Goal: Information Seeking & Learning: Learn about a topic

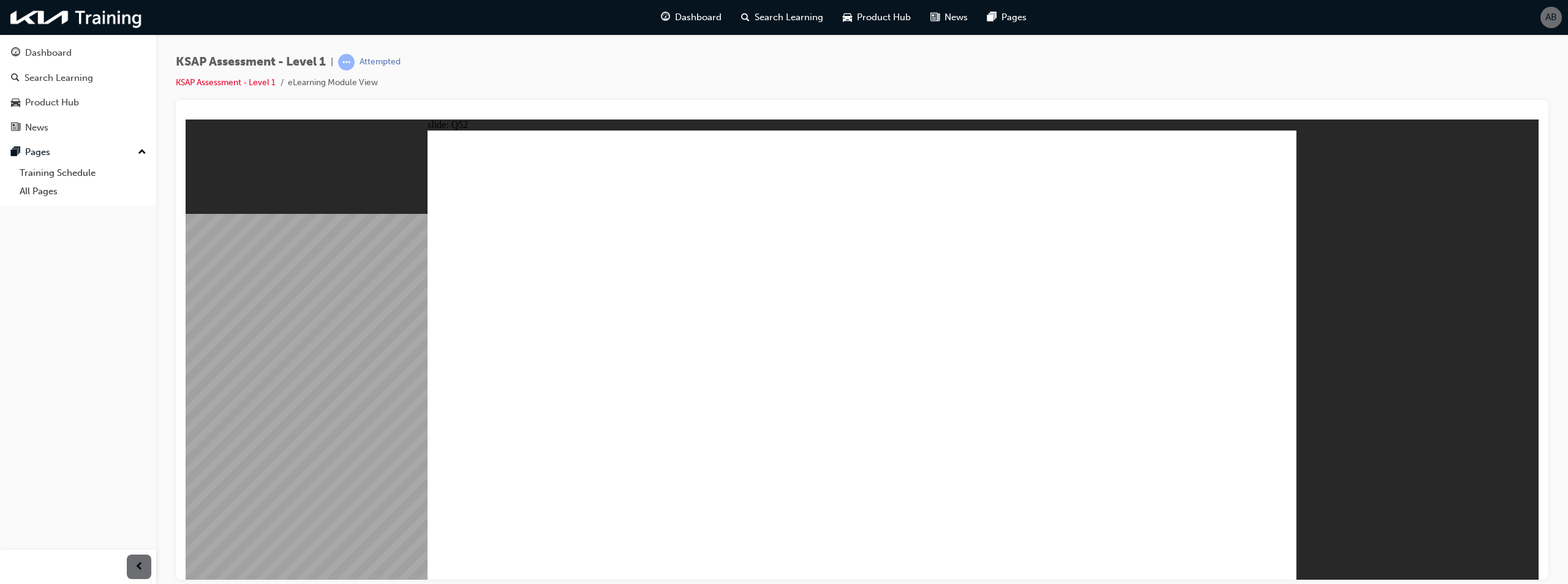
radio input "true"
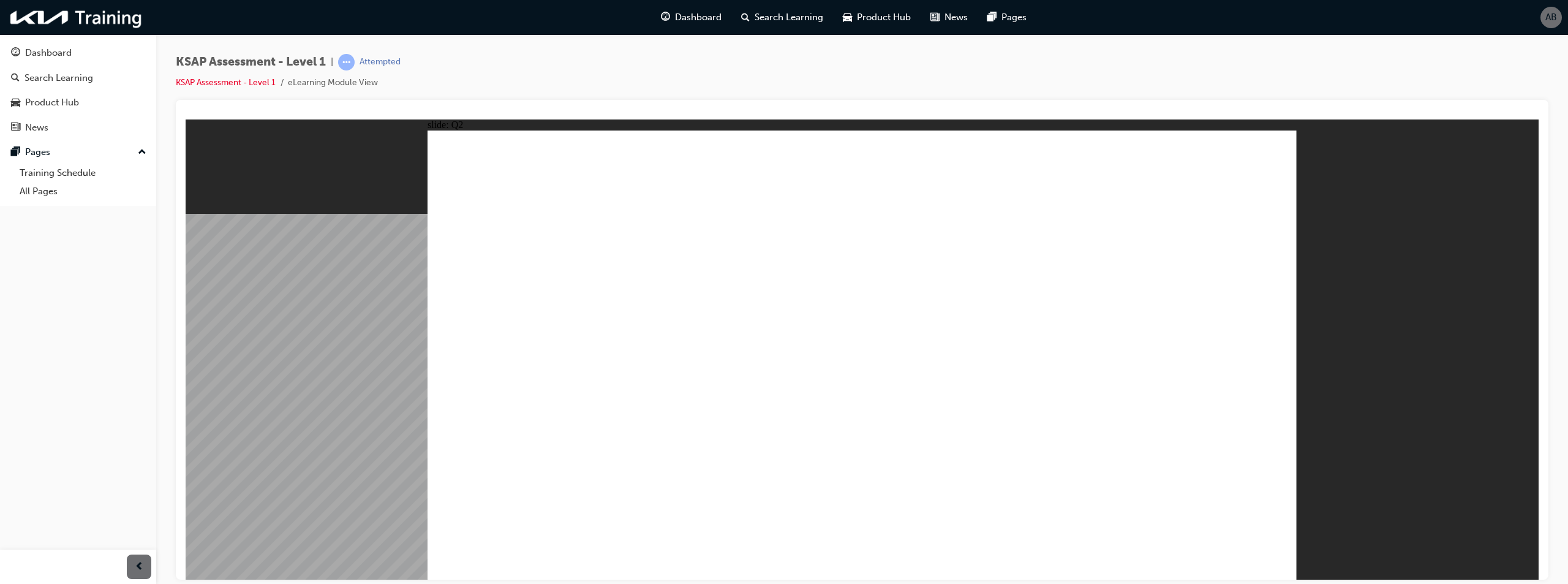
radio input "true"
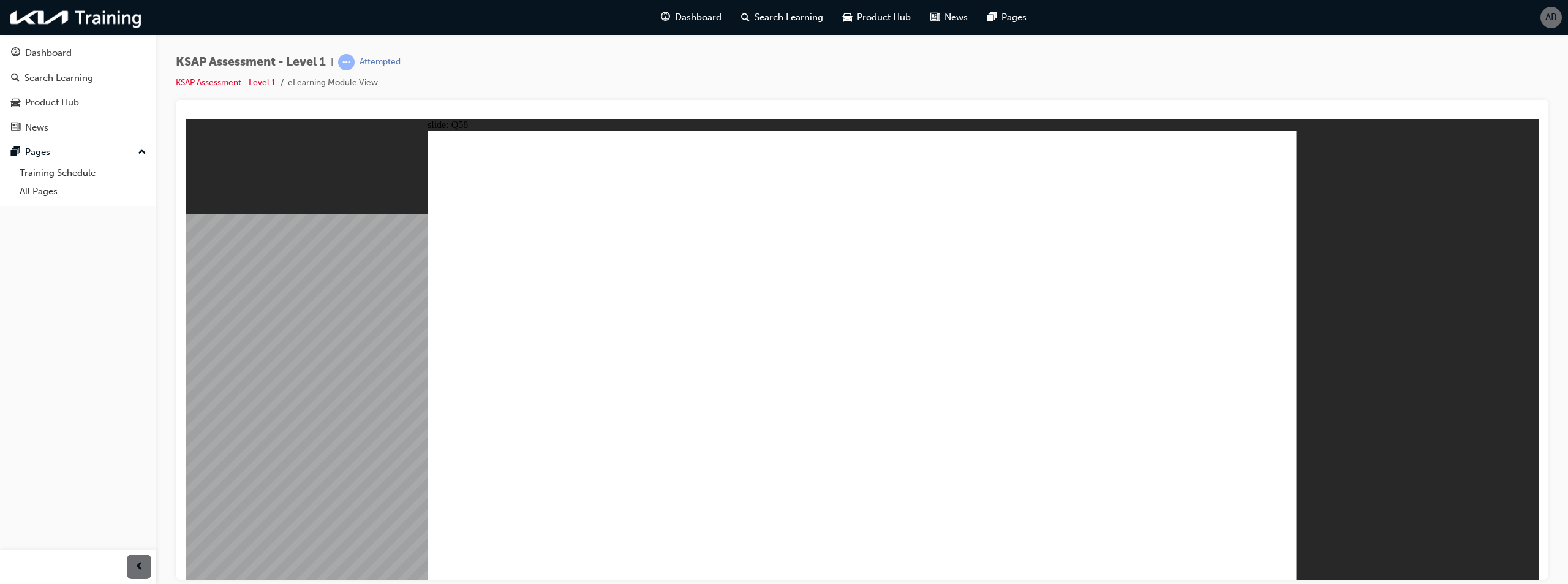
radio input "true"
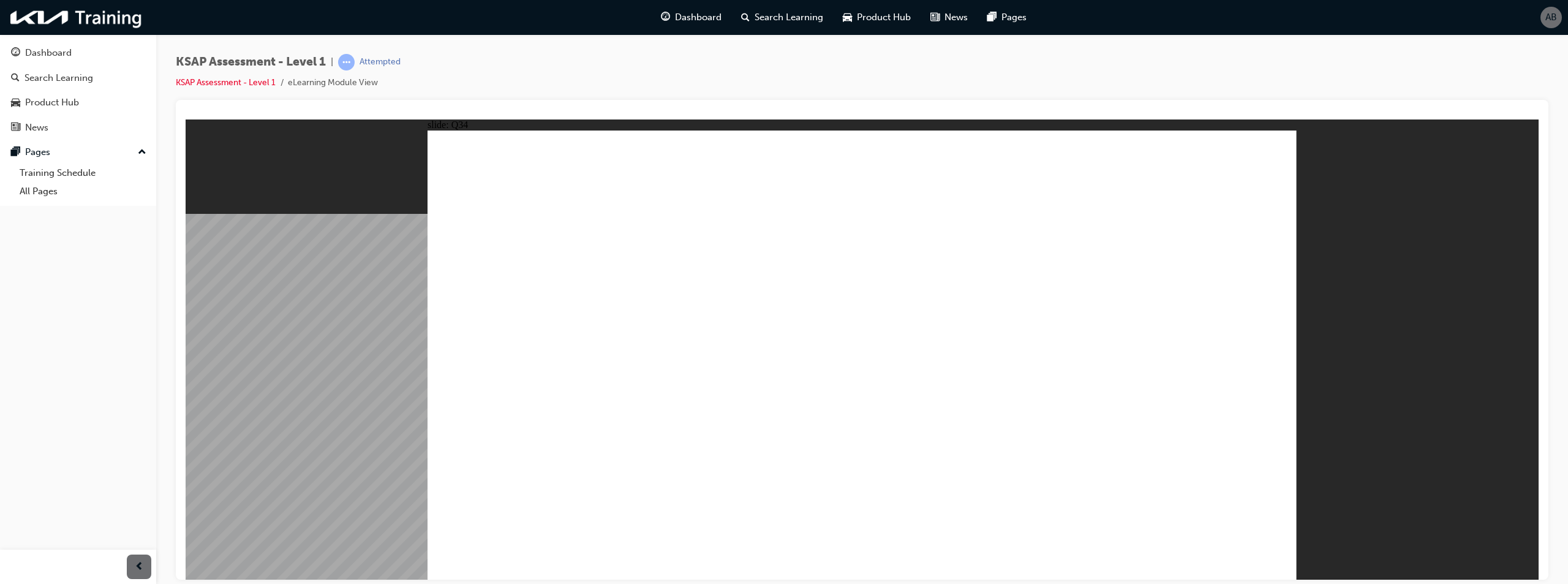
radio input "false"
radio input "true"
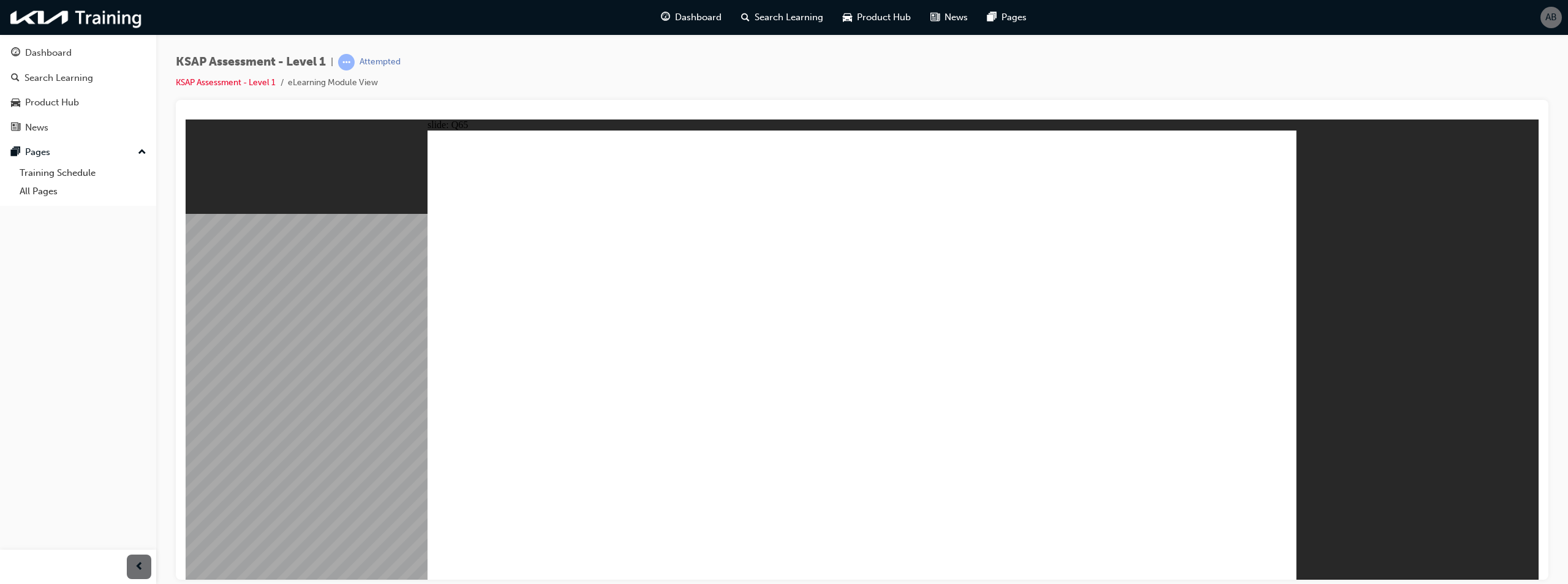
radio input "true"
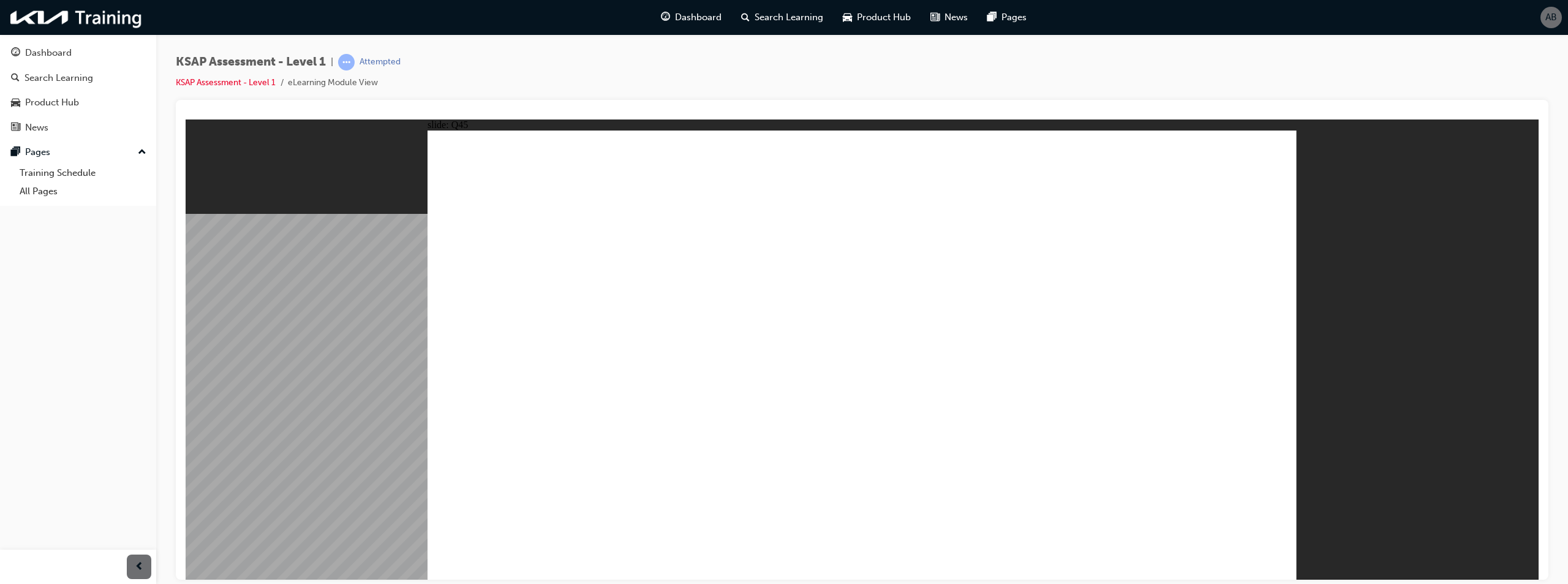
radio input "true"
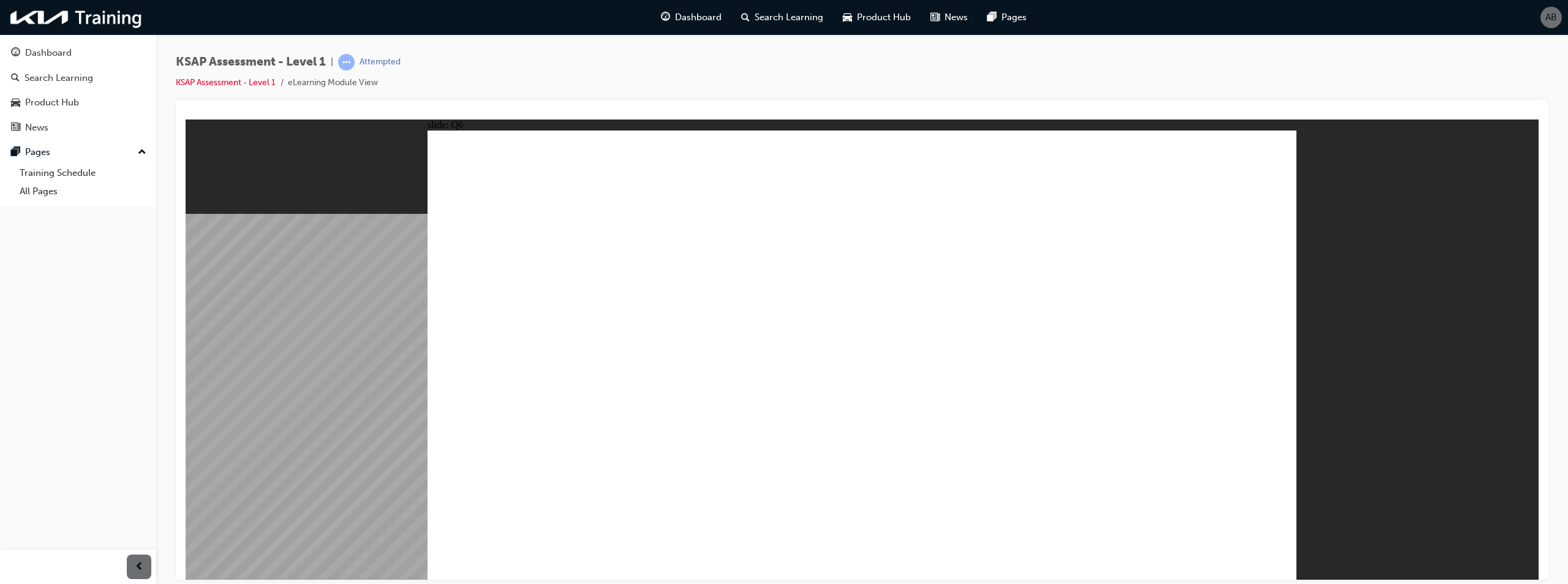
radio input "true"
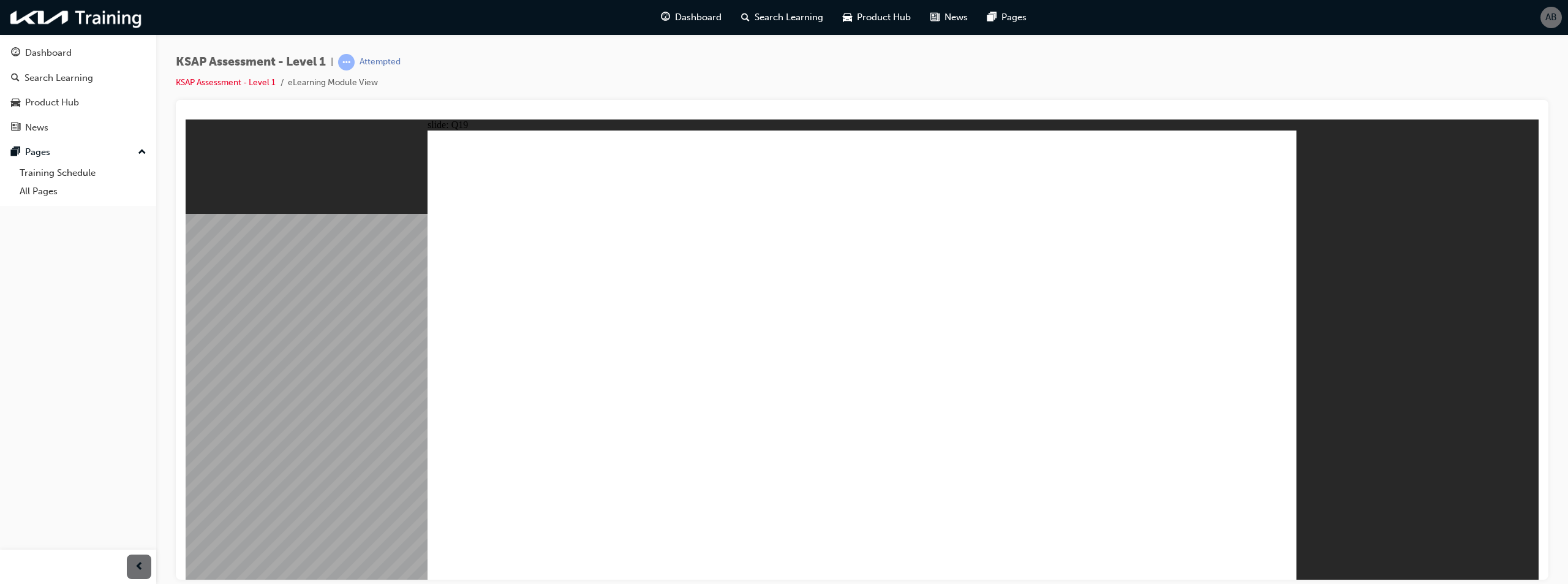
radio input "true"
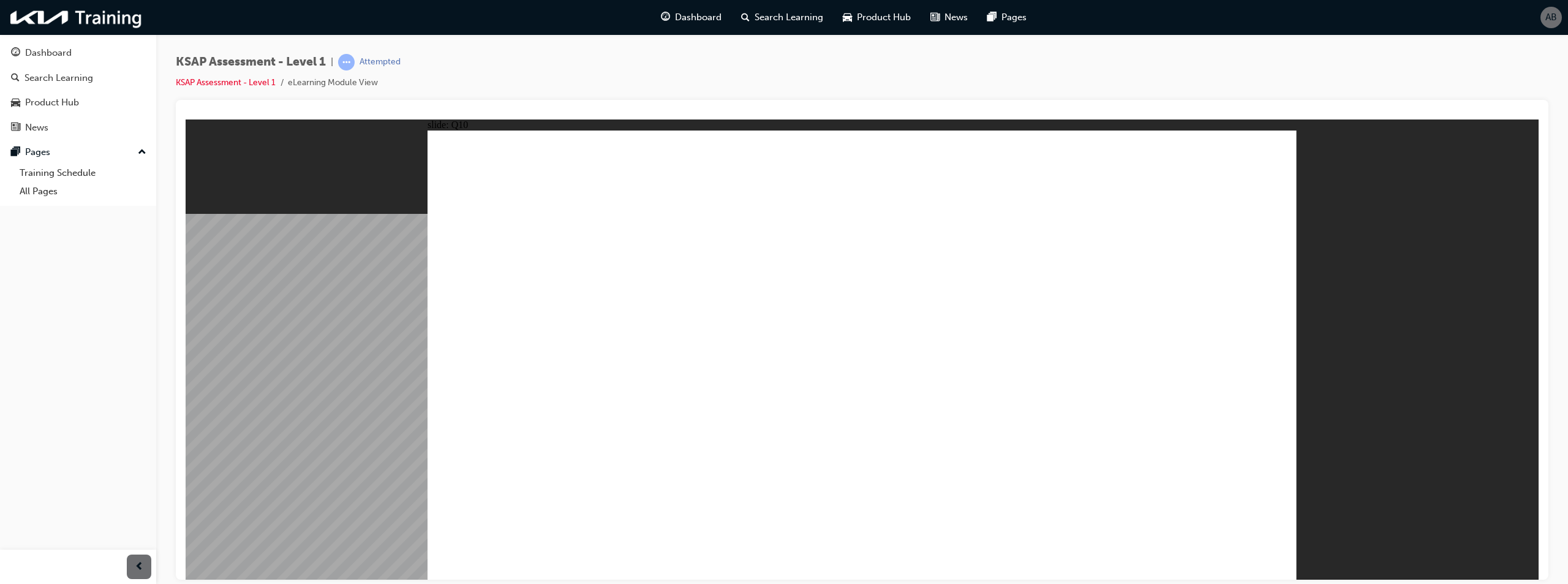
radio input "true"
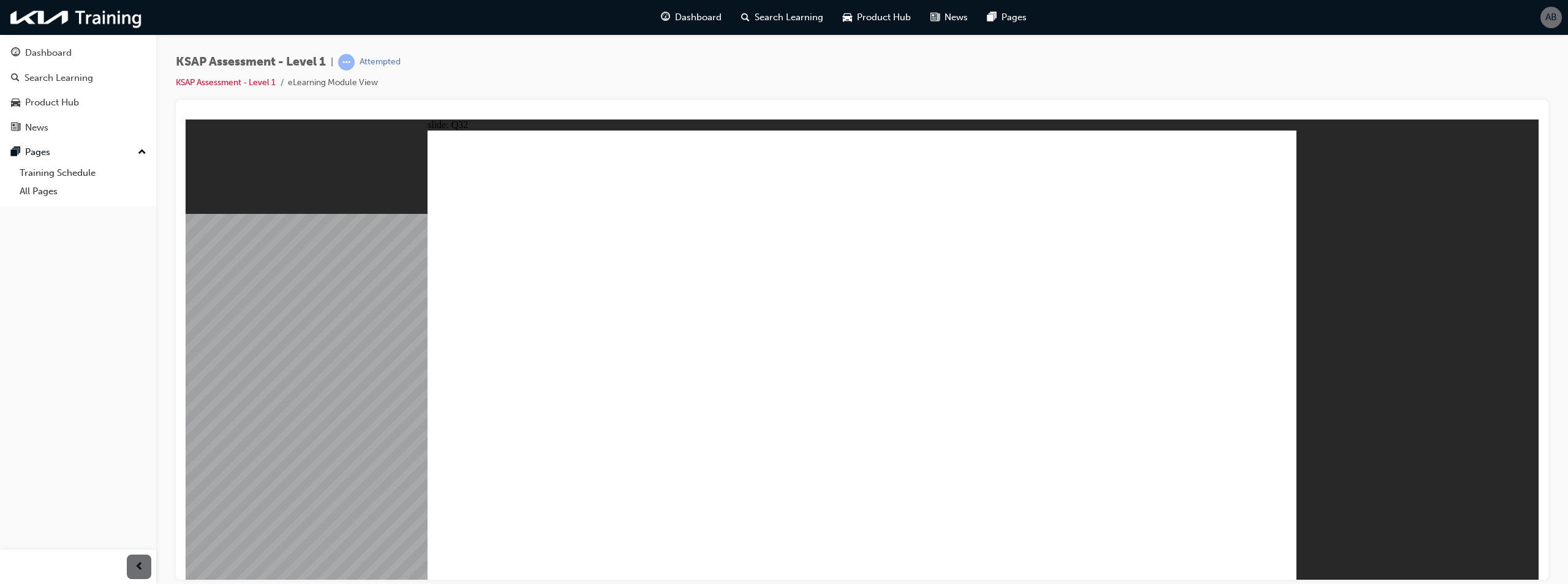
radio input "true"
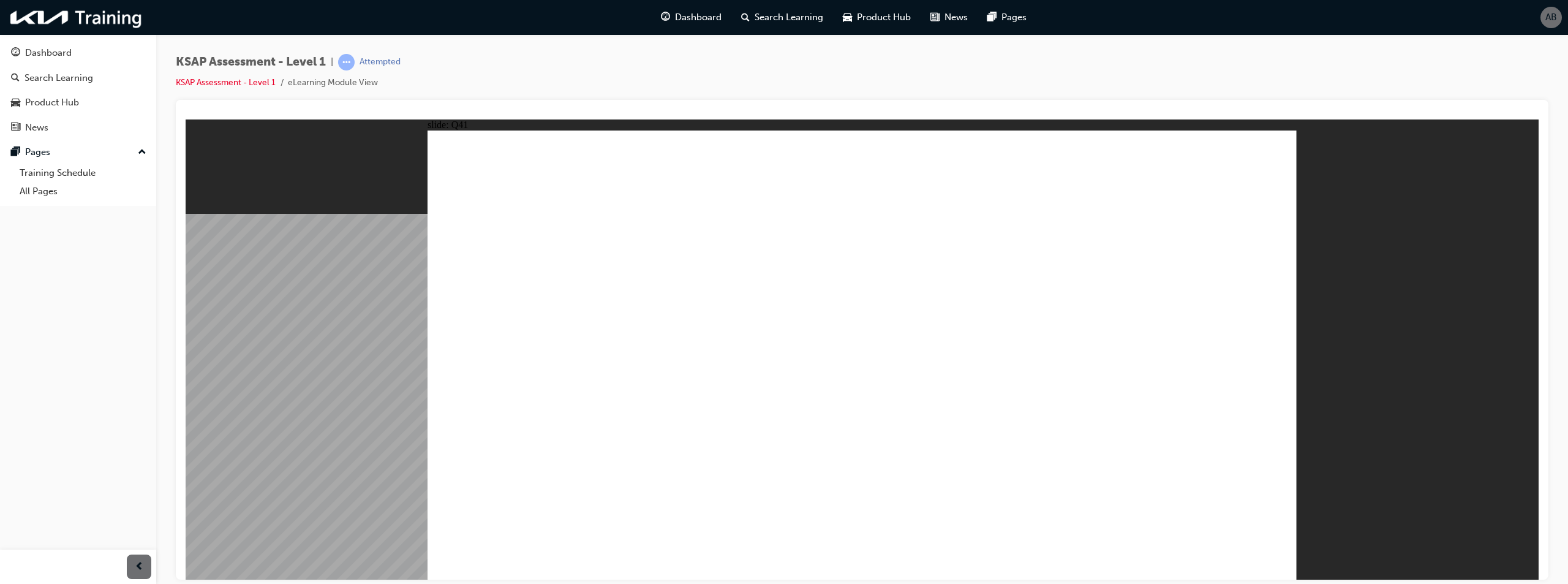
radio input "true"
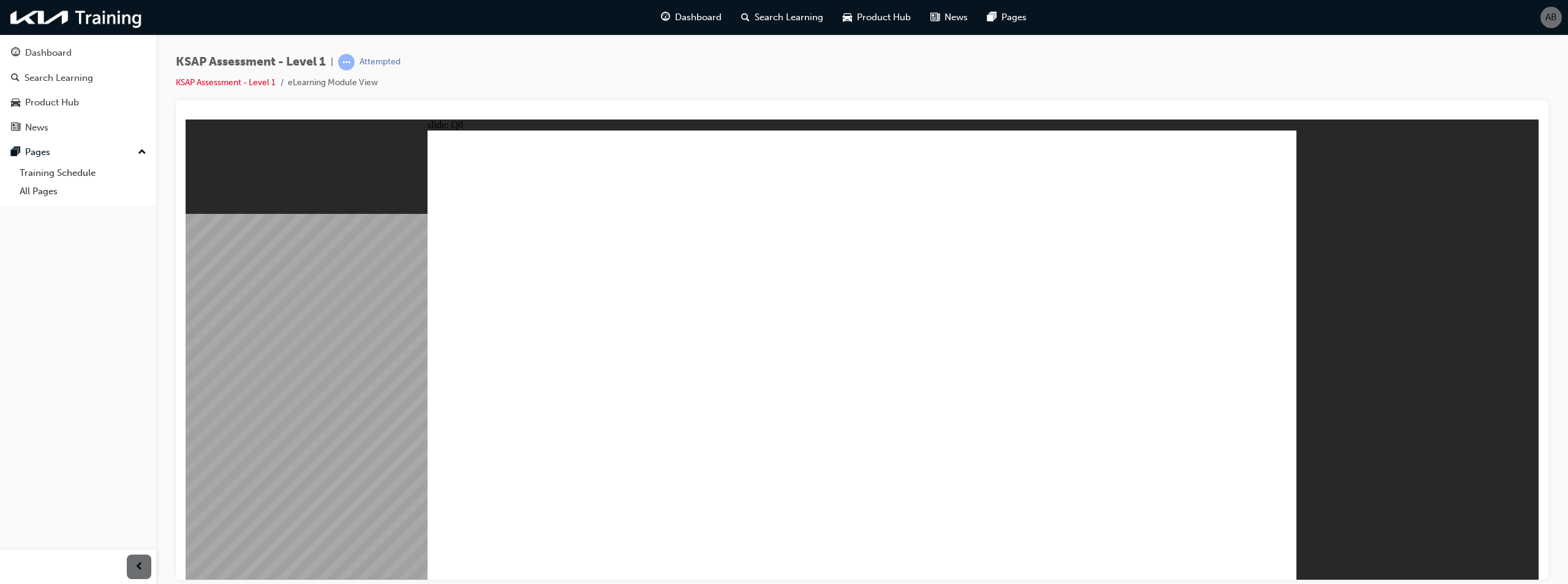
radio input "true"
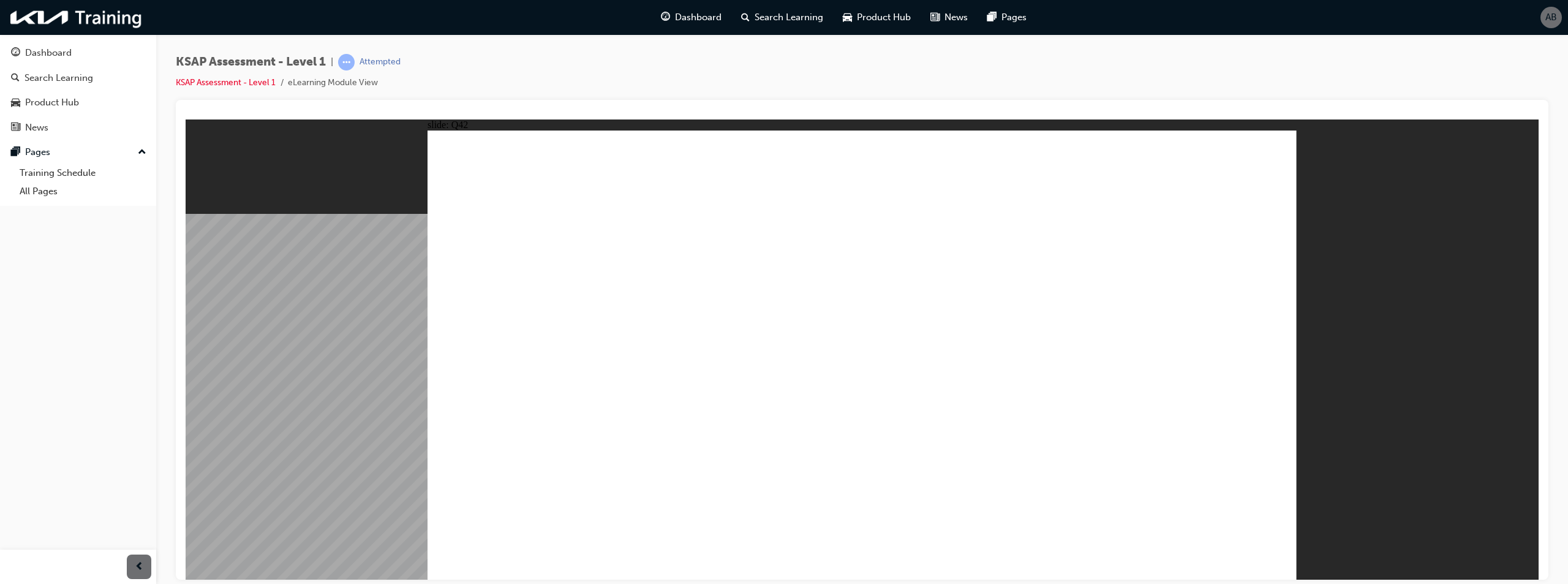
radio input "false"
radio input "true"
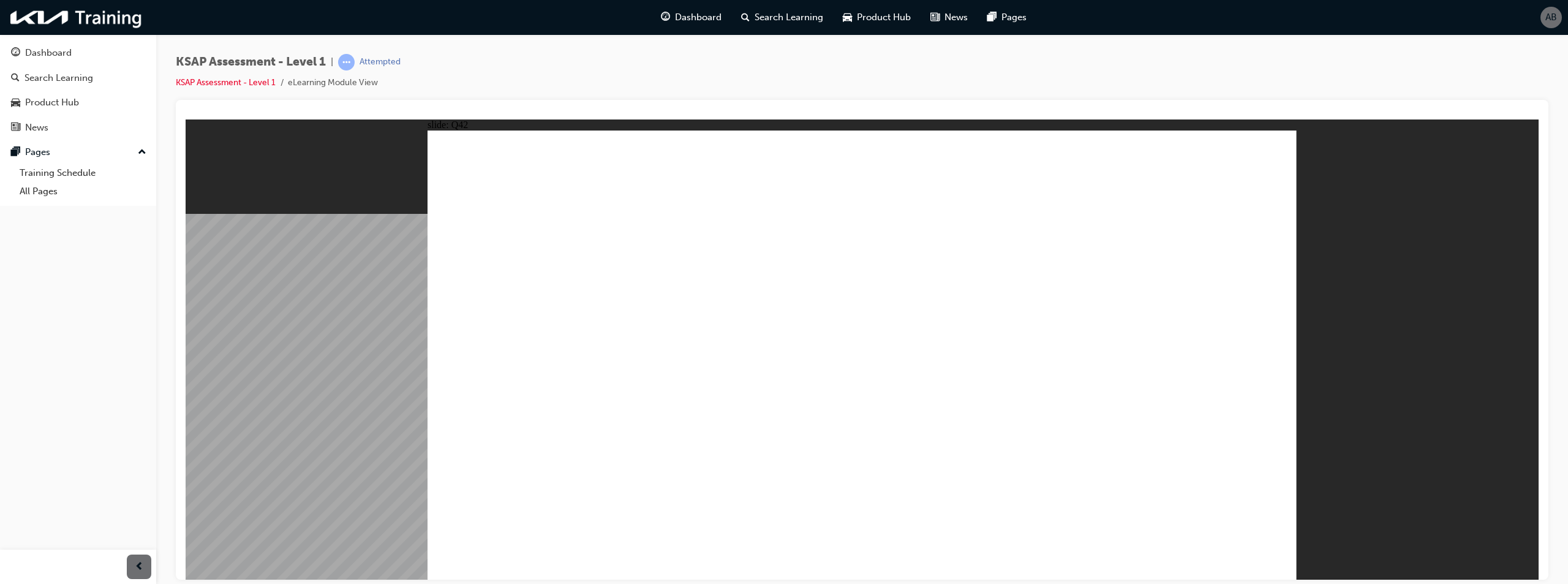
radio input "true"
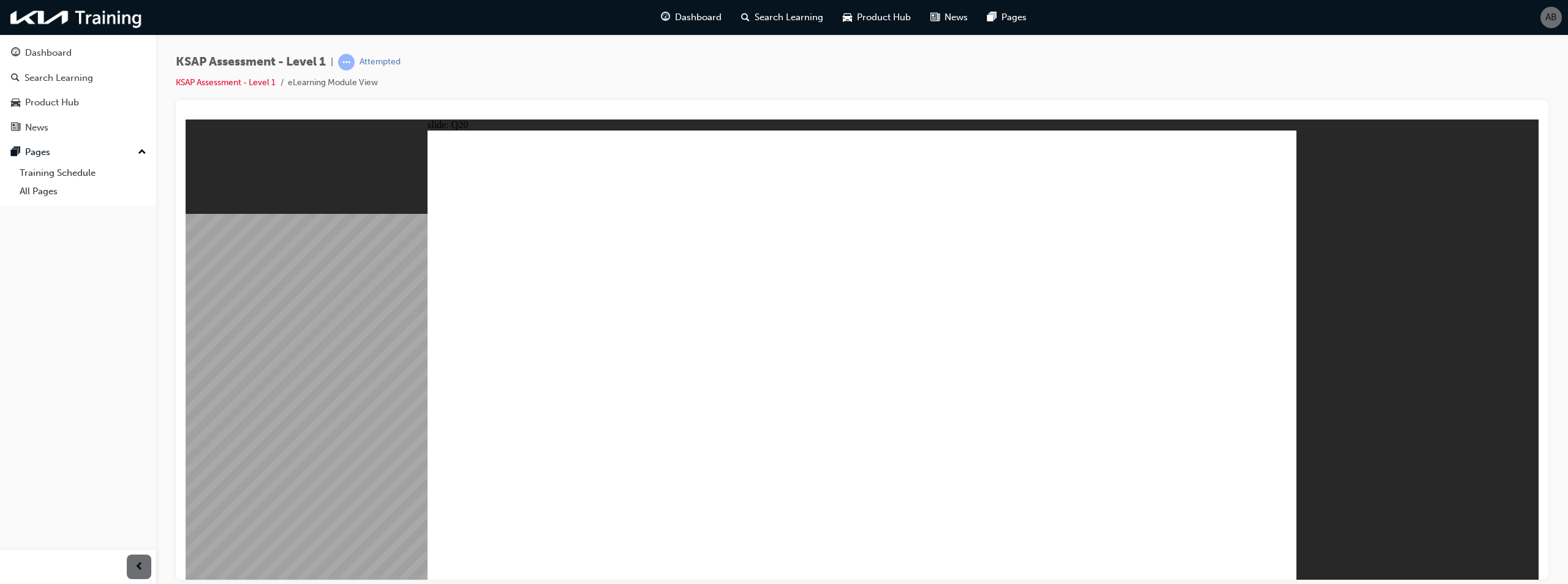
radio input "true"
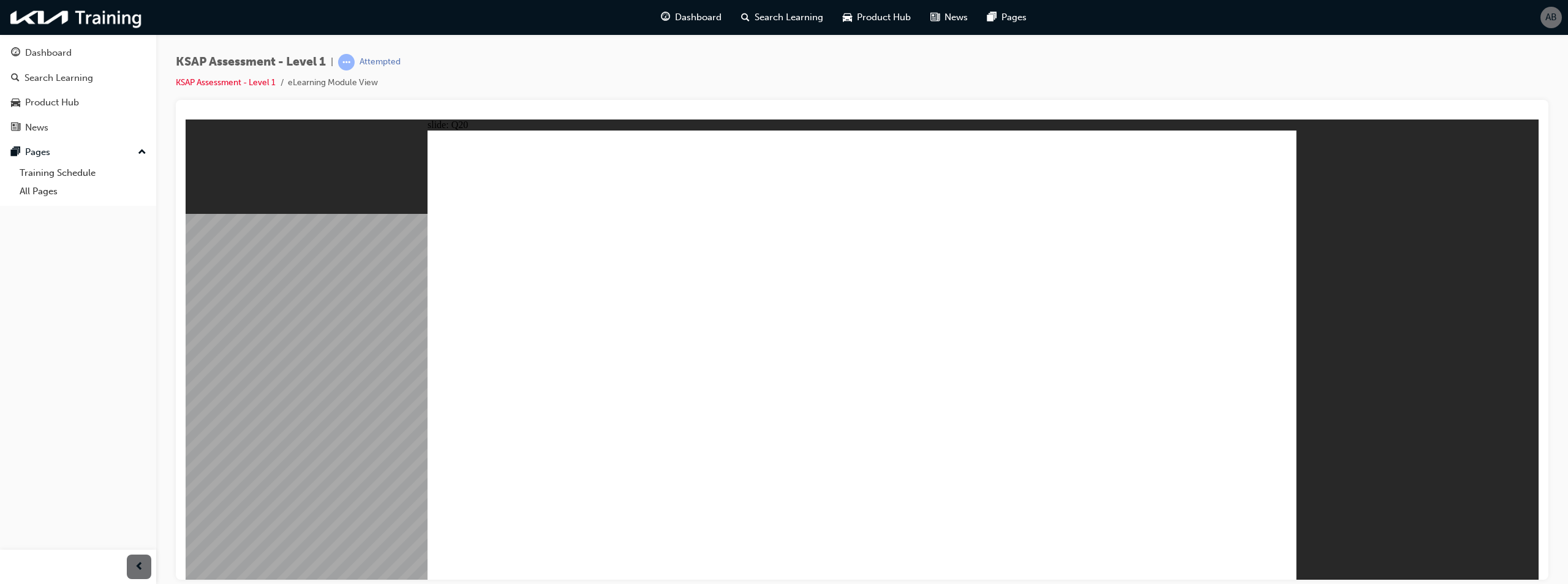
radio input "true"
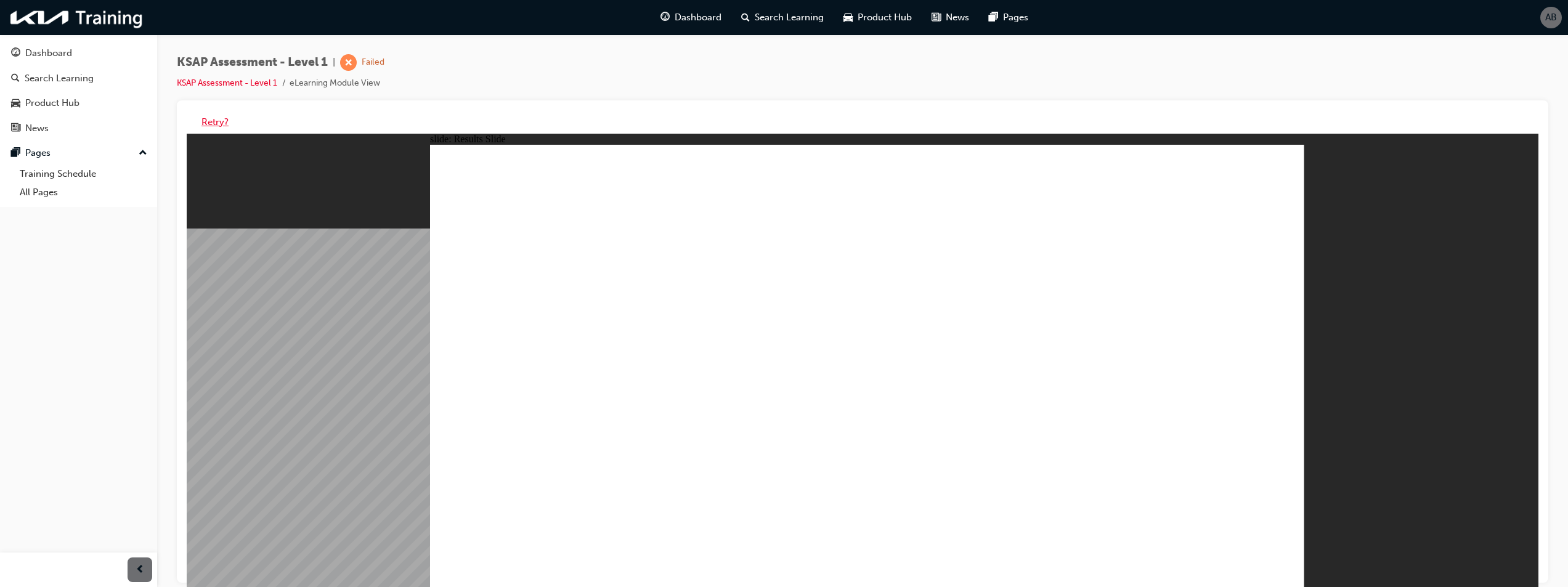
drag, startPoint x: 212, startPoint y: 120, endPoint x: 206, endPoint y: 123, distance: 6.7
click at [212, 120] on button "Retry?" at bounding box center [215, 122] width 27 height 14
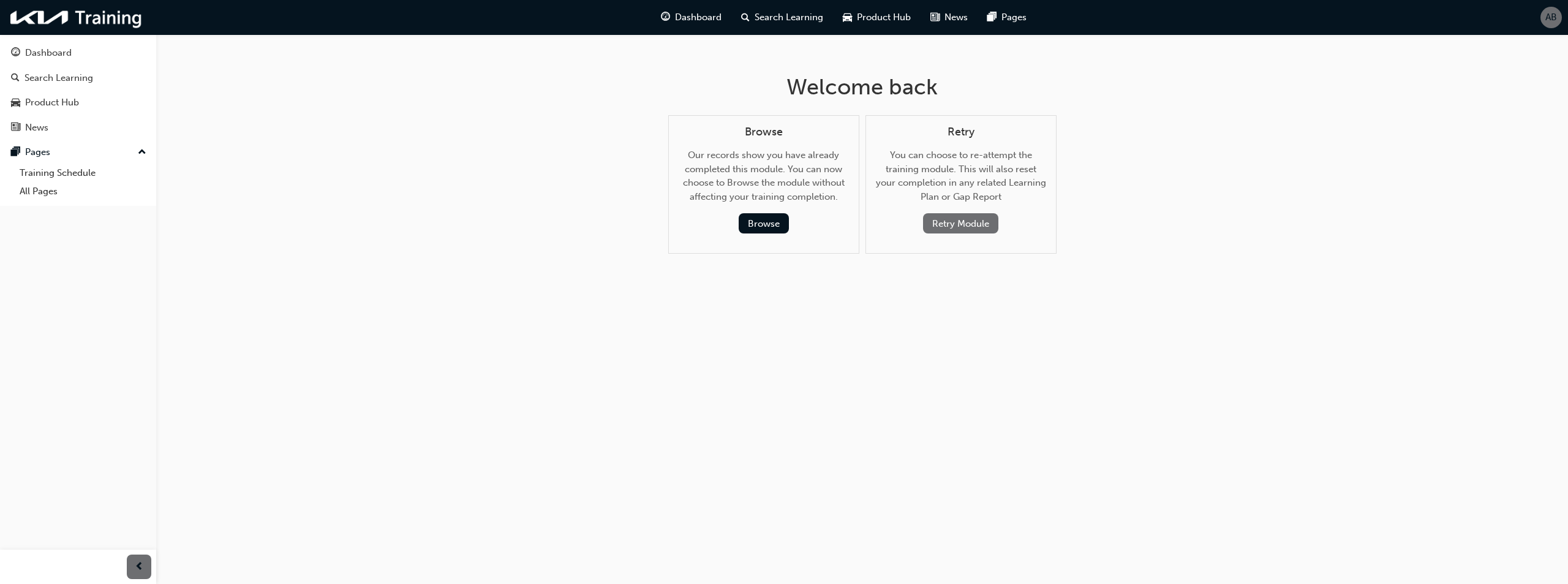
click at [973, 230] on button "Retry Module" at bounding box center [960, 223] width 75 height 20
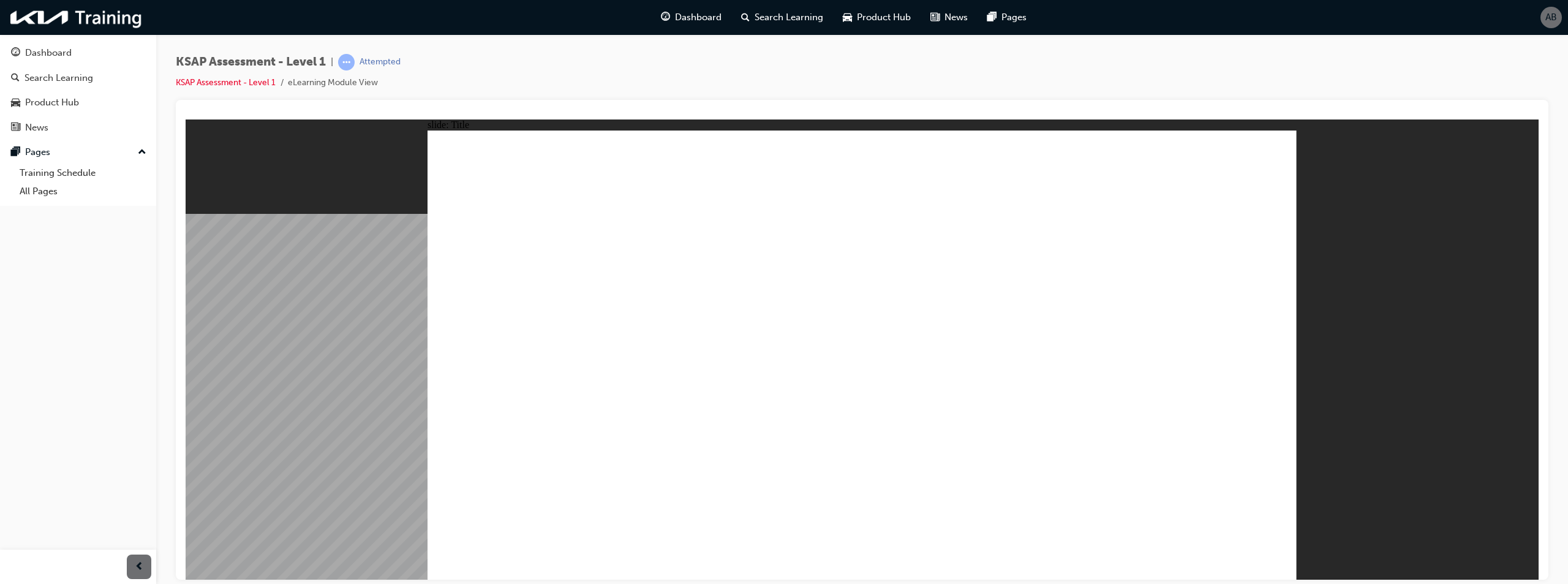
radio input "true"
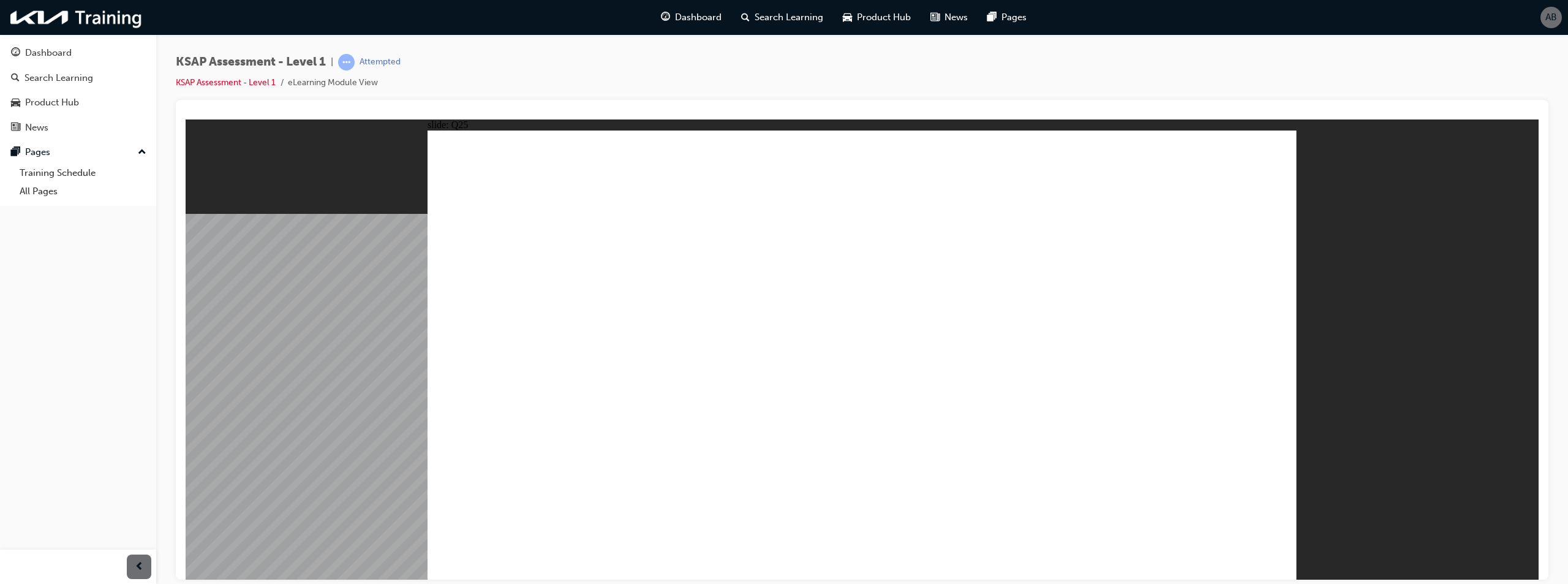
radio input "true"
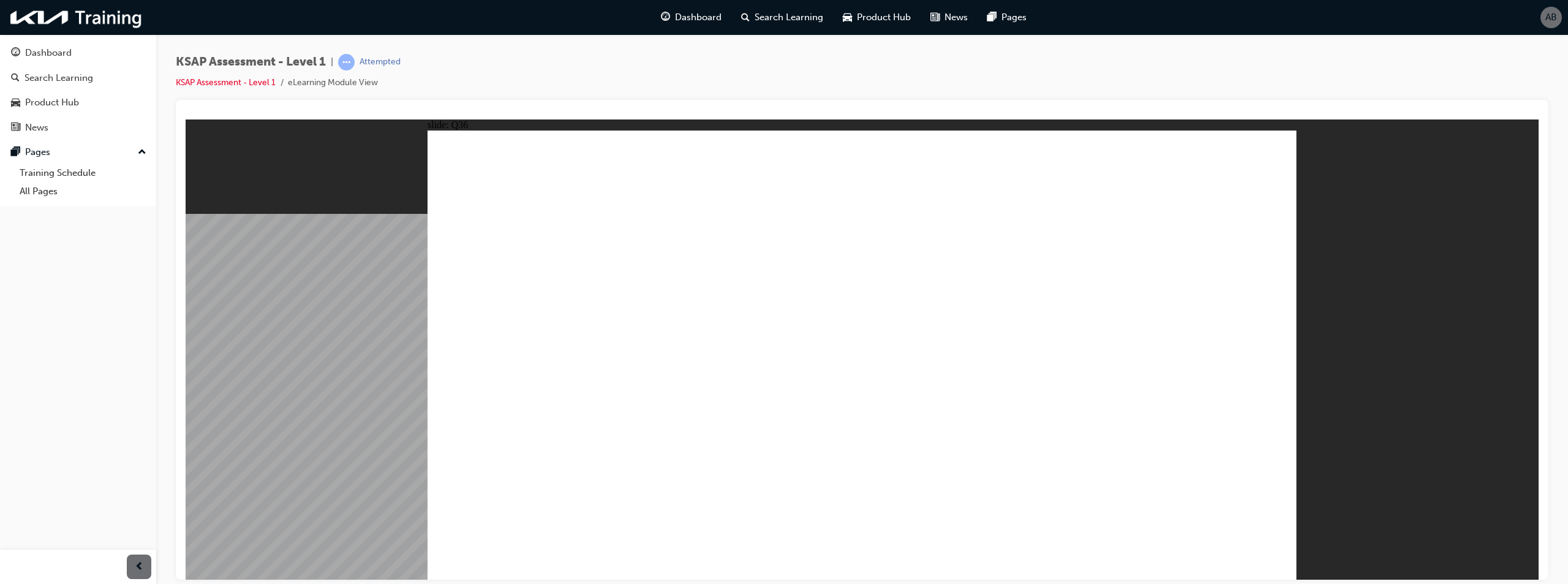
radio input "false"
radio input "true"
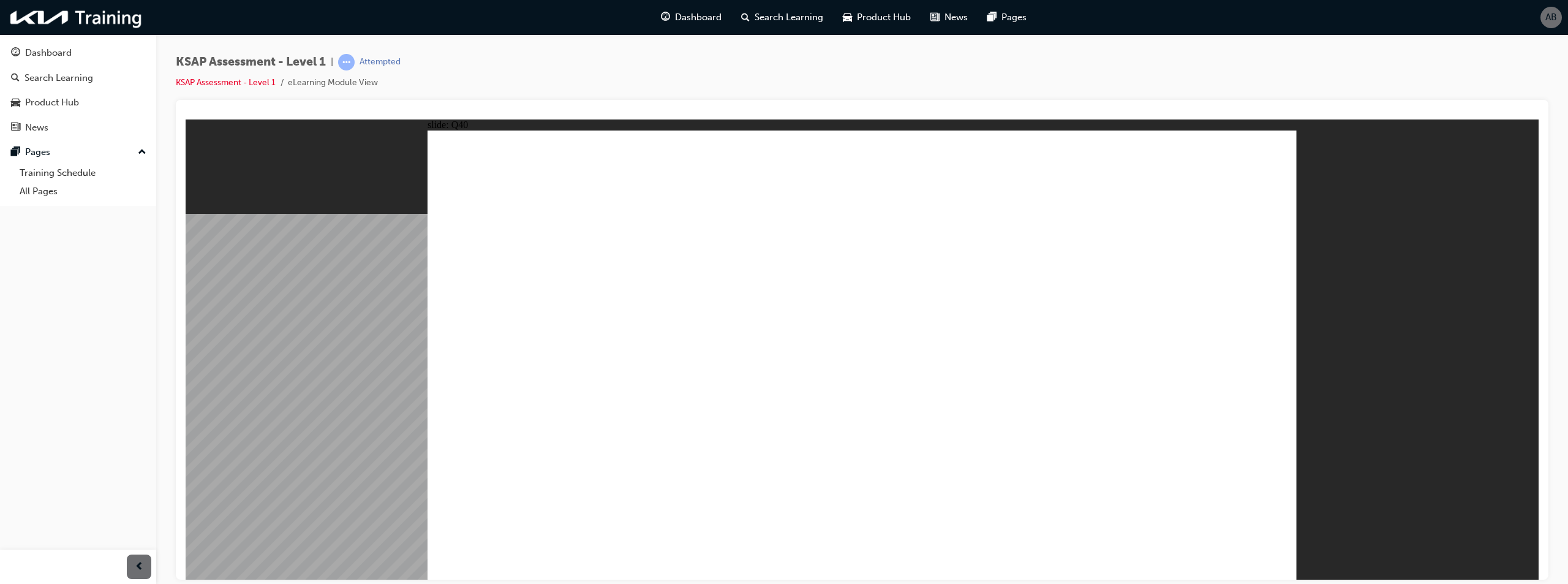
radio input "true"
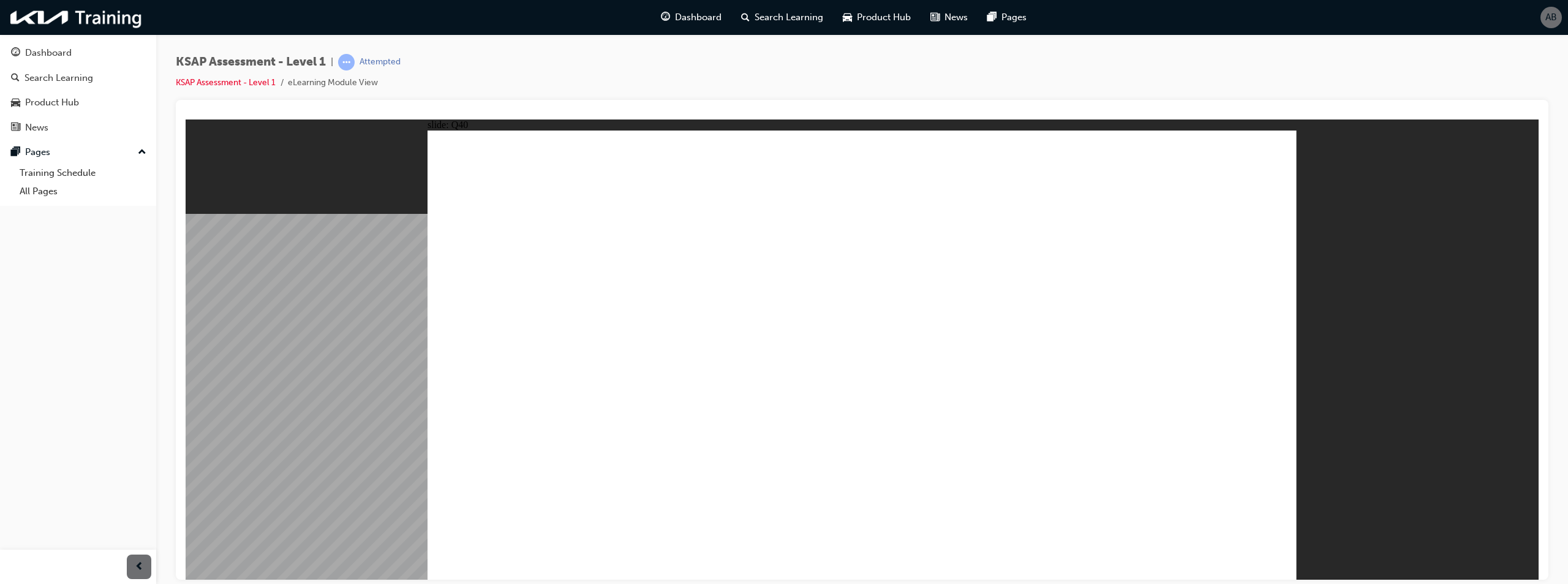
radio input "true"
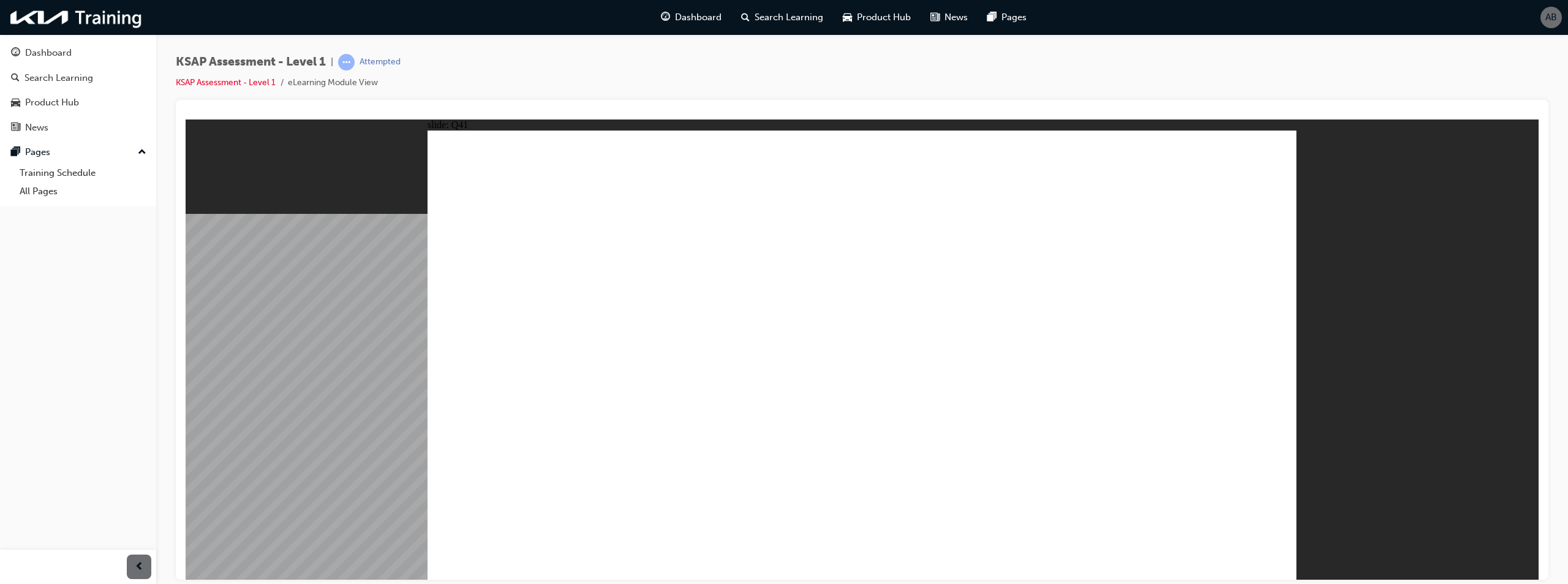
radio input "true"
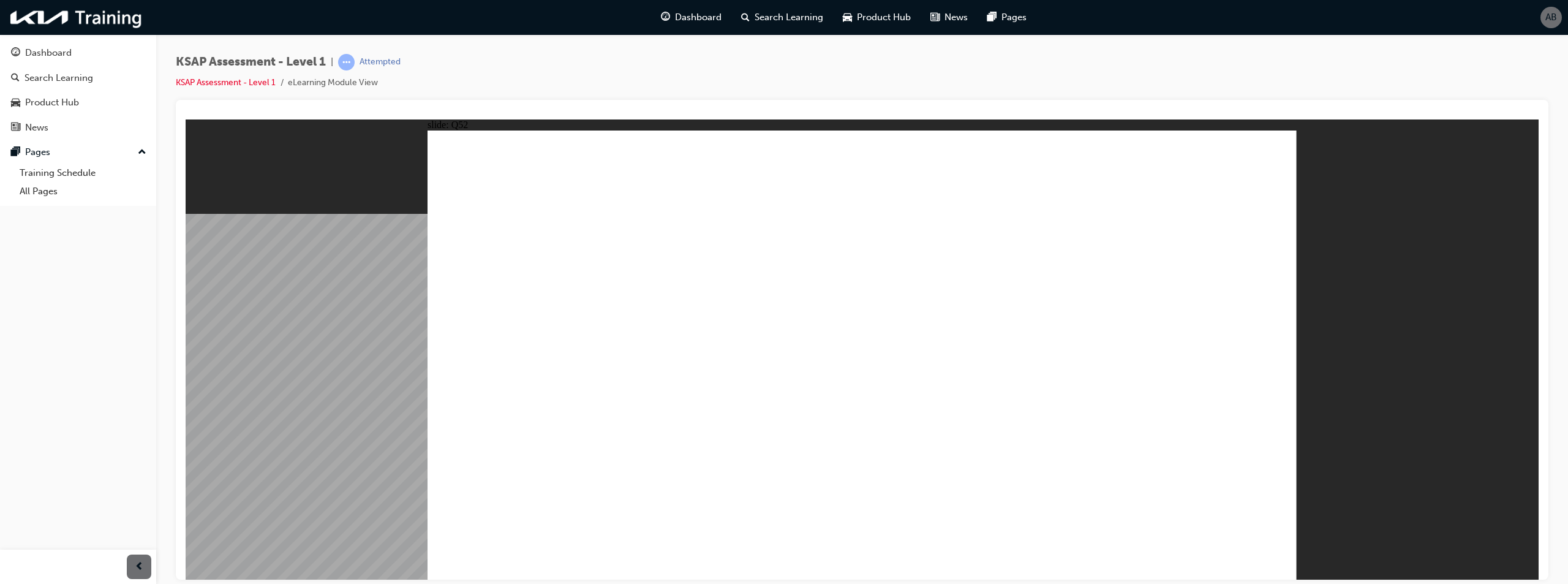
radio input "true"
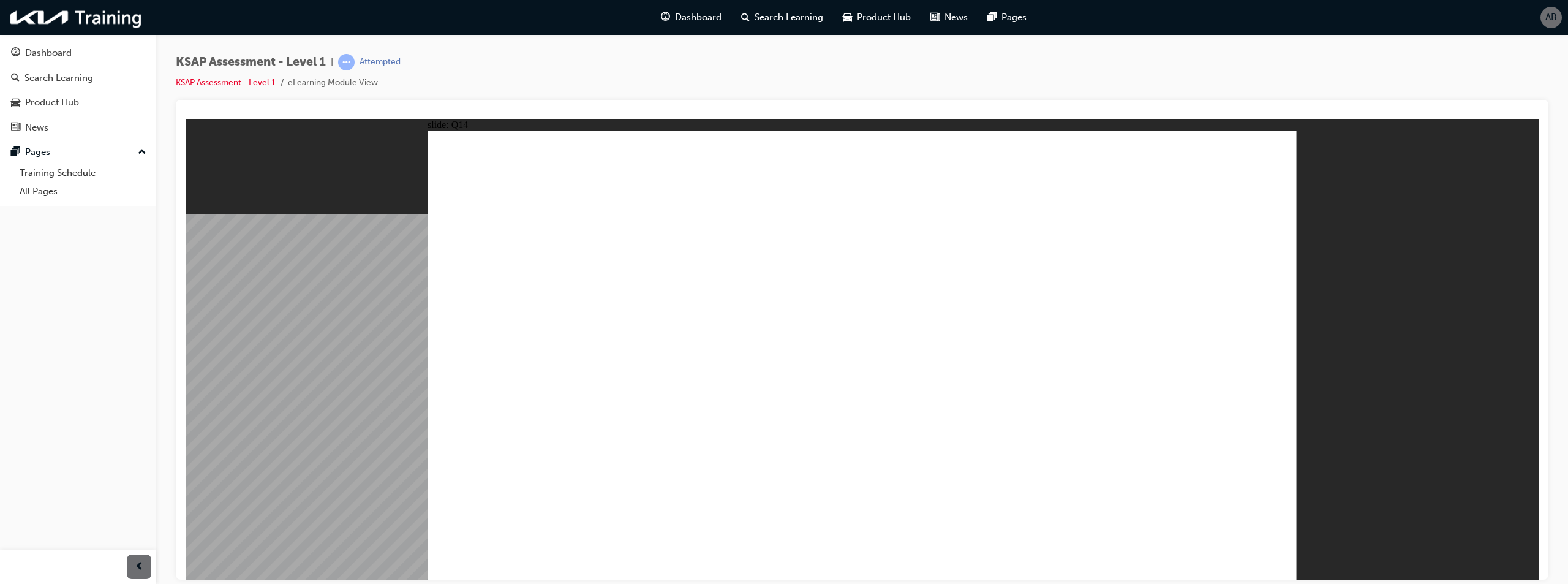
radio input "false"
radio input "true"
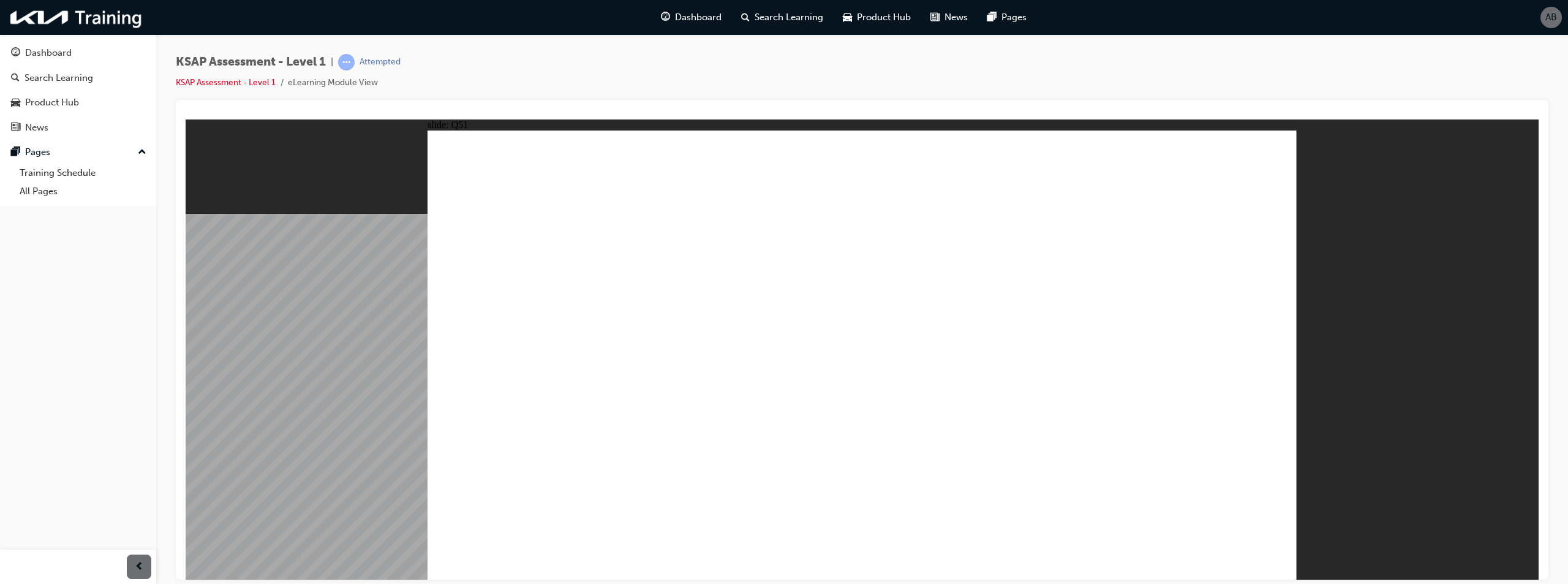
radio input "true"
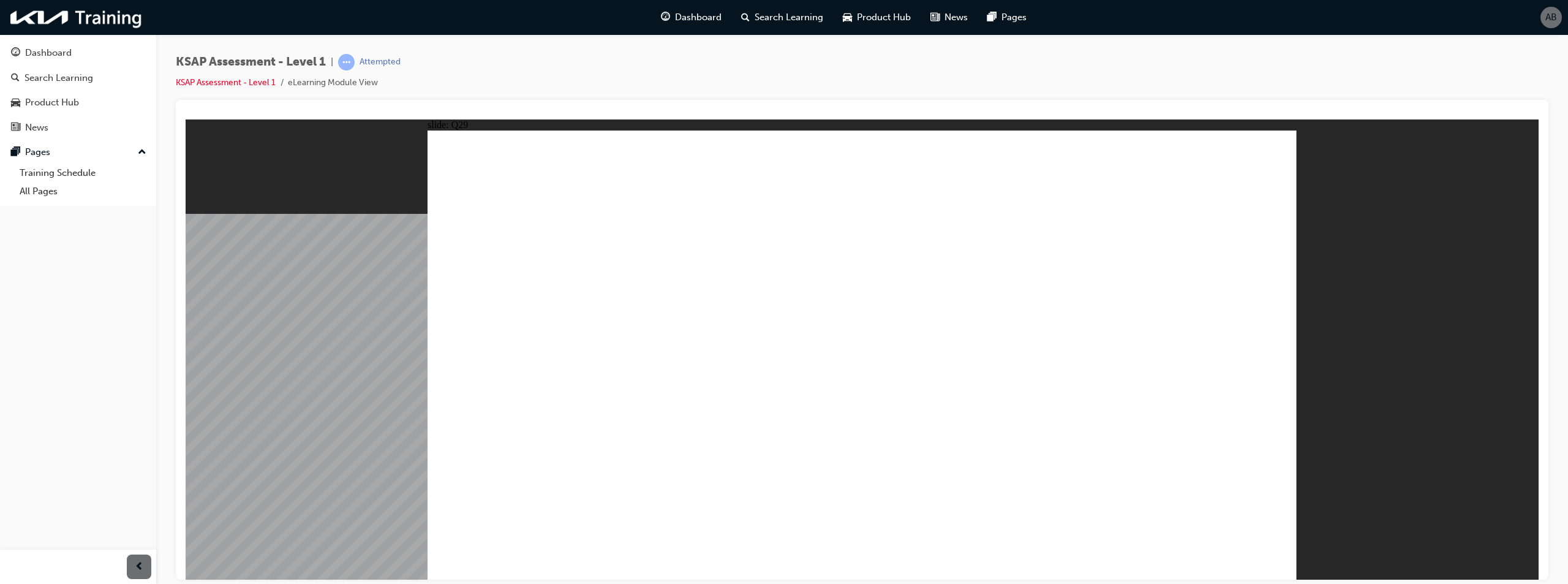
radio input "false"
radio input "true"
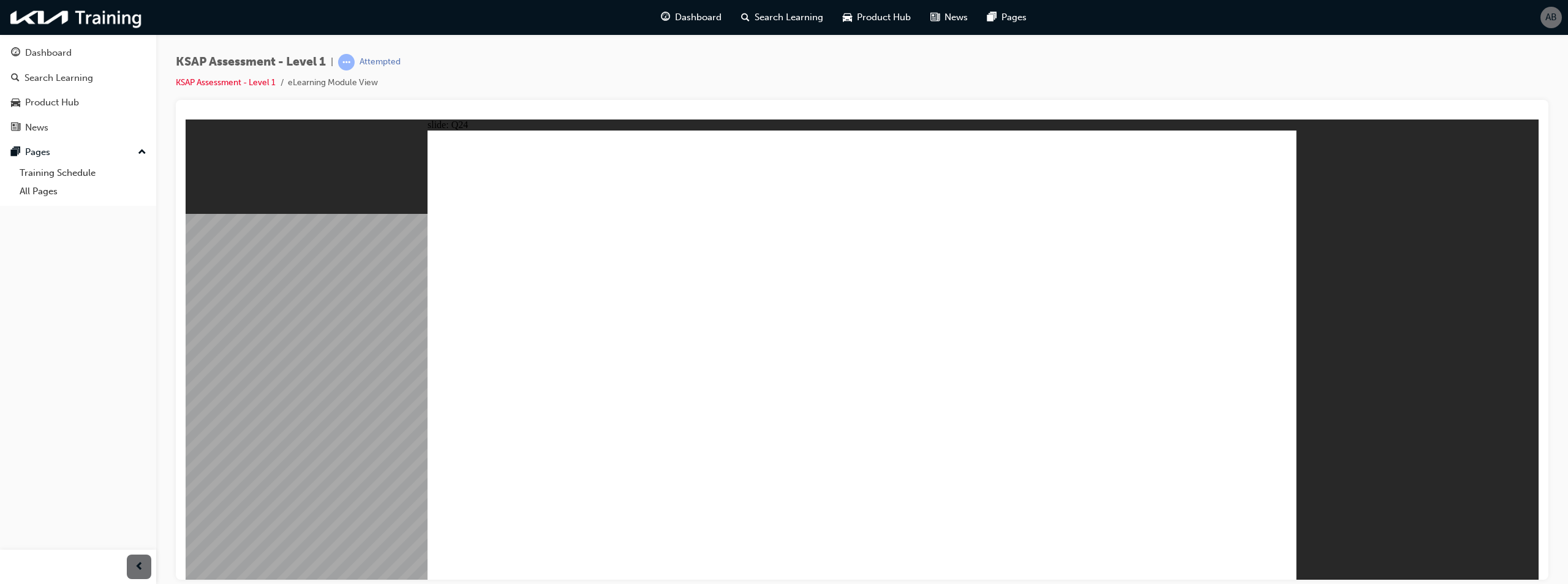
radio input "true"
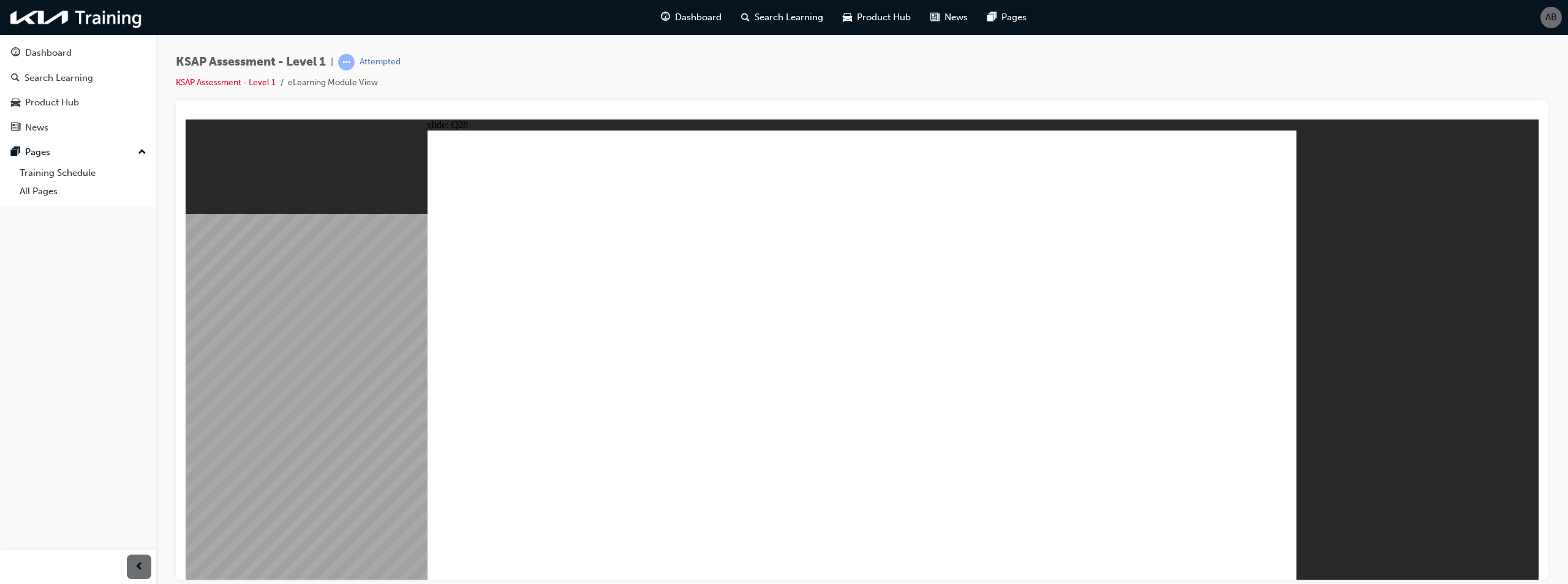
radio input "true"
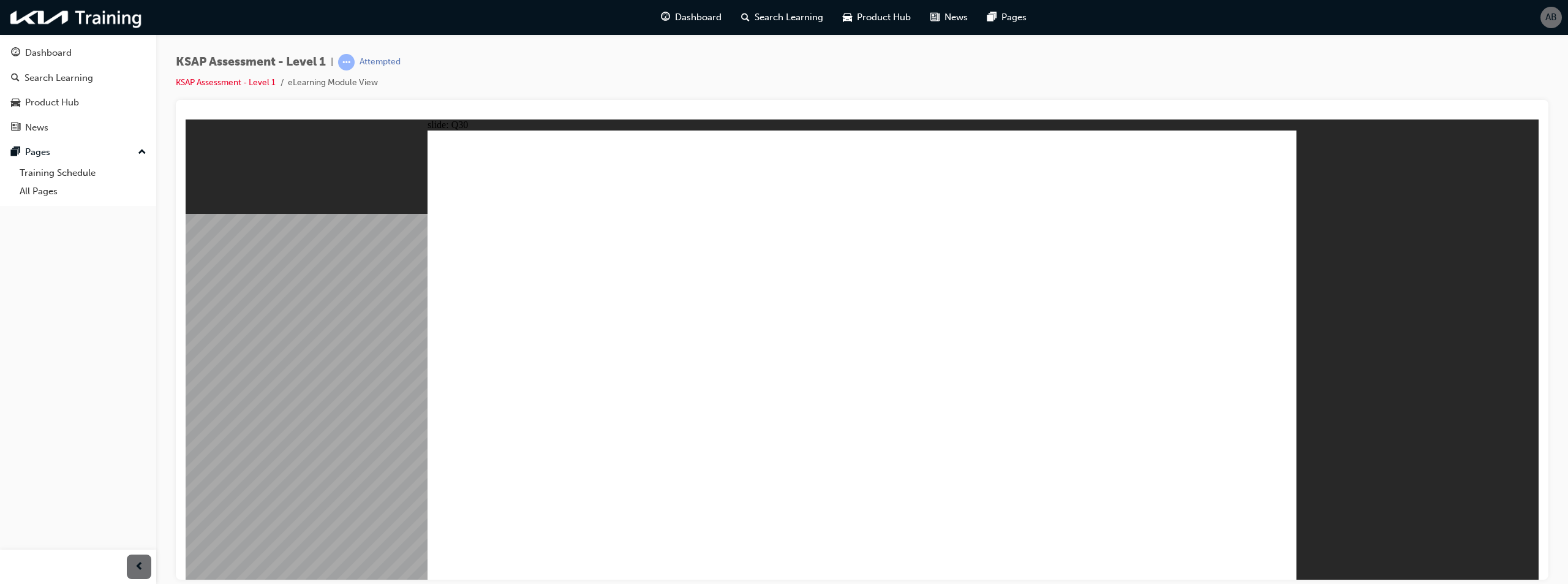
radio input "true"
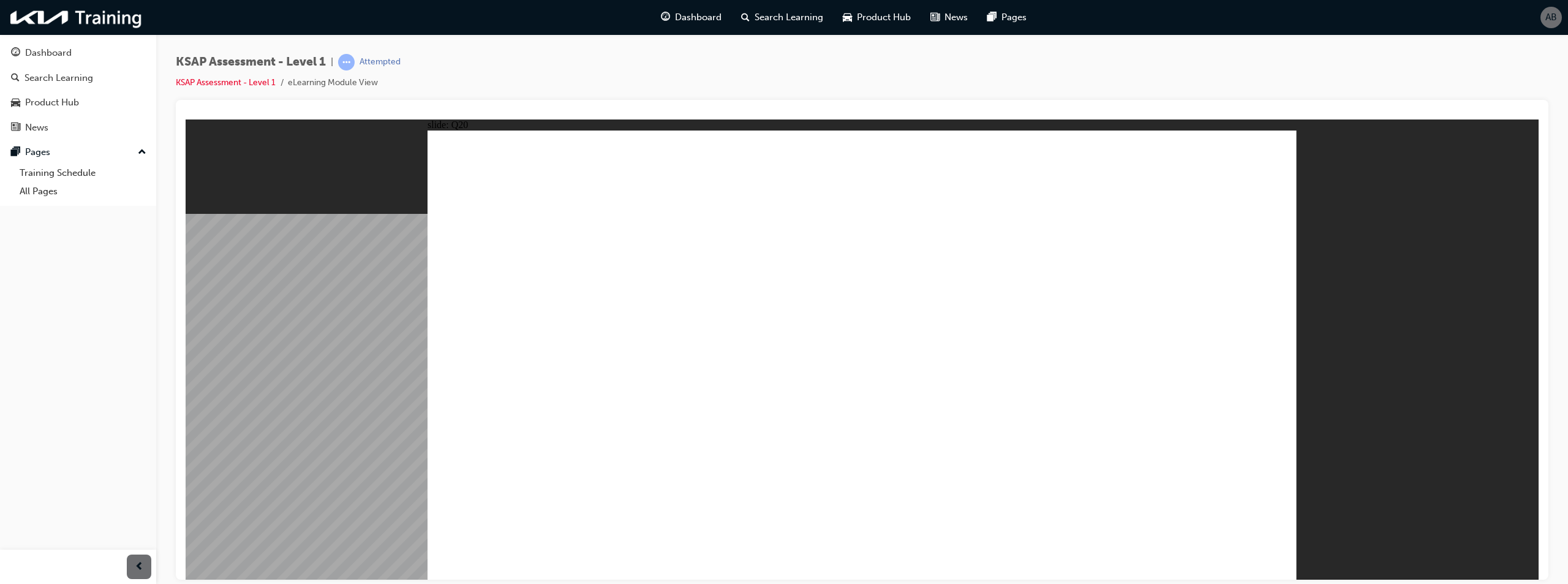
radio input "true"
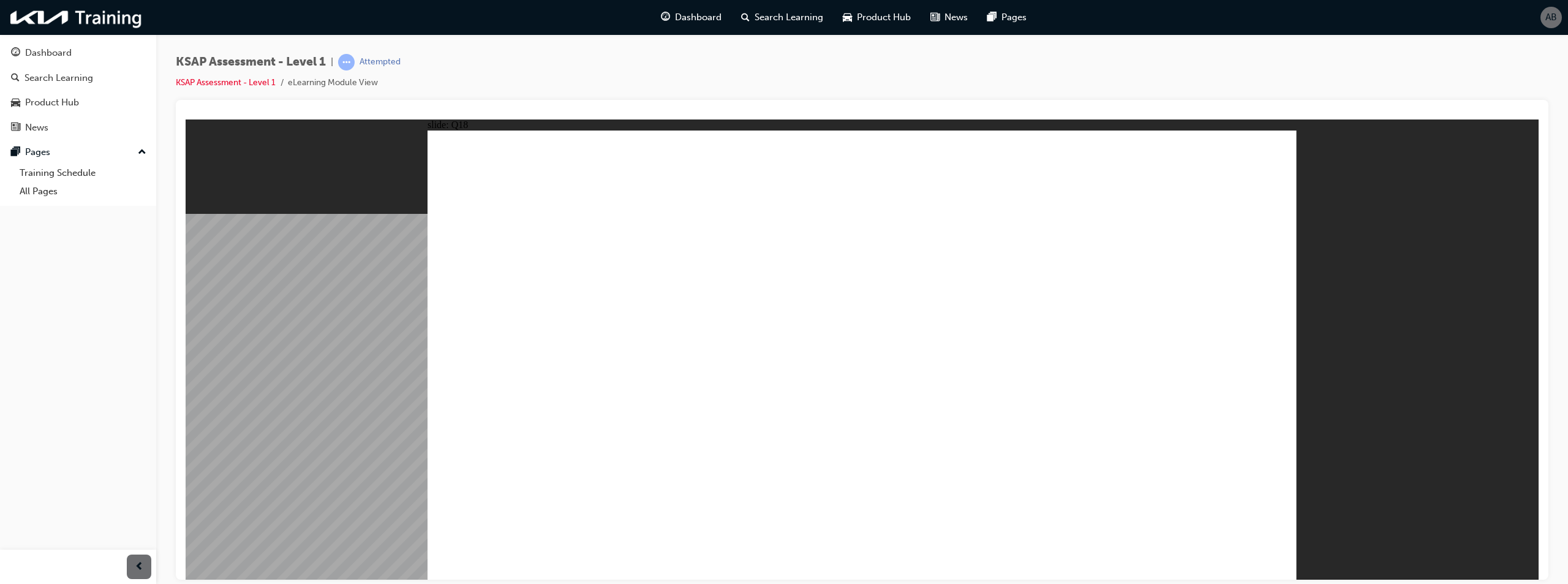
radio input "true"
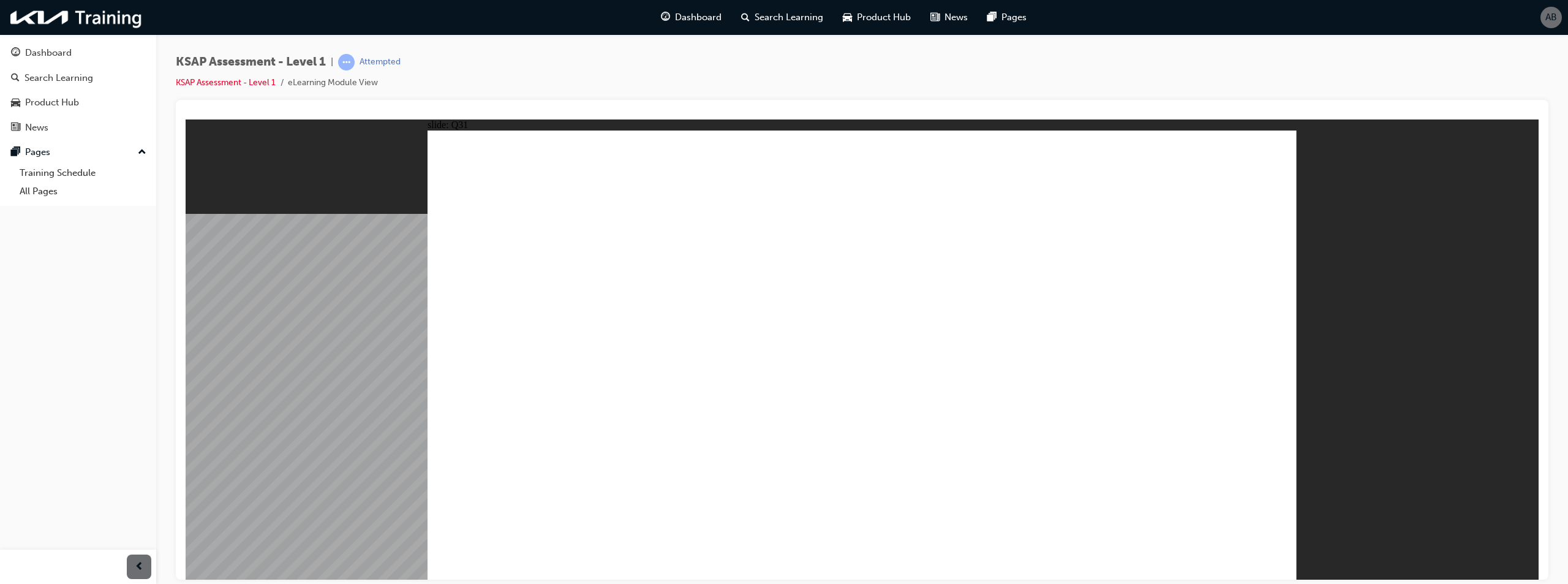
radio input "true"
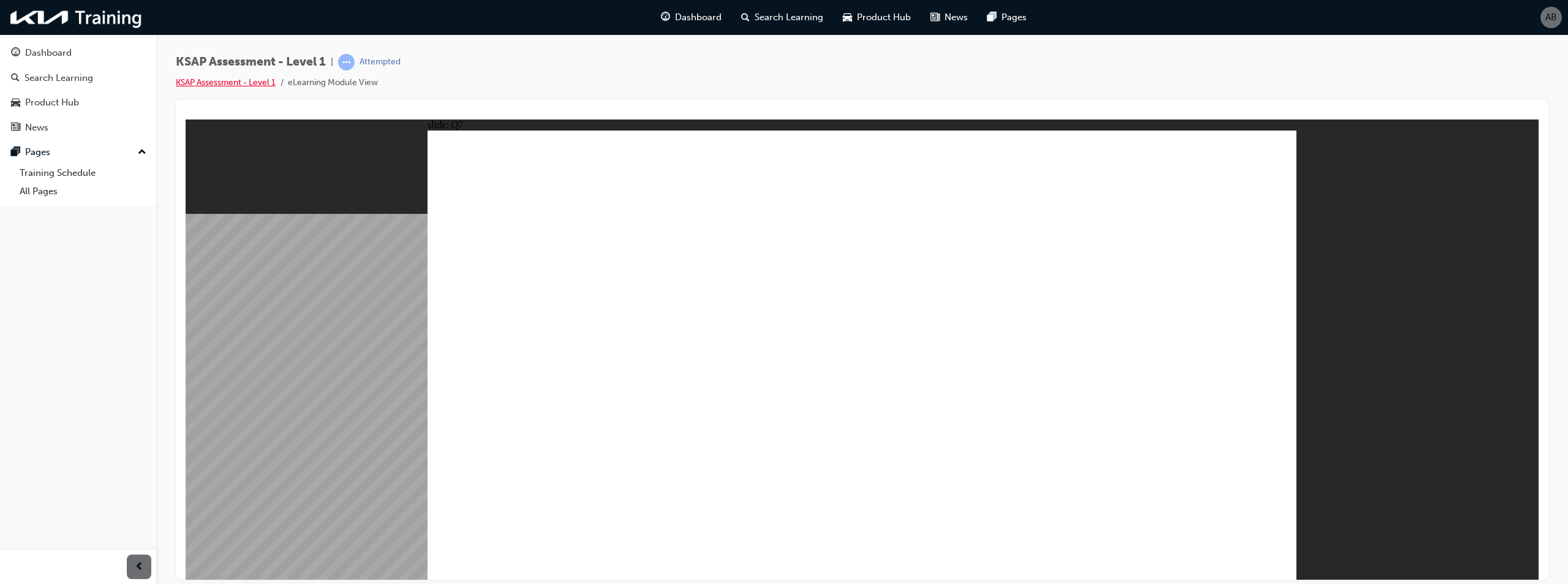
click at [207, 84] on link "KSAP Assessment - Level 1" at bounding box center [226, 82] width 100 height 10
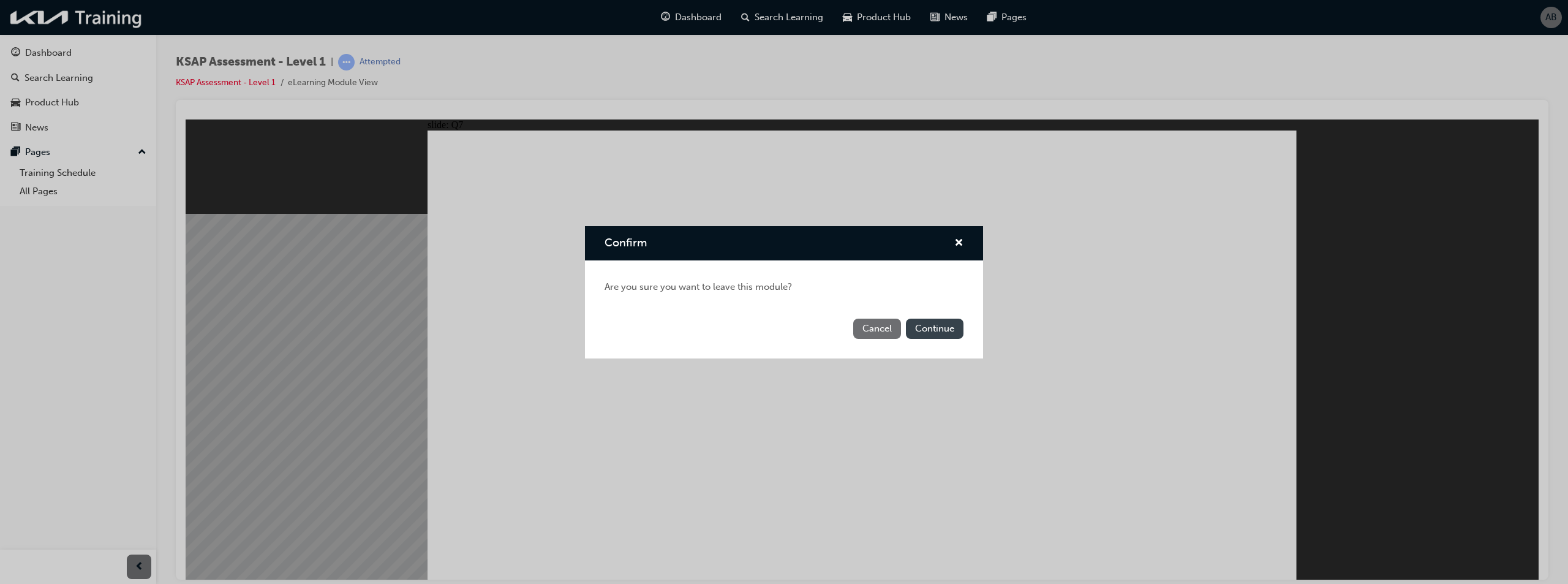
click at [923, 330] on button "Continue" at bounding box center [934, 328] width 57 height 20
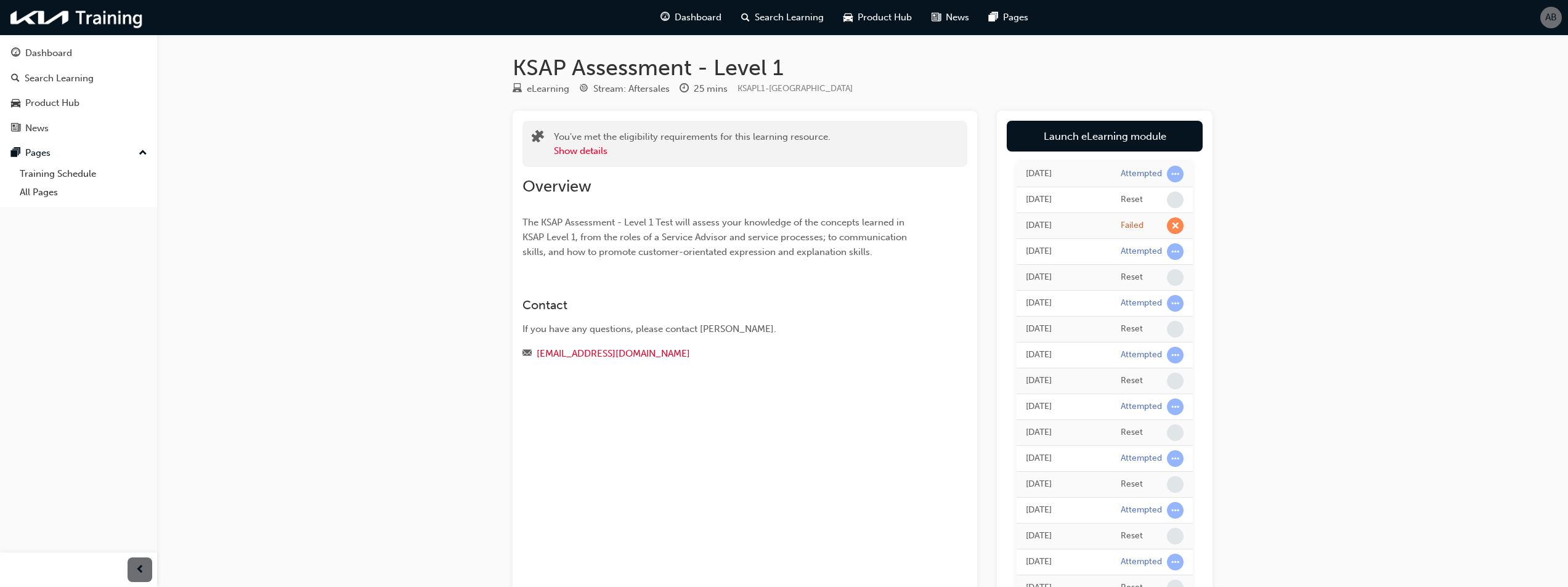
click at [1146, 136] on link "Launch eLearning module" at bounding box center [1105, 136] width 196 height 31
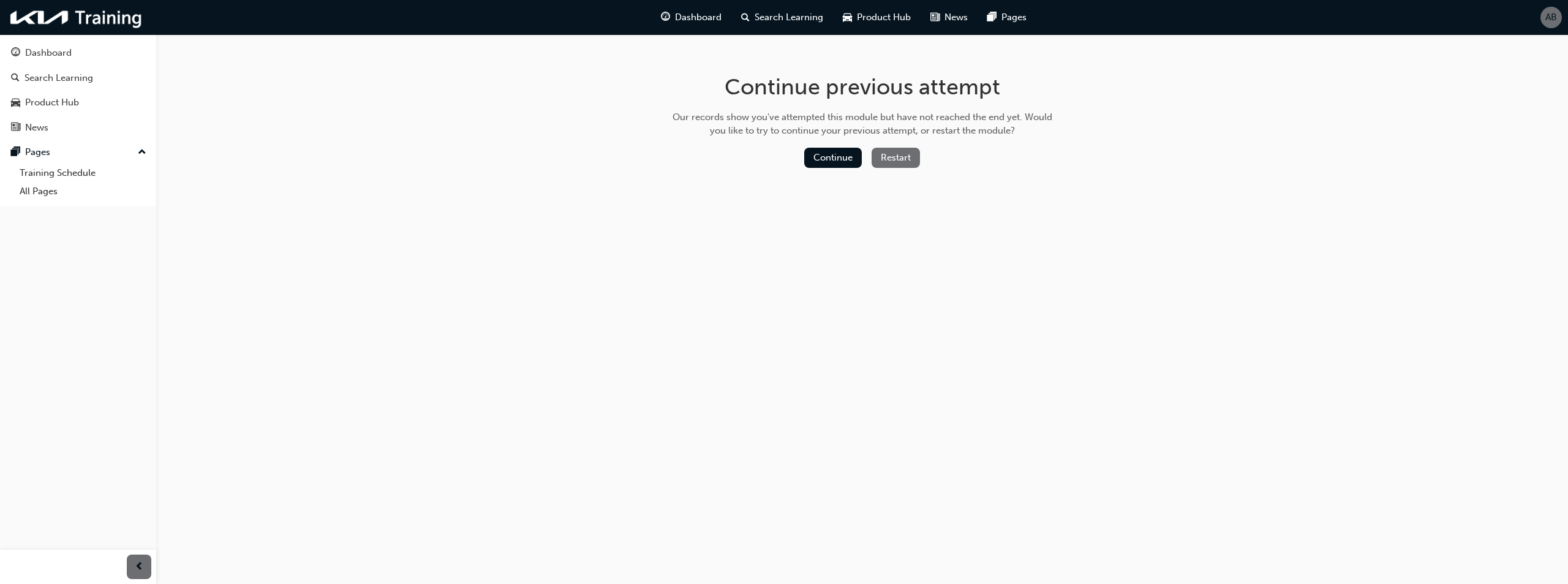
click at [887, 155] on button "Restart" at bounding box center [895, 158] width 48 height 20
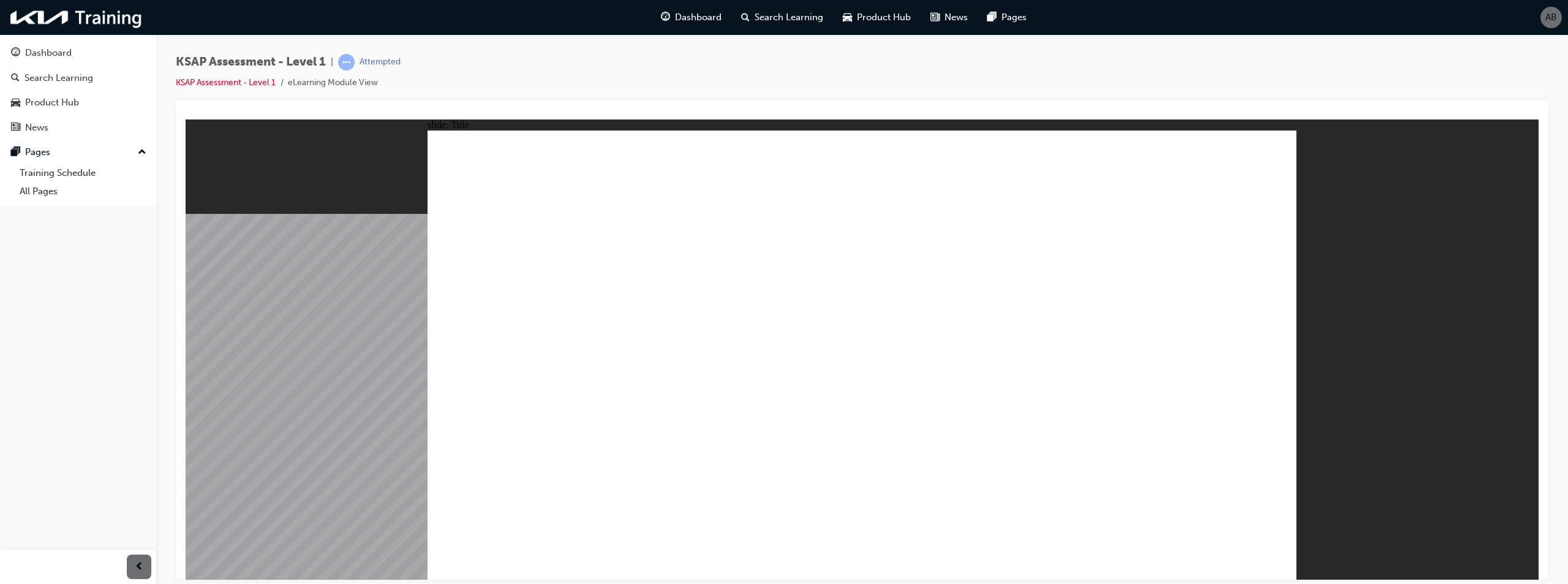
radio input "true"
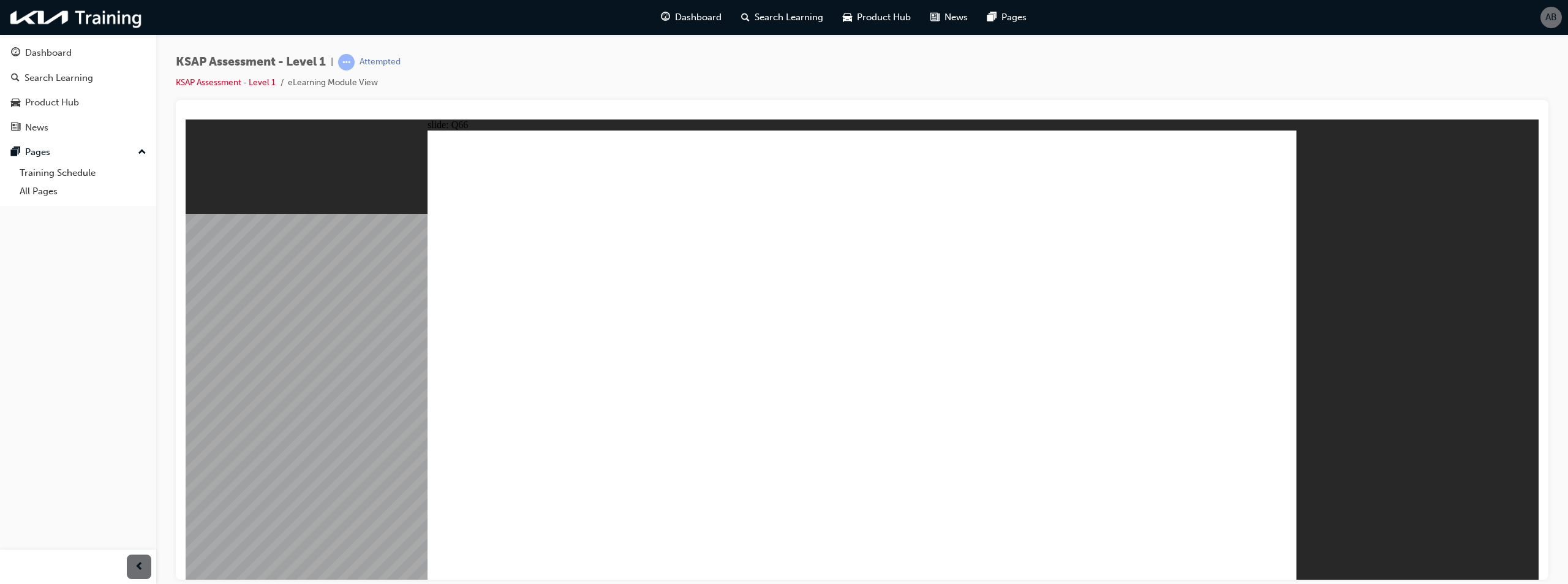
radio input "true"
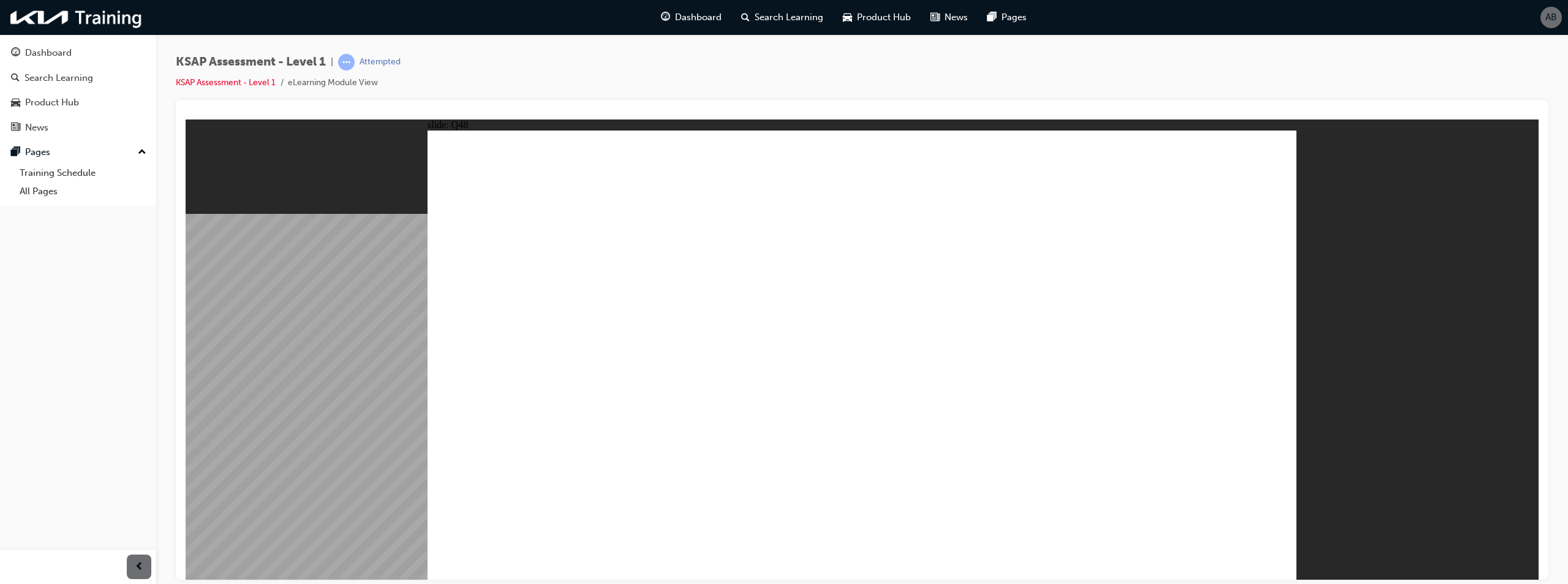
radio input "false"
radio input "true"
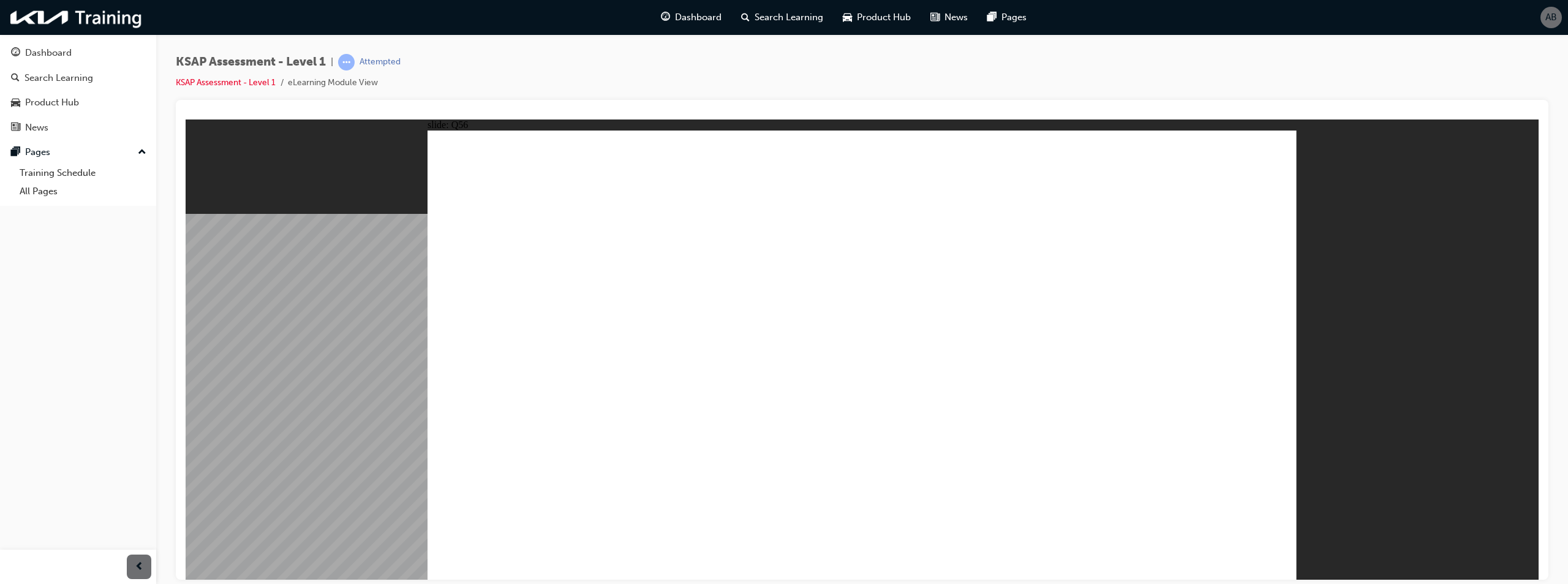
radio input "false"
radio input "true"
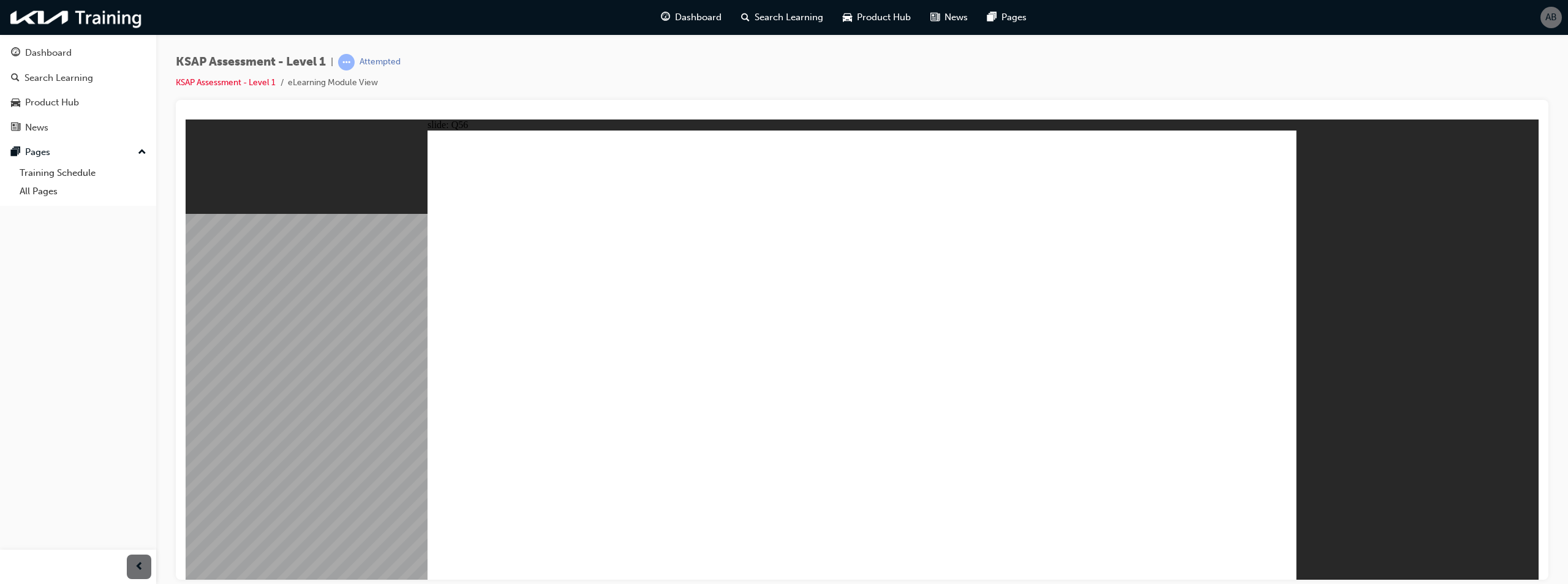
radio input "true"
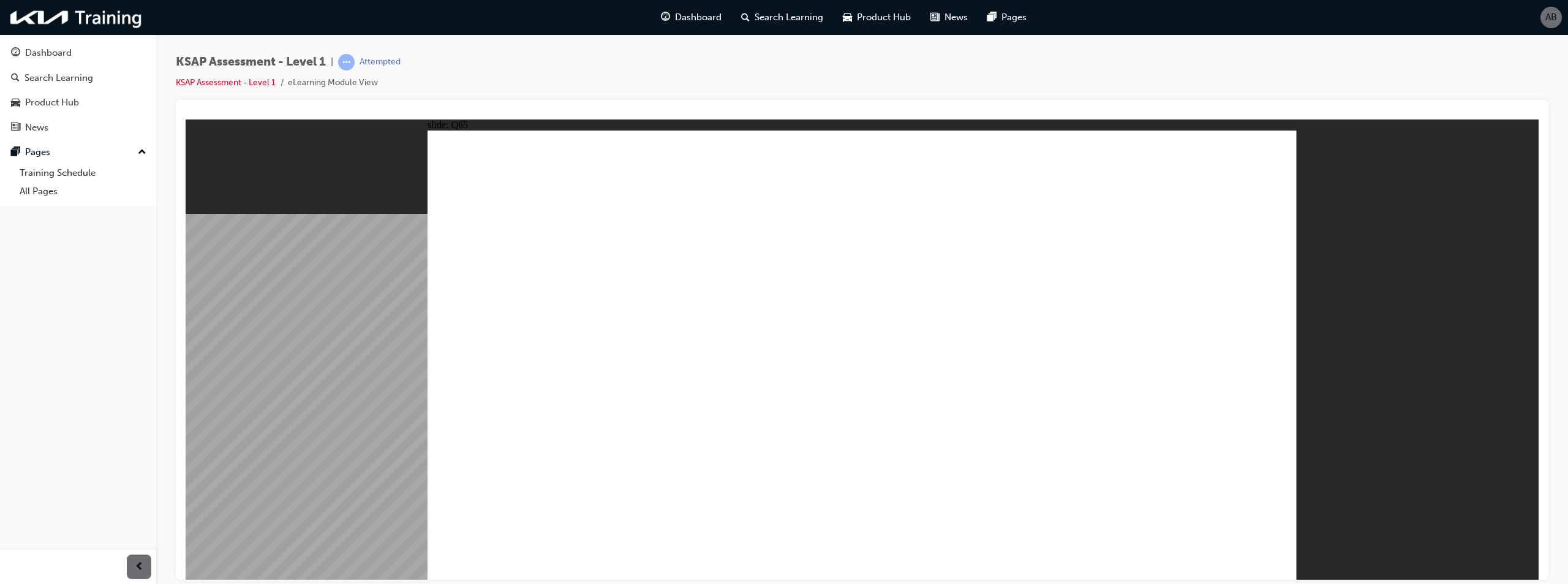
radio input "true"
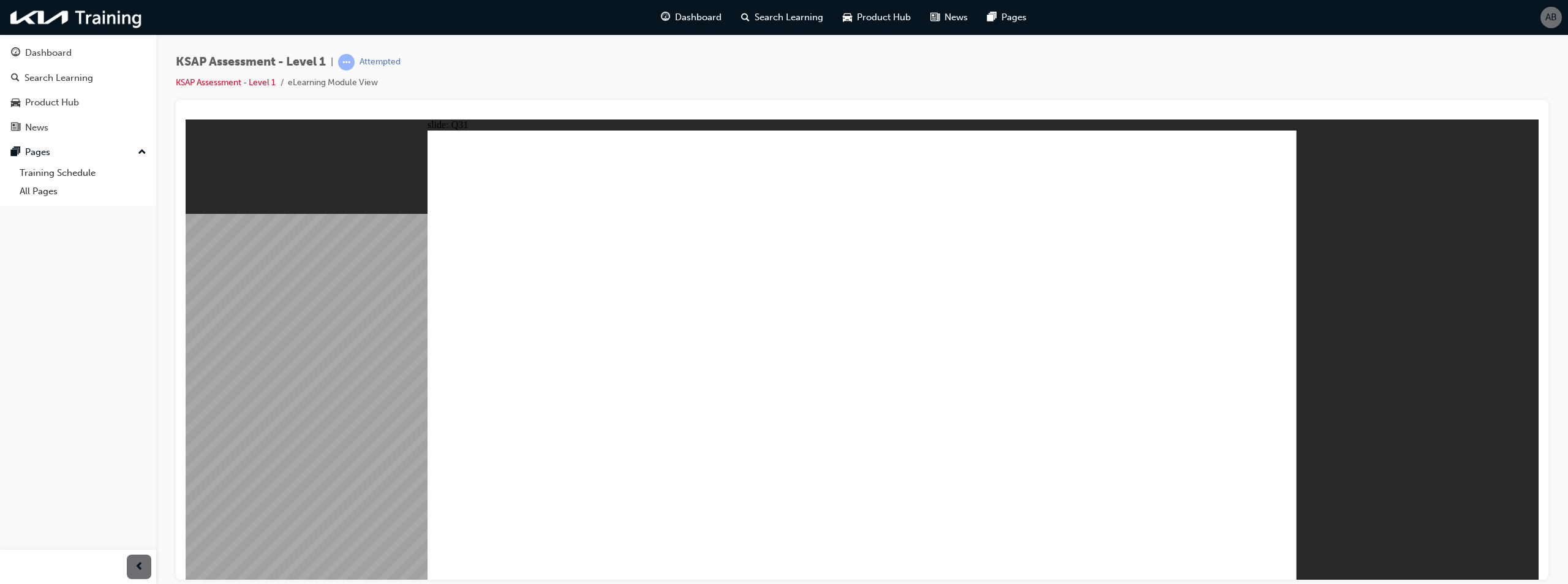
radio input "true"
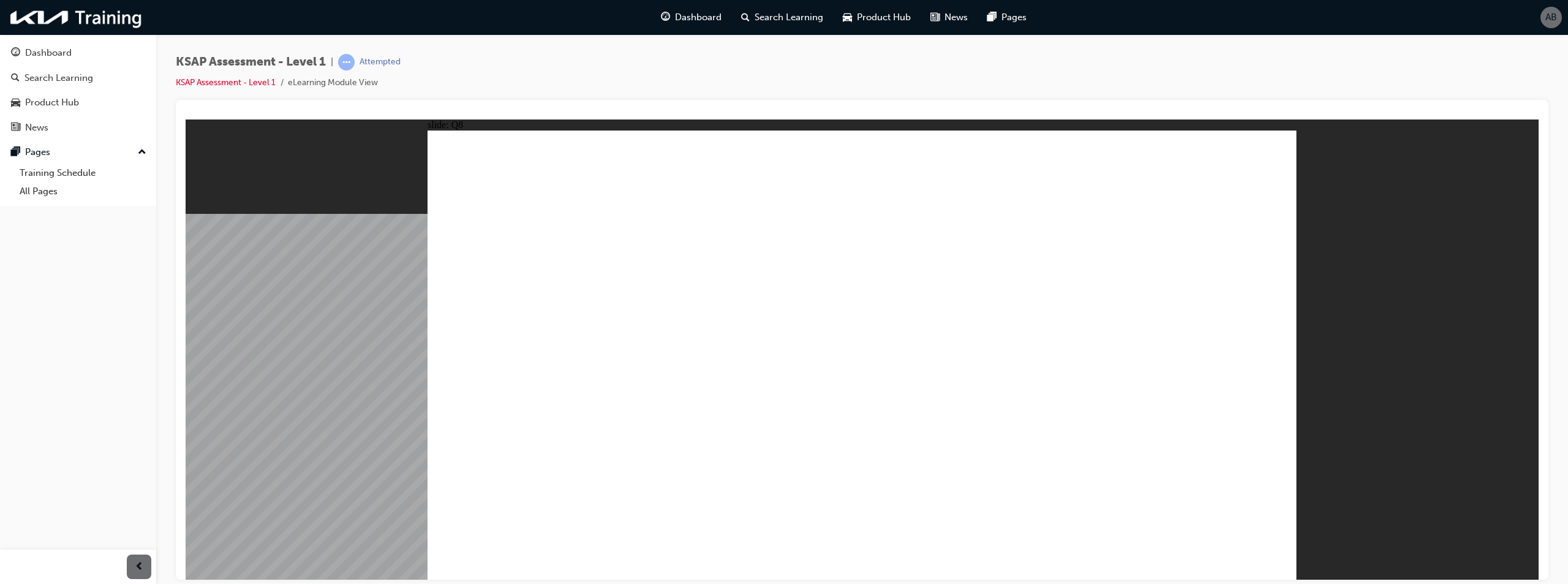
radio input "true"
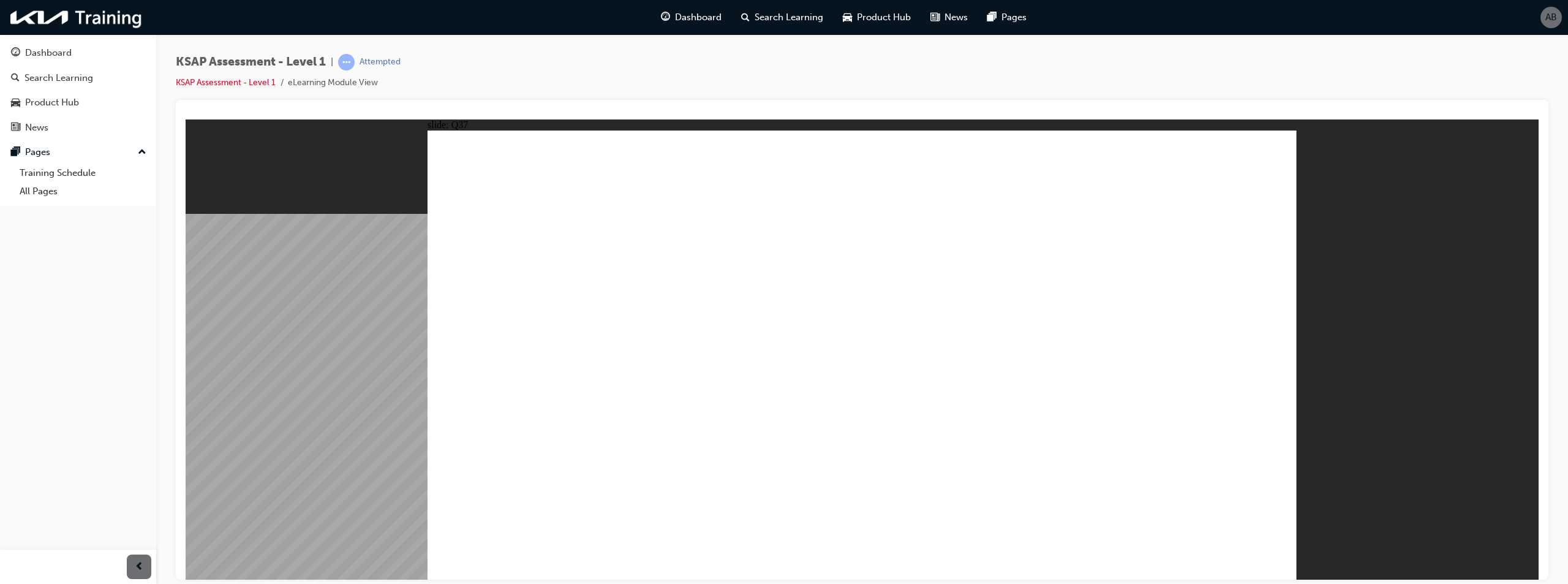
radio input "true"
drag, startPoint x: 1052, startPoint y: 366, endPoint x: 1064, endPoint y: 363, distance: 12.4
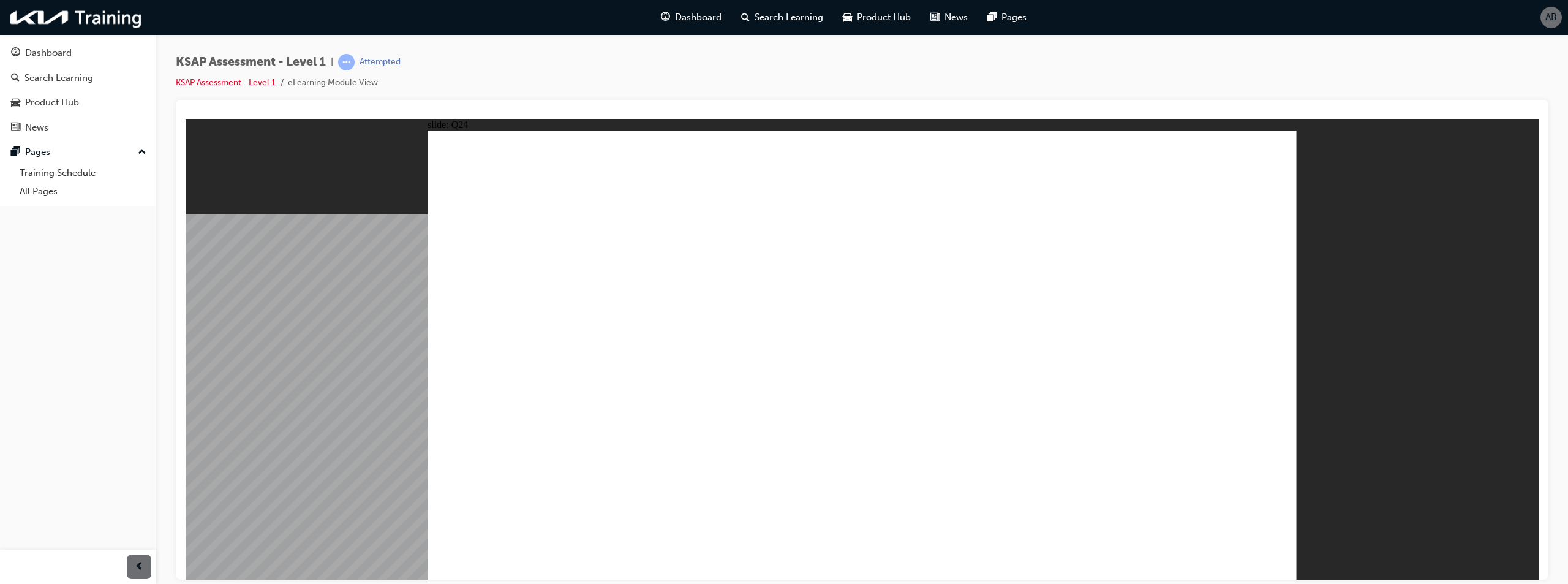
radio input "true"
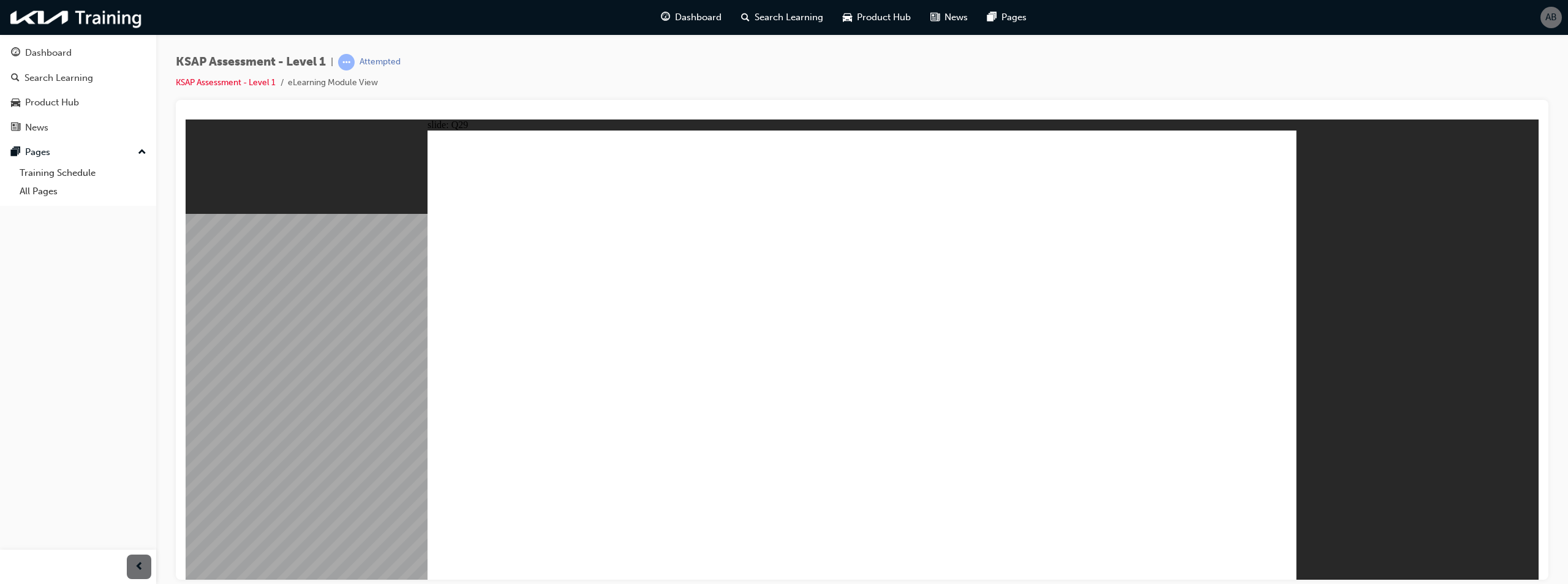
radio input "true"
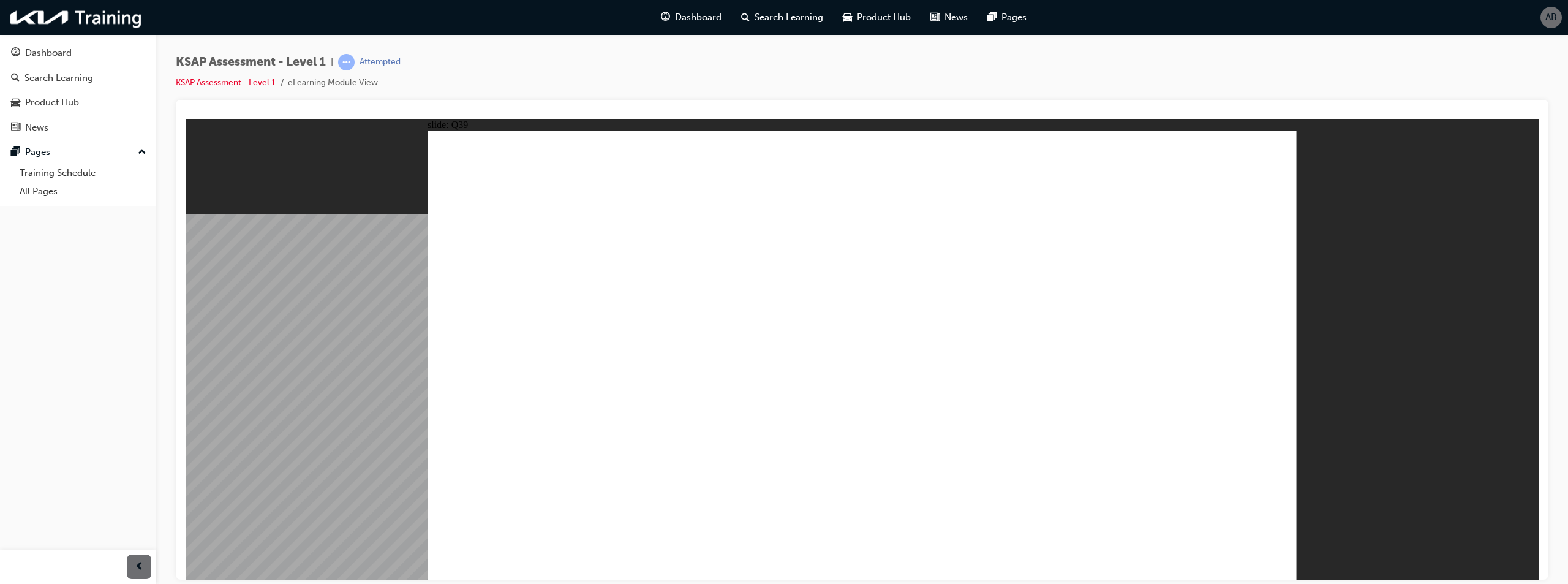
radio input "true"
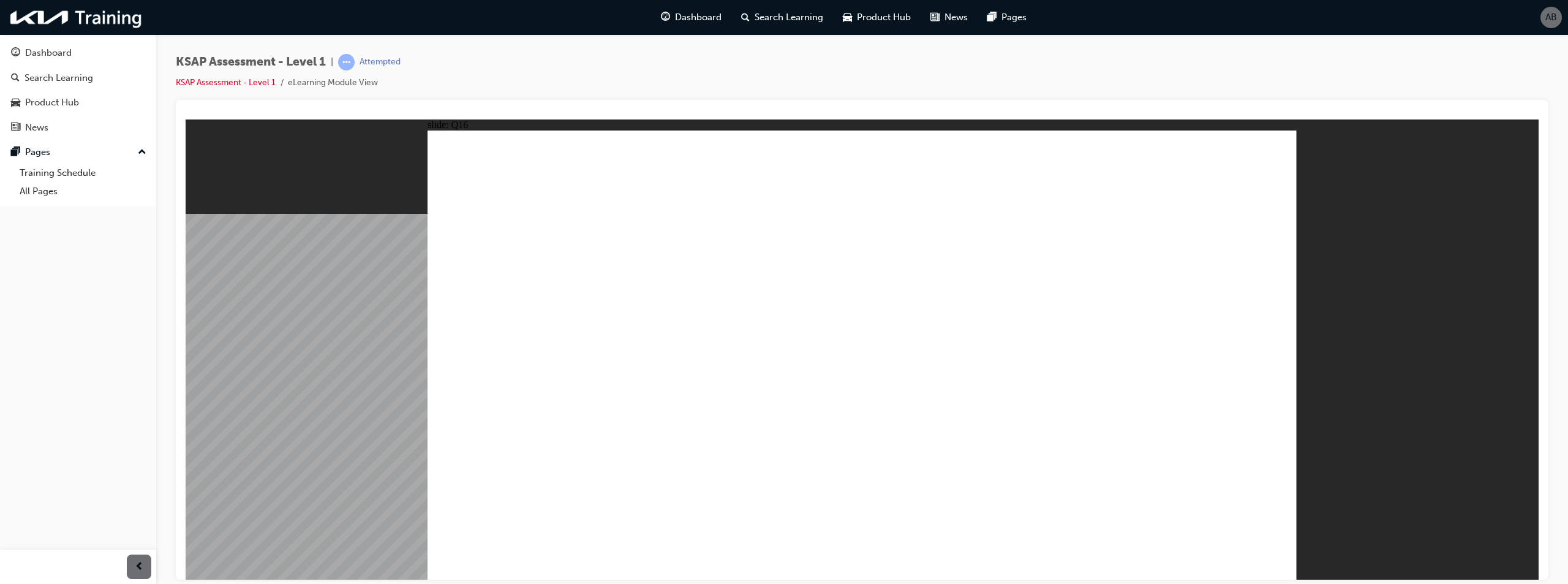
radio input "true"
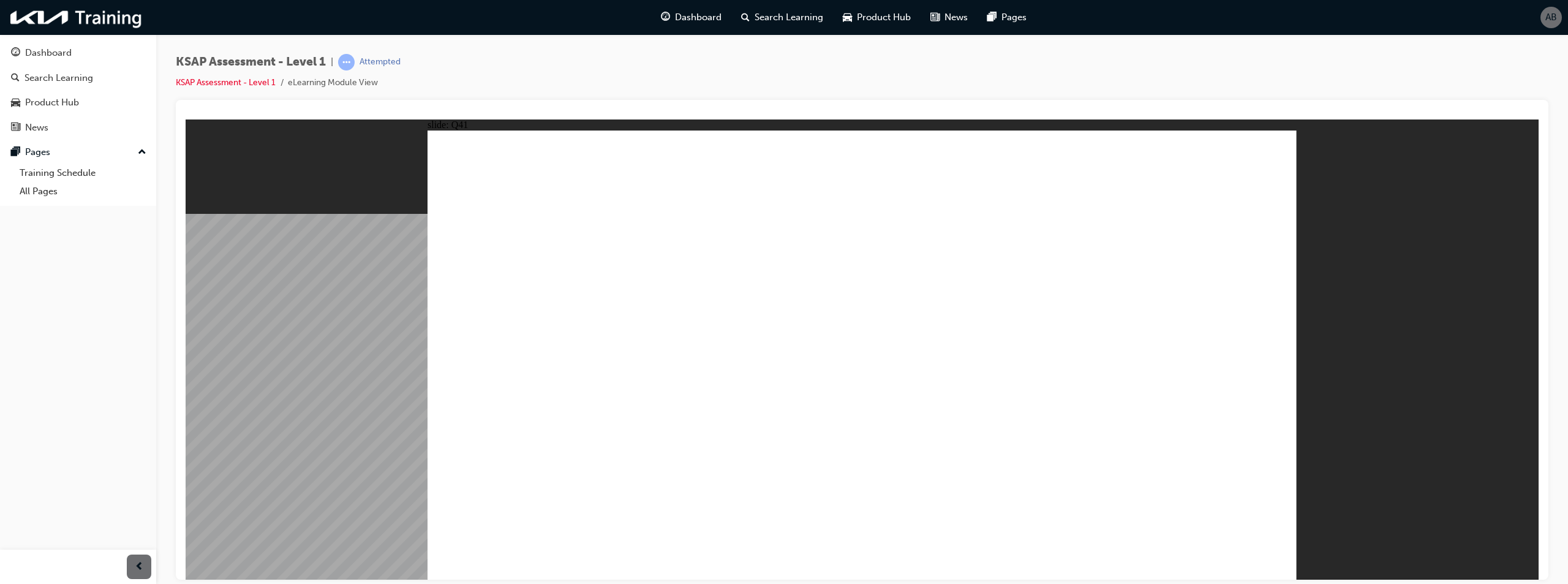
radio input "true"
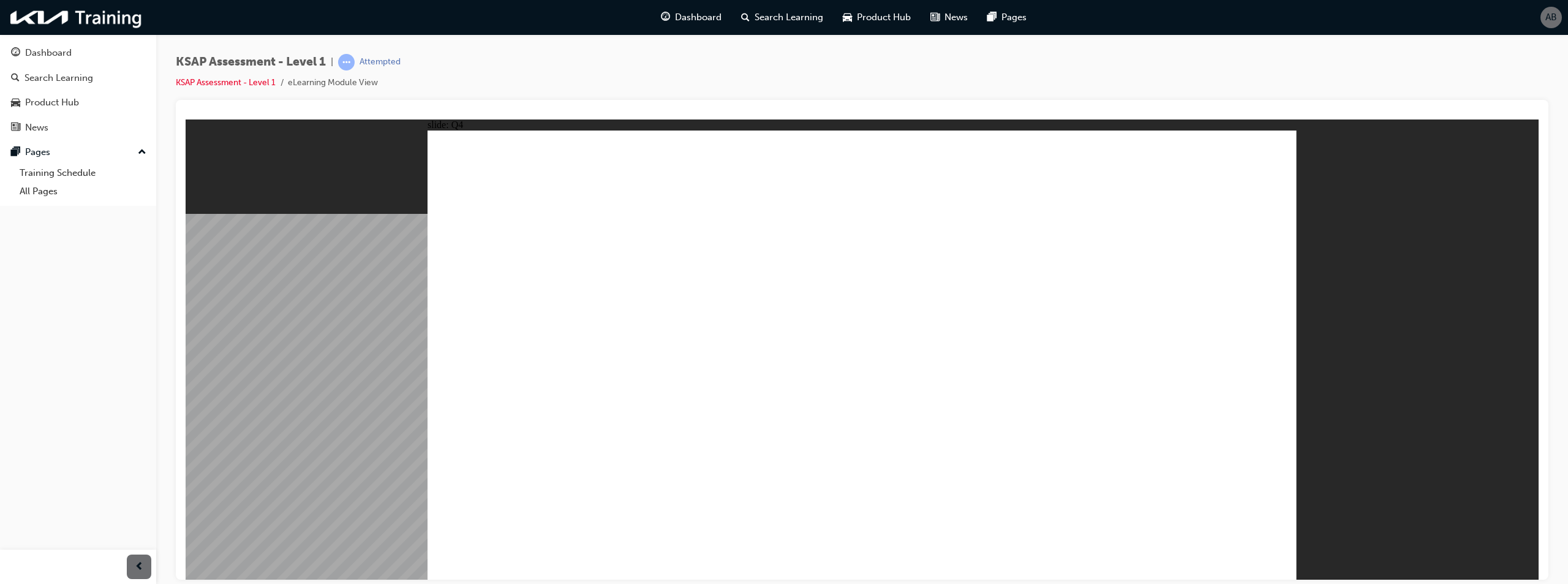
radio input "true"
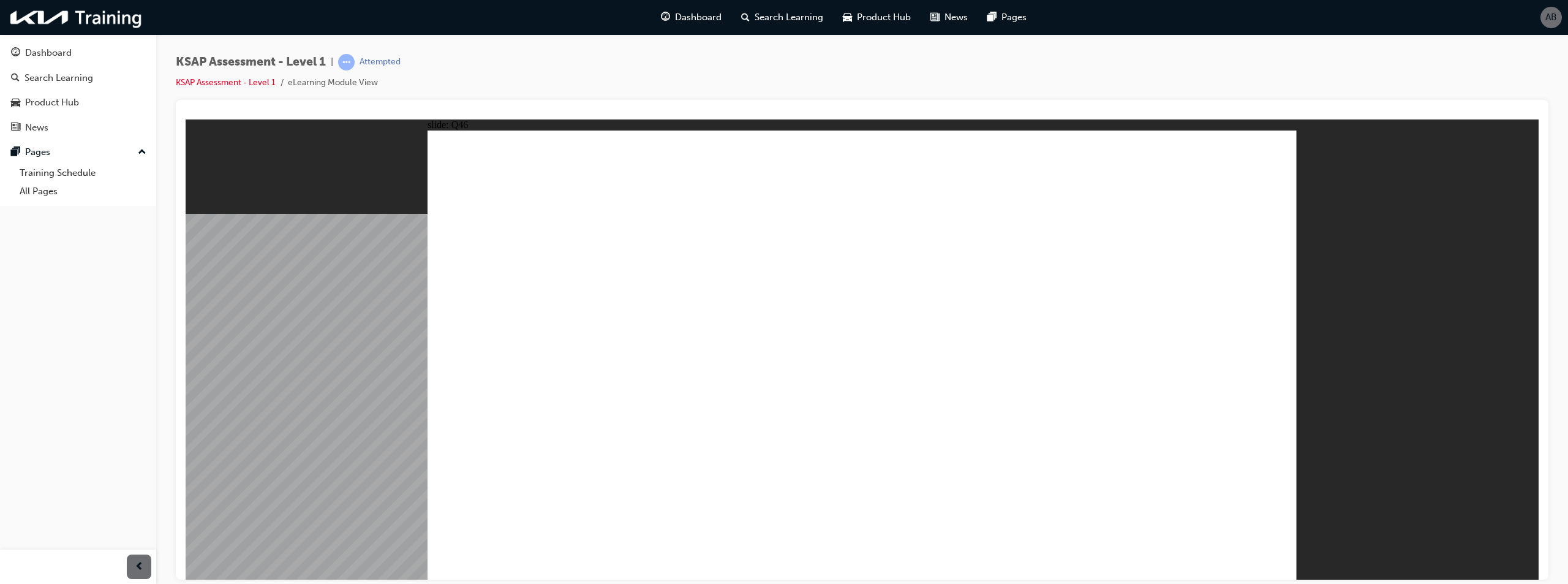
radio input "true"
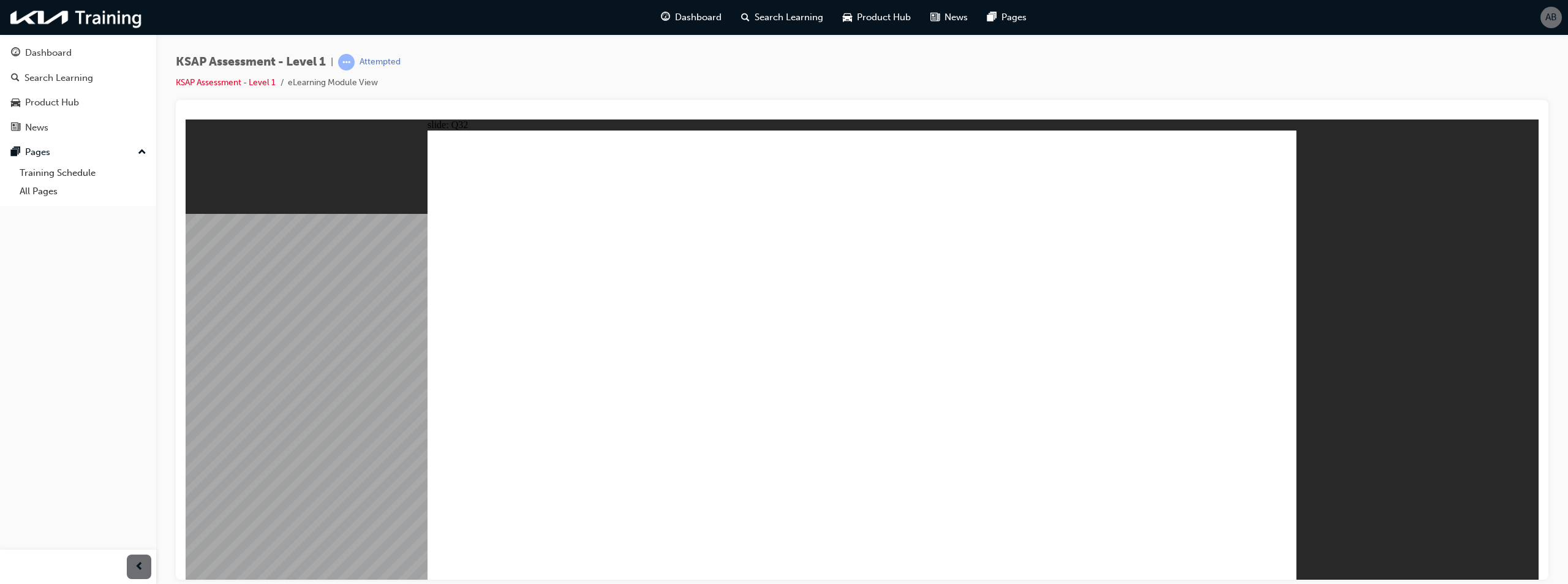
radio input "true"
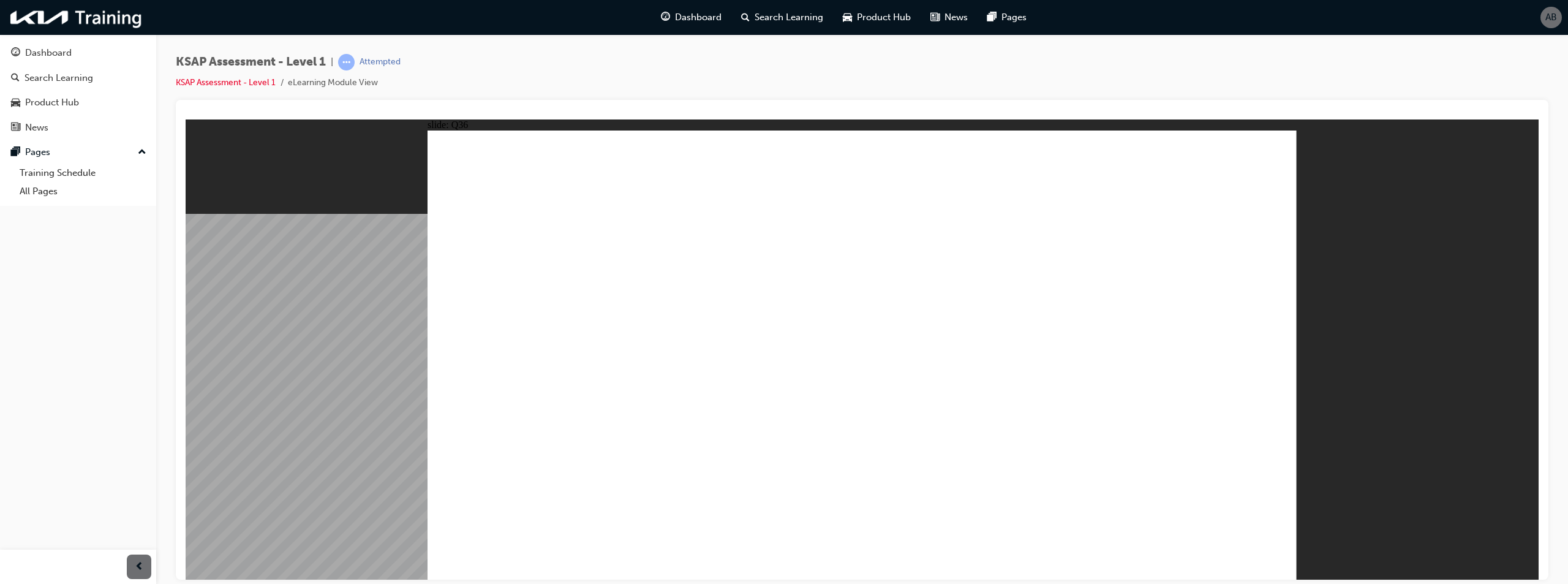
radio input "true"
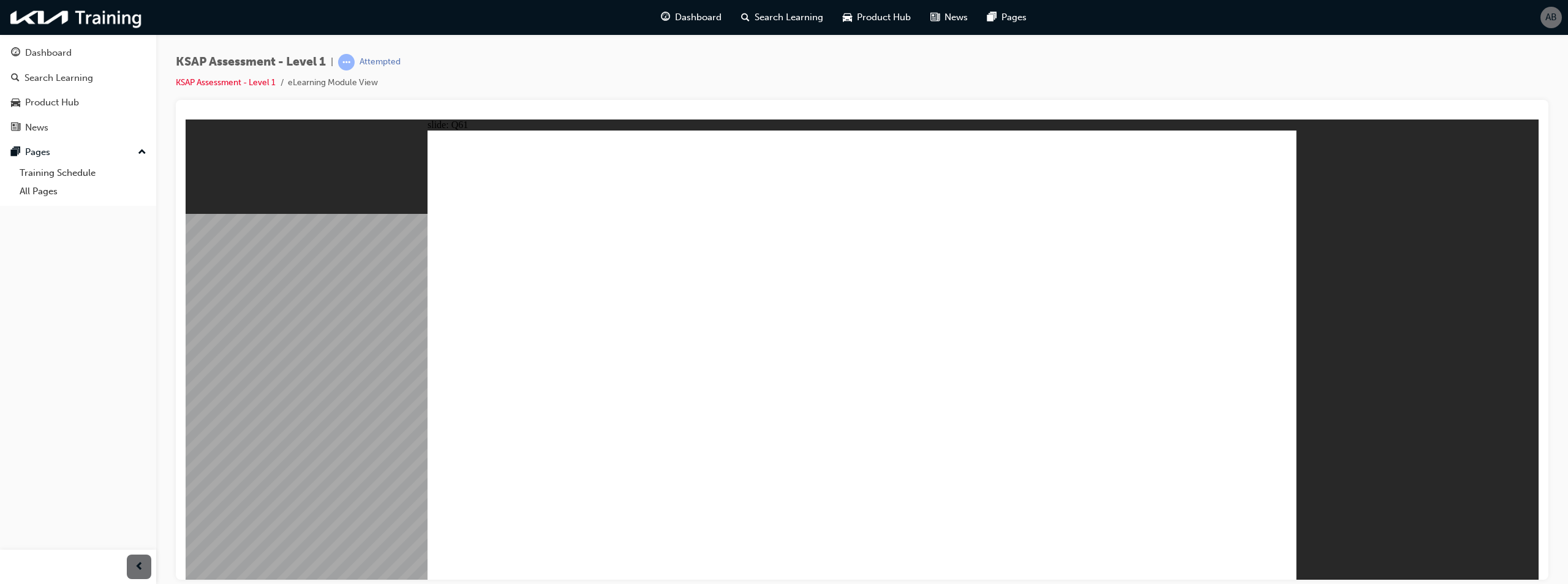
radio input "true"
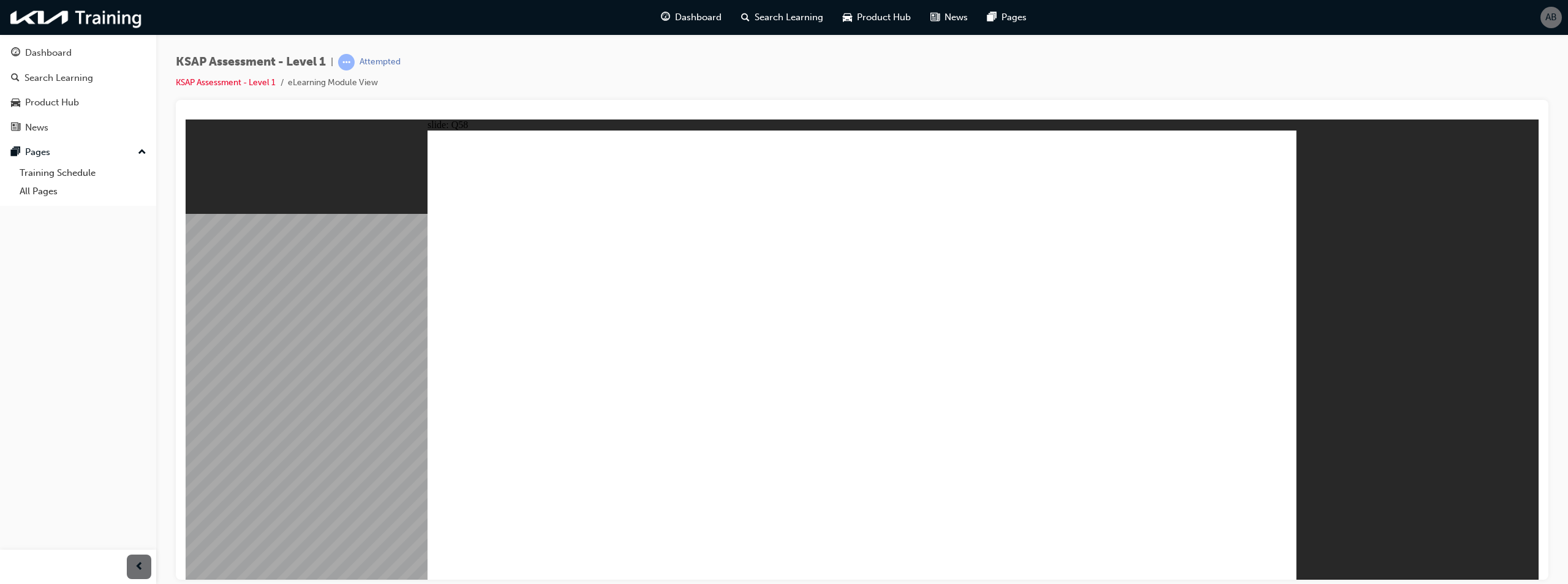
radio input "true"
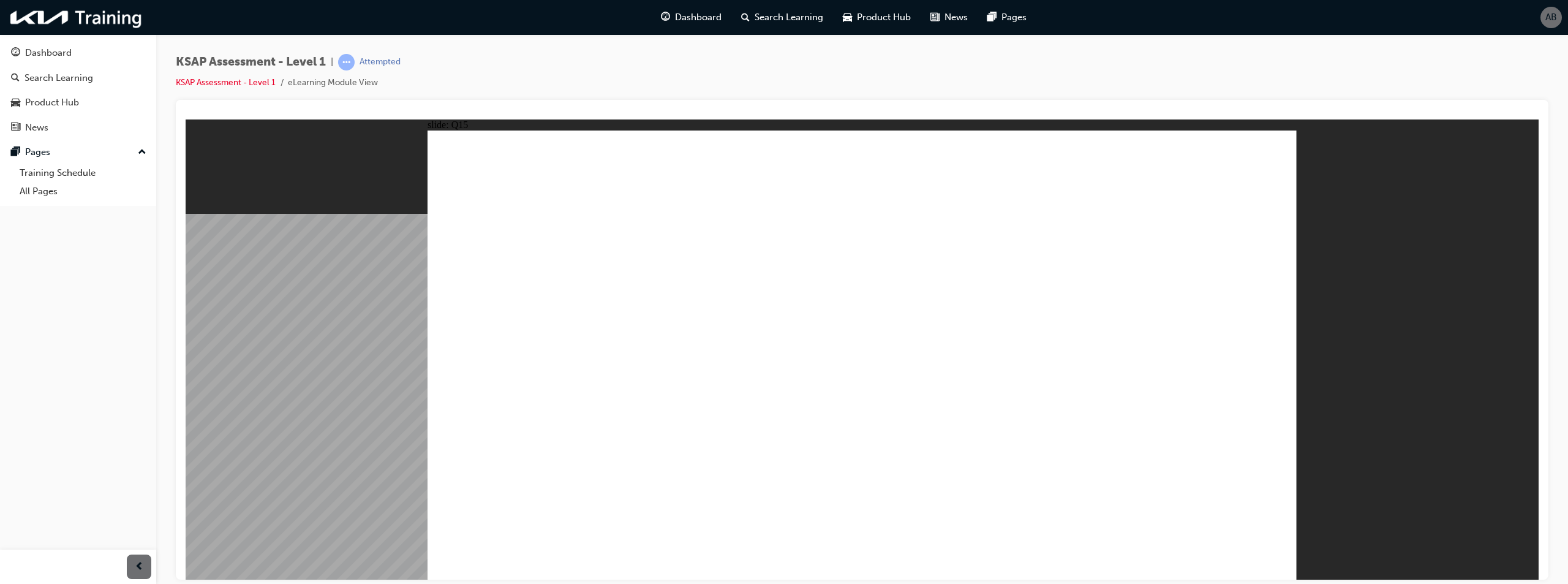
radio input "true"
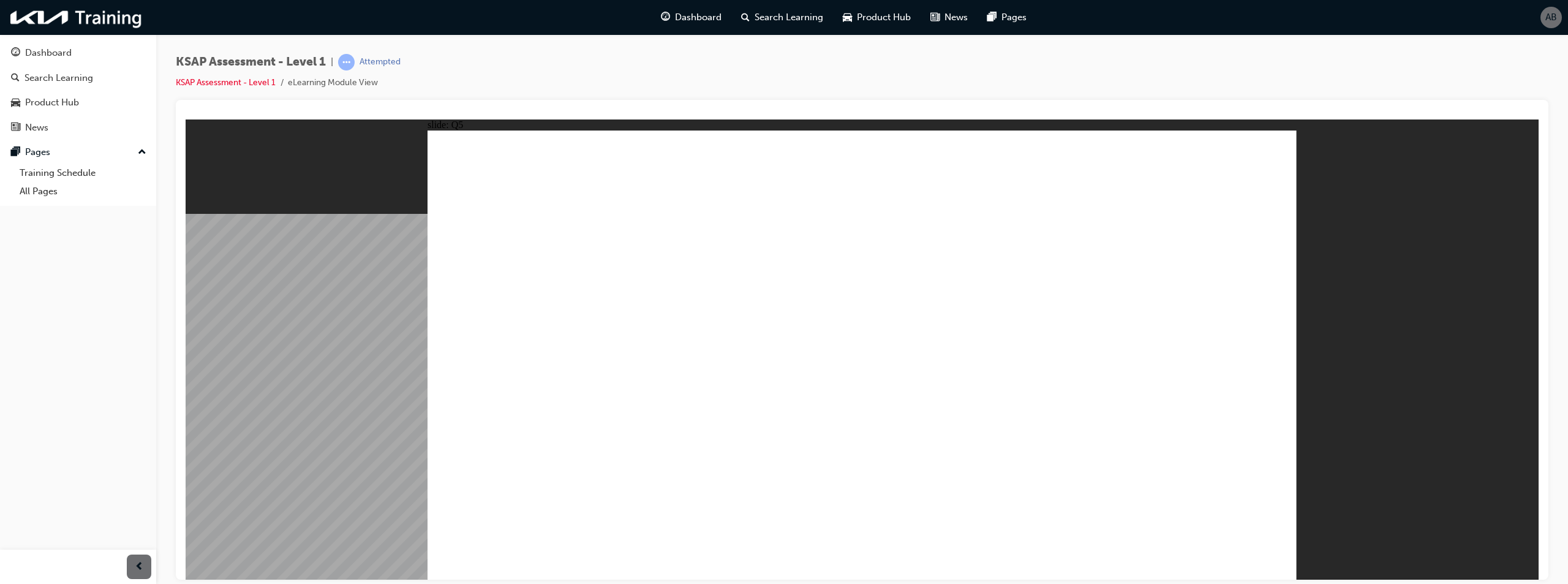
radio input "true"
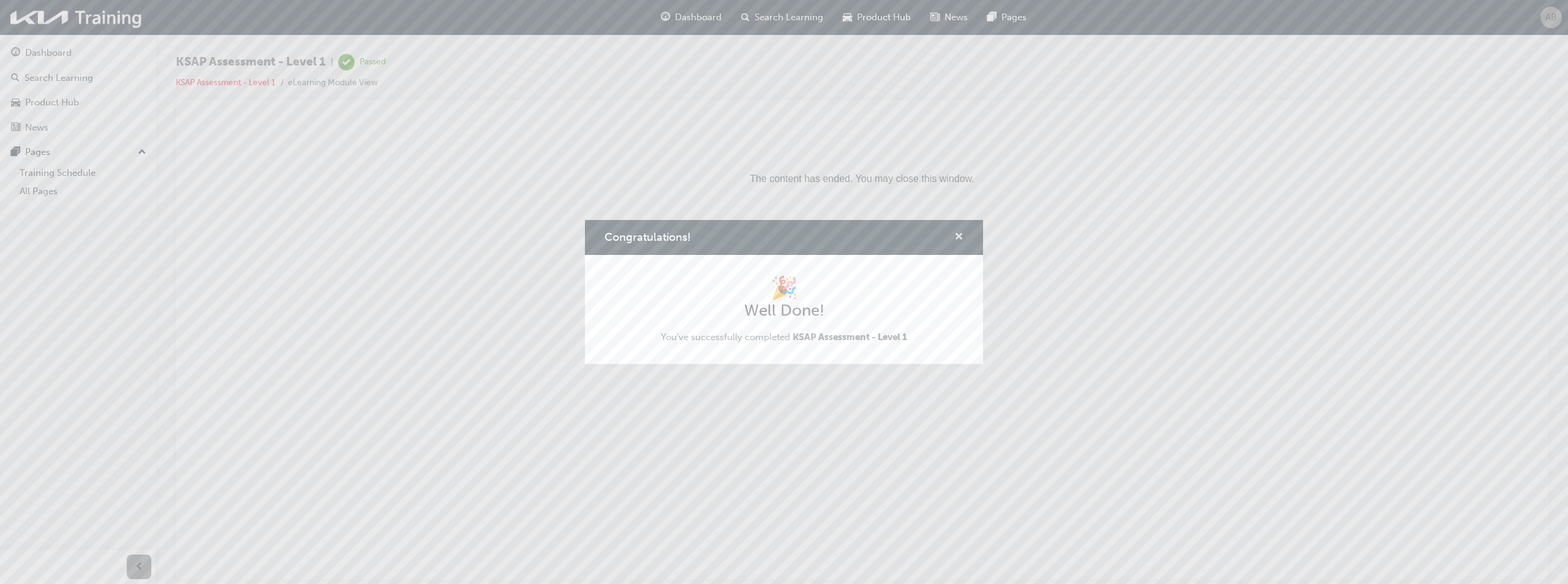
click at [960, 232] on span "cross-icon" at bounding box center [959, 237] width 9 height 11
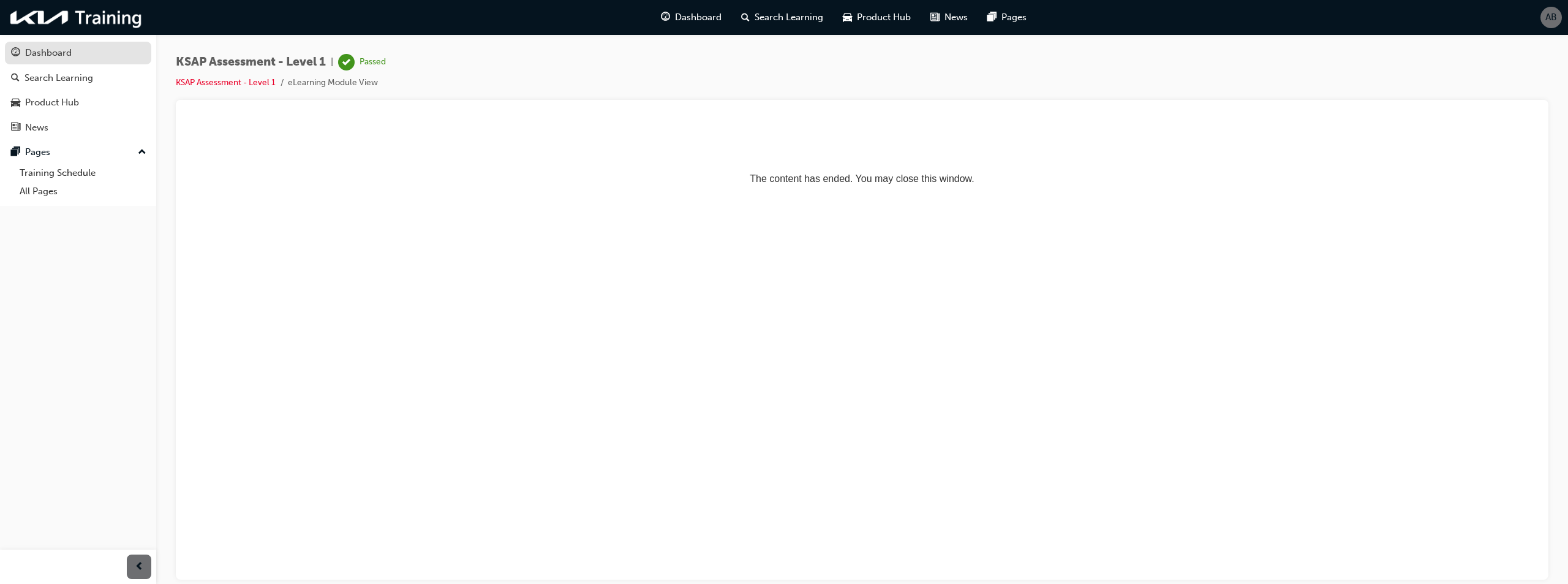
click at [70, 57] on div "Dashboard" at bounding box center [48, 53] width 47 height 14
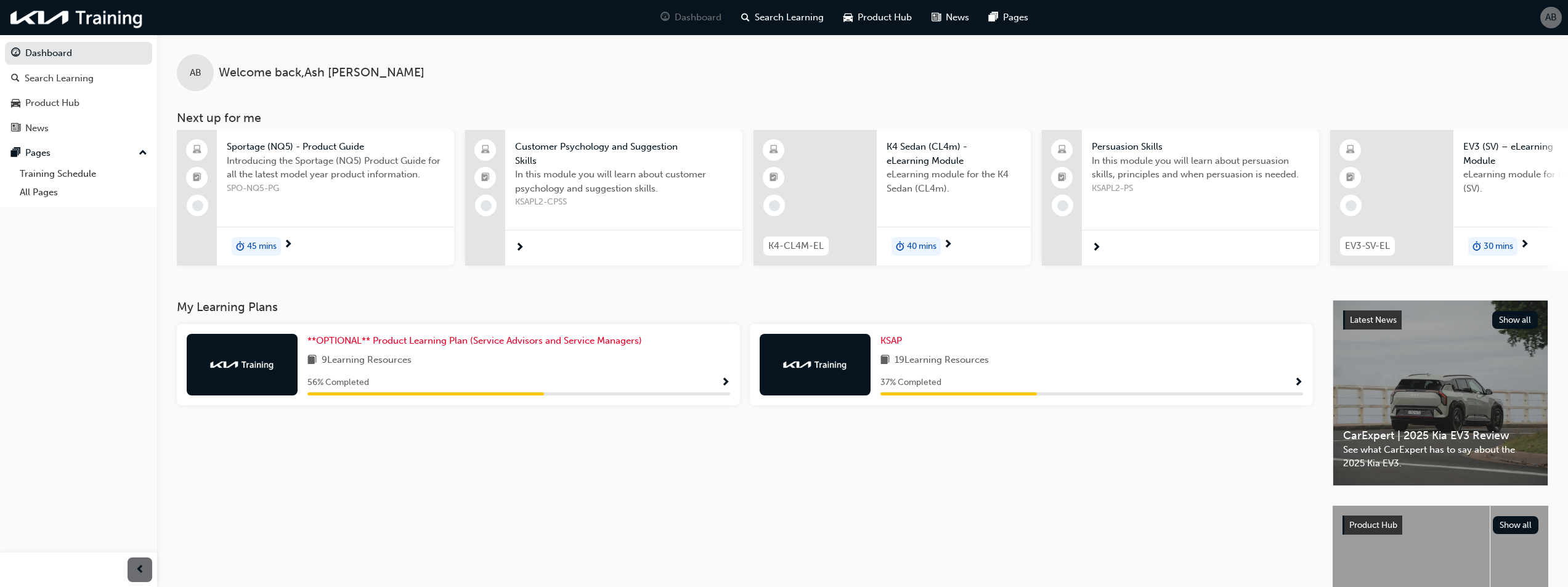
click at [977, 368] on span "19 Learning Resources" at bounding box center [942, 360] width 94 height 16
click at [1300, 388] on span "Show Progress" at bounding box center [1298, 382] width 9 height 11
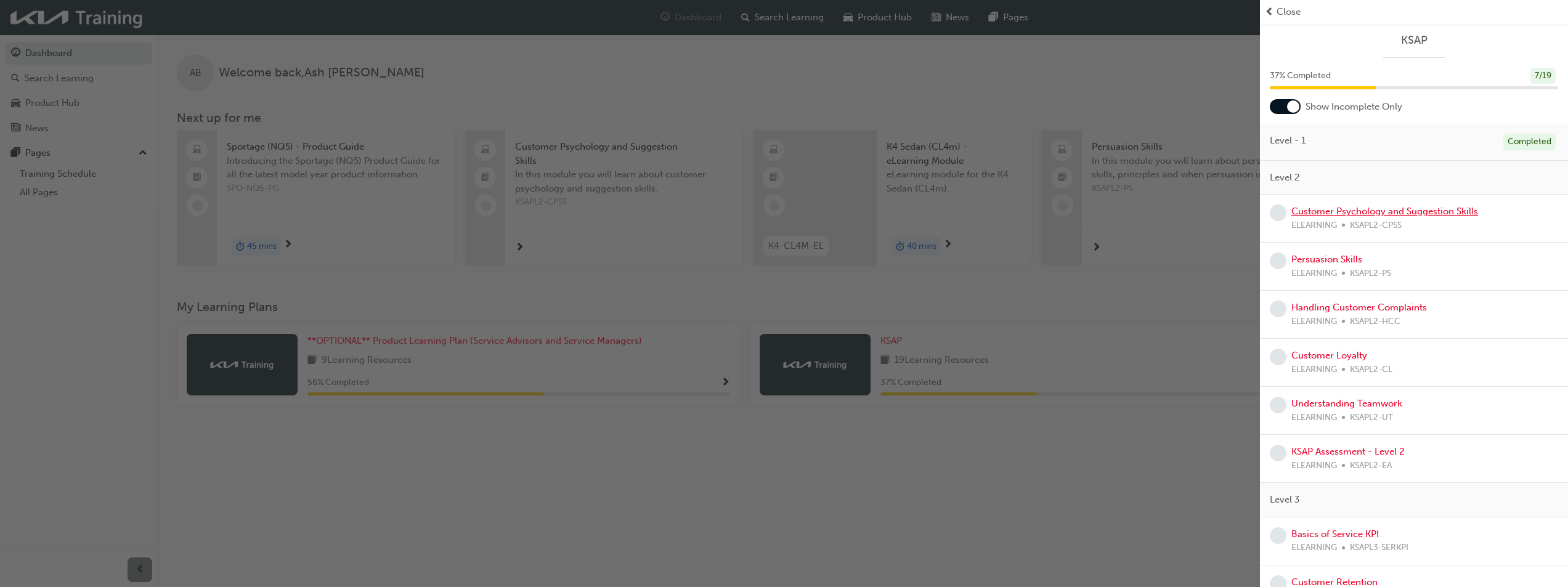
click at [1342, 212] on link "Customer Psychology and Suggestion Skills" at bounding box center [1385, 211] width 187 height 11
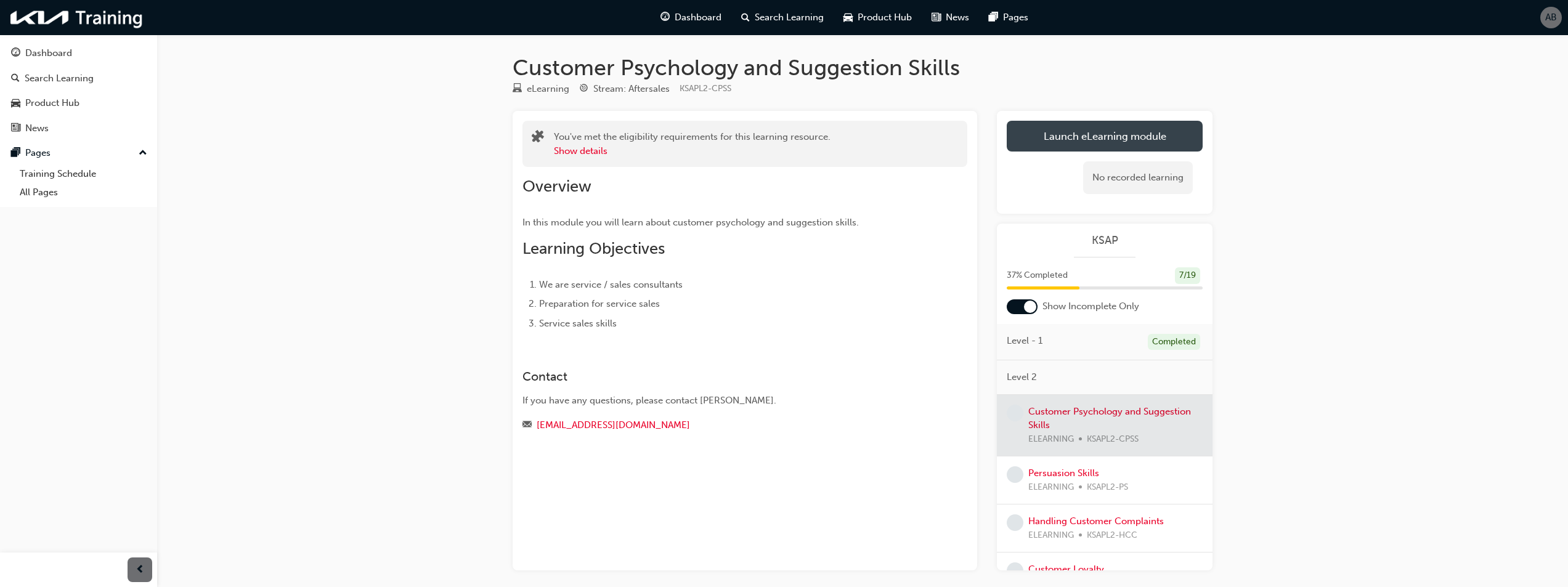
click at [1118, 136] on link "Launch eLearning module" at bounding box center [1105, 136] width 196 height 31
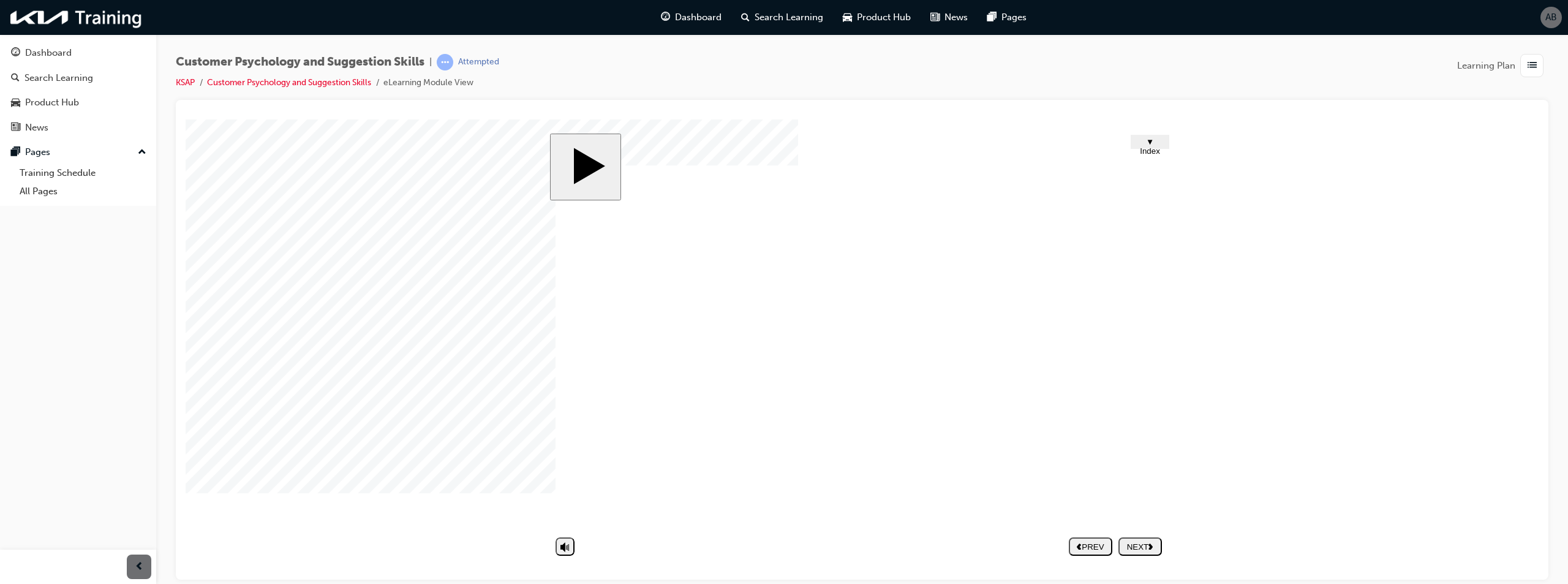
click at [1150, 551] on button "NEXT" at bounding box center [1140, 545] width 44 height 19
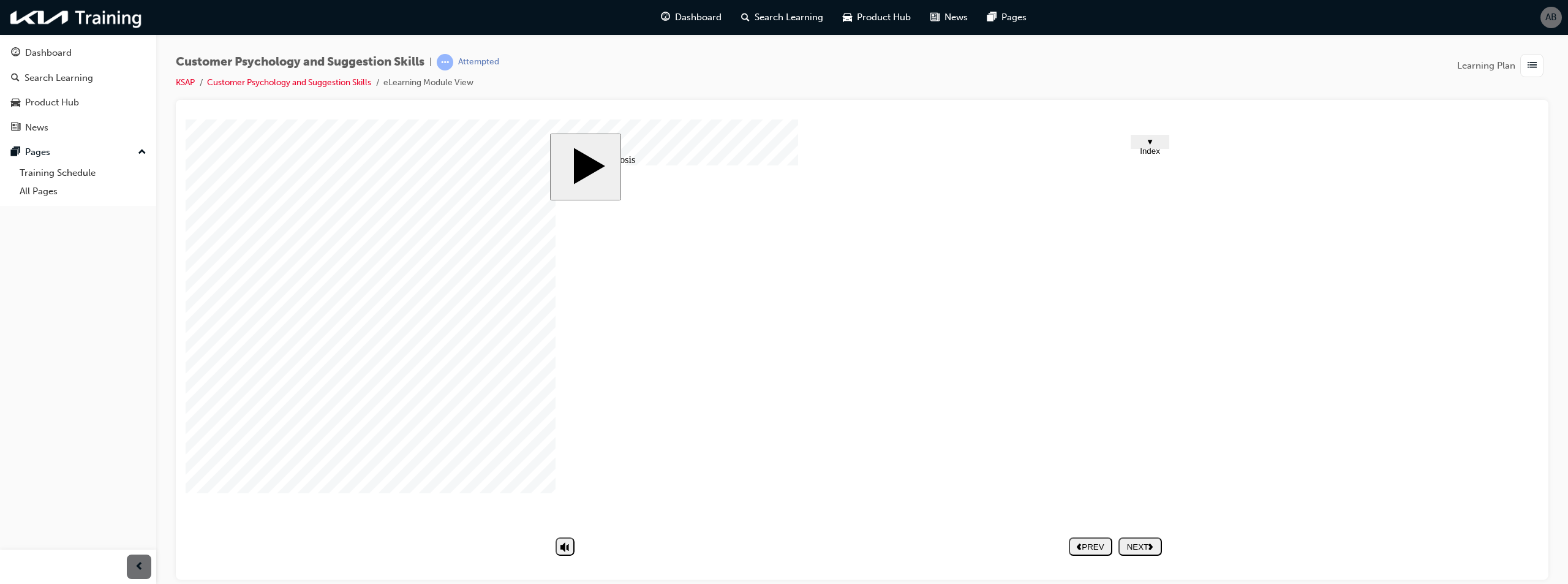
drag, startPoint x: 706, startPoint y: 243, endPoint x: 877, endPoint y: 239, distance: 171.0
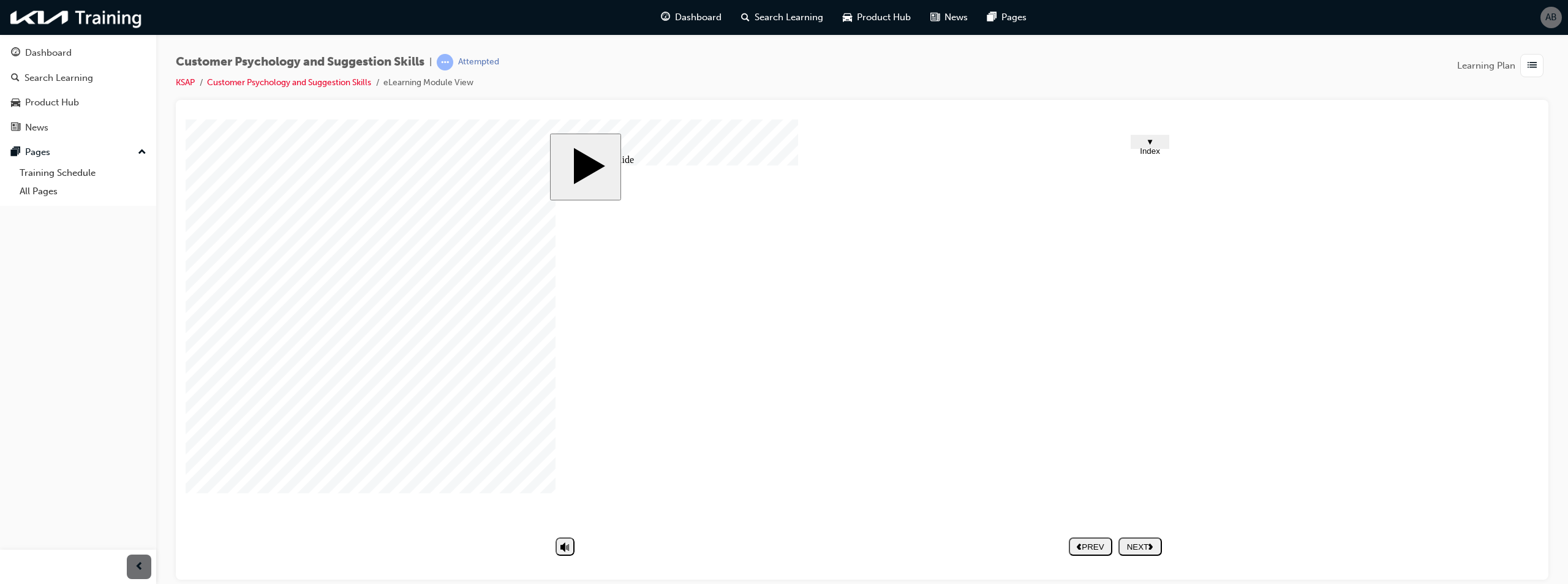
drag, startPoint x: 772, startPoint y: 332, endPoint x: 875, endPoint y: 310, distance: 105.3
click at [1142, 539] on nav "PREV NEXT SUBMIT" at bounding box center [1115, 546] width 93 height 28
click at [1143, 543] on div "NEXT" at bounding box center [1140, 546] width 33 height 9
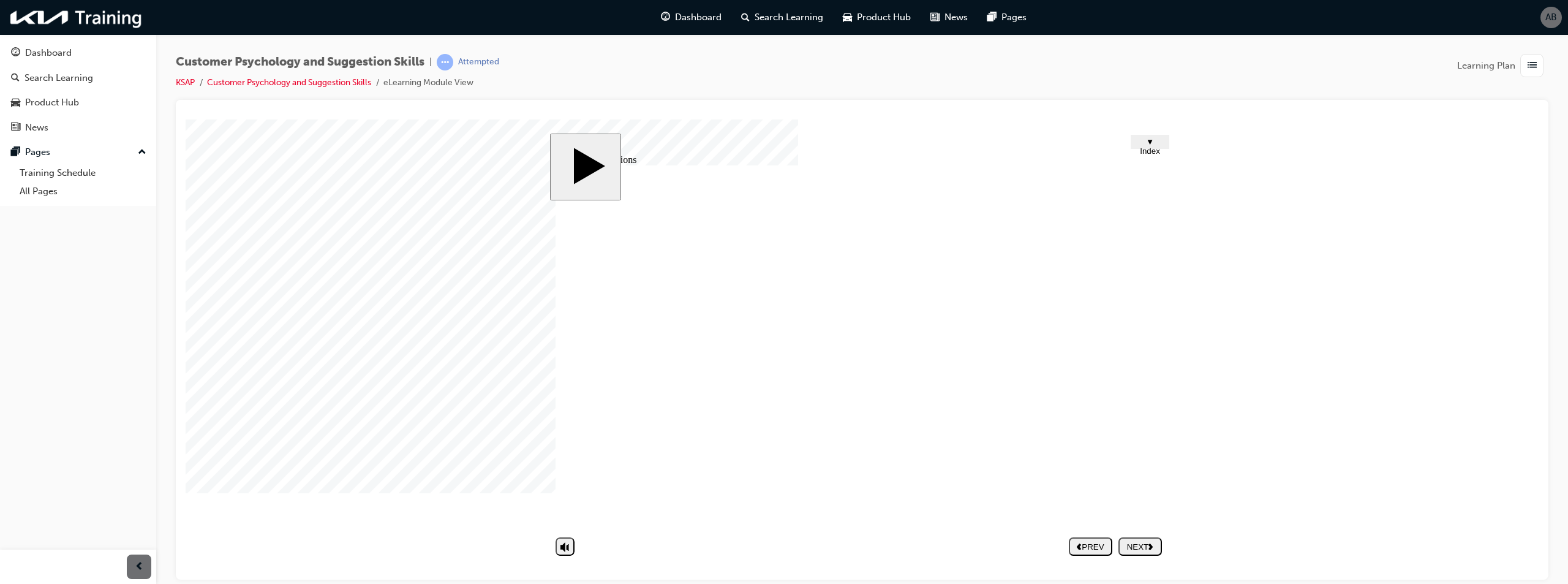
click at [1141, 546] on div "NEXT" at bounding box center [1140, 546] width 33 height 9
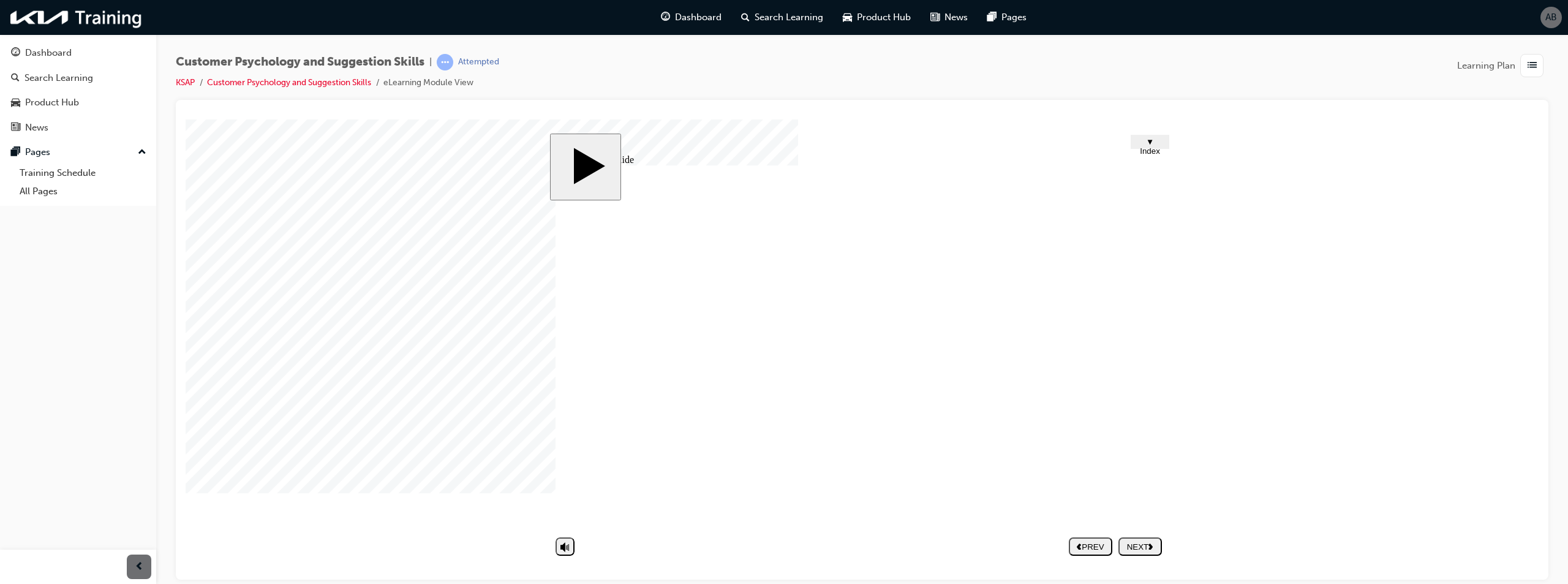
click at [1136, 550] on nav "PREV NEXT SUBMIT" at bounding box center [1115, 546] width 93 height 28
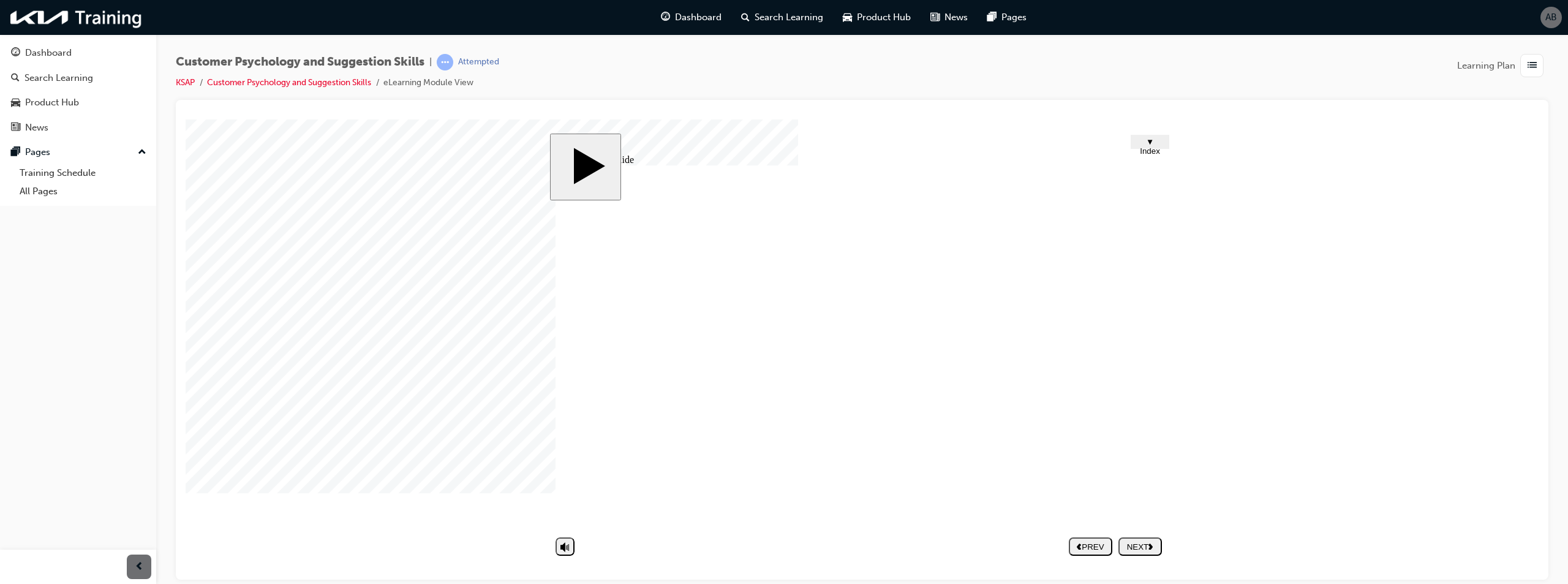
drag, startPoint x: 632, startPoint y: 340, endPoint x: 634, endPoint y: 330, distance: 10.2
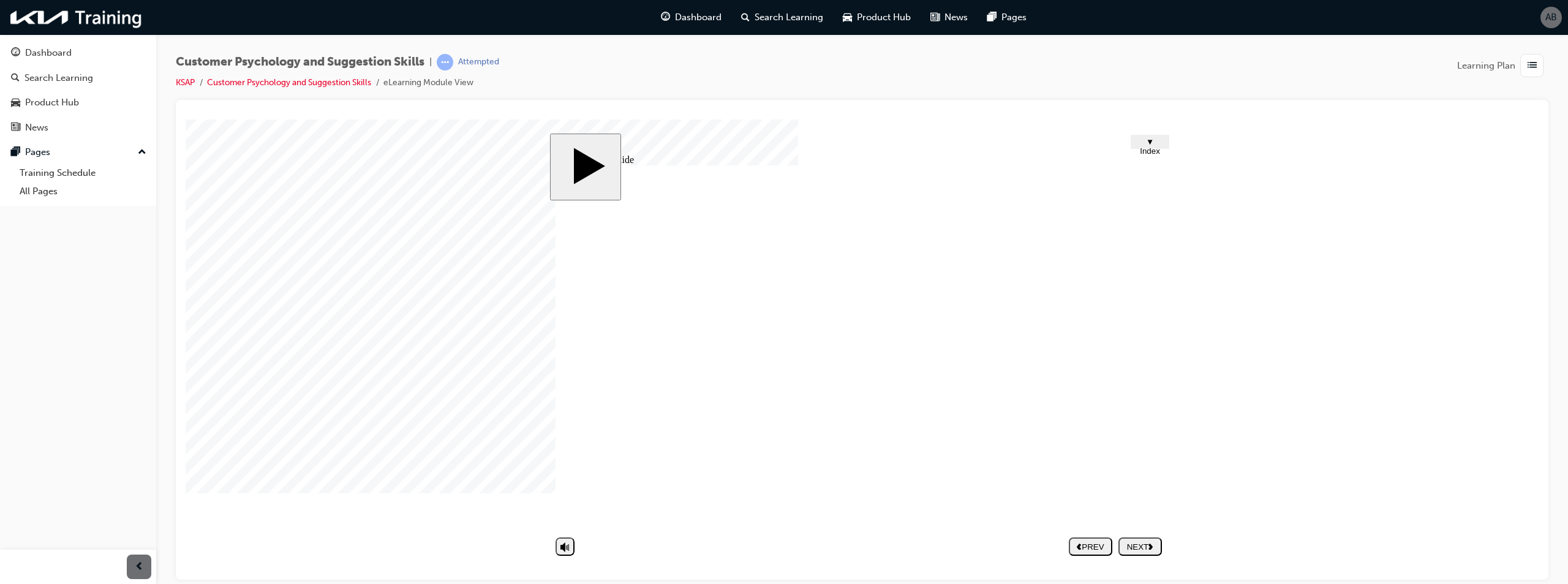
click at [1137, 550] on div "NEXT" at bounding box center [1140, 546] width 33 height 9
drag, startPoint x: 797, startPoint y: 372, endPoint x: 824, endPoint y: 363, distance: 28.5
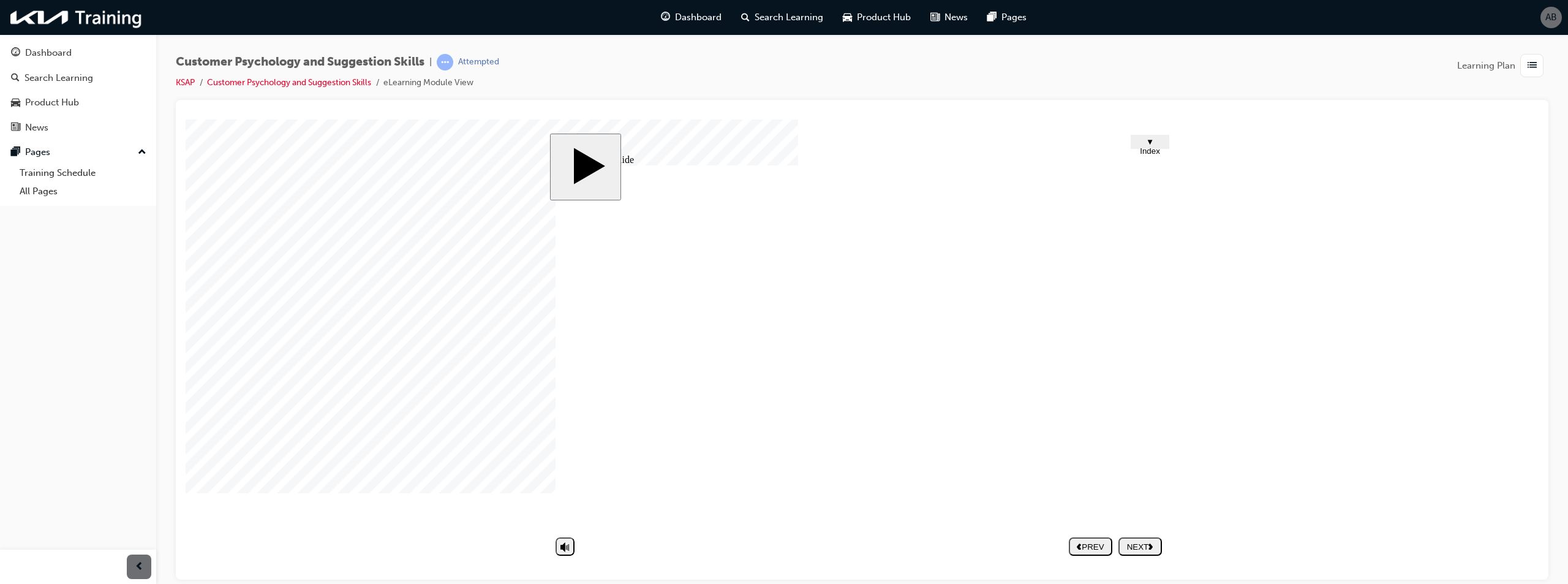
drag, startPoint x: 912, startPoint y: 377, endPoint x: 919, endPoint y: 377, distance: 7.0
click at [1138, 542] on div "NEXT" at bounding box center [1140, 546] width 33 height 9
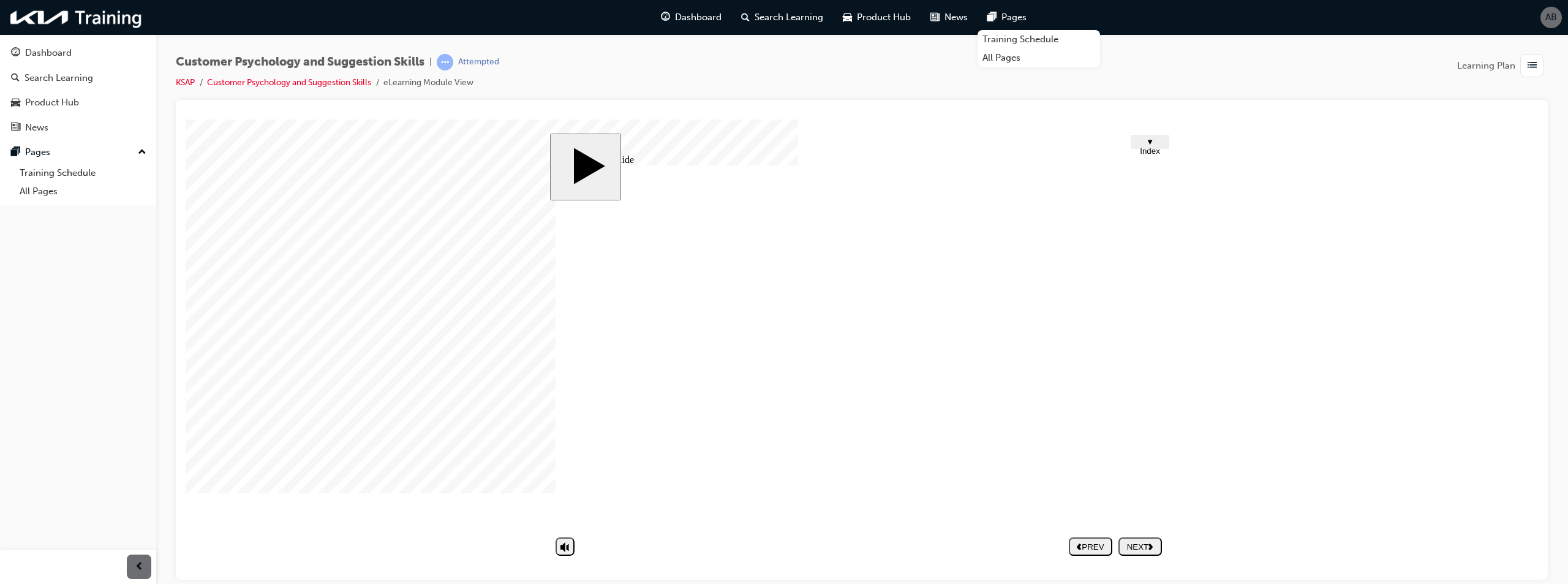
drag, startPoint x: 809, startPoint y: 454, endPoint x: 846, endPoint y: 458, distance: 37.2
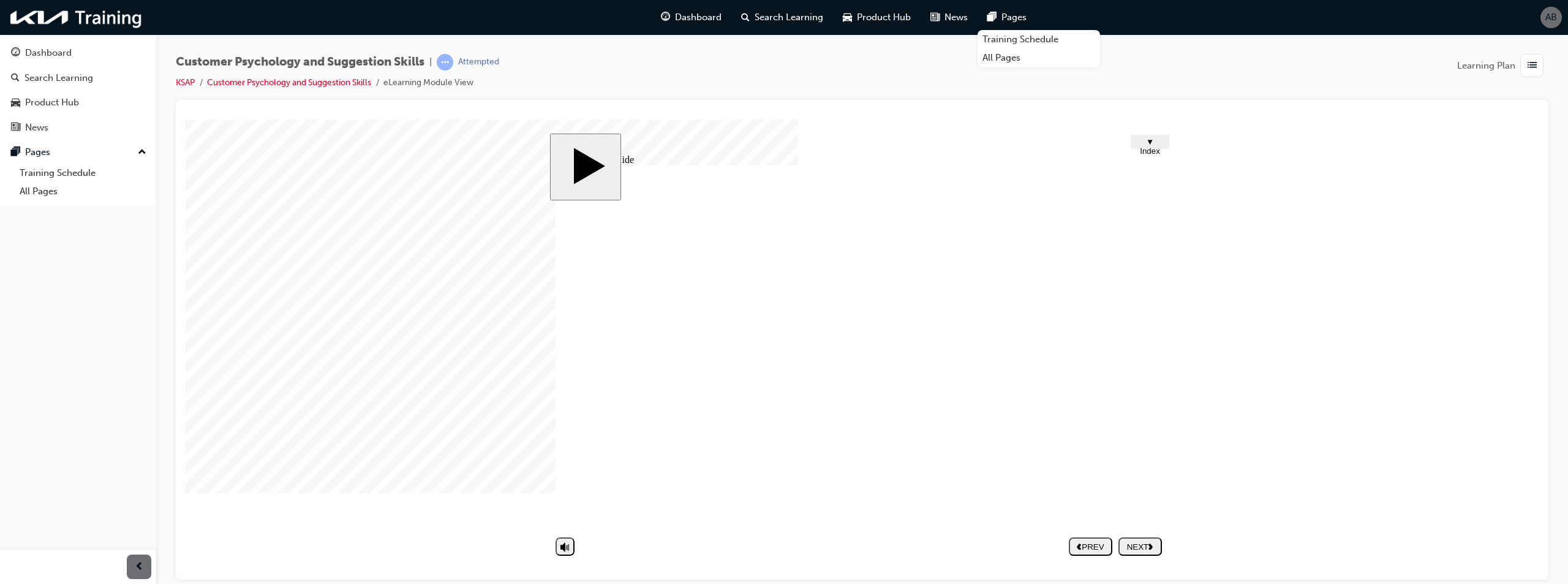
drag, startPoint x: 702, startPoint y: 493, endPoint x: 730, endPoint y: 493, distance: 28.0
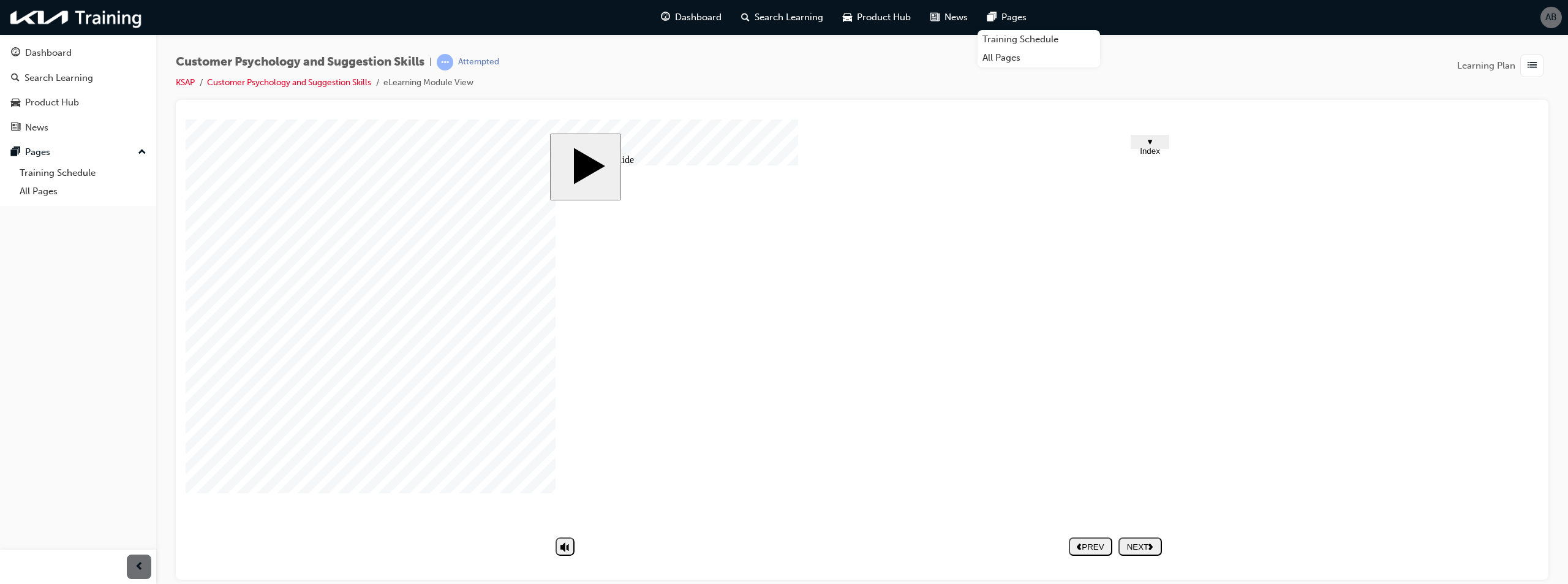
click at [1175, 519] on body "slide: Untitled Slide CLICK! Group 1 Understanding customer psychology Customer…" at bounding box center [862, 348] width 1353 height 460
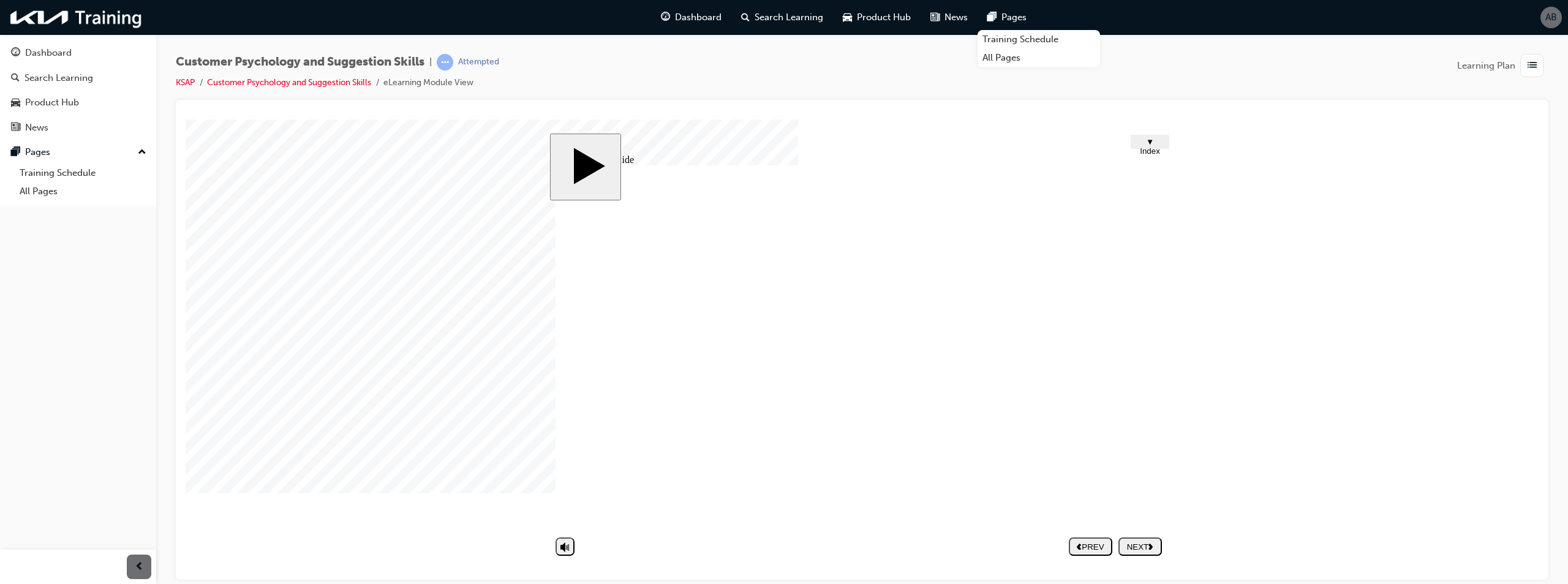
click at [1147, 556] on nav "PREV NEXT SUBMIT" at bounding box center [1115, 546] width 93 height 28
click at [1145, 547] on div "NEXT" at bounding box center [1140, 546] width 33 height 9
click at [1141, 141] on span "▼ Index" at bounding box center [1150, 146] width 20 height 19
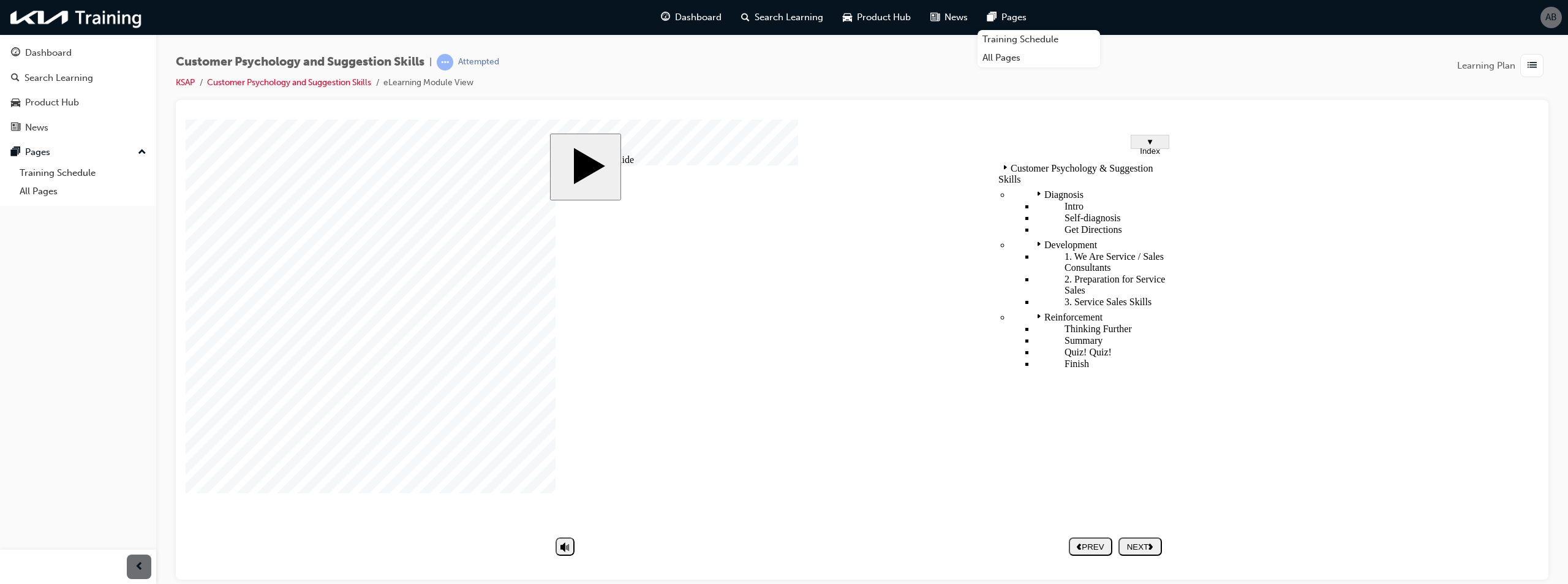
click at [1141, 141] on span "▼ Index" at bounding box center [1150, 146] width 20 height 19
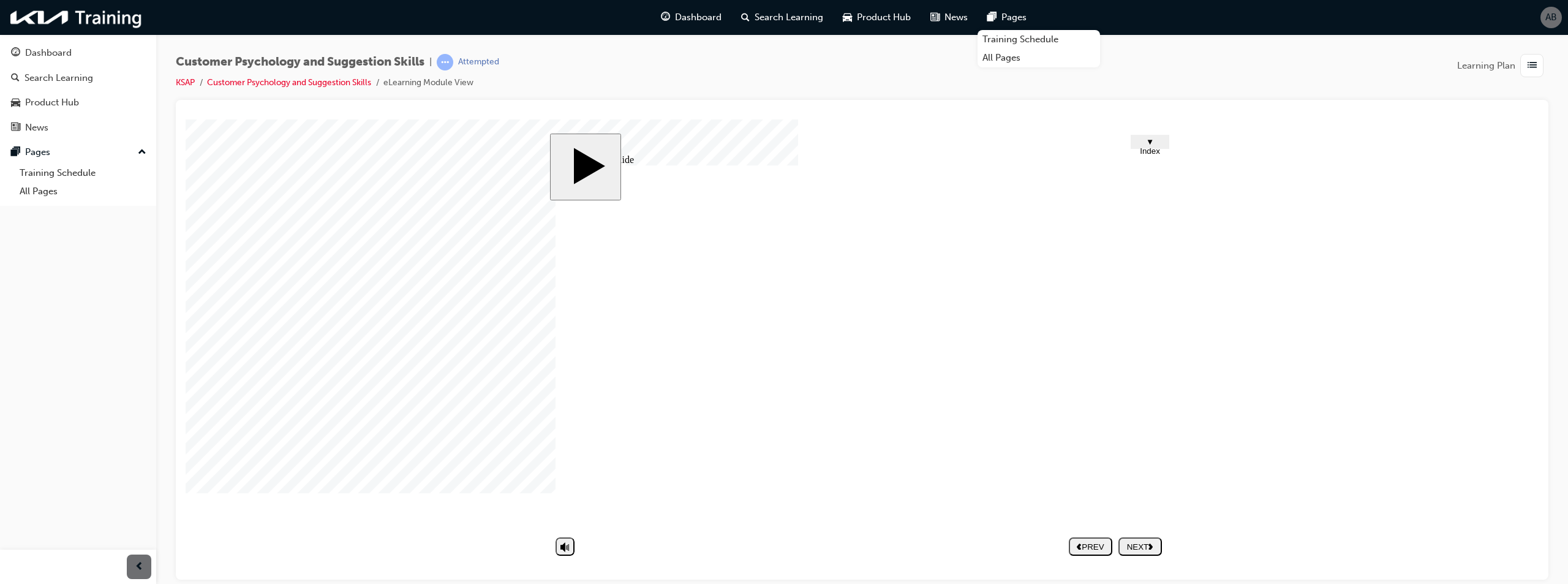
click at [1140, 546] on nav "PREV NEXT SUBMIT" at bounding box center [1115, 546] width 93 height 28
click at [1145, 534] on nav "PREV NEXT SUBMIT" at bounding box center [1115, 546] width 93 height 28
click at [1138, 547] on div "NEXT" at bounding box center [1140, 546] width 33 height 9
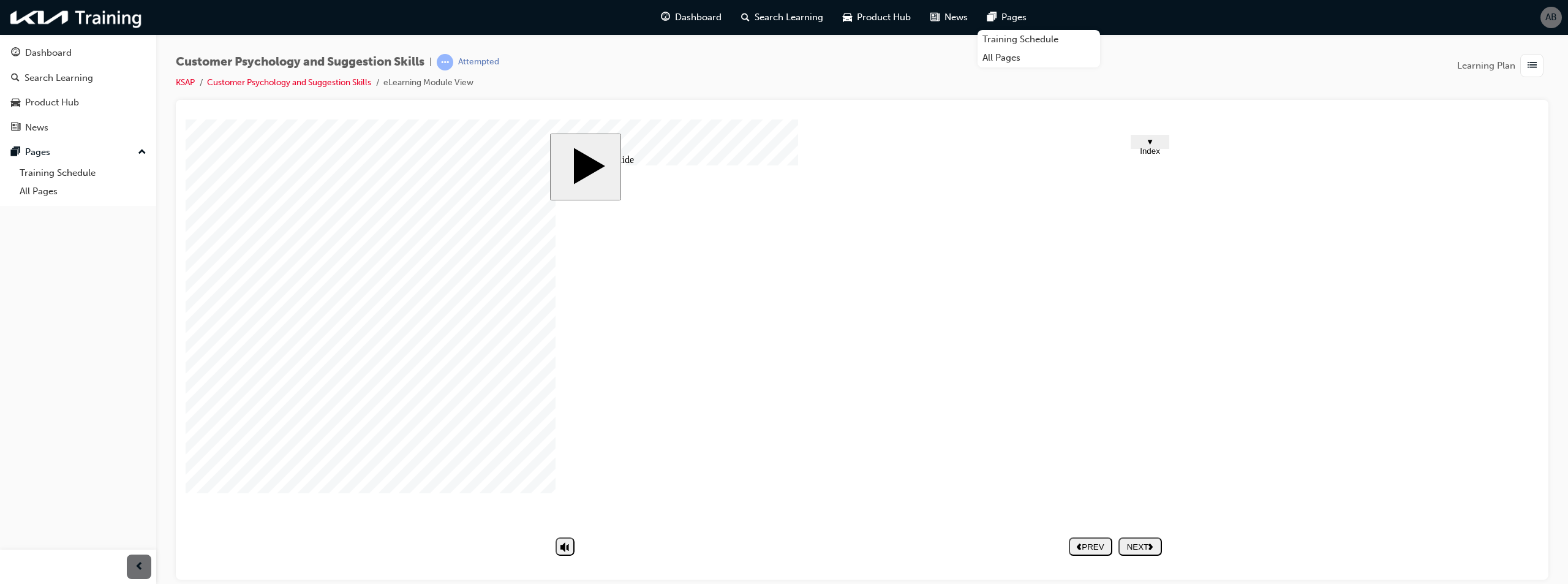
click at [1151, 548] on polygon "next" at bounding box center [1151, 545] width 4 height 6
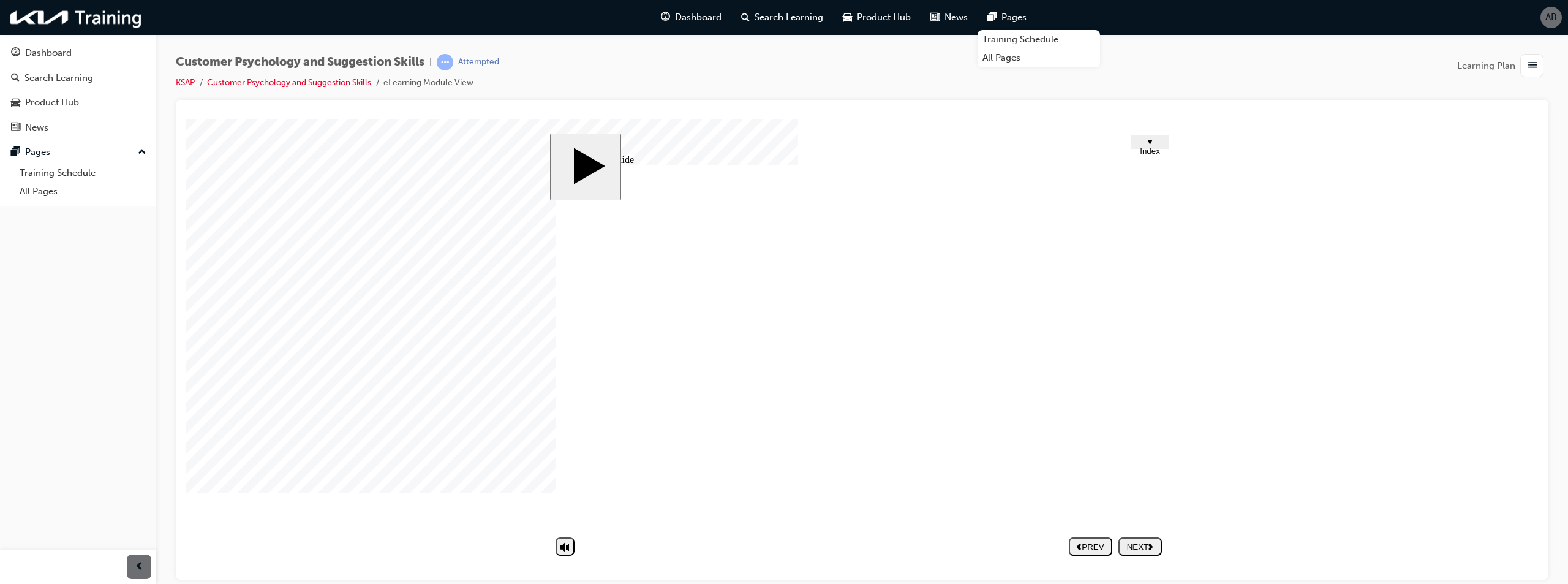
click at [1147, 549] on div "NEXT" at bounding box center [1140, 546] width 33 height 9
click at [1146, 550] on nav "PREV NEXT SUBMIT" at bounding box center [1115, 546] width 93 height 28
click at [1153, 144] on span "▼ Index" at bounding box center [1150, 146] width 20 height 19
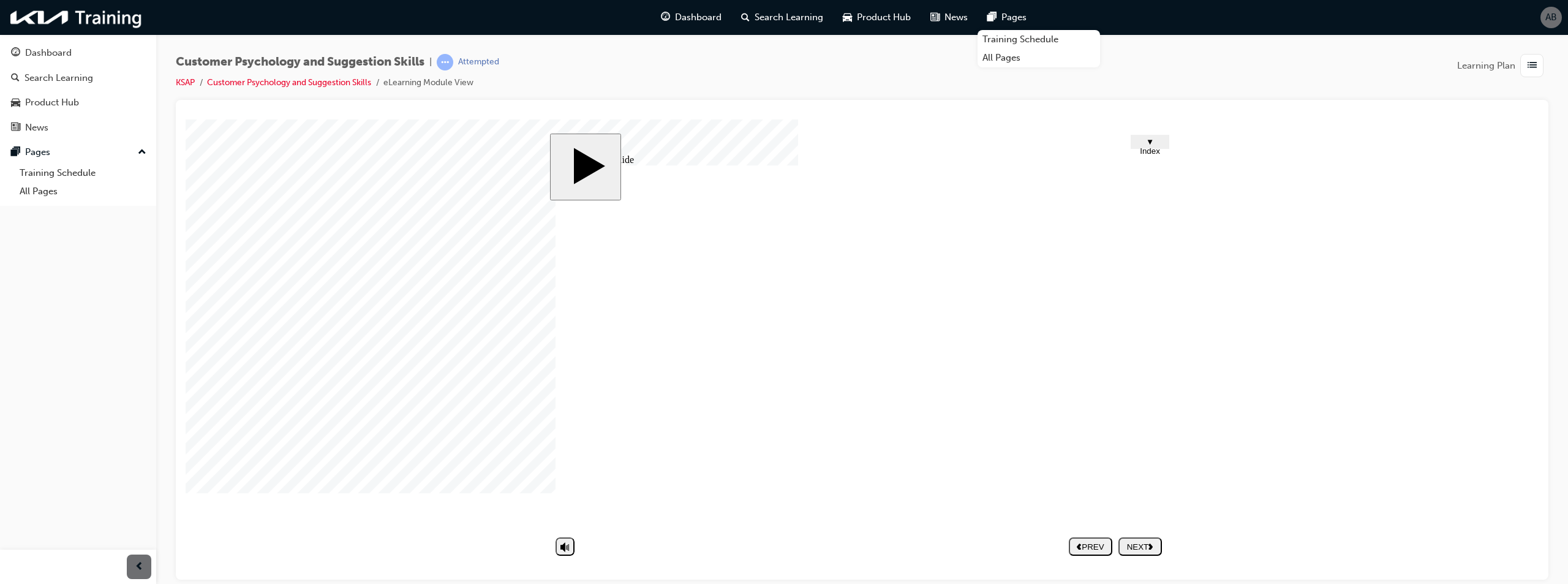
click at [1153, 550] on div "NEXT" at bounding box center [1140, 546] width 33 height 9
click at [1146, 543] on nav "PREV NEXT SUBMIT" at bounding box center [1115, 546] width 93 height 28
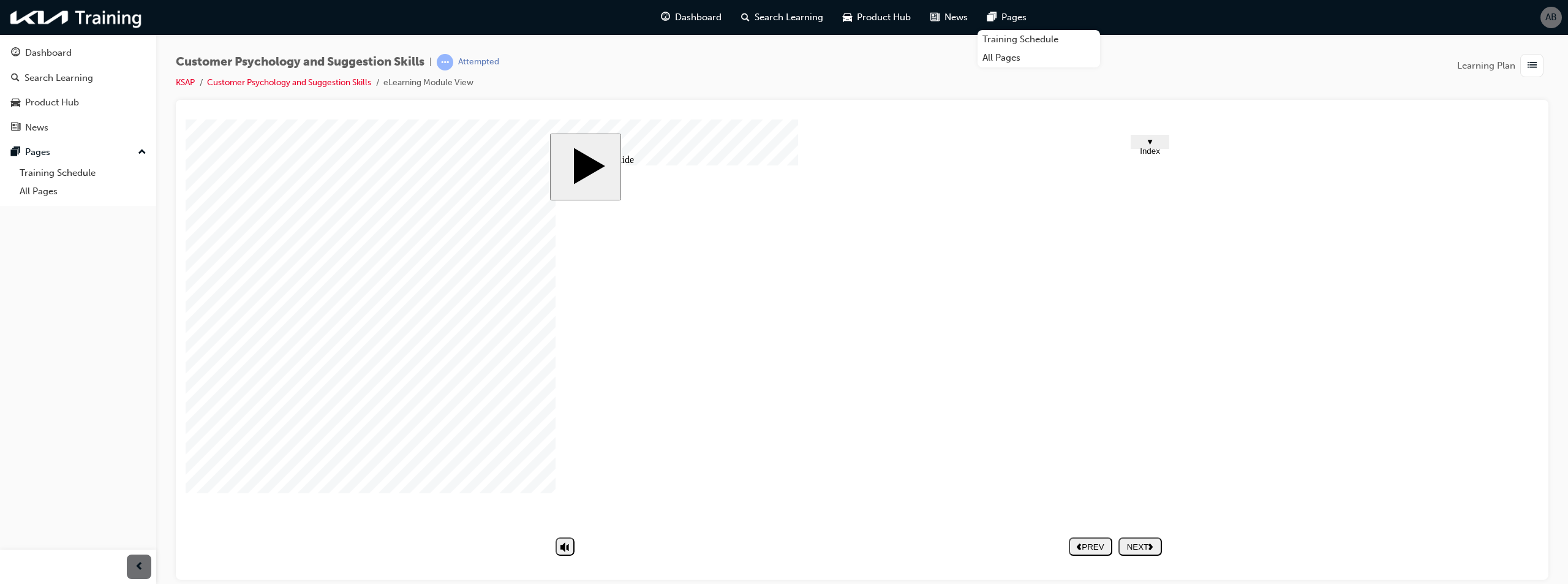
drag, startPoint x: 942, startPoint y: 341, endPoint x: 931, endPoint y: 354, distance: 17.0
type textarea "E"
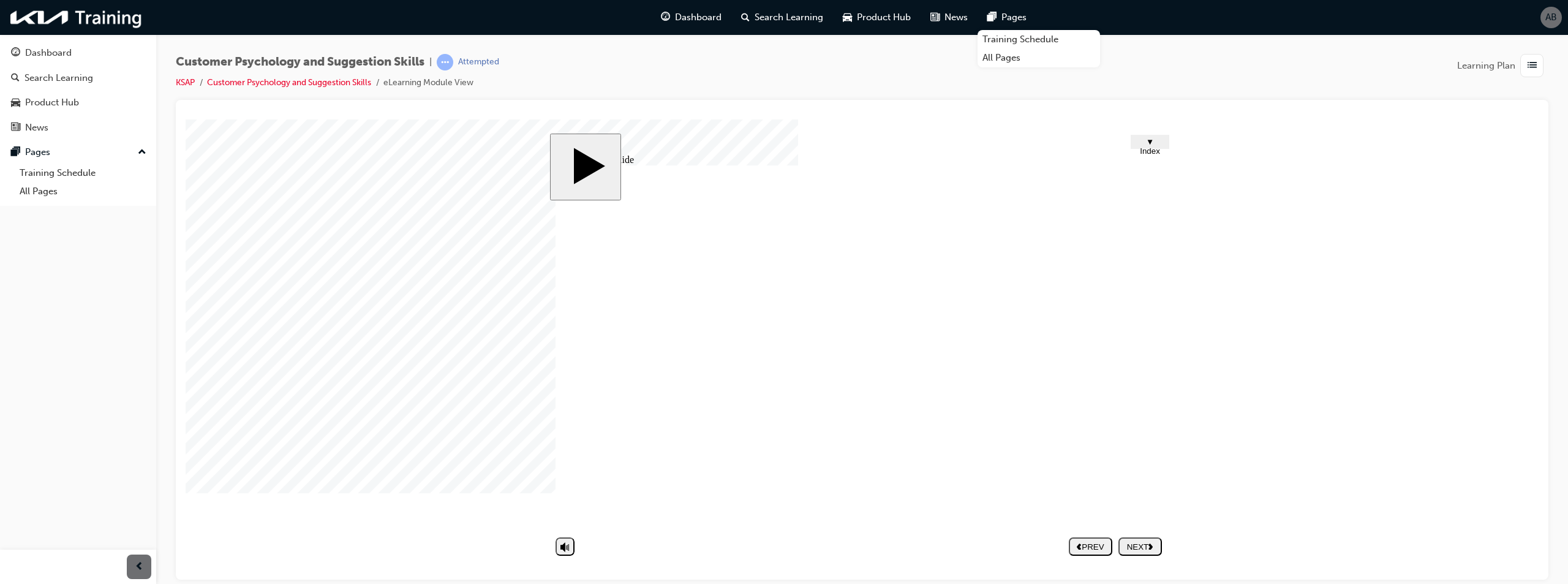
type textarea "E"
type textarea "Ev"
type textarea "Evi"
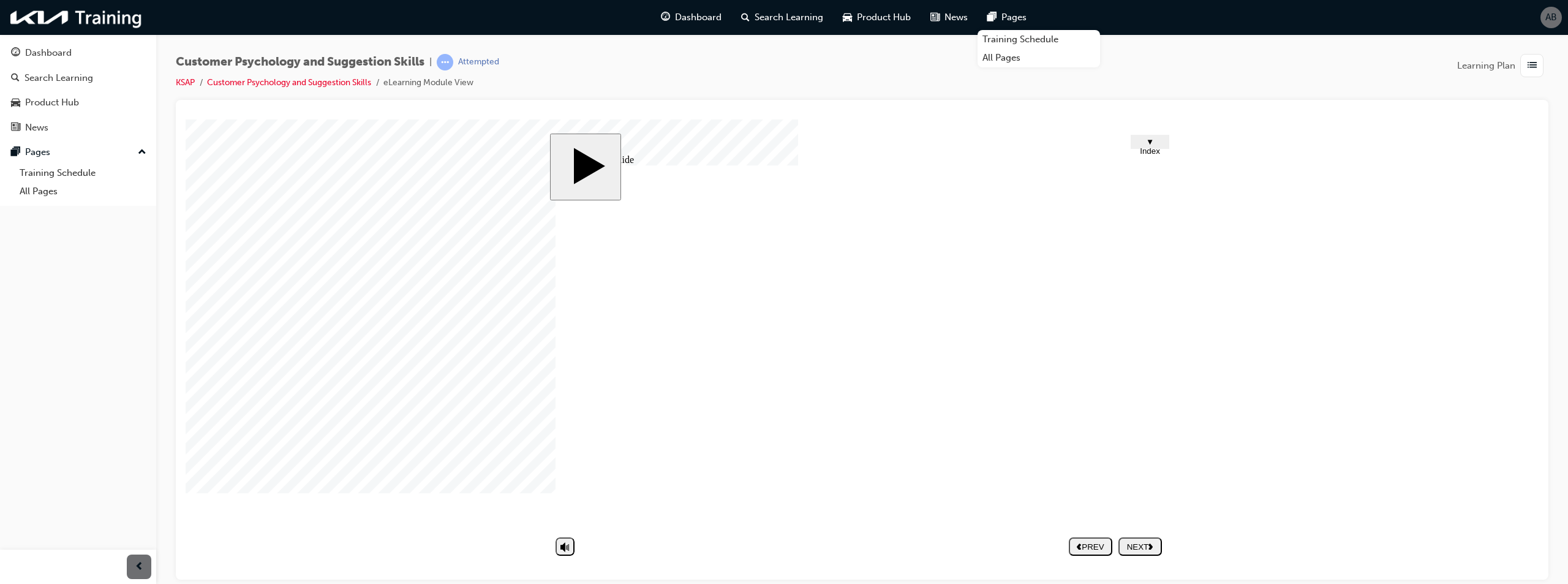
type textarea "Evid"
type textarea "Evide"
type textarea "Eviden"
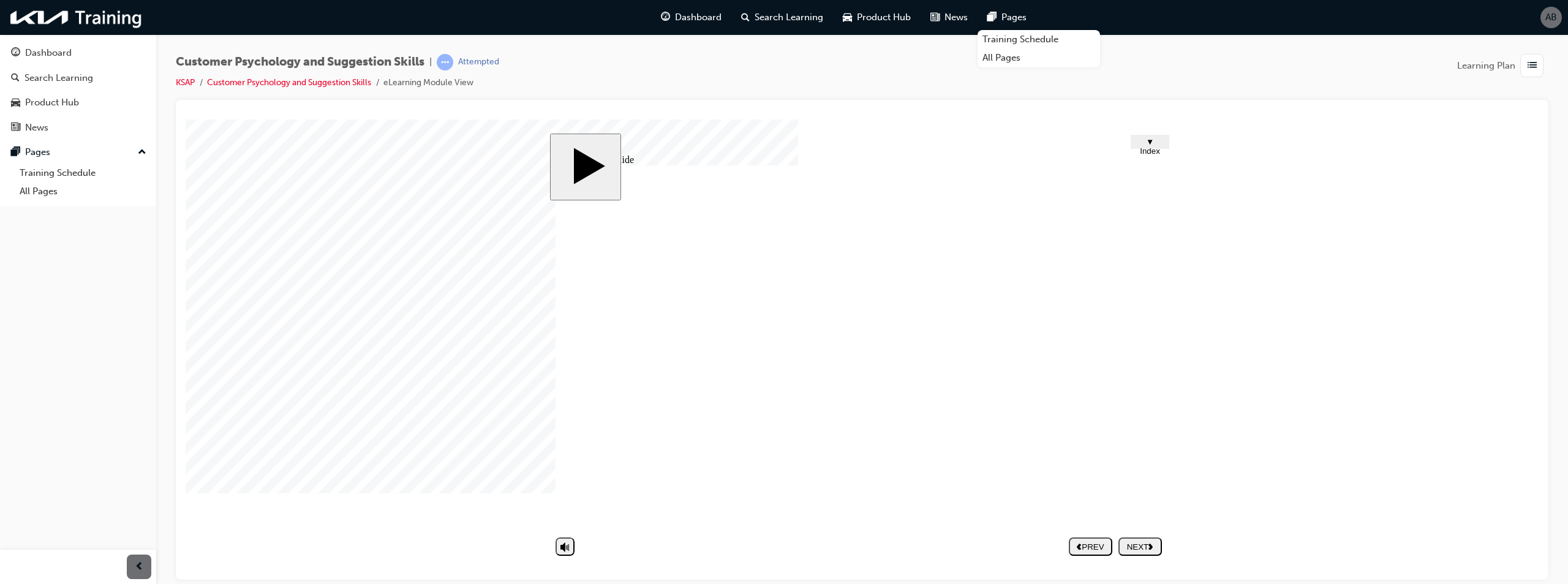
type textarea "Eviden"
type textarea "Evidenc"
type textarea "Evidence"
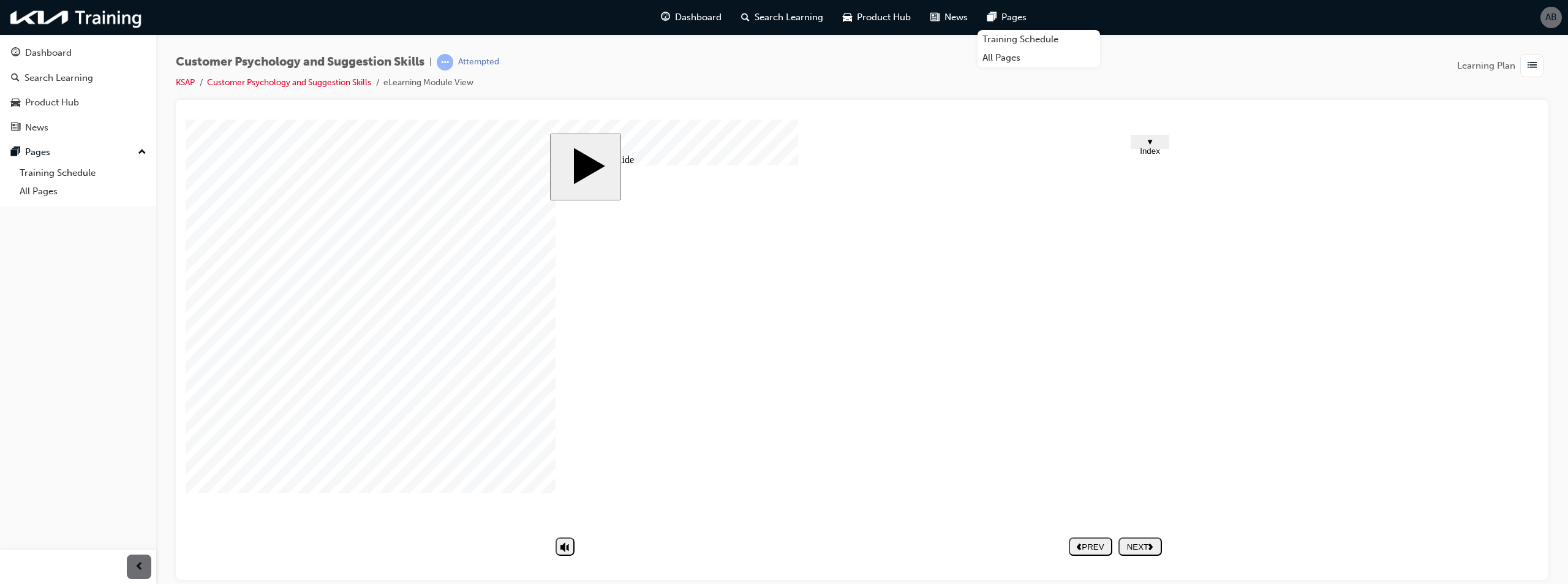
type textarea "Evidence"
type textarea "Evidence o"
type textarea "Evidence of"
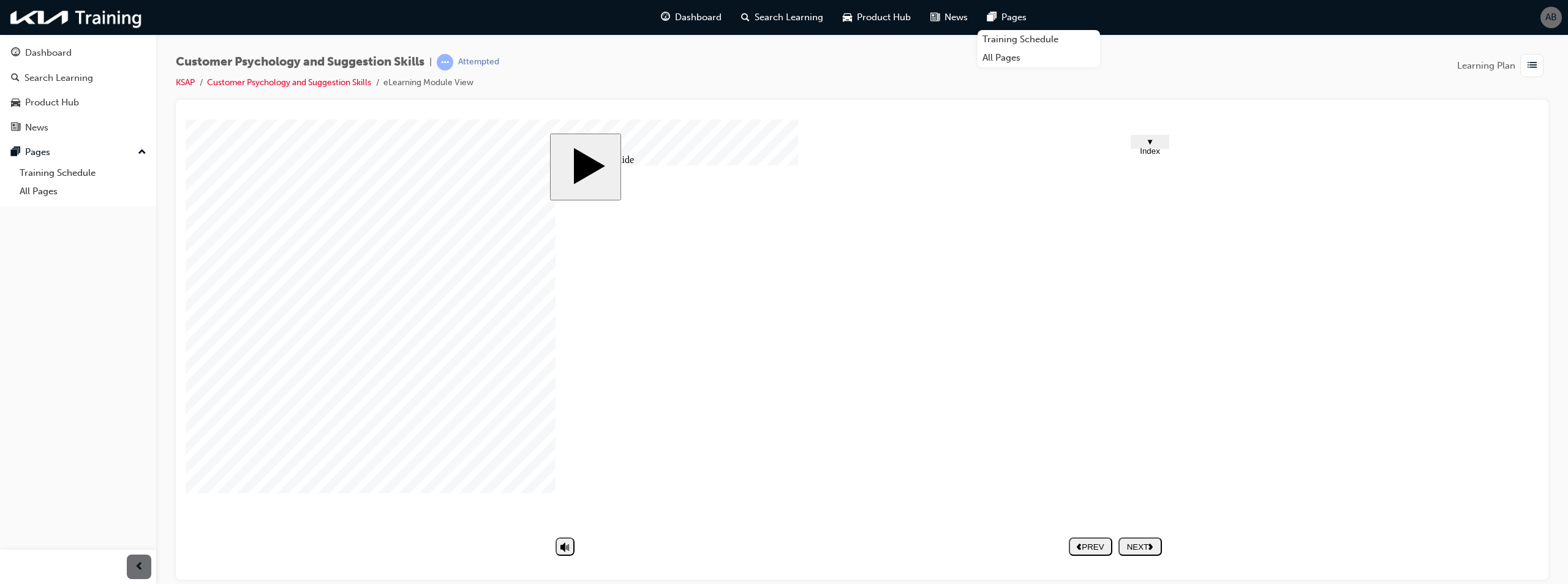
type textarea "Evidence of"
type textarea "Evidence of p"
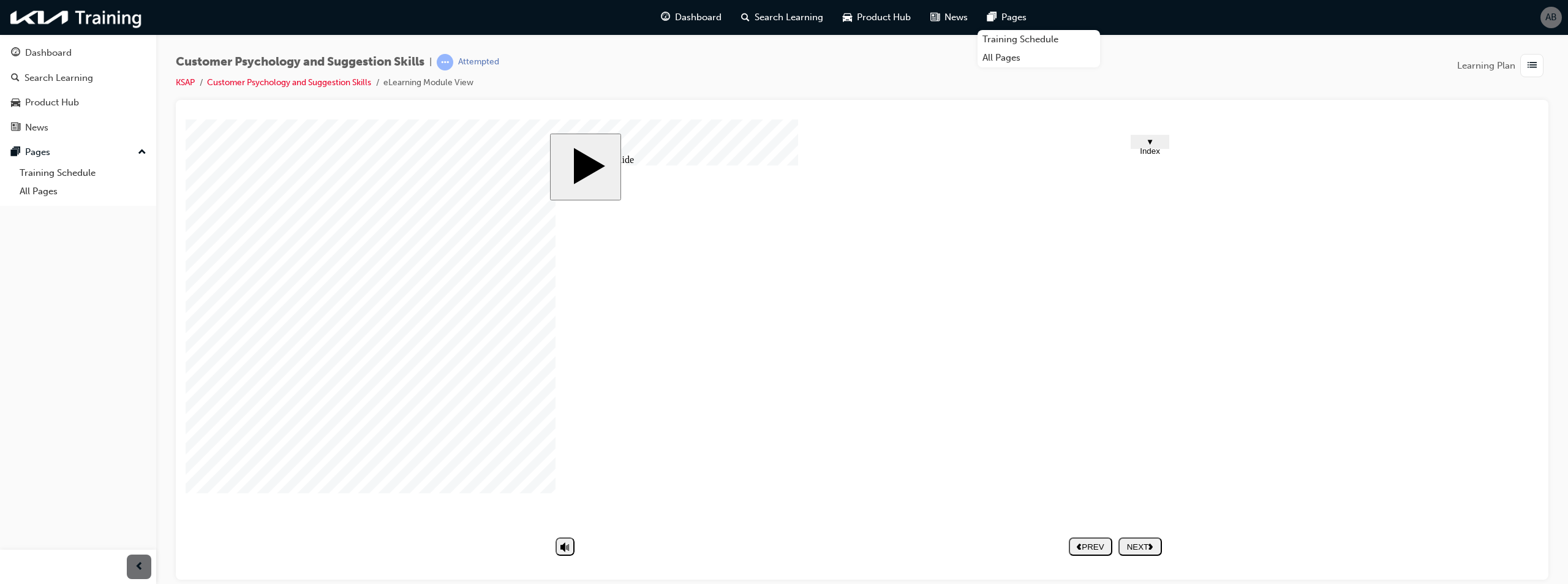
type textarea "Evidence of pr"
type textarea "Evidence of pro"
type textarea "Evidence of proo"
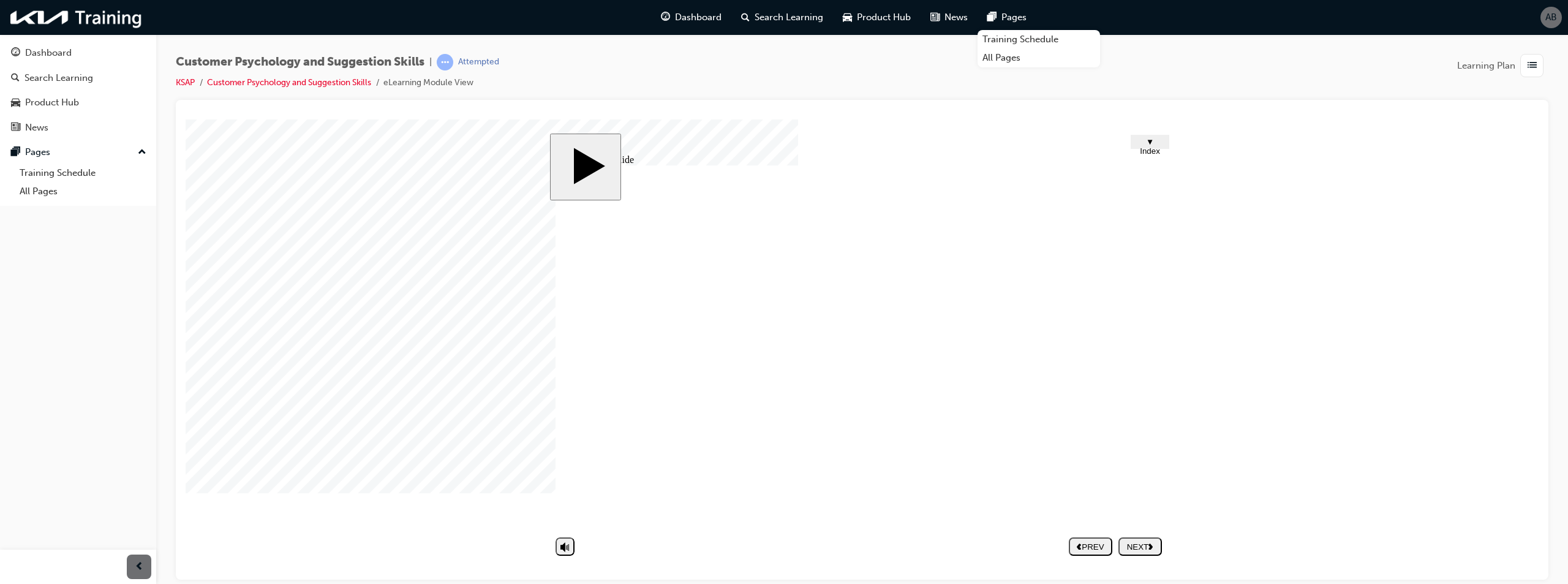
type textarea "Evidence of proo"
type textarea "Evidence of proof"
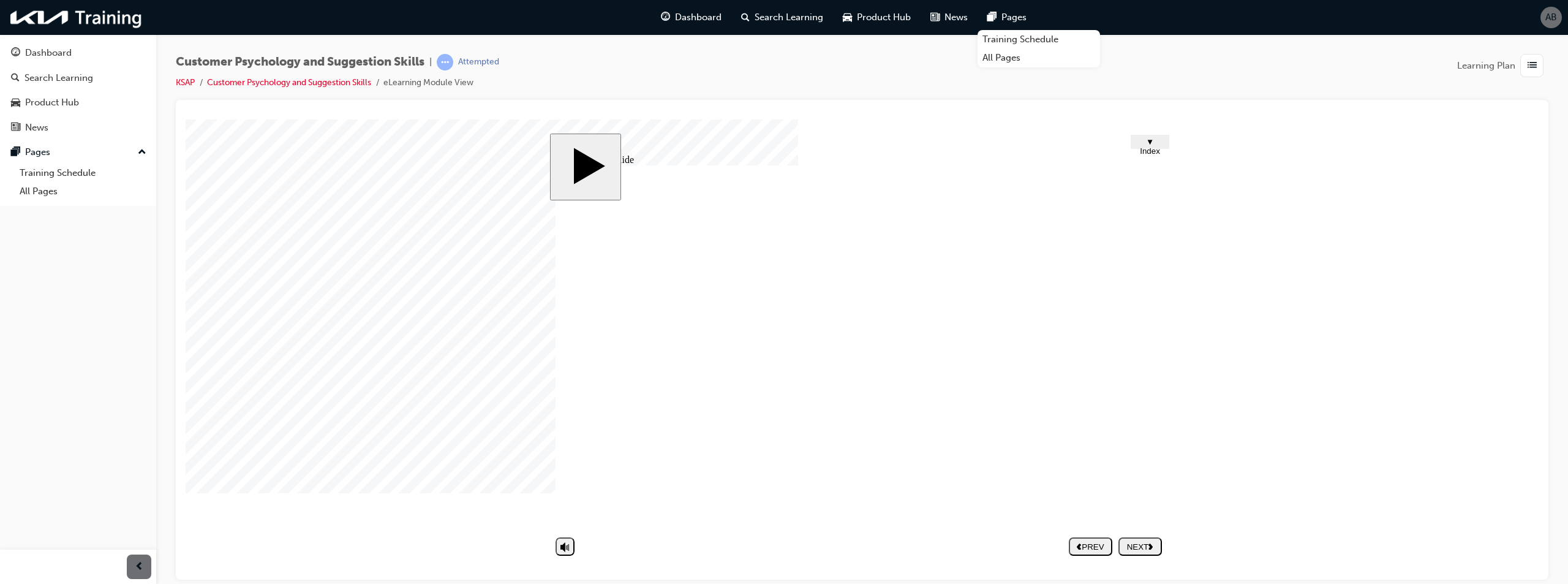
type textarea "q"
type textarea "qu"
type textarea "qua"
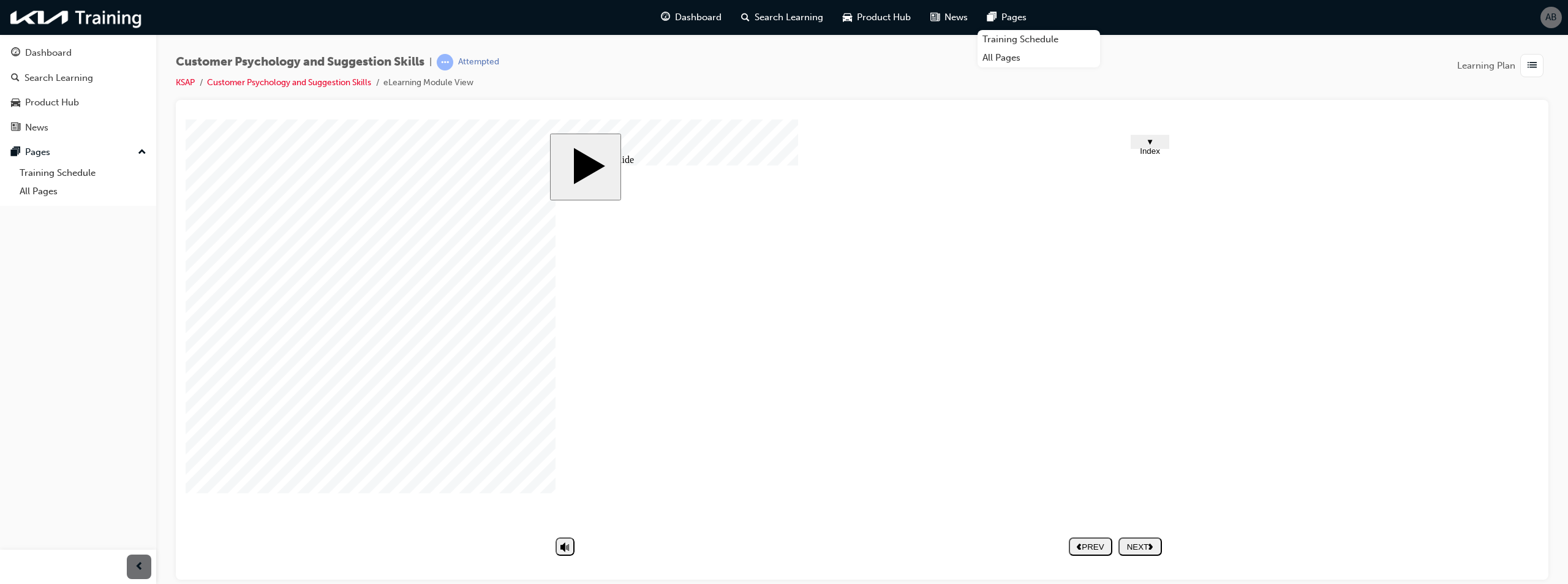
type textarea "qua"
type textarea "qual"
type textarea "quali"
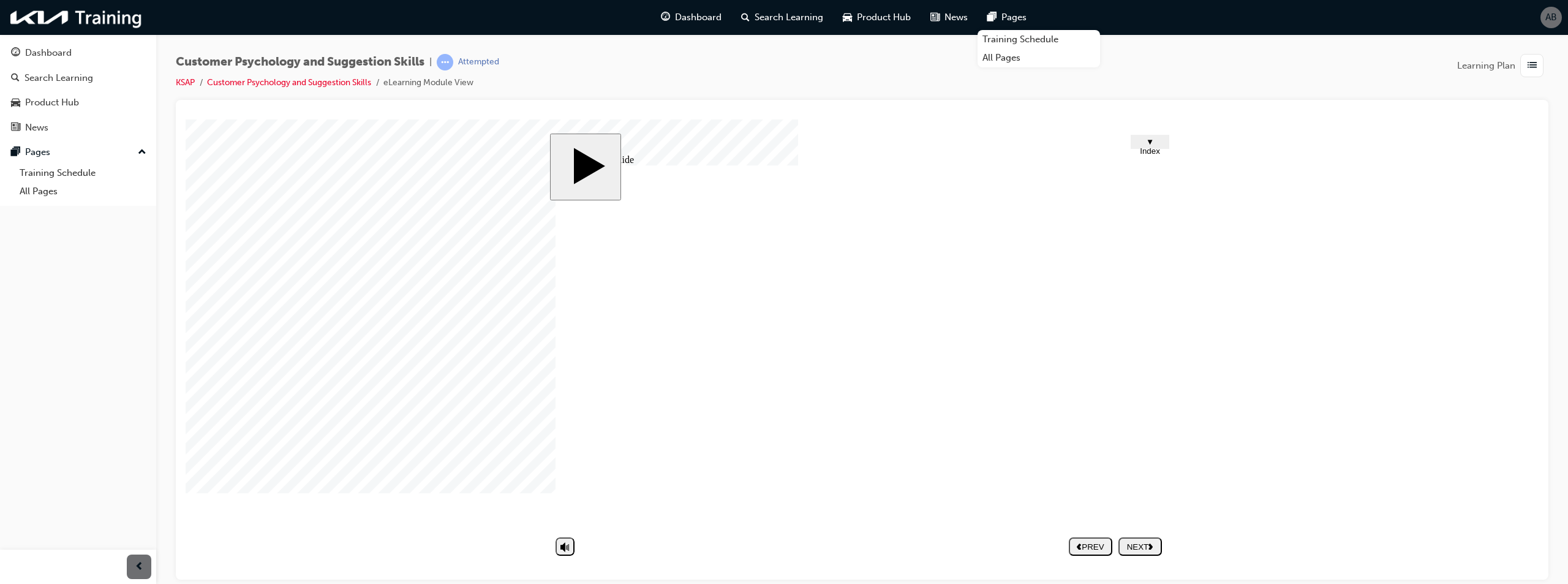
type textarea "qualio"
type textarea "qualiot"
type textarea "qualioty"
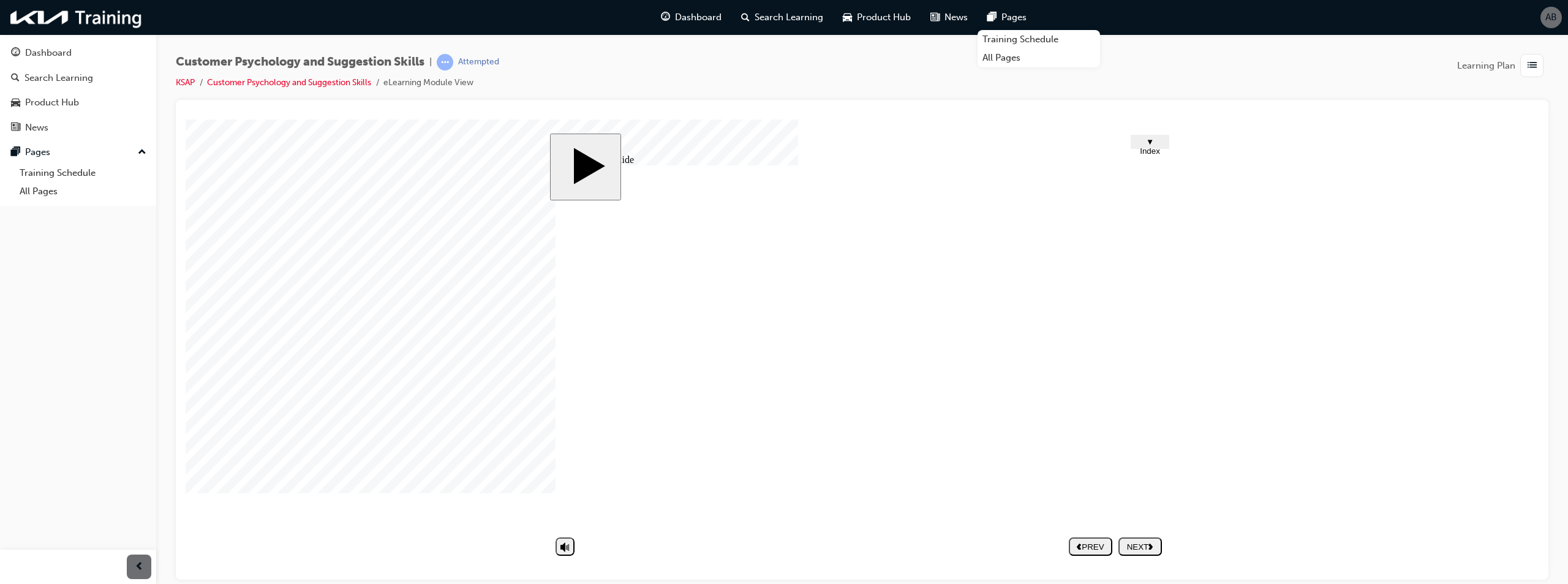
type textarea "qualioty"
type textarea "qualioty."
type textarea "qualioty"
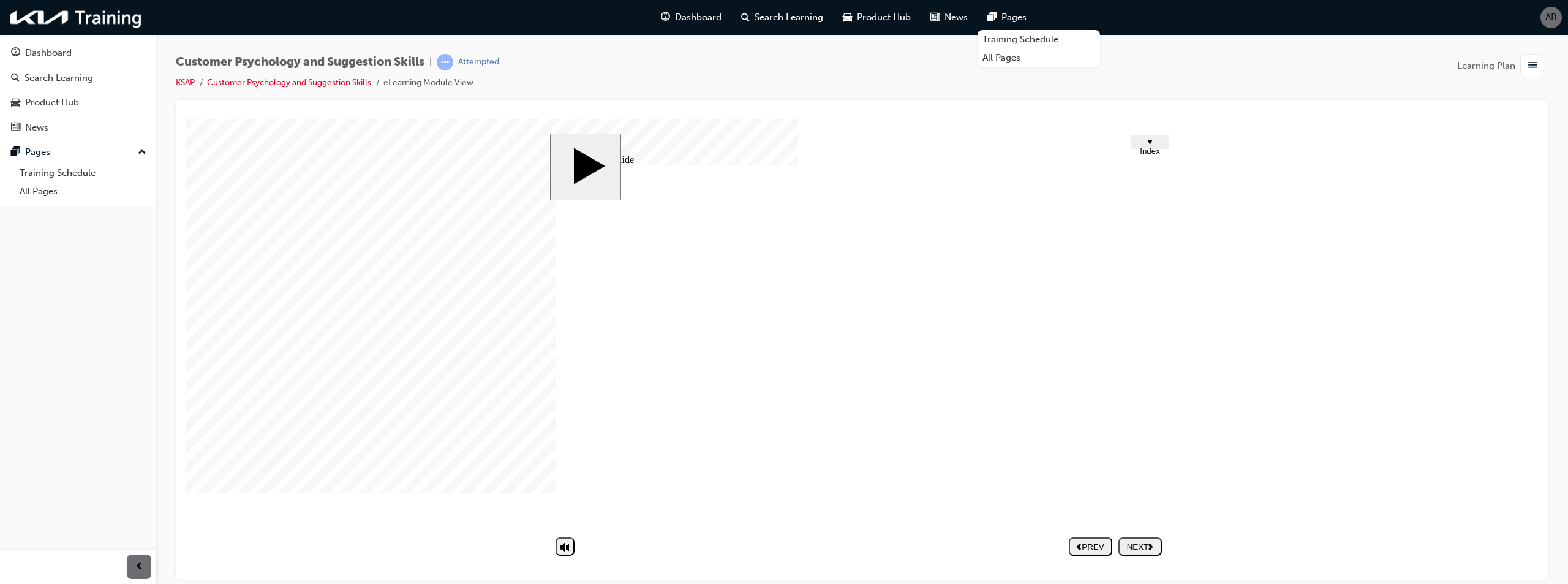
type textarea "qualiot"
type textarea "qualio"
type textarea "quali"
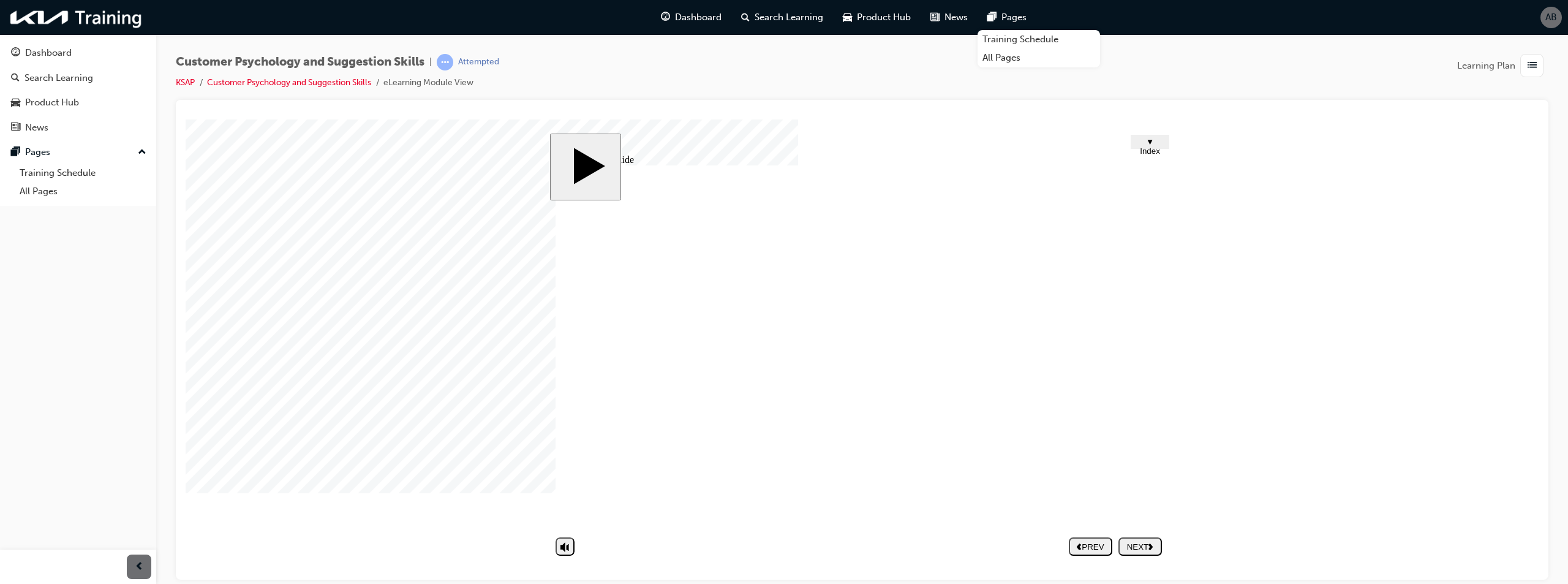
type textarea "quali"
type textarea "qualit"
type textarea "quality"
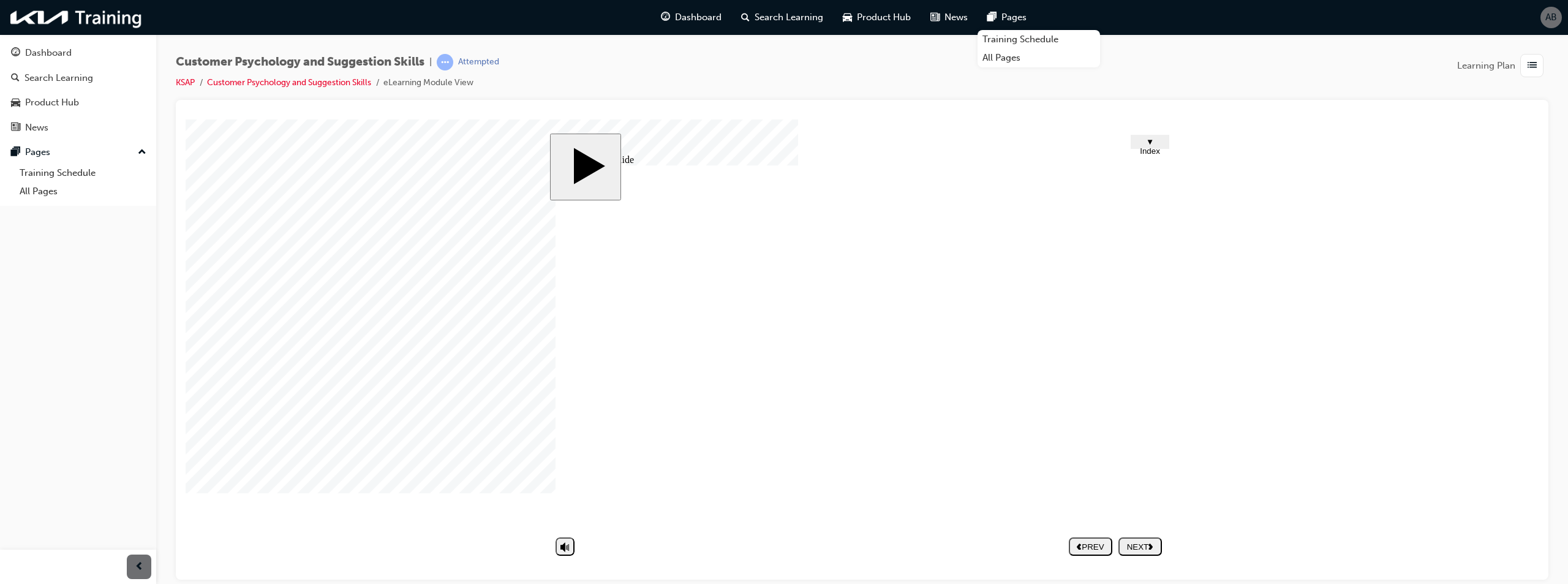
type textarea "quality"
type textarea "quality p"
type textarea "quality pr"
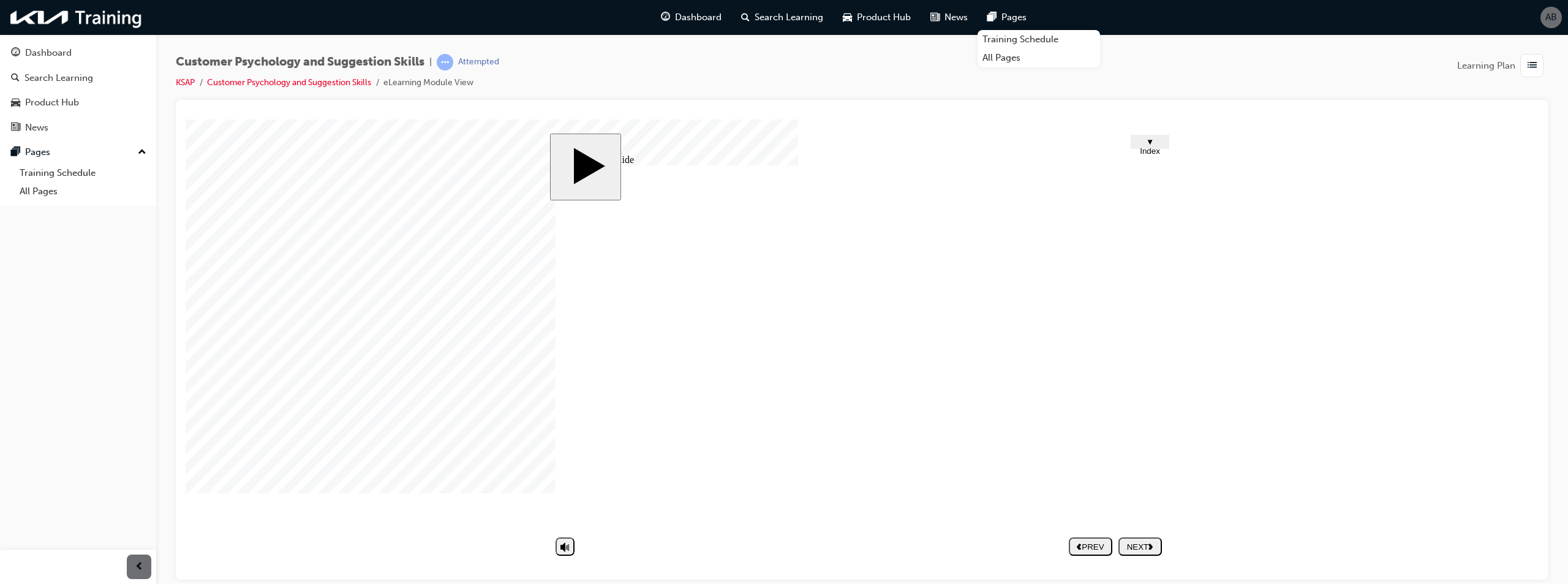
type textarea "quality pr"
type textarea "quality pro"
type textarea "quality prod"
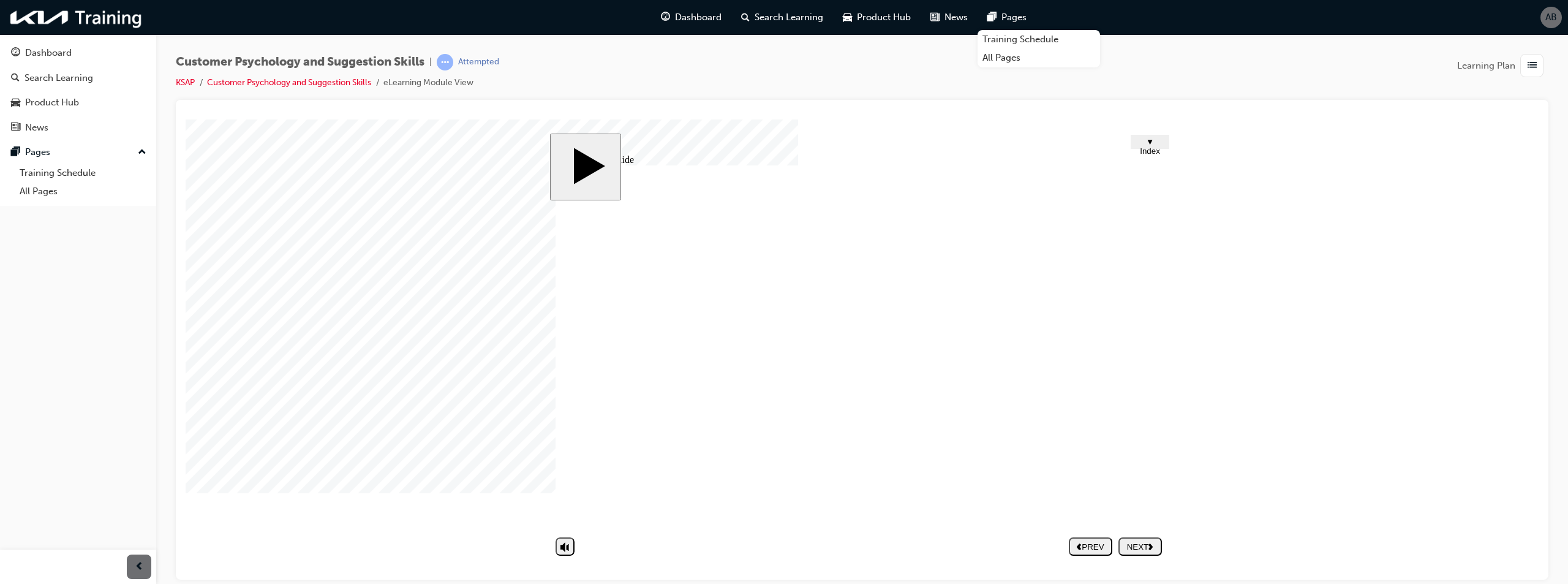
type textarea "quality produ"
type textarea "quality produc"
type textarea "quality product"
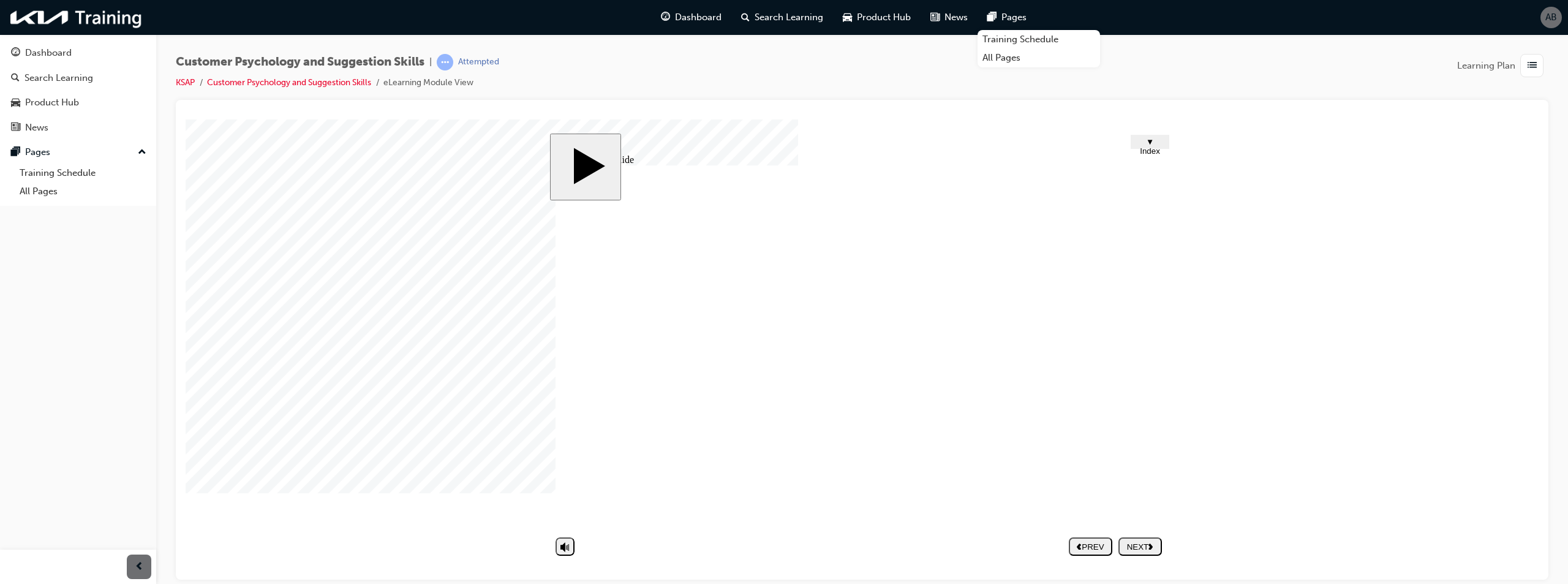
type textarea "quality product"
type textarea "quality product o"
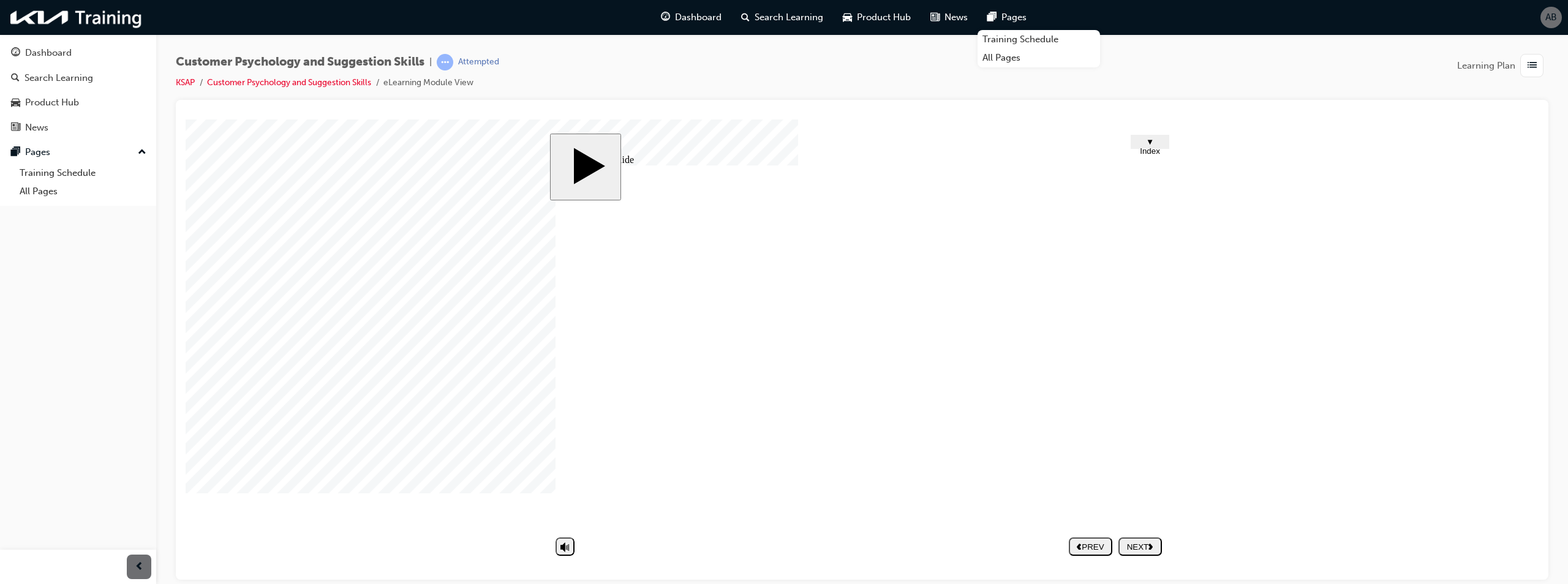
type textarea "quality product of"
type textarea "quality product of u"
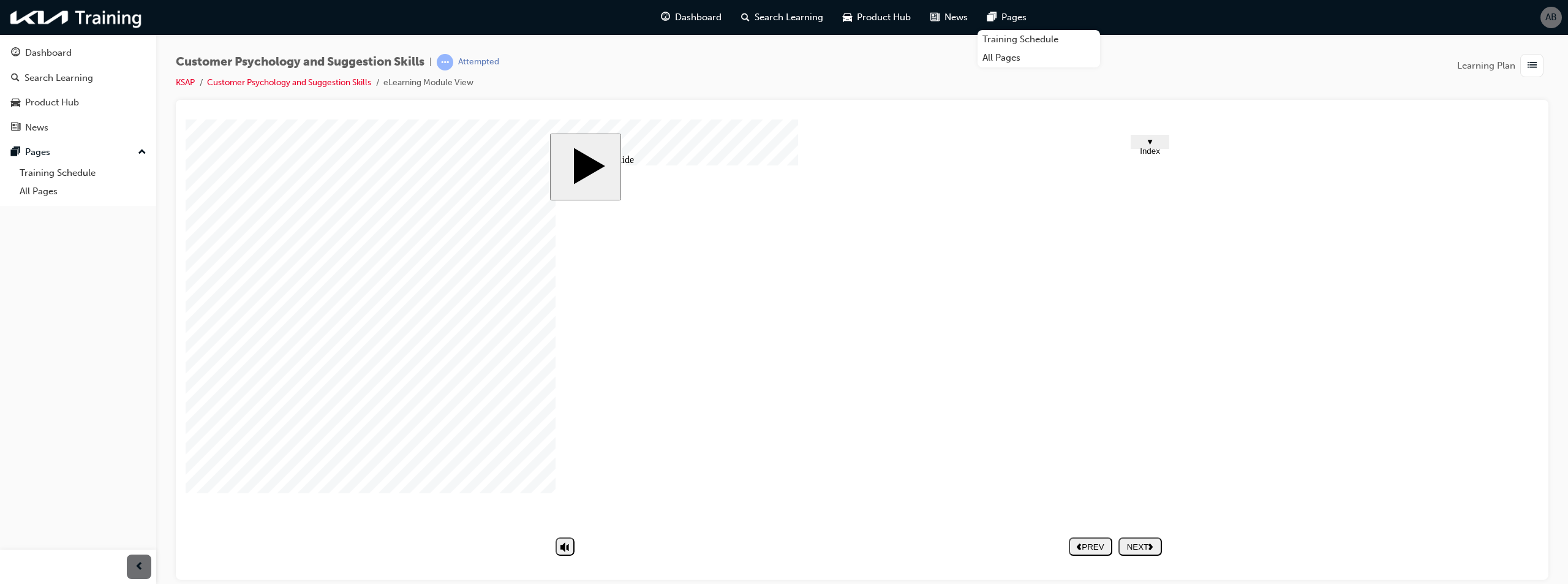
type textarea "quality product of u"
type textarea "quality product of us"
type textarea "quality product of use"
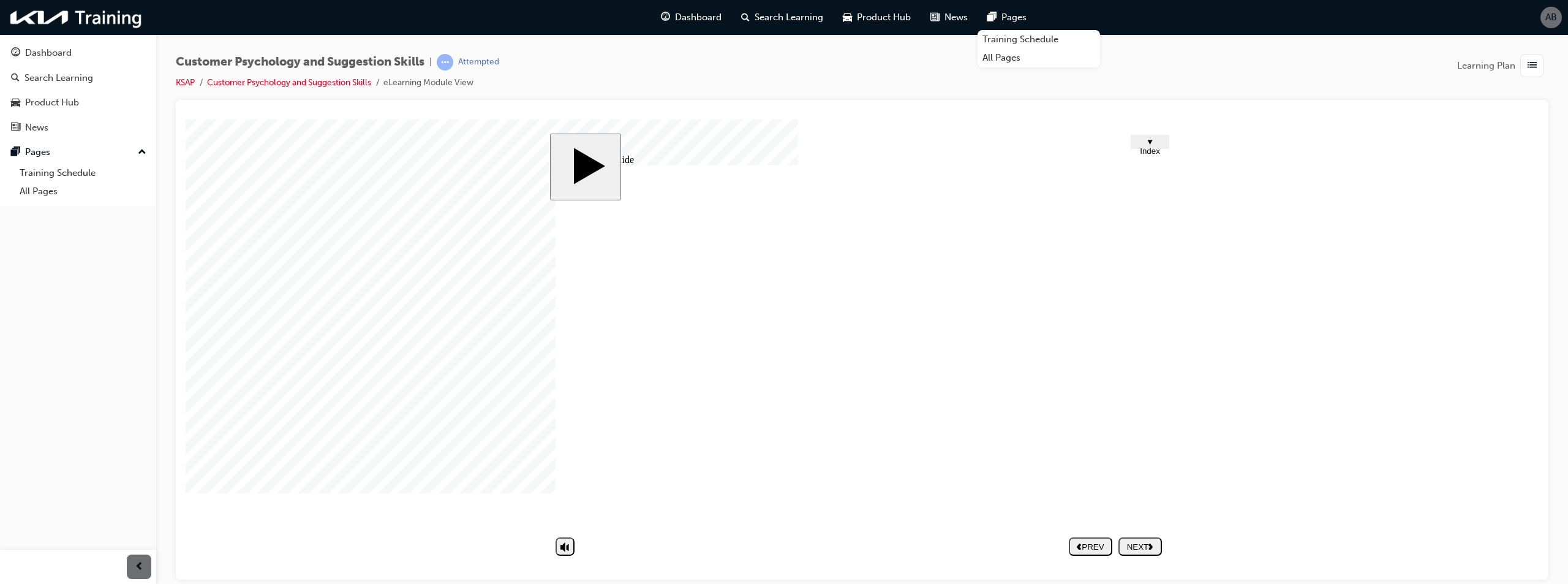
type textarea "quality product of use."
type textarea "Evidence of proof"
type textarea "quality product of use."
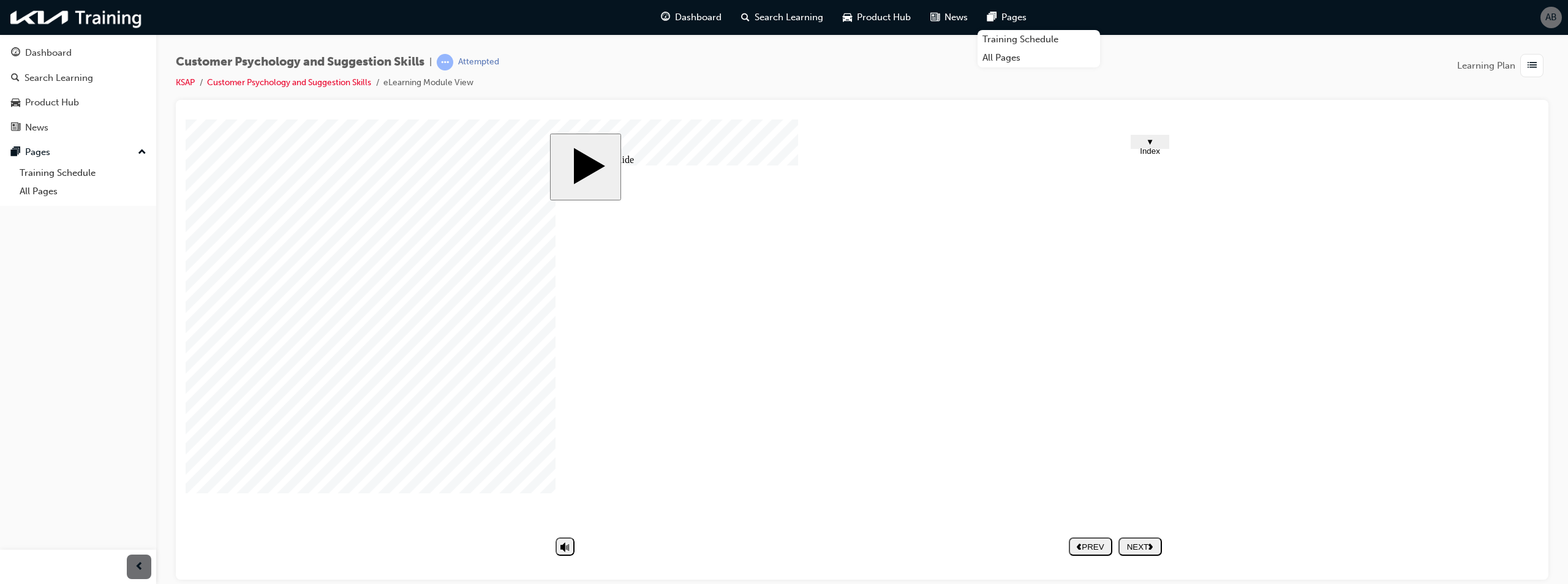
click at [1143, 544] on div "NEXT" at bounding box center [1140, 546] width 33 height 9
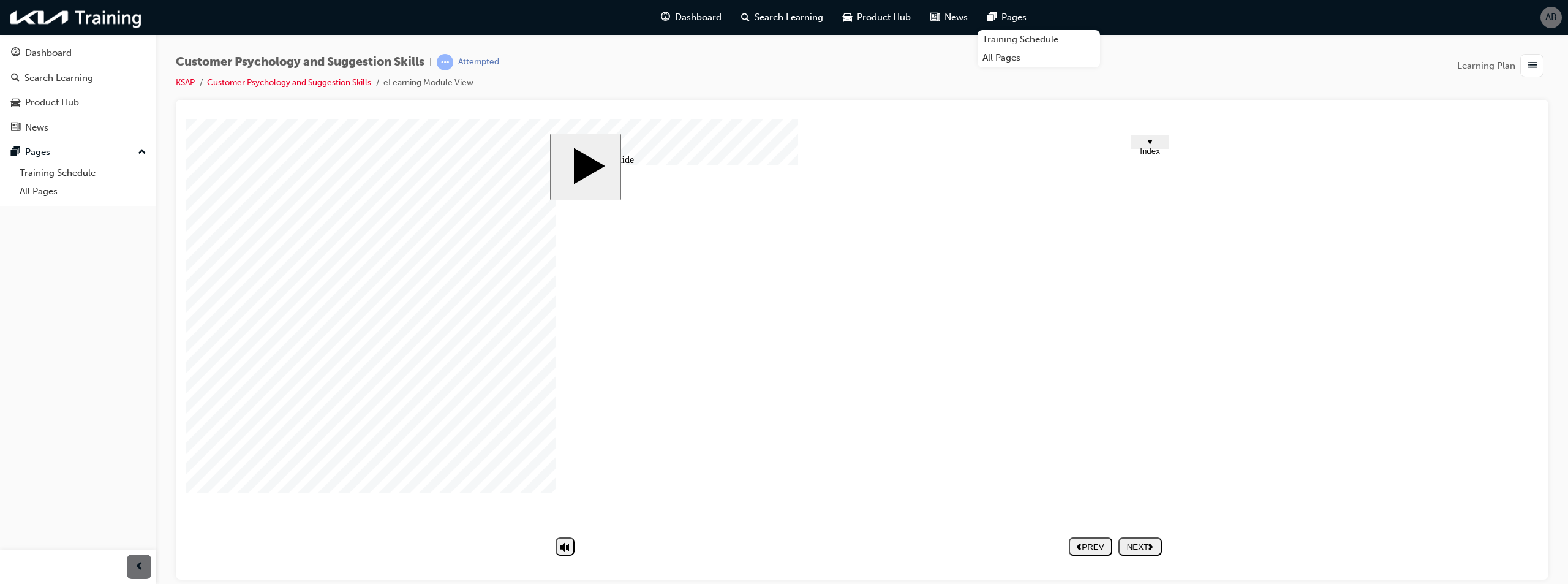
click at [1145, 543] on div "NEXT" at bounding box center [1140, 546] width 33 height 9
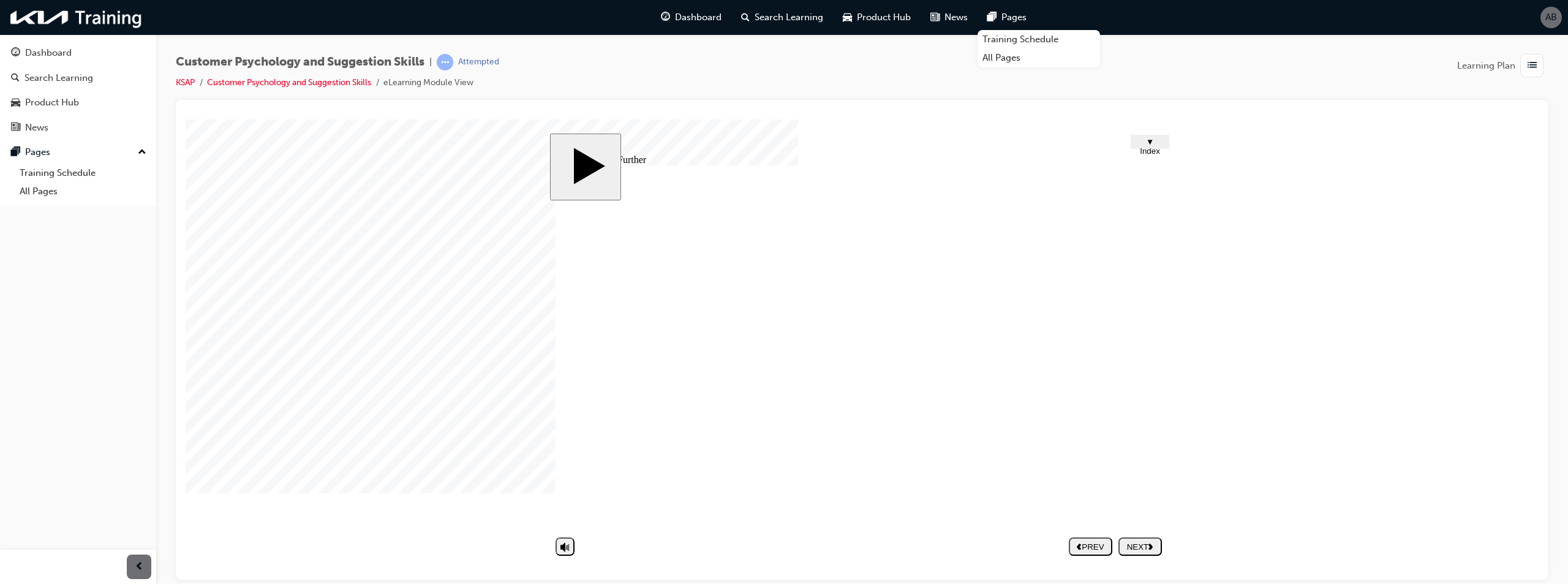
drag, startPoint x: 1138, startPoint y: 559, endPoint x: 907, endPoint y: 414, distance: 272.7
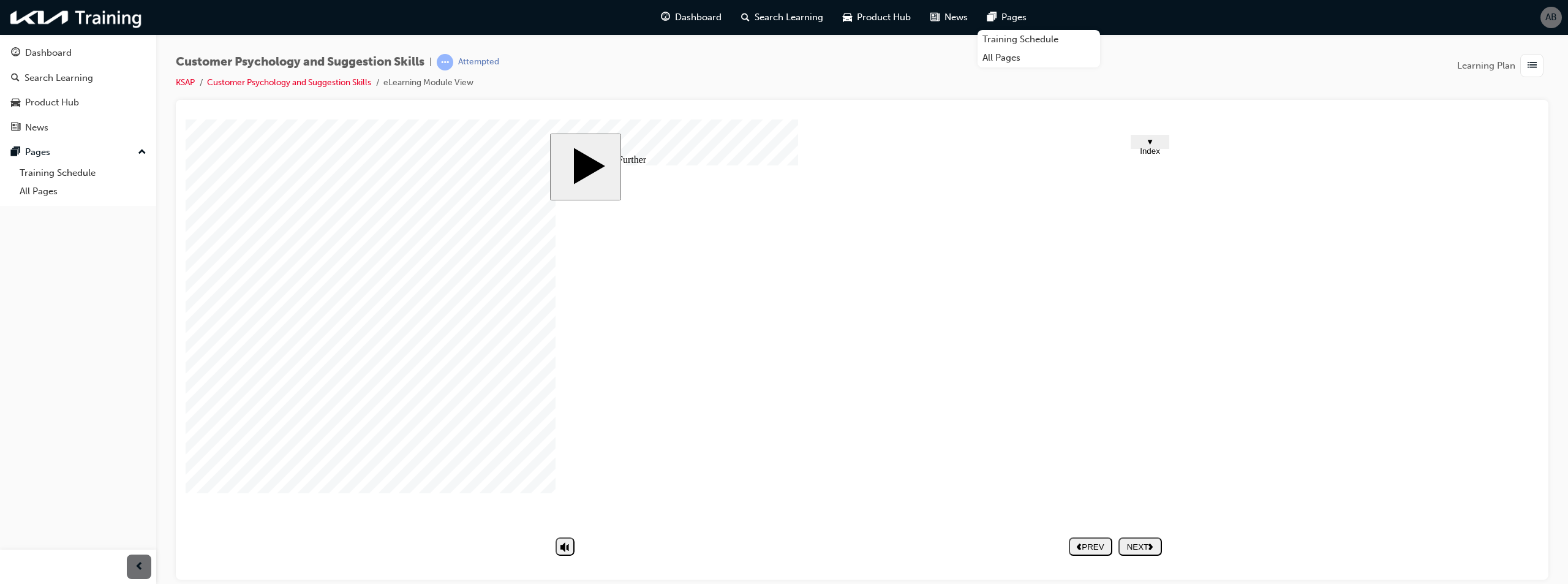
click at [1148, 545] on div "NEXT" at bounding box center [1140, 546] width 33 height 9
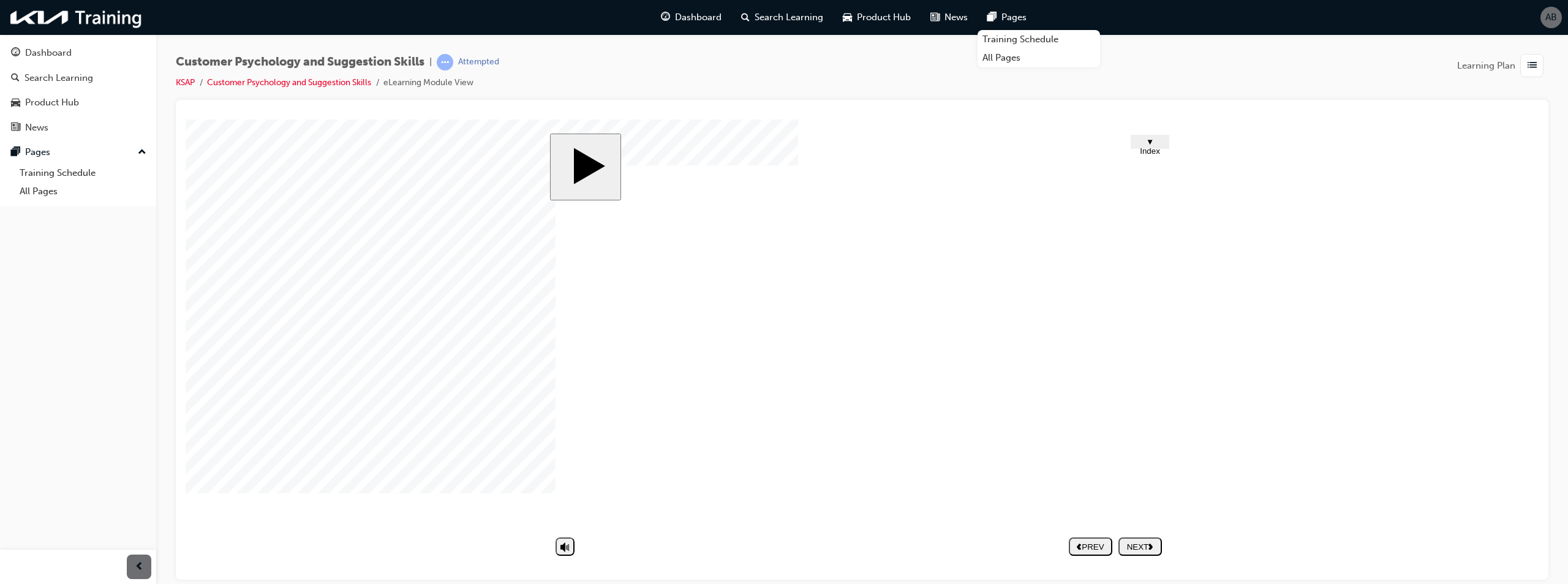
click at [1152, 139] on span "▼ Index" at bounding box center [1150, 146] width 20 height 19
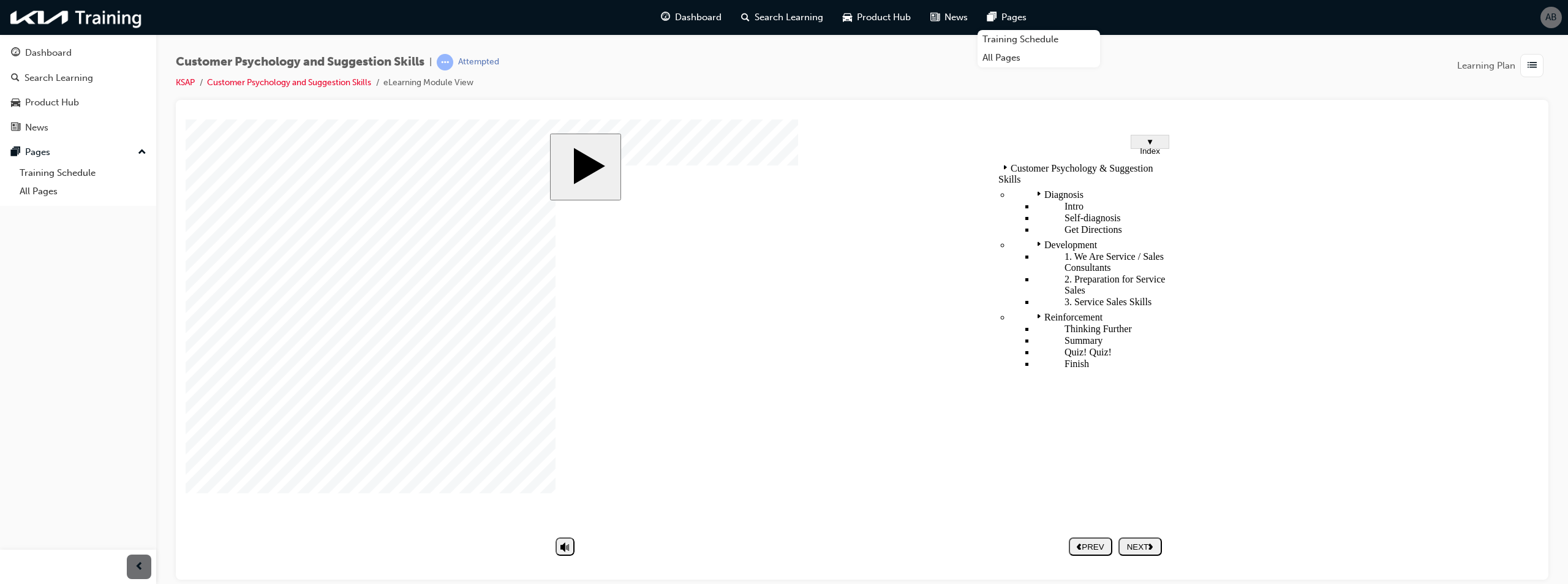
click at [1152, 139] on span "▼ Index" at bounding box center [1150, 146] width 20 height 19
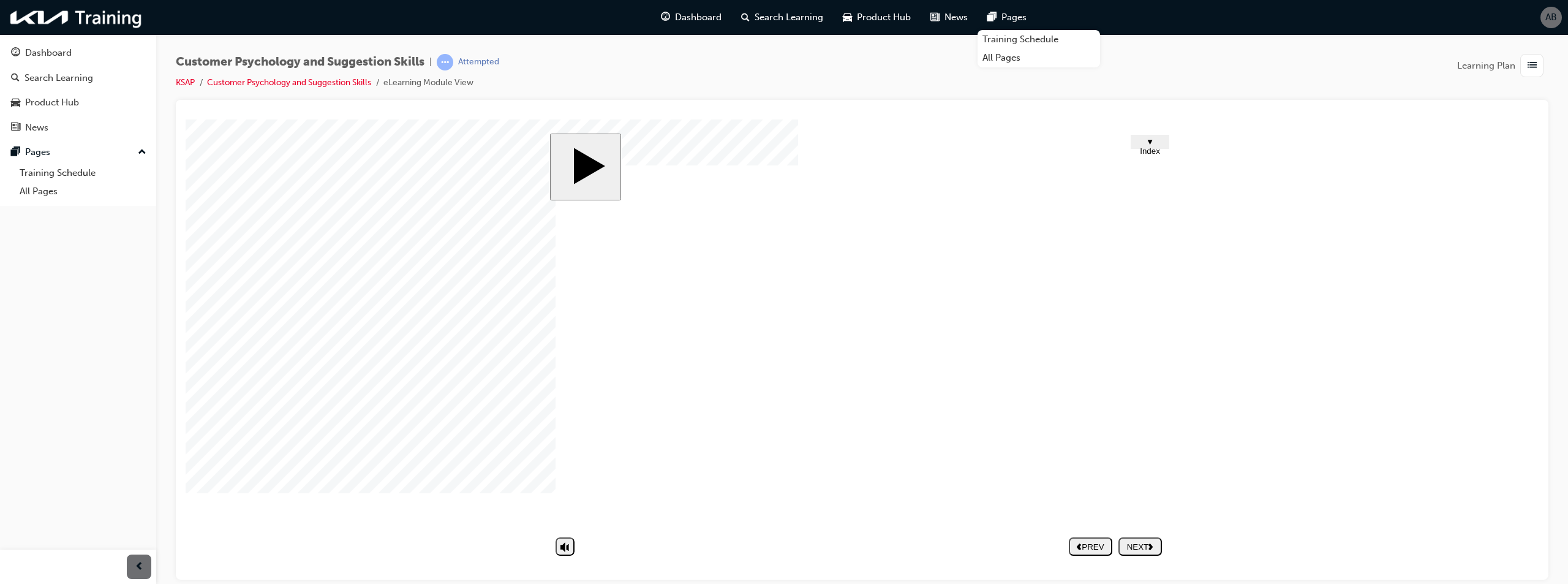
click at [1155, 143] on span "▼ Index" at bounding box center [1150, 146] width 20 height 19
click at [1135, 552] on button "NEXT" at bounding box center [1140, 545] width 44 height 19
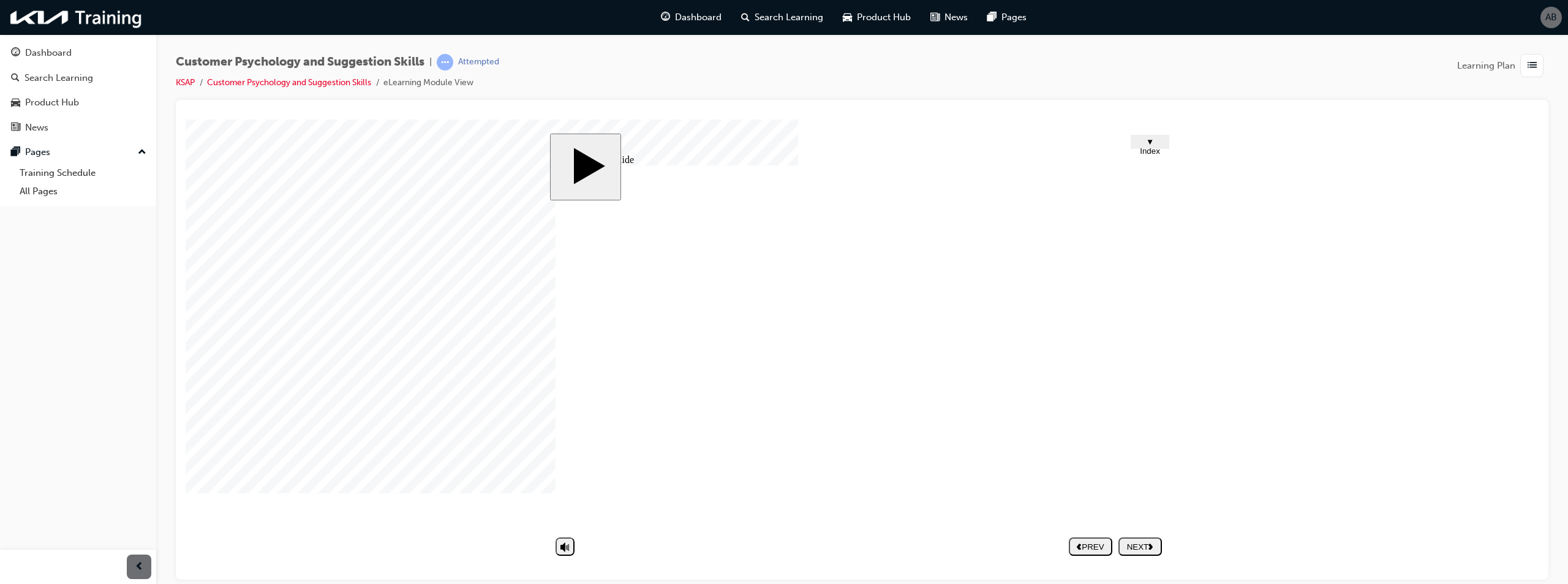
click at [1138, 549] on div "NEXT" at bounding box center [1140, 546] width 33 height 9
click at [1145, 138] on span "▼ Index" at bounding box center [1150, 146] width 20 height 19
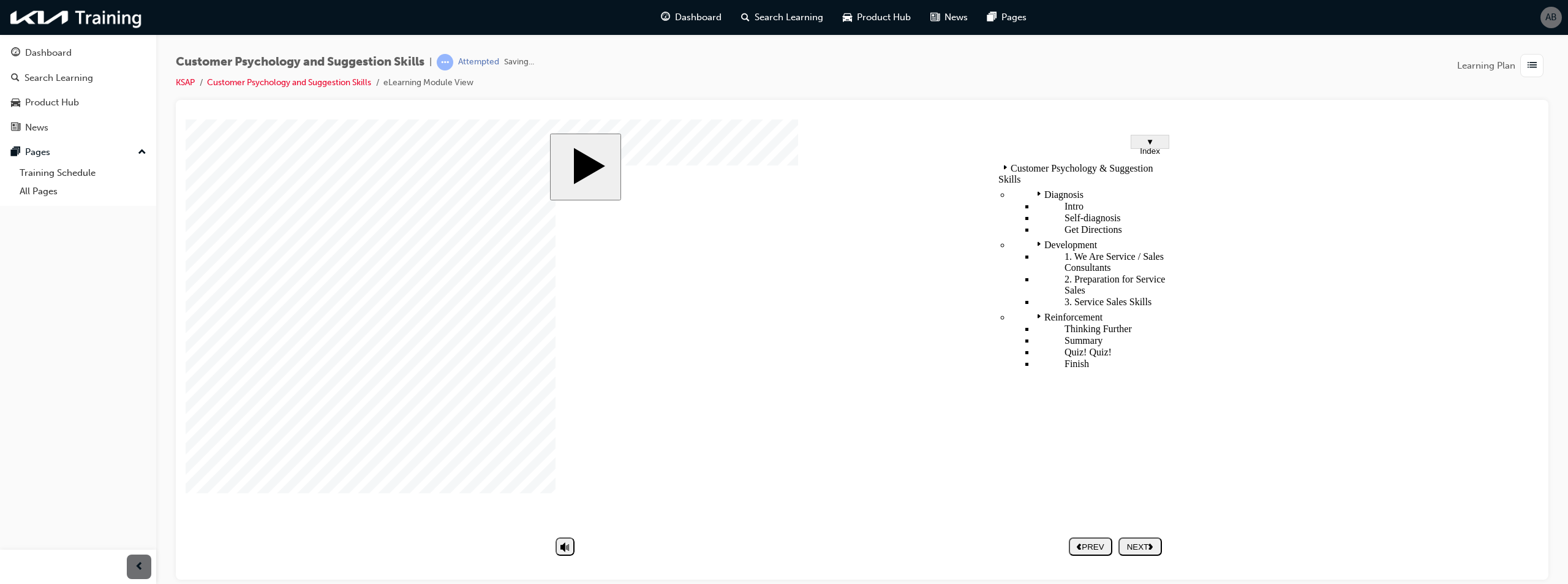
click at [1145, 138] on span "▼ Index" at bounding box center [1150, 146] width 20 height 19
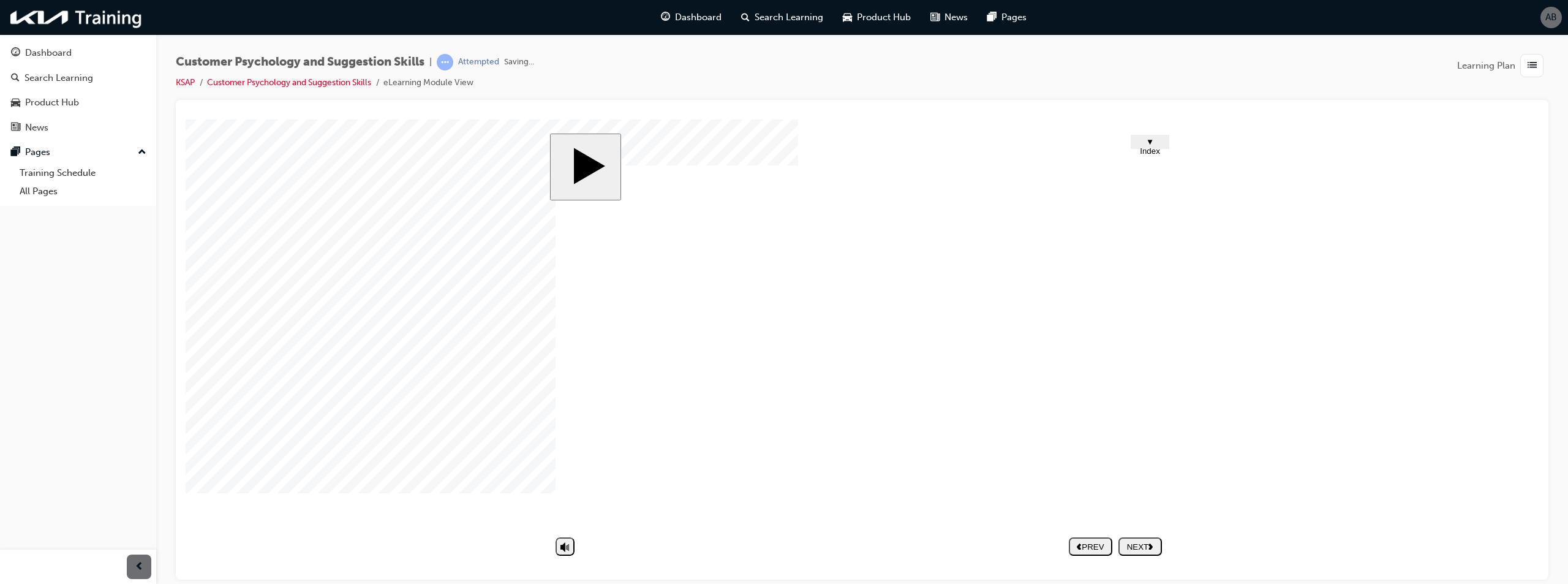
drag, startPoint x: 1064, startPoint y: 371, endPoint x: 1056, endPoint y: 374, distance: 8.5
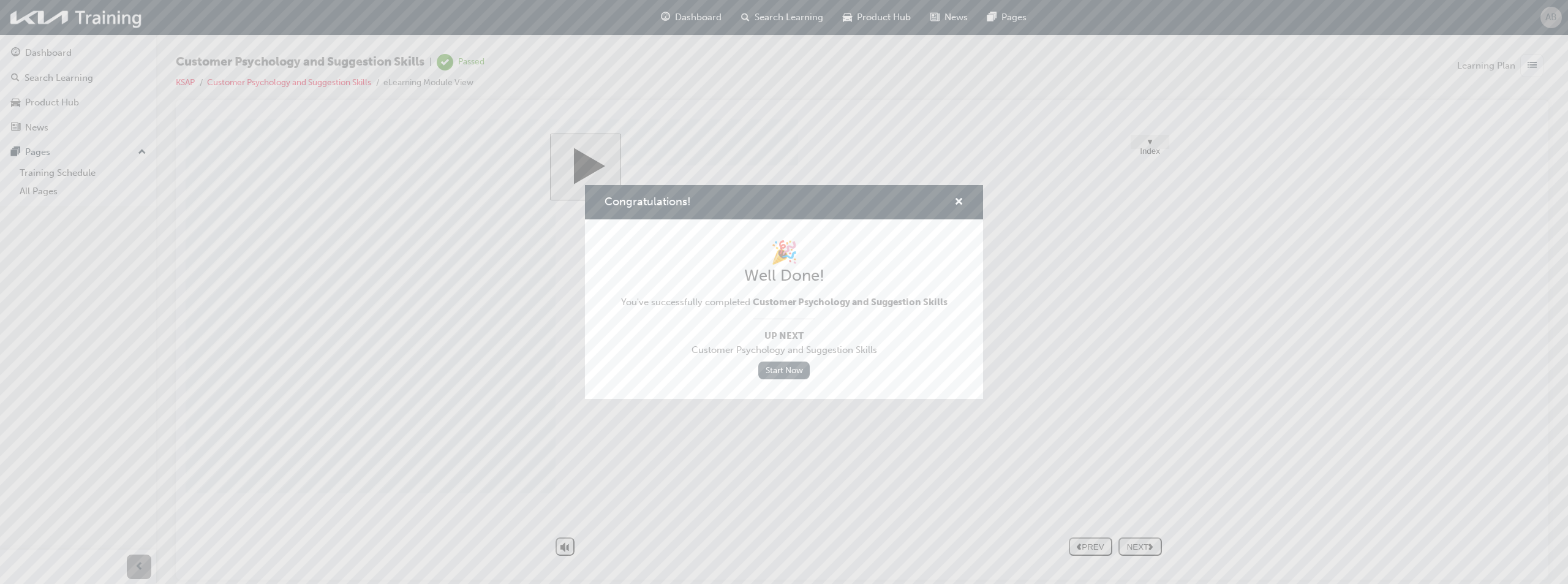
click at [777, 368] on link "Start Now" at bounding box center [784, 370] width 51 height 18
click at [961, 201] on span "cross-icon" at bounding box center [959, 202] width 9 height 11
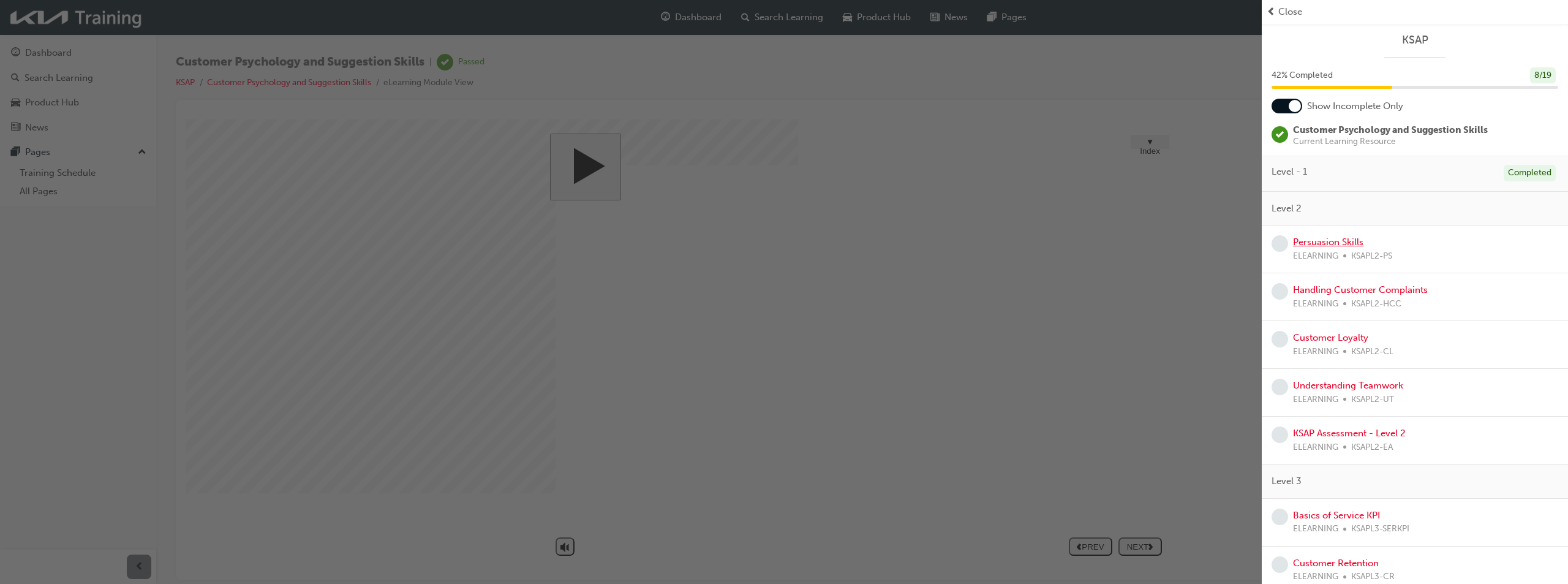
click at [1338, 244] on link "Persuasion Skills" at bounding box center [1328, 241] width 71 height 11
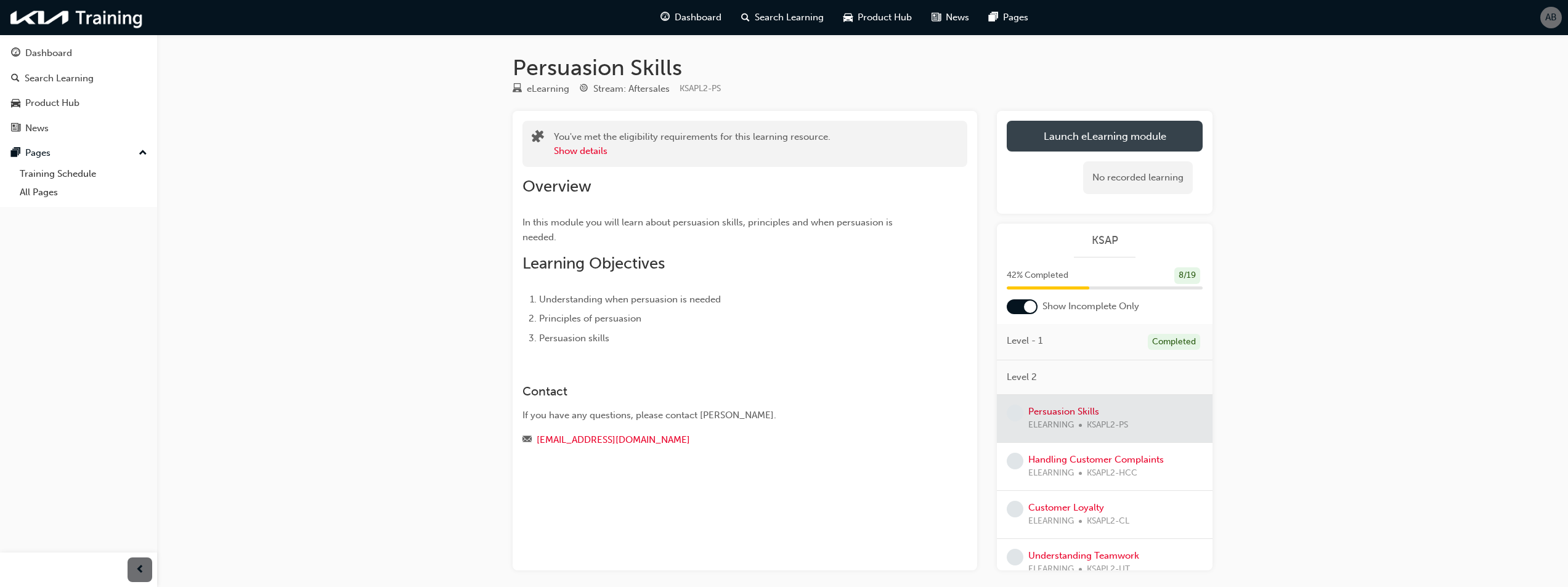
click at [1151, 134] on link "Launch eLearning module" at bounding box center [1105, 136] width 196 height 31
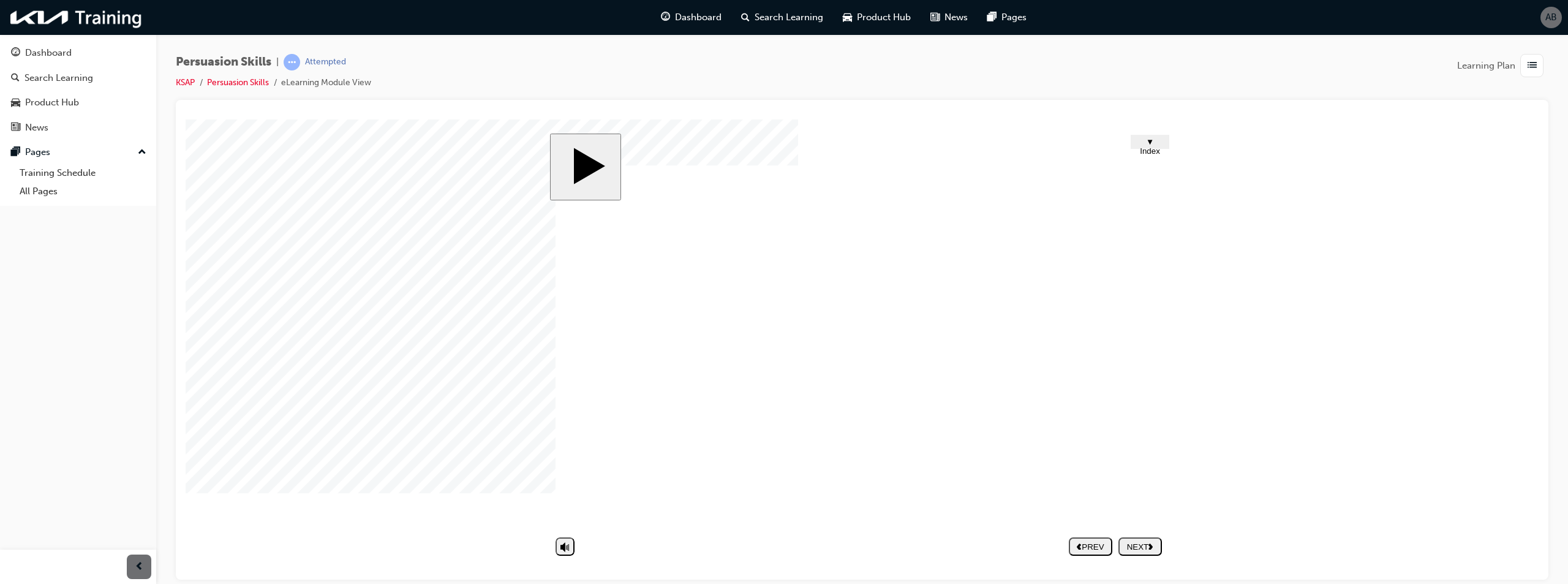
click at [1148, 546] on nav "PREV NEXT SUBMIT" at bounding box center [1115, 546] width 93 height 28
click at [1148, 546] on div "NEXT" at bounding box center [1140, 546] width 33 height 9
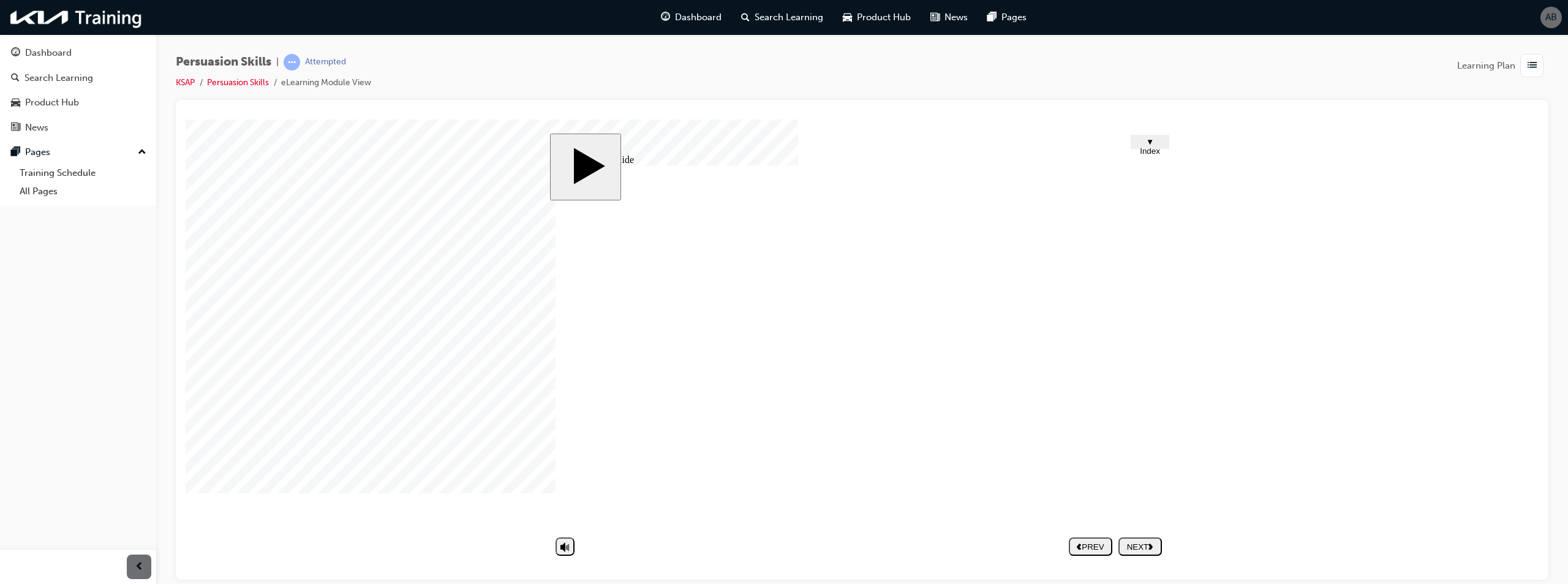
click at [1136, 546] on div "NEXT" at bounding box center [1140, 546] width 33 height 9
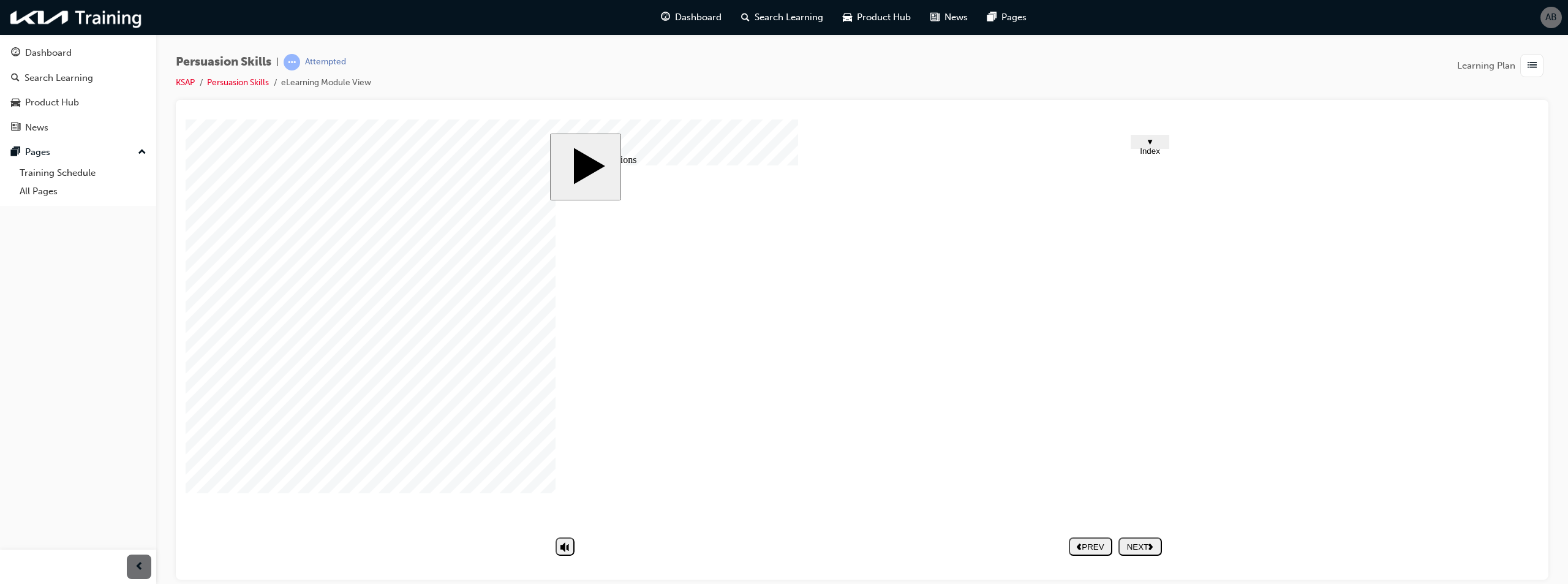
click at [1150, 549] on nav "PREV NEXT SUBMIT" at bounding box center [1115, 546] width 93 height 28
click at [1150, 549] on div "NEXT" at bounding box center [1140, 546] width 33 height 9
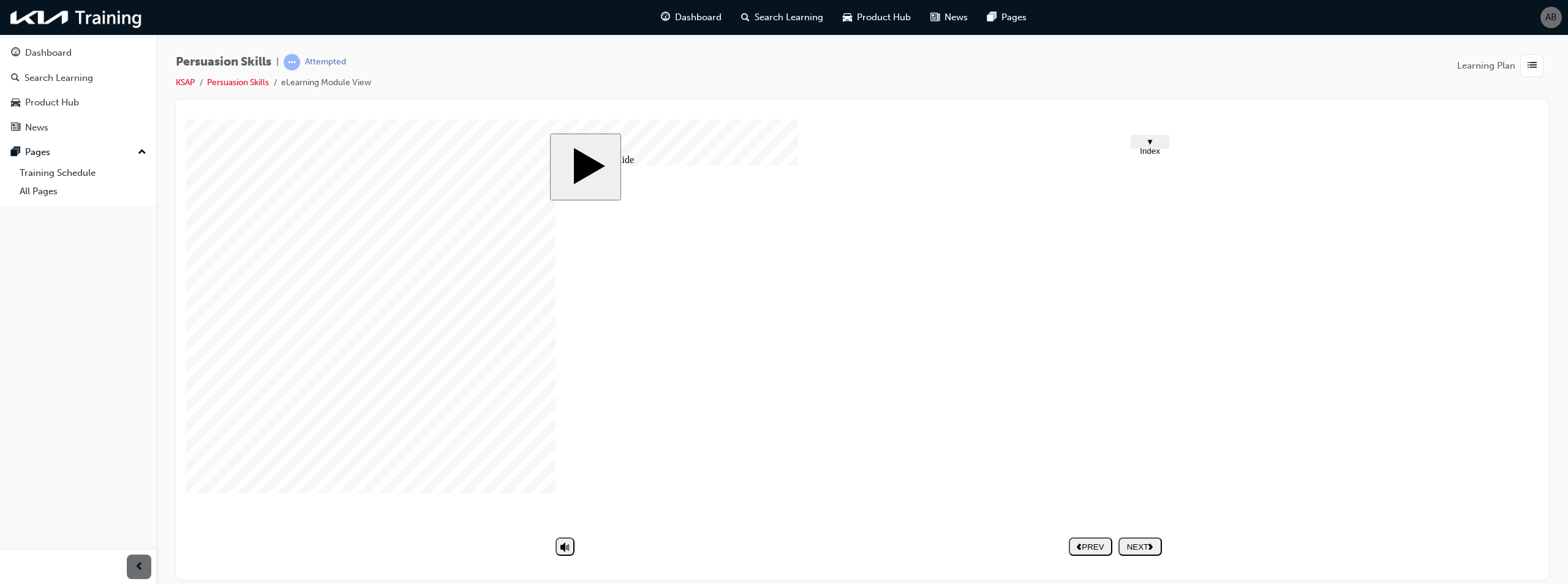
click at [1138, 542] on div "NEXT" at bounding box center [1140, 546] width 33 height 9
click at [721, 482] on div "Group 6 Persuasiveness is a key interpersonal and business skill that can lead …" at bounding box center [862, 351] width 612 height 374
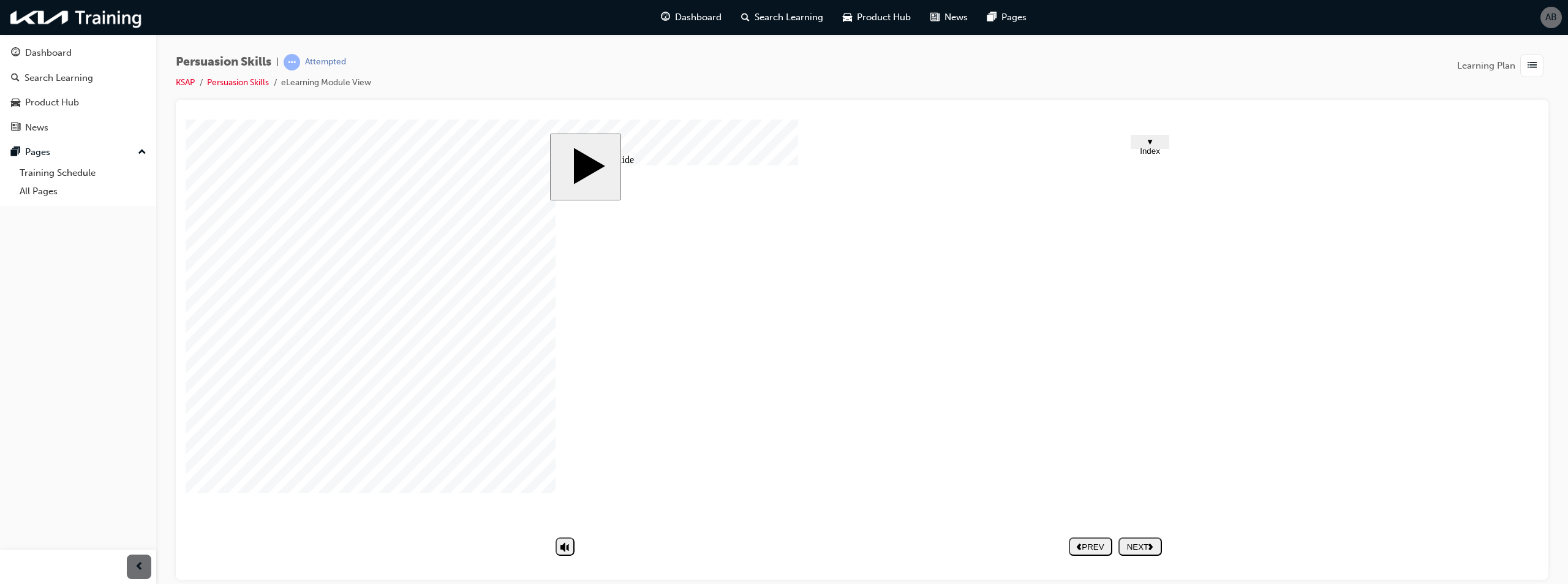
click at [1148, 549] on nav "PREV NEXT SUBMIT" at bounding box center [1115, 546] width 93 height 28
drag, startPoint x: 1145, startPoint y: 394, endPoint x: 1142, endPoint y: 385, distance: 9.5
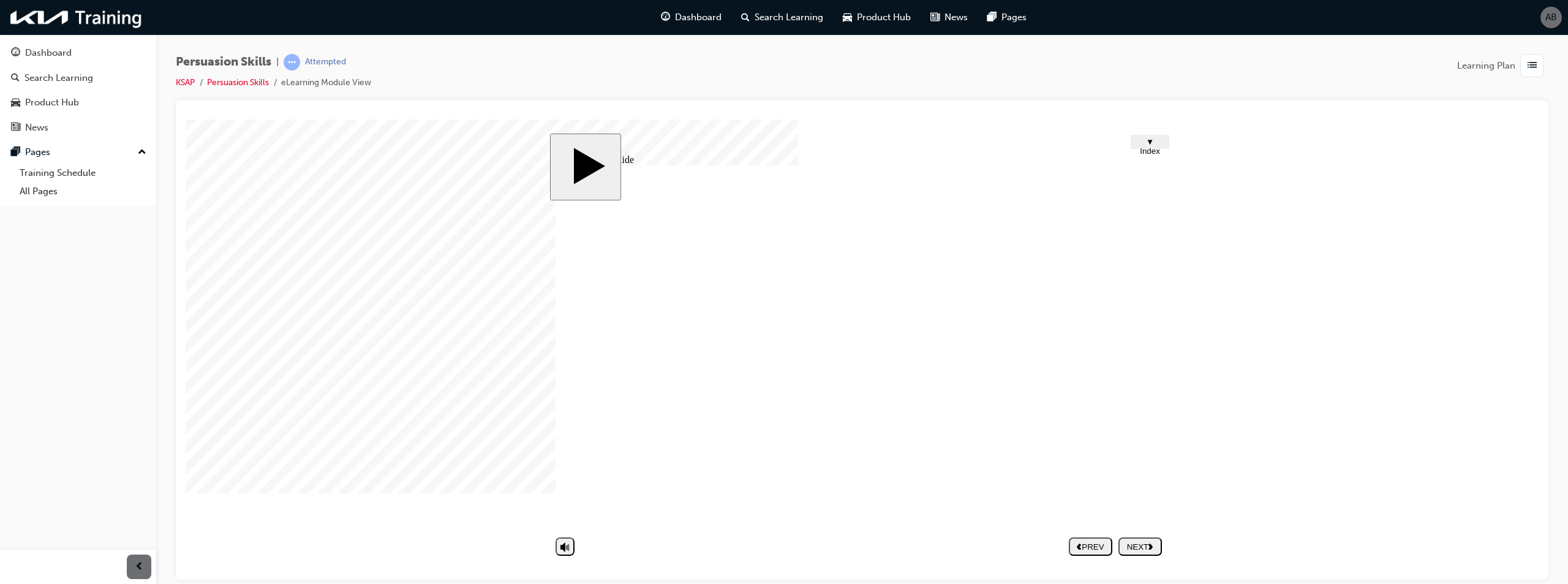
type textarea "B"
type textarea "BE"
type textarea "BEI"
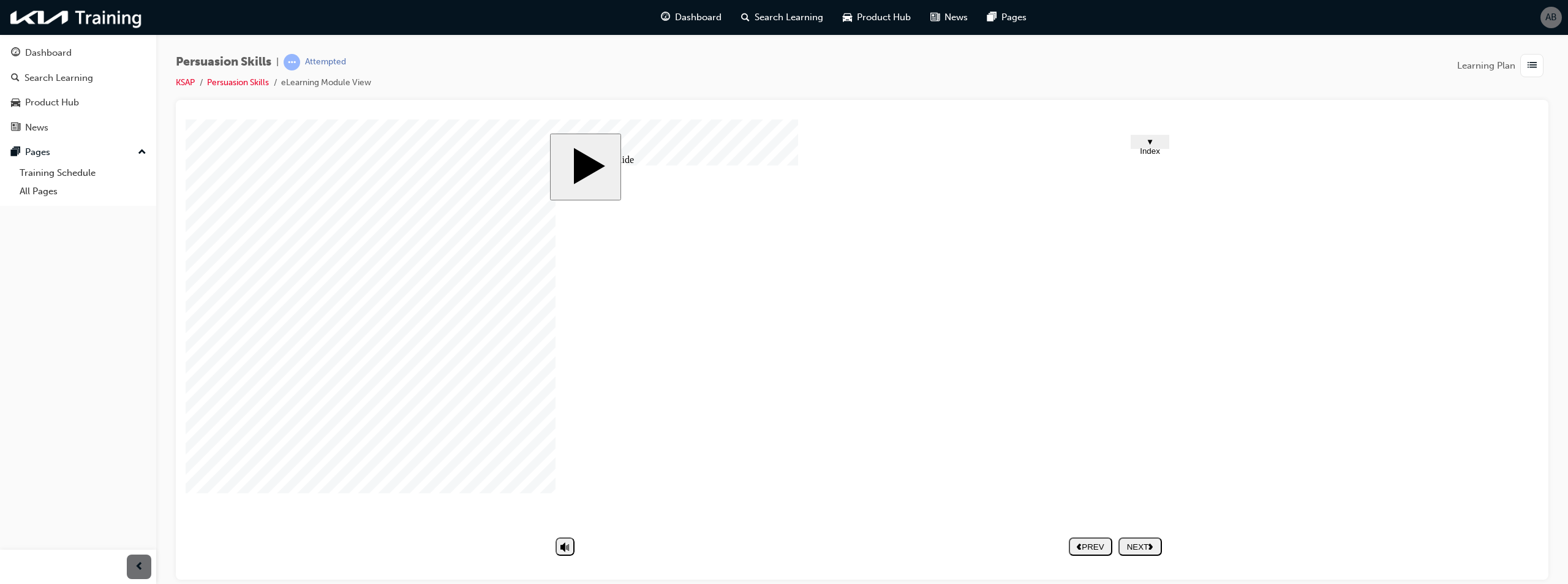
type textarea "BEI"
type textarea "BEIN"
type textarea "BEING"
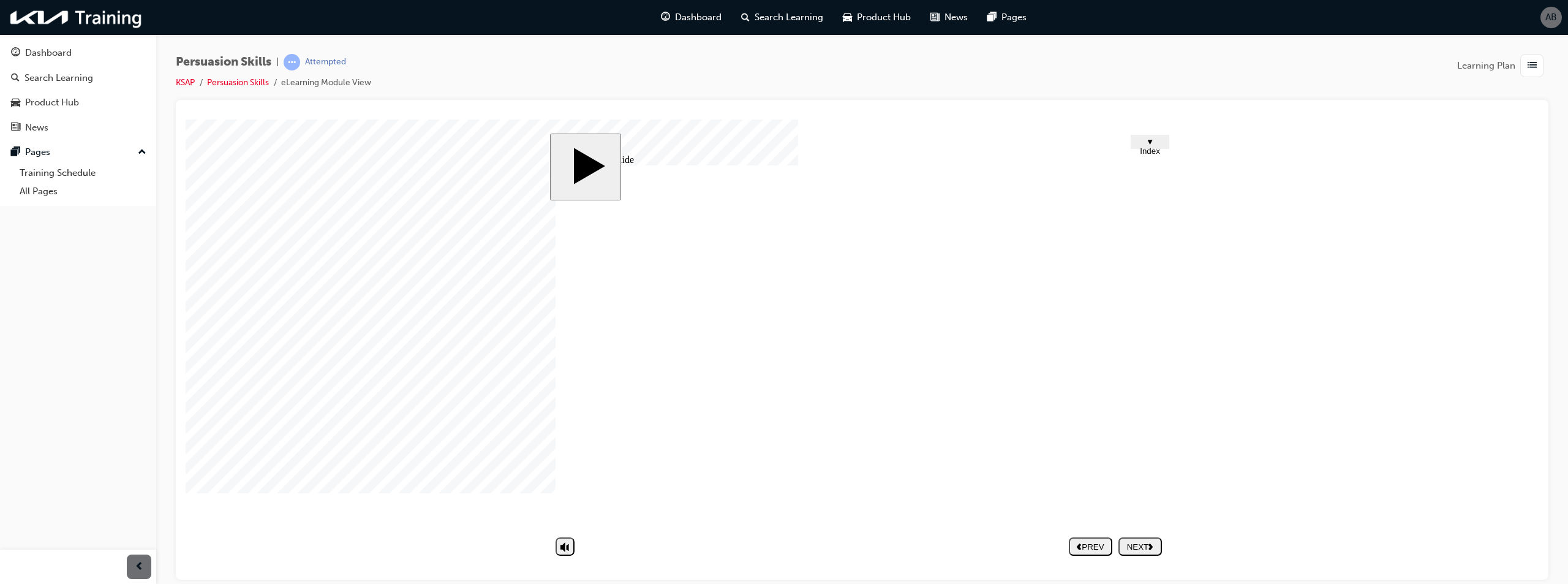
type textarea "BEING"
type textarea "BEING A"
type textarea "BEING AB"
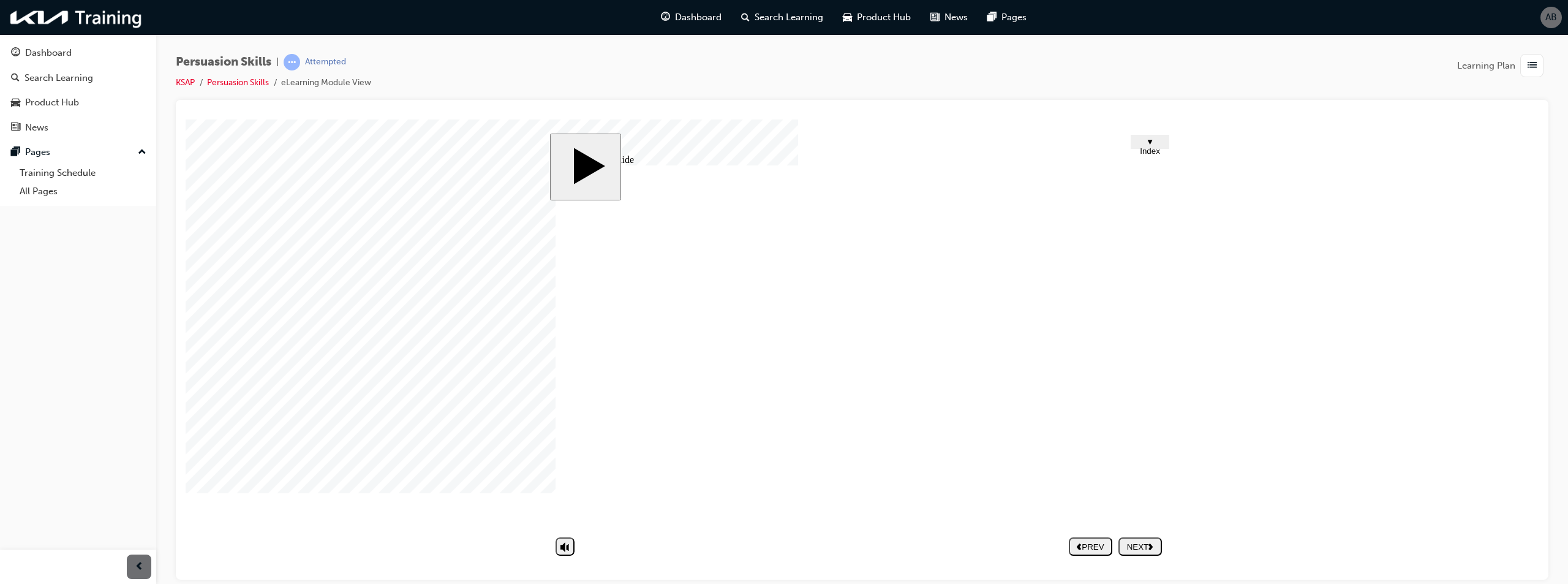
type textarea "BEING AB"
type textarea "BEING ABL"
type textarea "BEING ABLE"
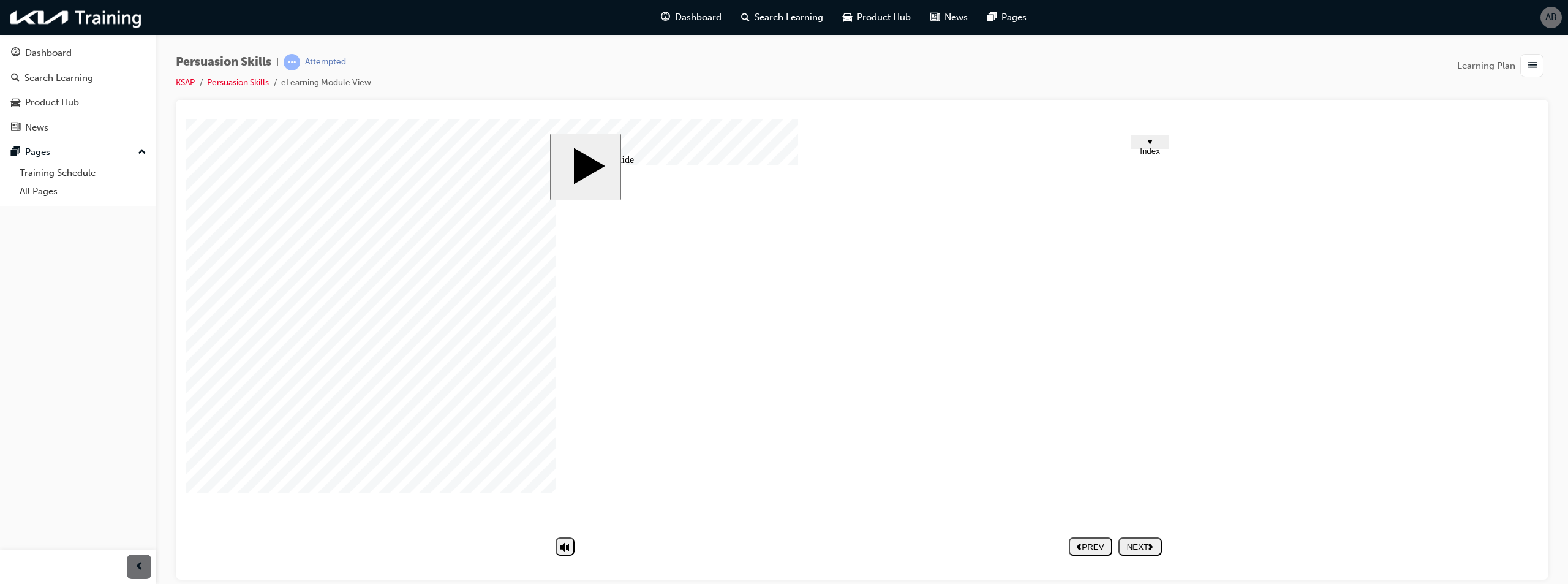
type textarea "BEING ABLE"
type textarea "BEING ABLE T"
type textarea "BEING ABLE TO"
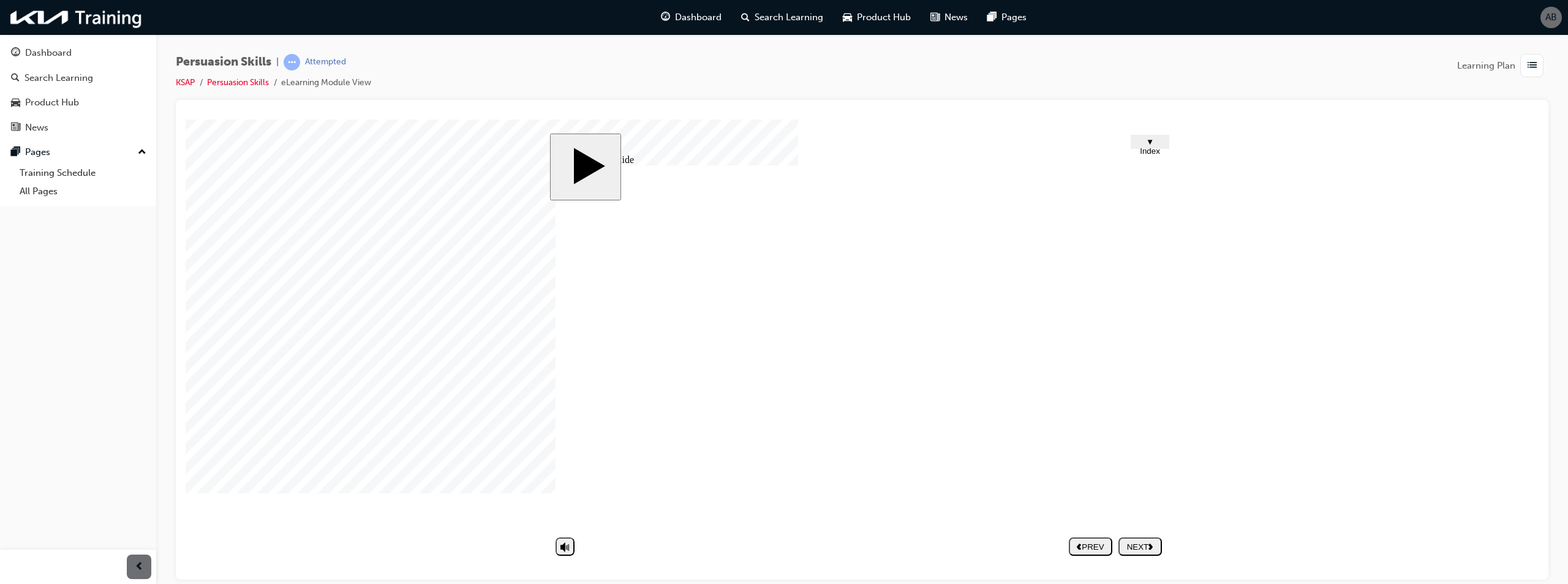
type textarea "BEING ABLE TO"
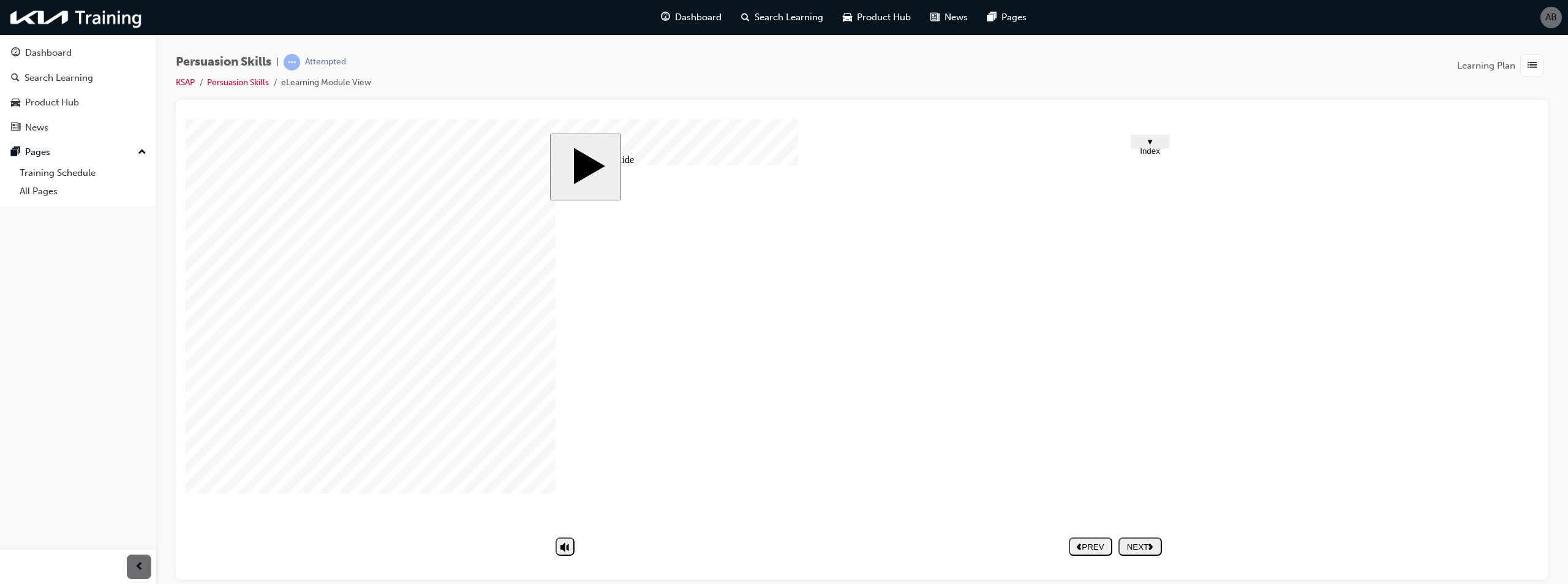
type textarea "BEING ABLE T"
type textarea "BEING ABLE"
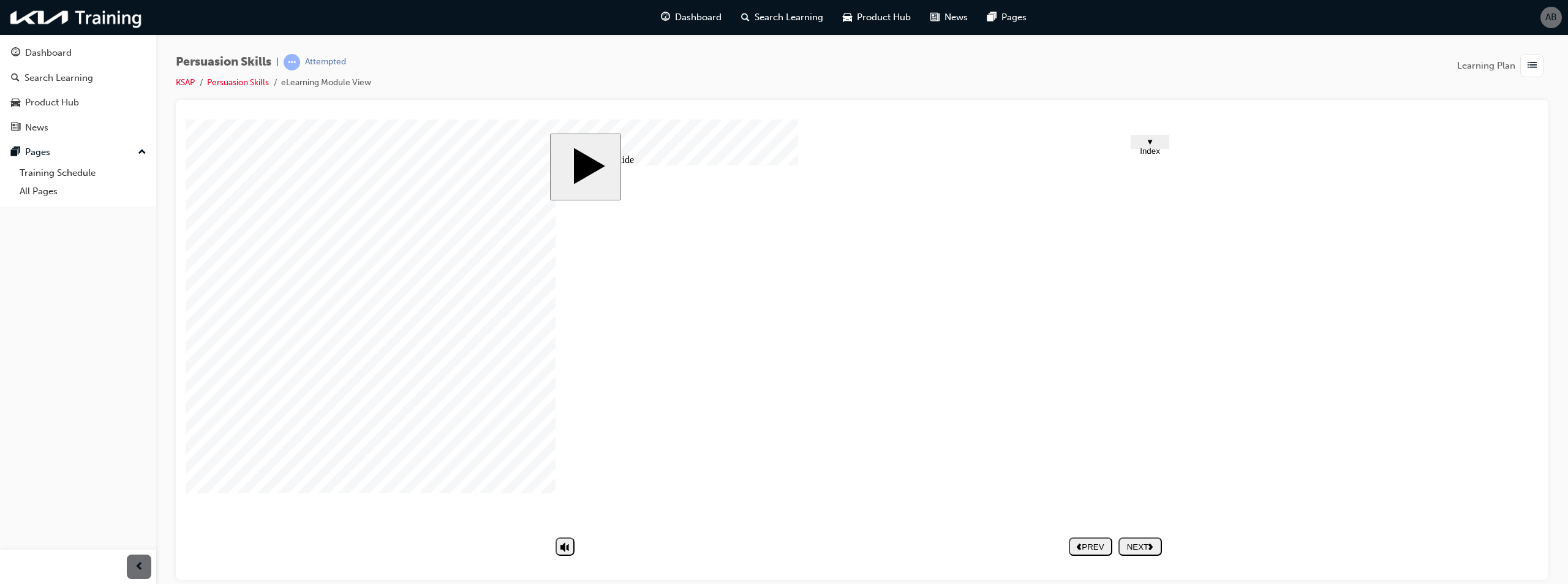
type textarea "BEING ABLE"
type textarea "BEING ABL"
type textarea "BEING AB"
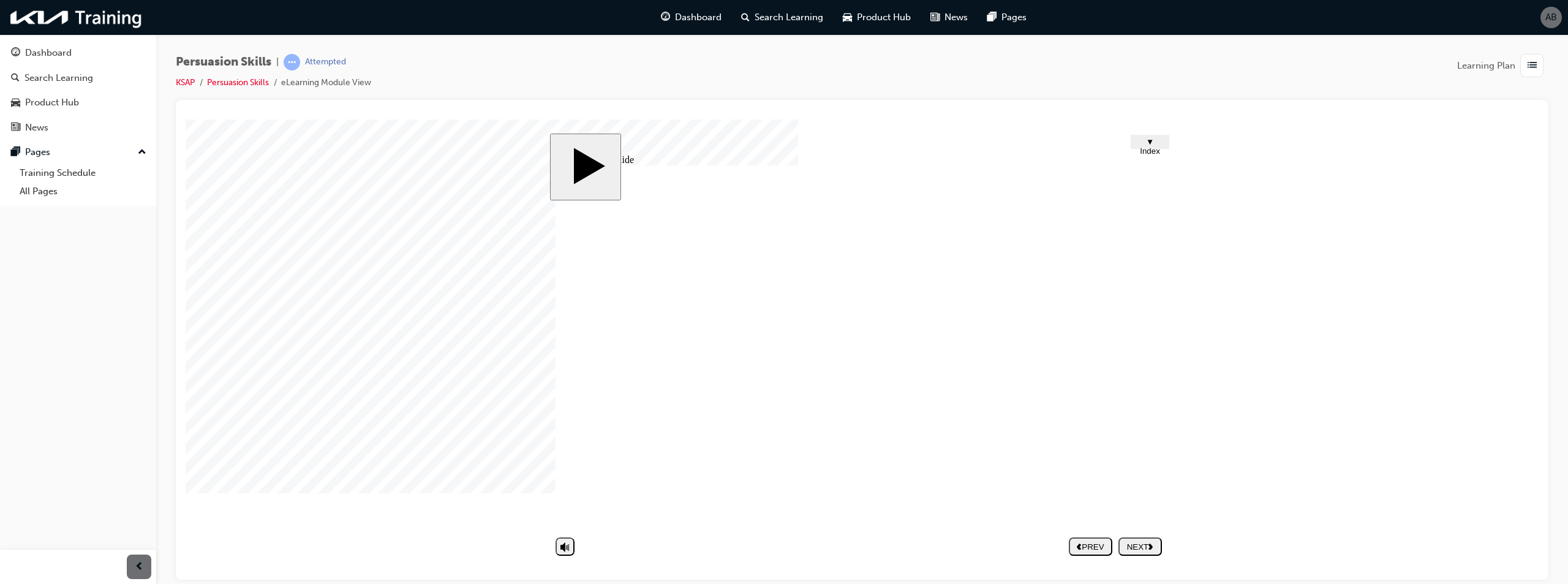
type textarea "BEING A"
type textarea "BEING"
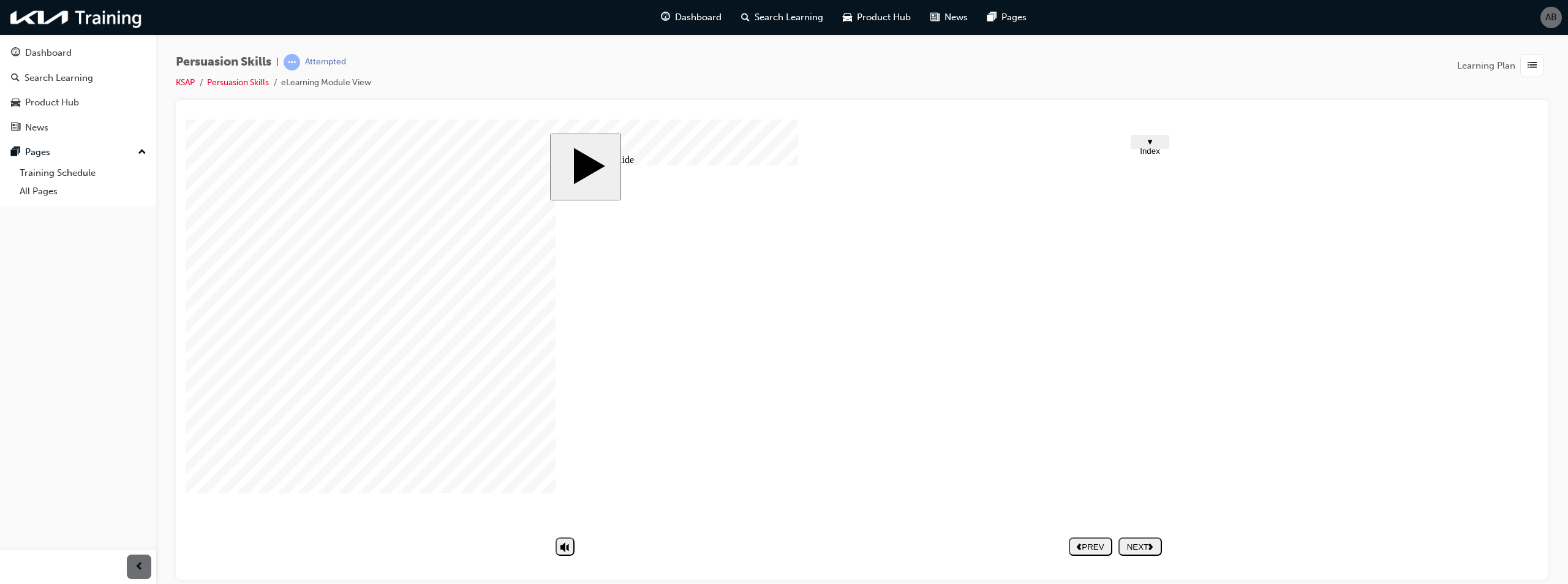
type textarea "BEING"
type textarea "BEIN"
type textarea "BEI"
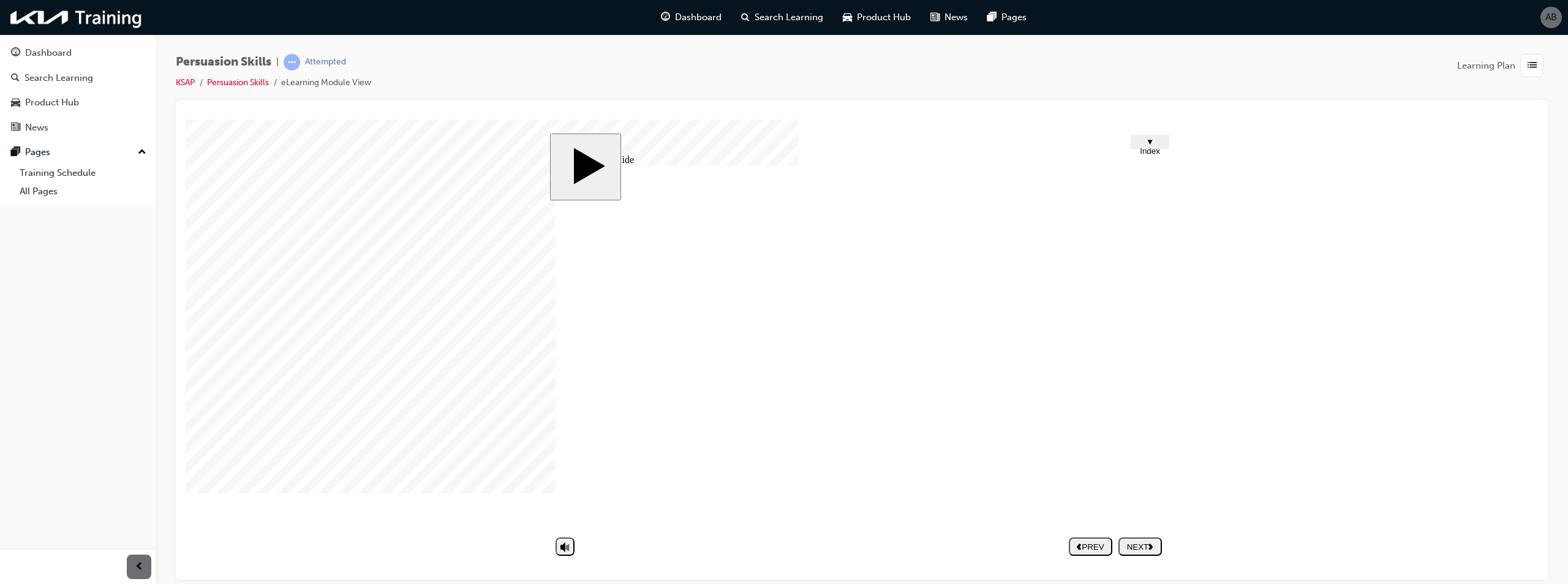
type textarea "BE"
type textarea "B"
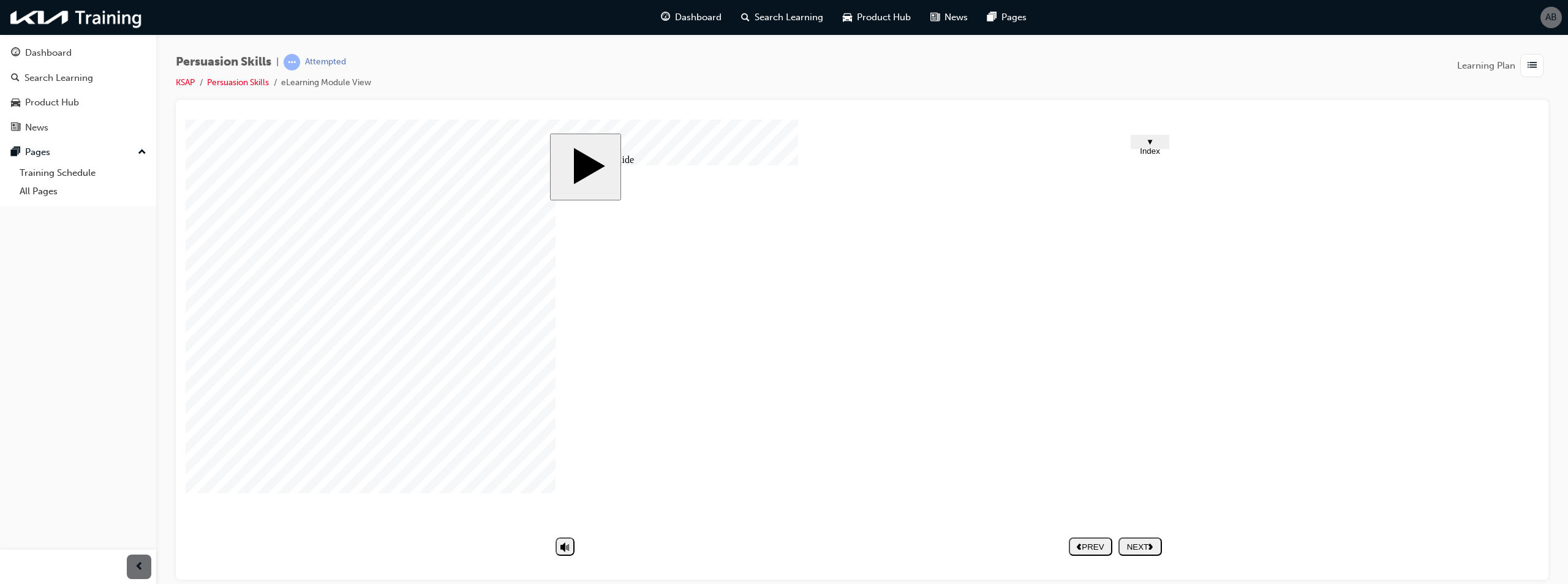
type textarea "B"
type textarea "Be"
type textarea "Bei"
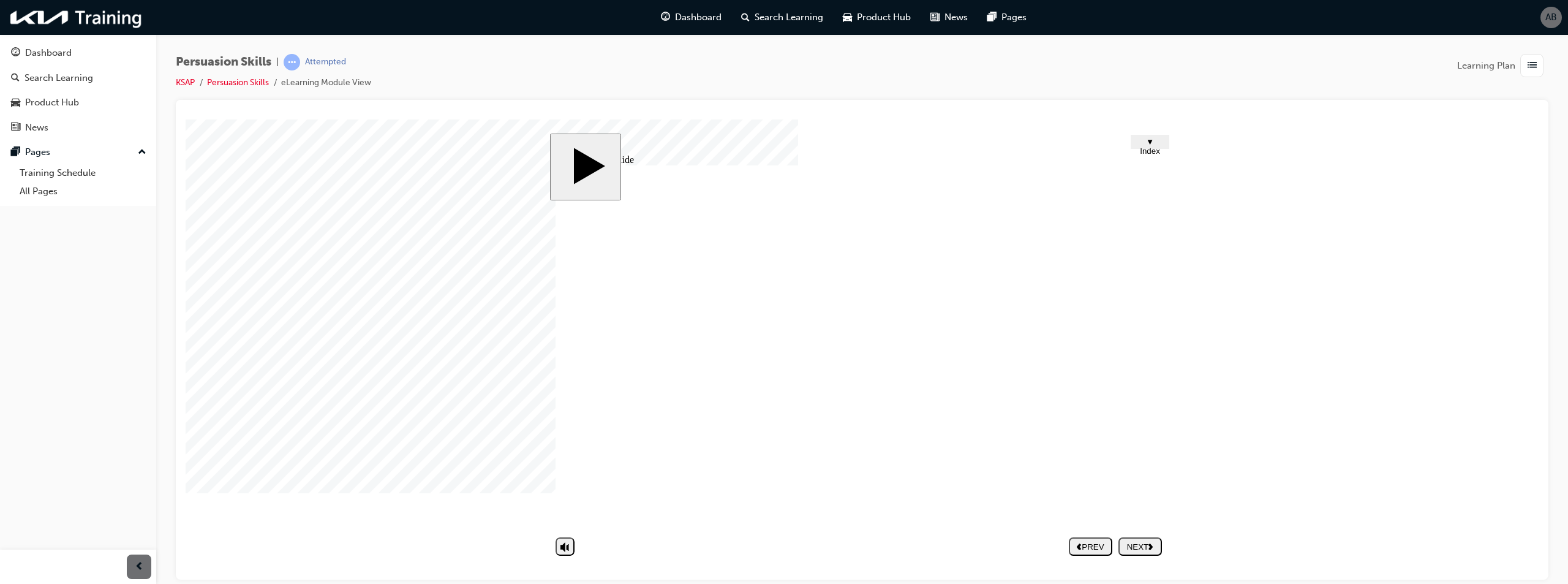
type textarea "Bein"
type textarea "Being"
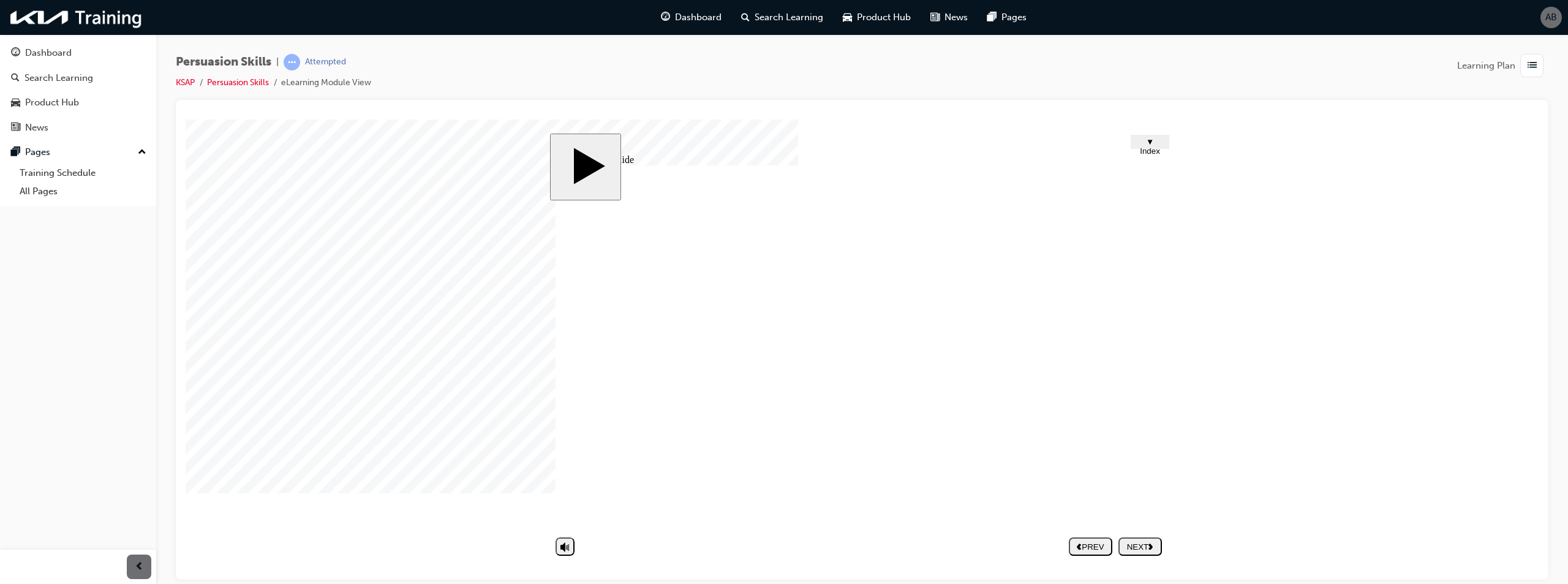
type textarea "Being"
type textarea "Being a"
type textarea "Being ab"
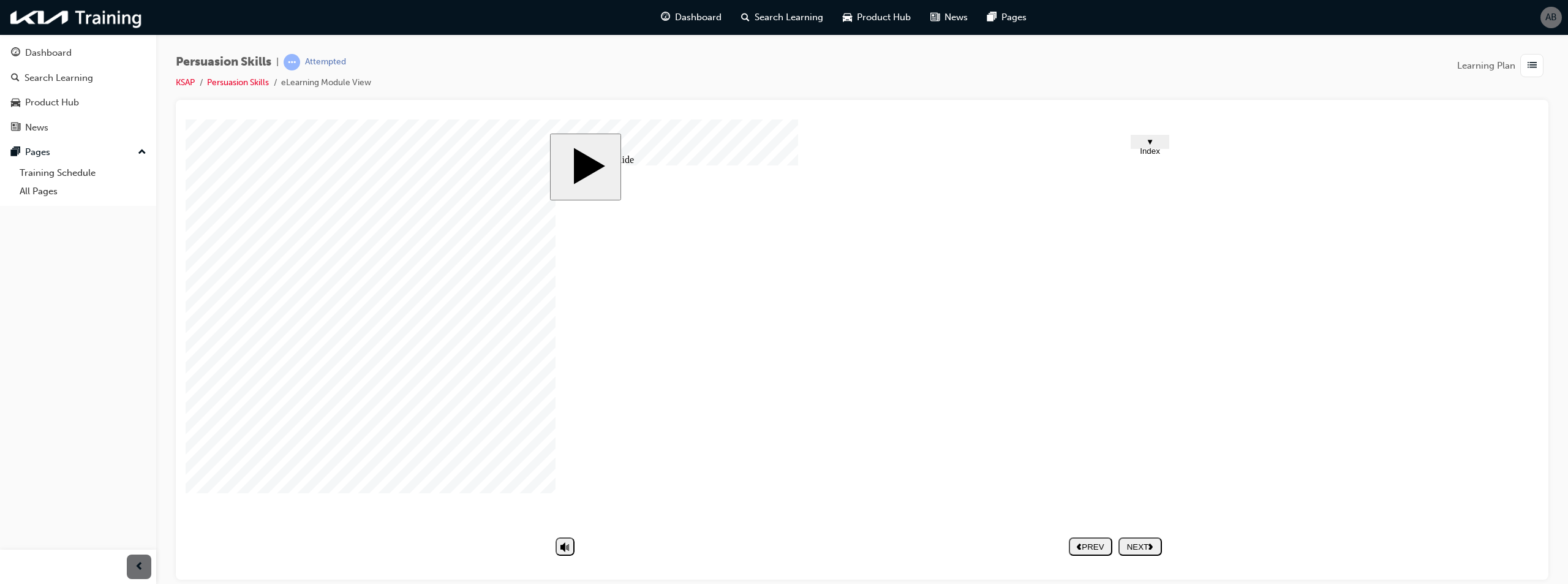
type textarea "Being abl"
type textarea "Being able"
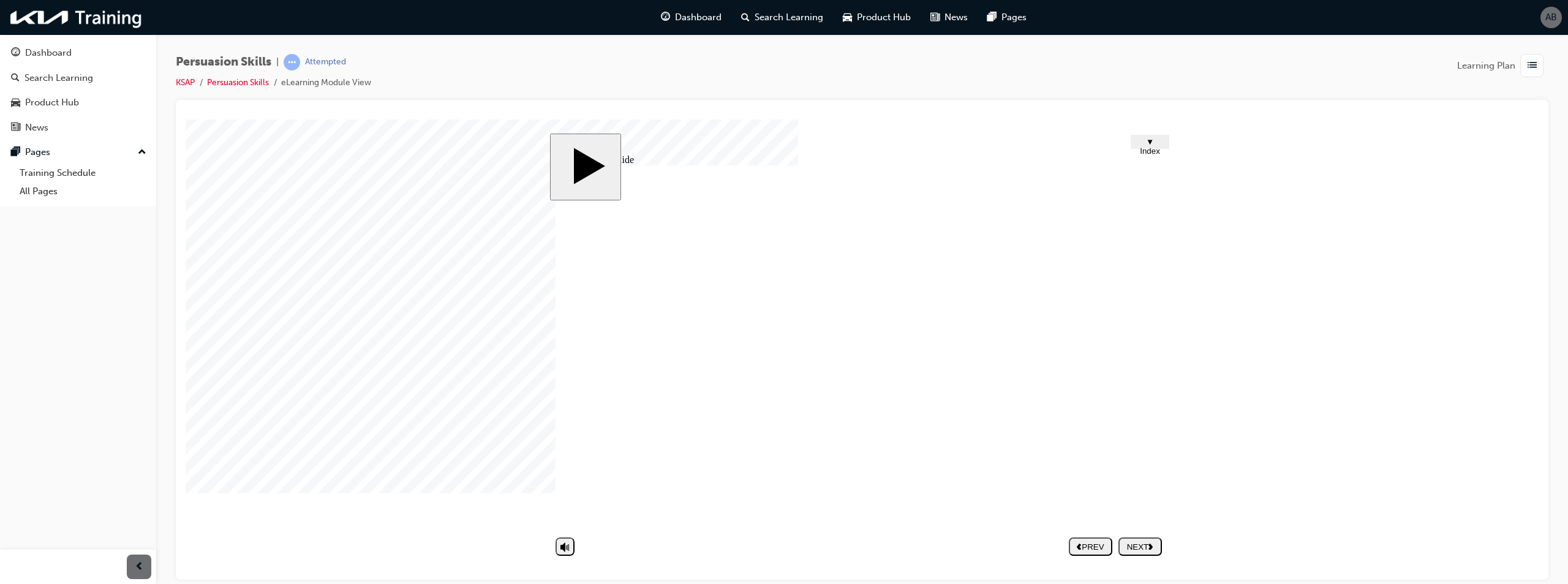
type textarea "Being able"
type textarea "Being able t"
type textarea "Being able to"
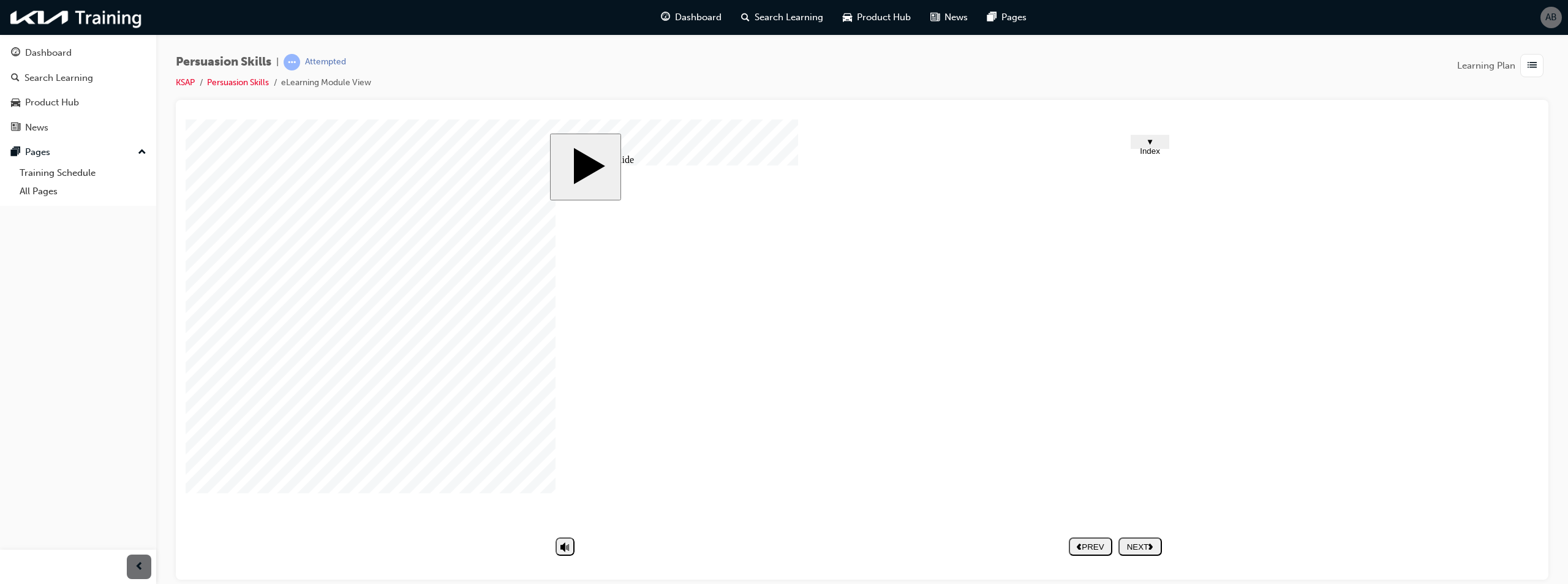
type textarea "Being able to"
type textarea "Being able to c"
type textarea "Being able to ch"
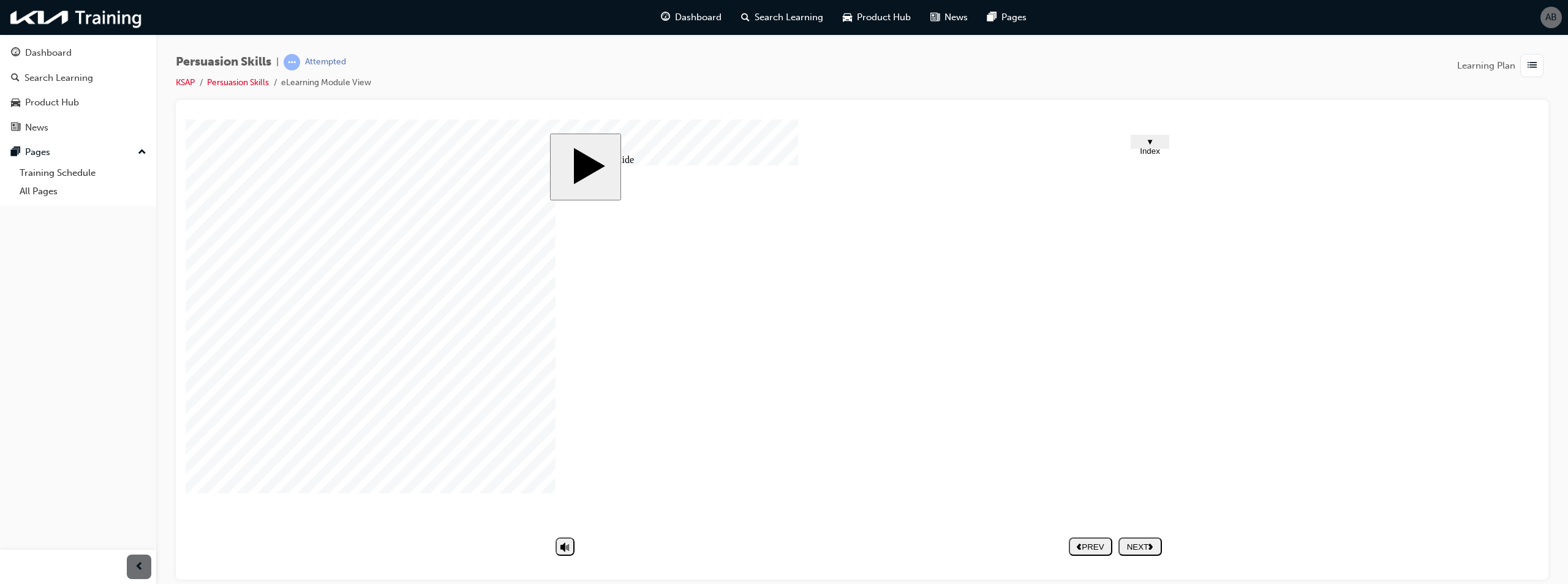
type textarea "Being able to ch"
type textarea "Being able to cha"
type textarea "Being able to [PERSON_NAME]"
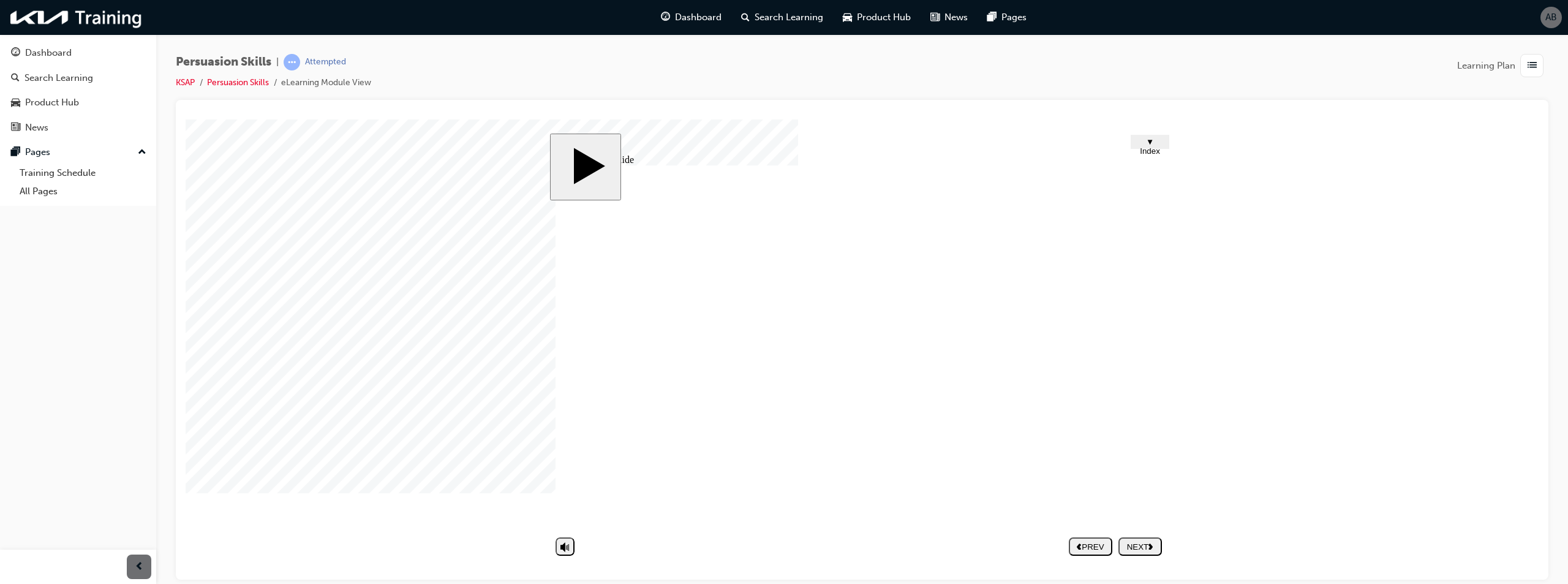
type textarea "Being able to [PERSON_NAME]"
type textarea "Being able to change"
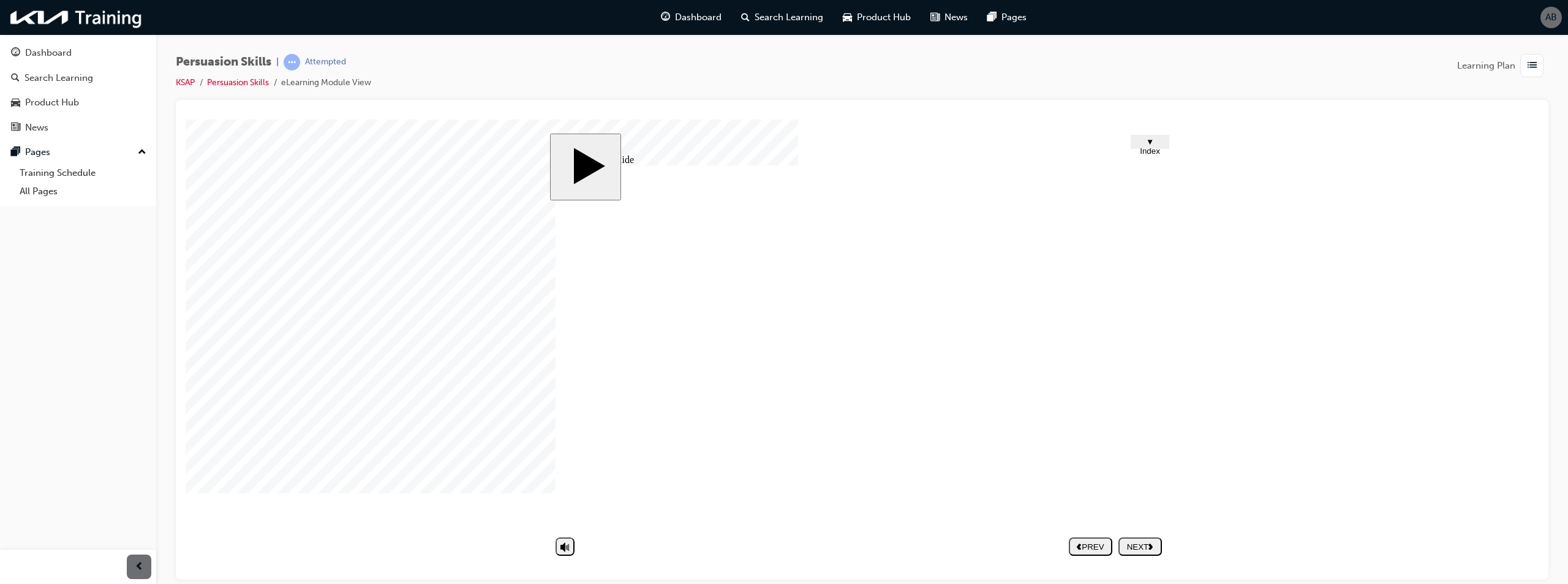
type textarea "Being able to change"
type textarea "Being able to change s"
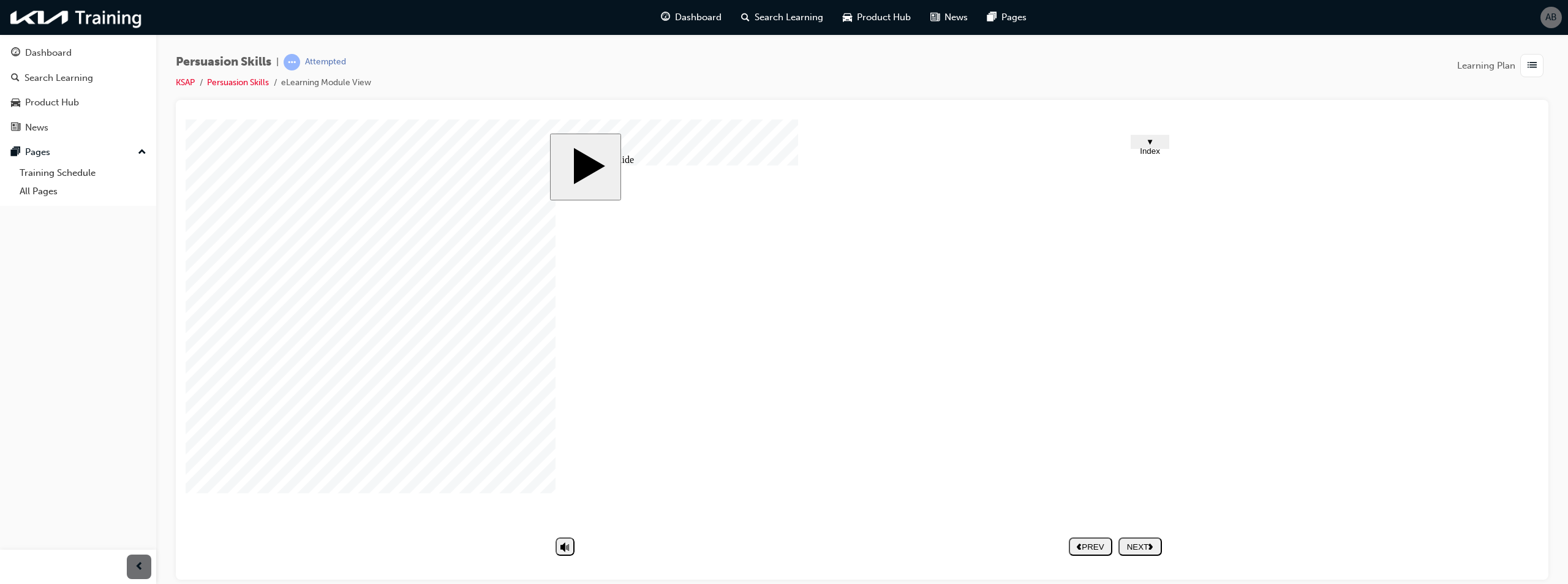
click at [1149, 546] on div "NEXT" at bounding box center [1140, 546] width 33 height 9
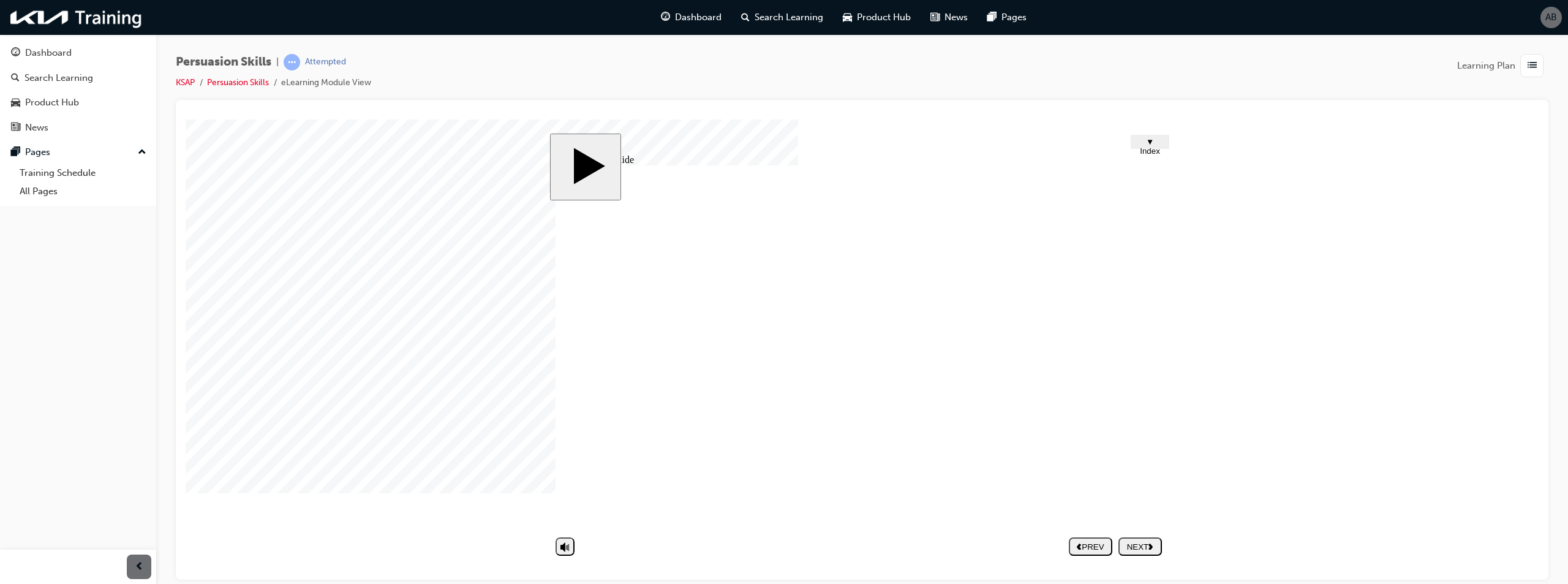
drag, startPoint x: 1150, startPoint y: 548, endPoint x: 1133, endPoint y: 532, distance: 23.3
click at [1147, 542] on div "NEXT" at bounding box center [1140, 546] width 33 height 9
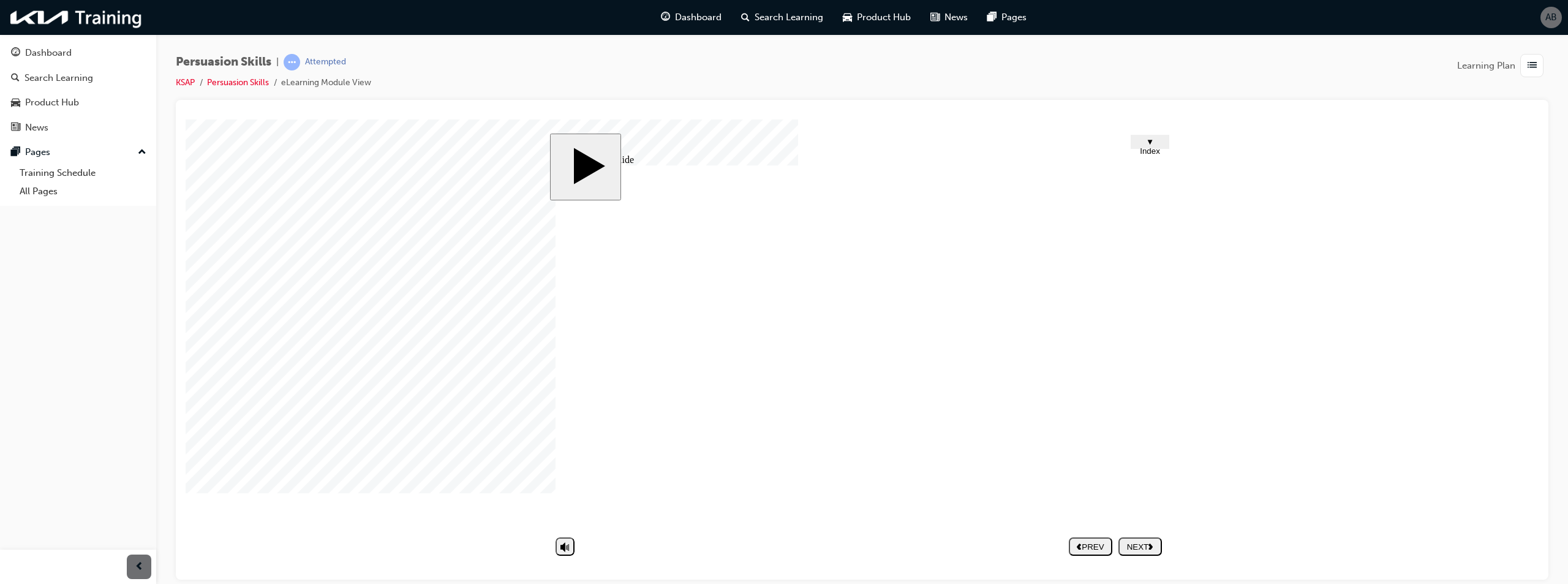
click at [1142, 545] on div "NEXT" at bounding box center [1140, 546] width 33 height 9
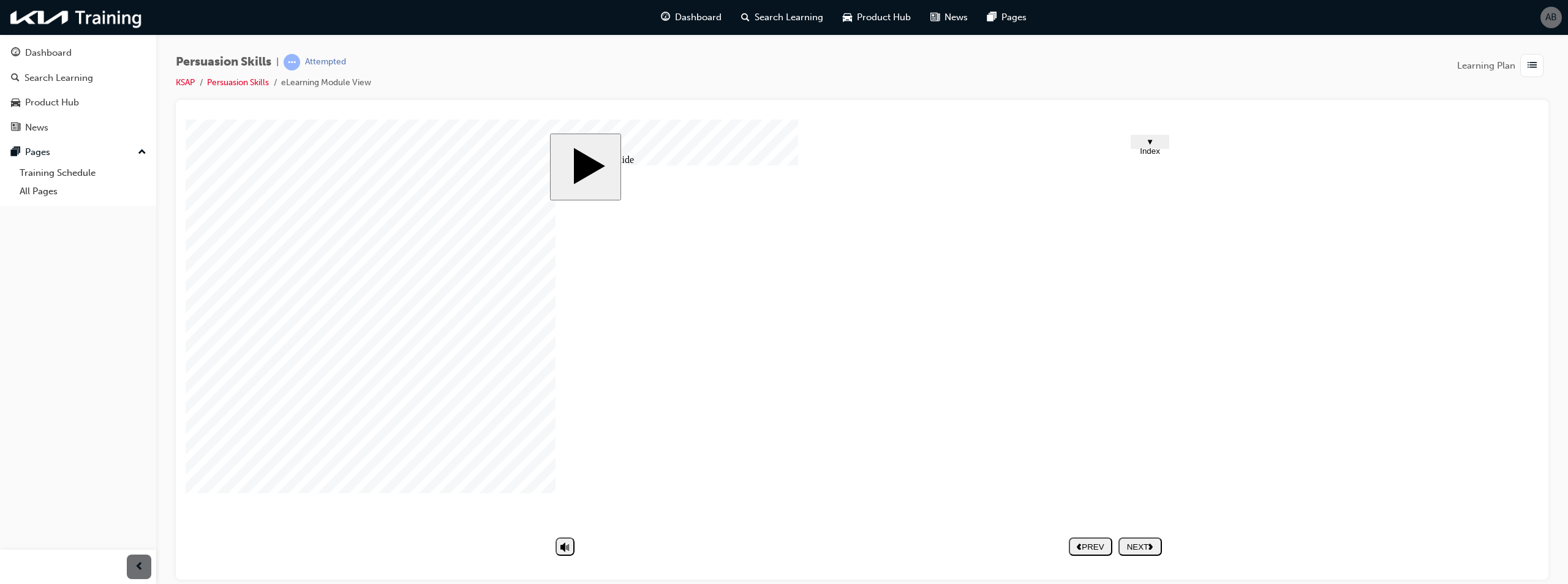
click at [1156, 550] on div "NEXT" at bounding box center [1140, 546] width 33 height 9
click at [1156, 143] on span "▼ Index" at bounding box center [1150, 146] width 20 height 19
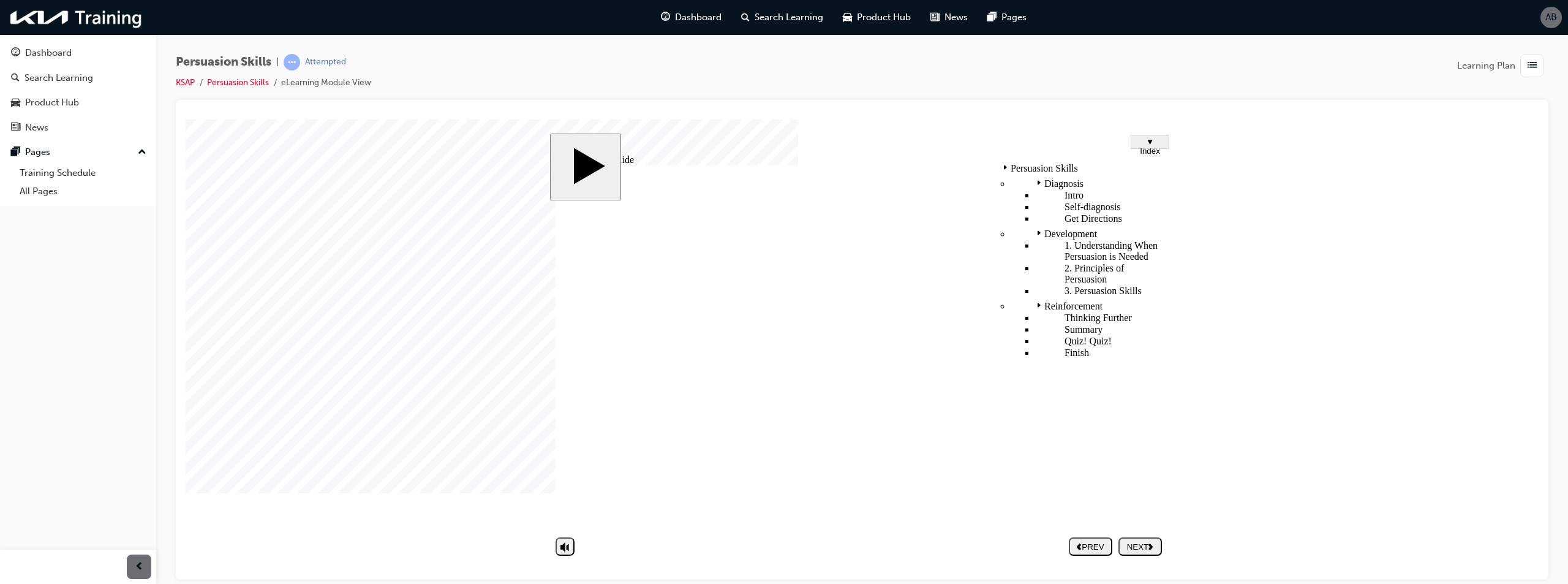
click at [1156, 143] on span "▼ Index" at bounding box center [1150, 146] width 20 height 19
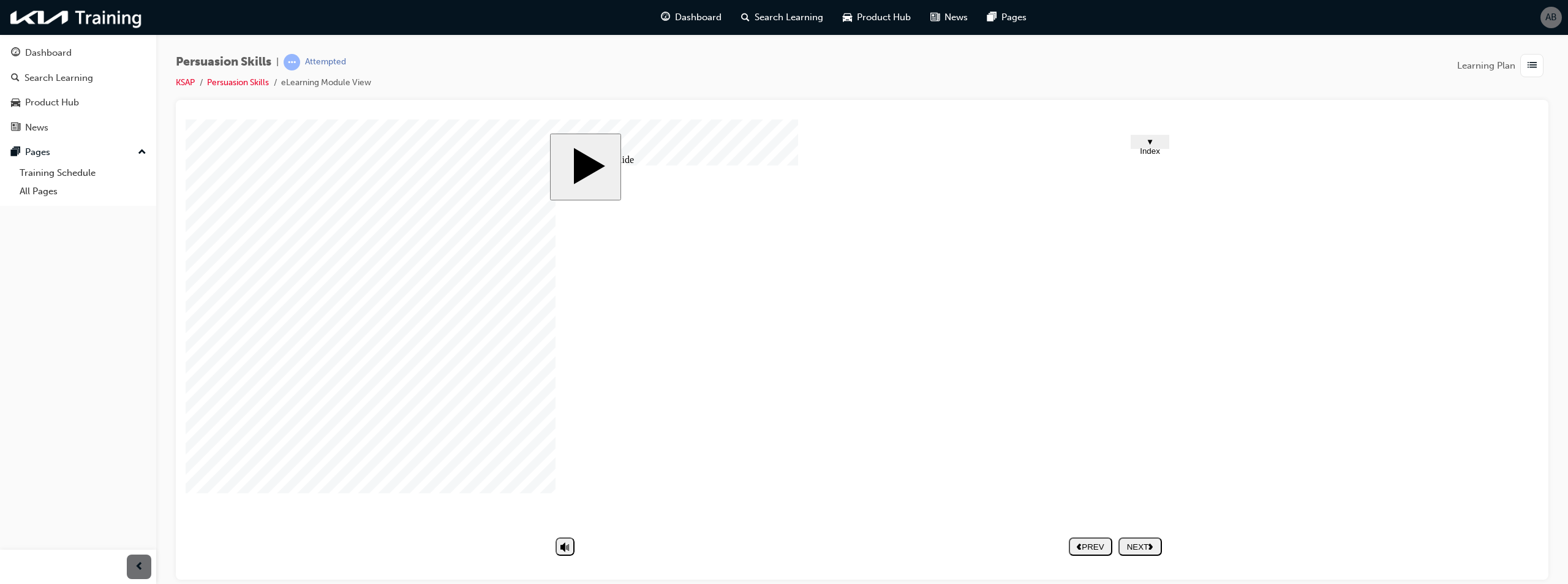
click at [1133, 545] on div "NEXT" at bounding box center [1140, 546] width 33 height 9
click at [1141, 545] on nav "PREV NEXT SUBMIT" at bounding box center [1115, 546] width 93 height 28
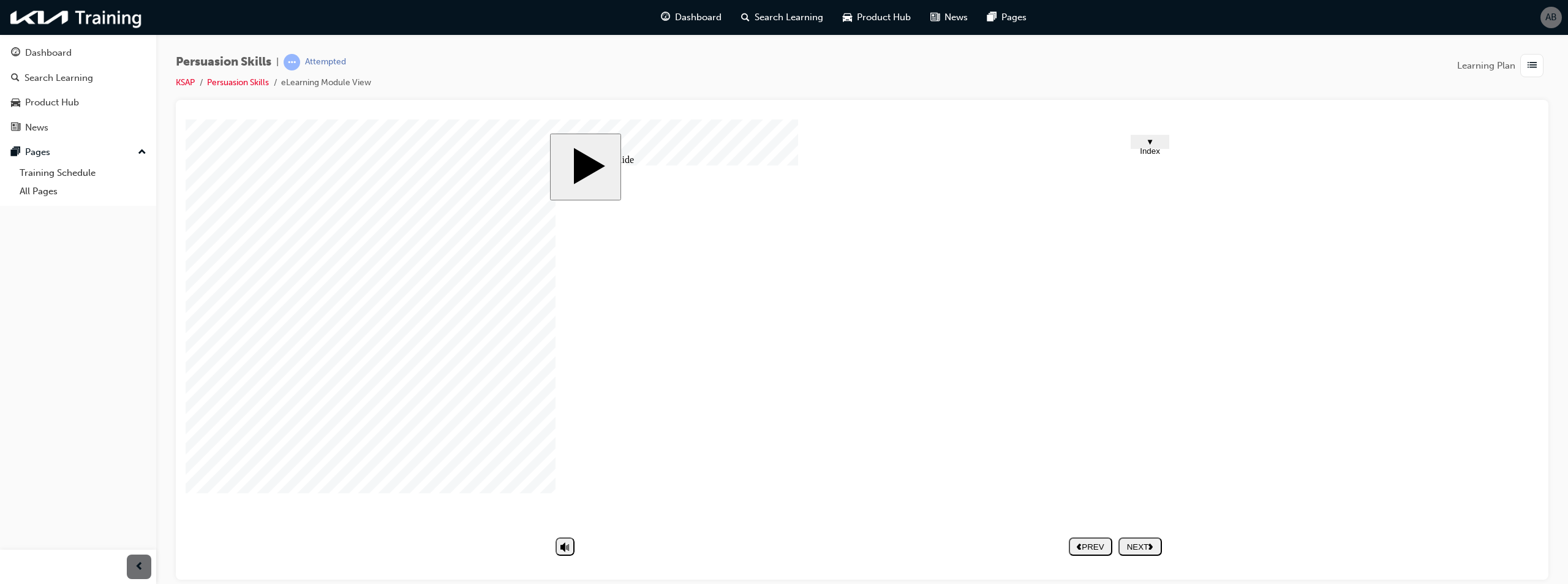
click at [1133, 398] on div "In case of normal conversation Group 1 Oval 1 Why should I? For the sake of you…" at bounding box center [862, 351] width 612 height 374
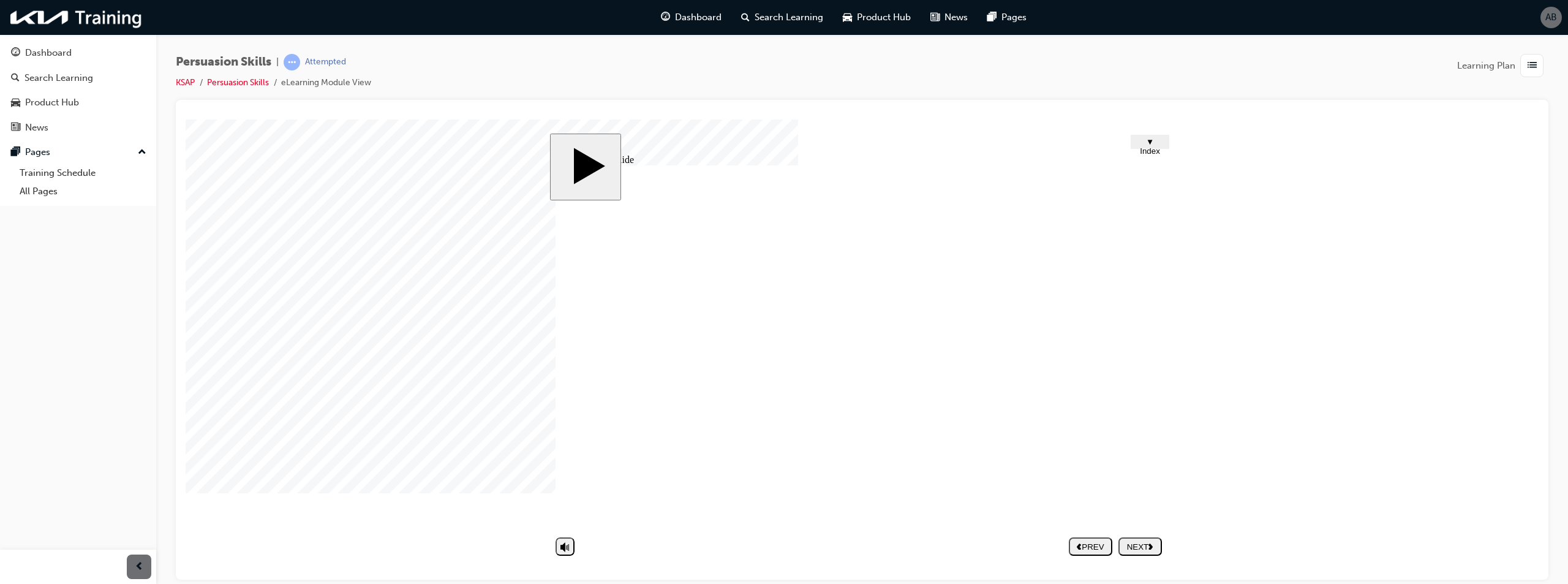
click at [1137, 545] on div "NEXT" at bounding box center [1140, 546] width 33 height 9
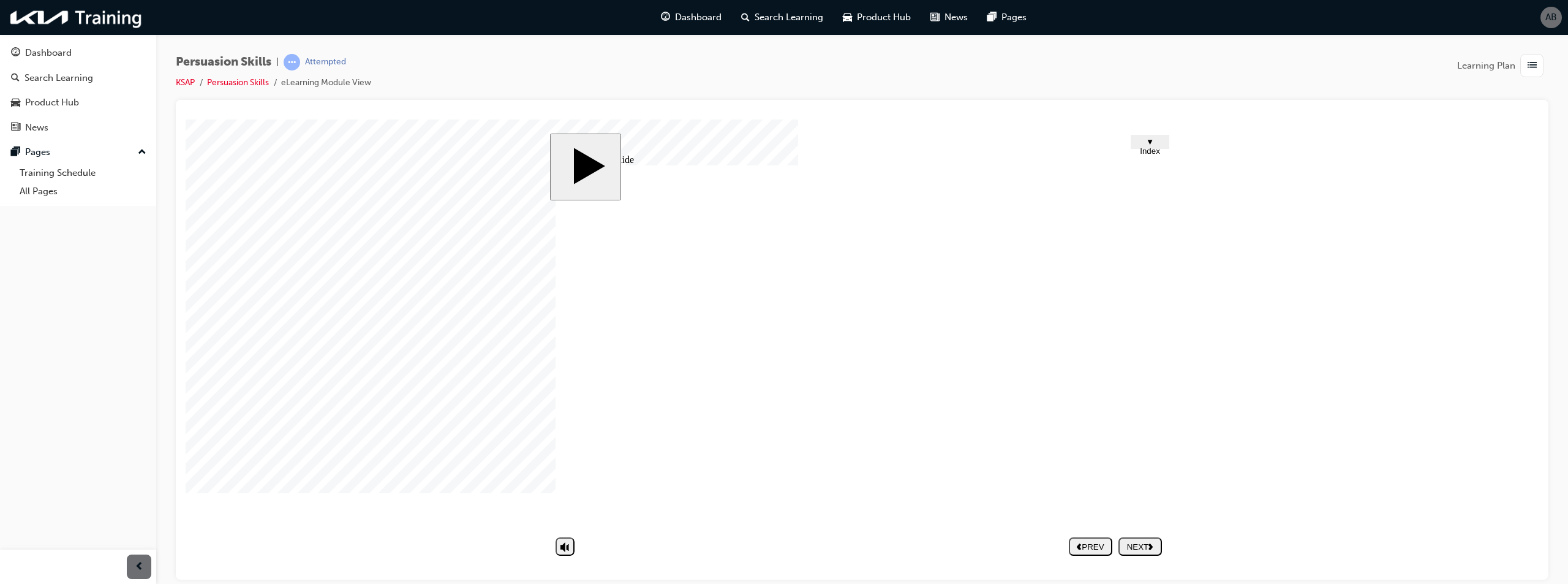
click at [1133, 543] on div "NEXT" at bounding box center [1140, 546] width 33 height 9
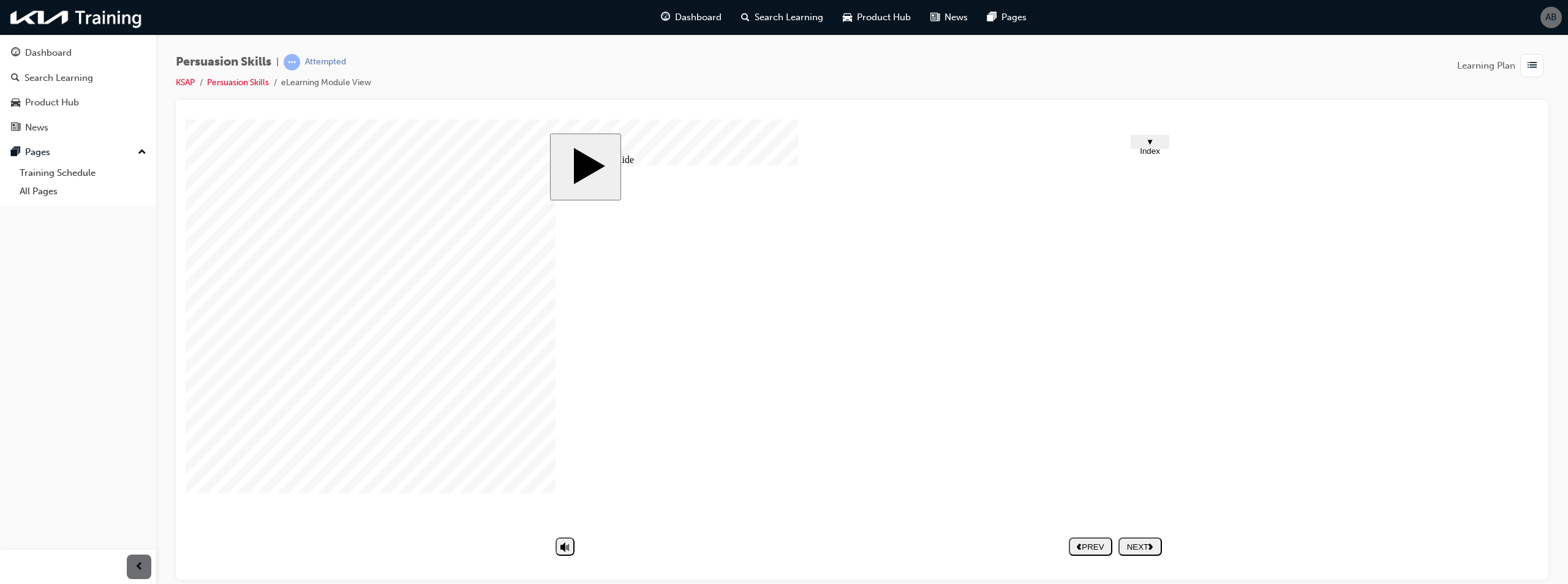
drag, startPoint x: 1140, startPoint y: 381, endPoint x: 1144, endPoint y: 389, distance: 8.9
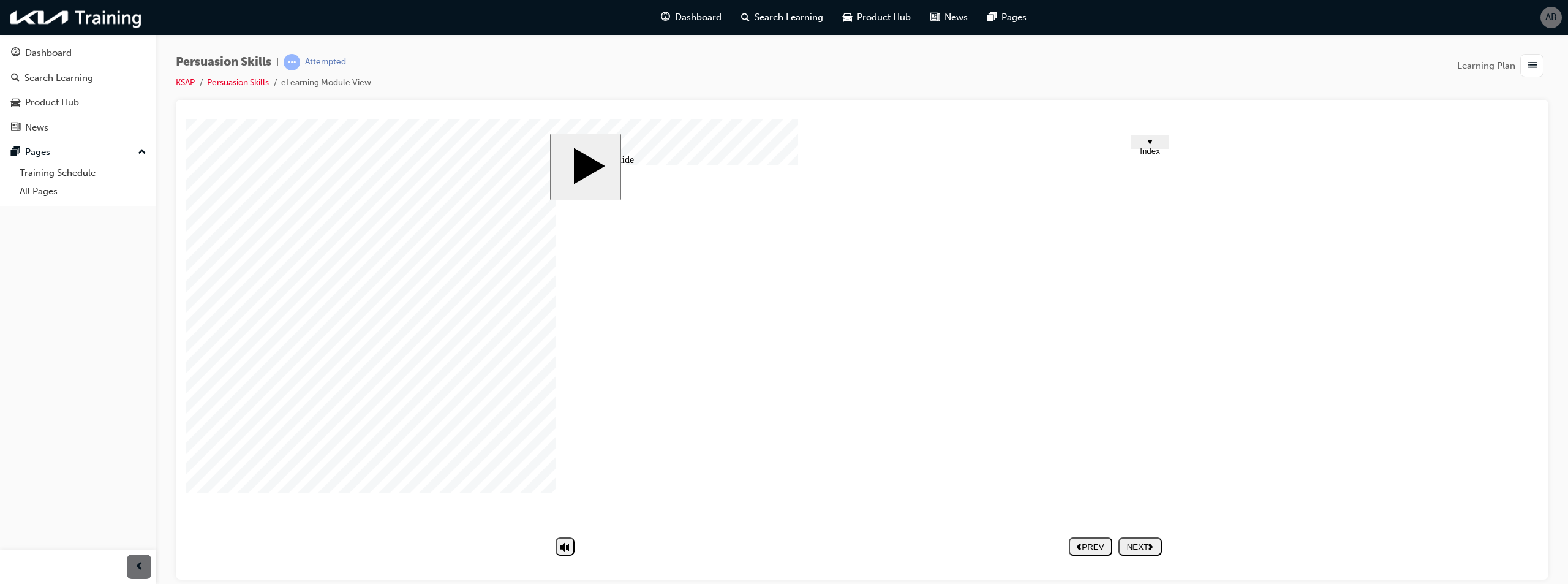
click at [1148, 149] on div "slide: Untitled Slide How to turn down the customer's request Rectangle 1 Liste…" at bounding box center [862, 348] width 625 height 432
click at [1153, 137] on button "▼ Index" at bounding box center [1150, 141] width 39 height 14
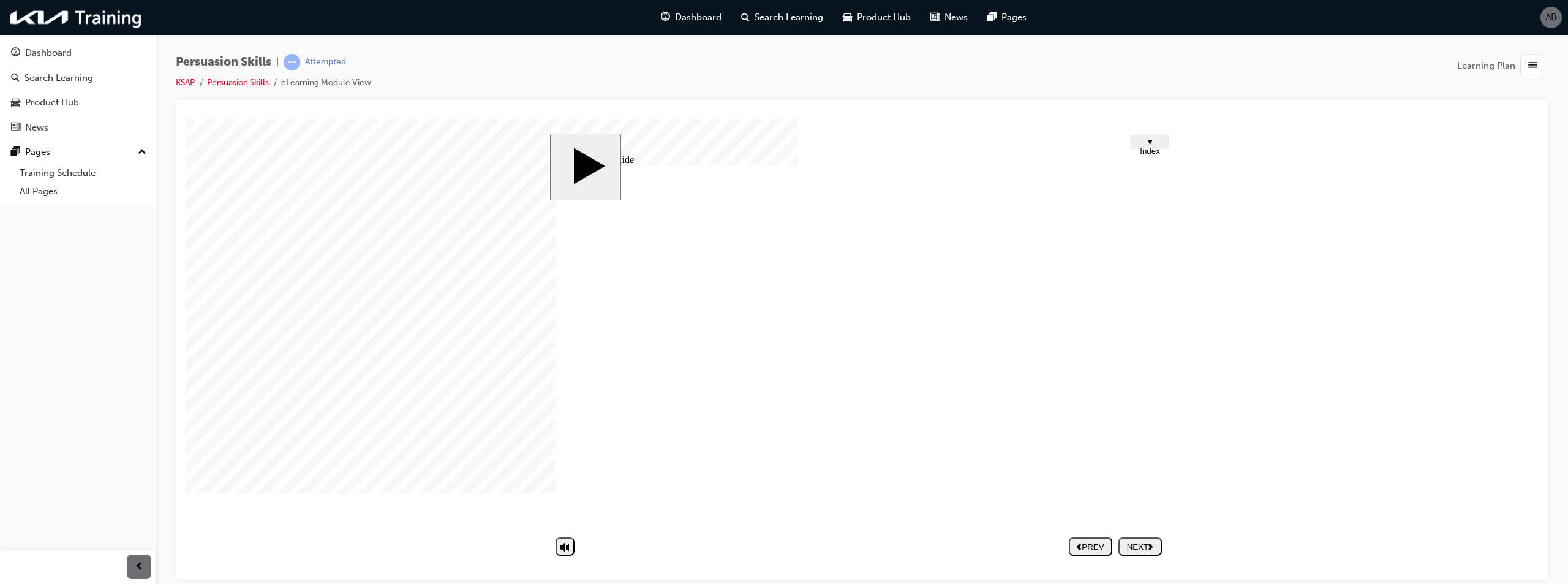
click at [1157, 550] on div "NEXT" at bounding box center [1140, 546] width 33 height 9
click at [239, 83] on link "Persuasion Skills" at bounding box center [238, 82] width 62 height 10
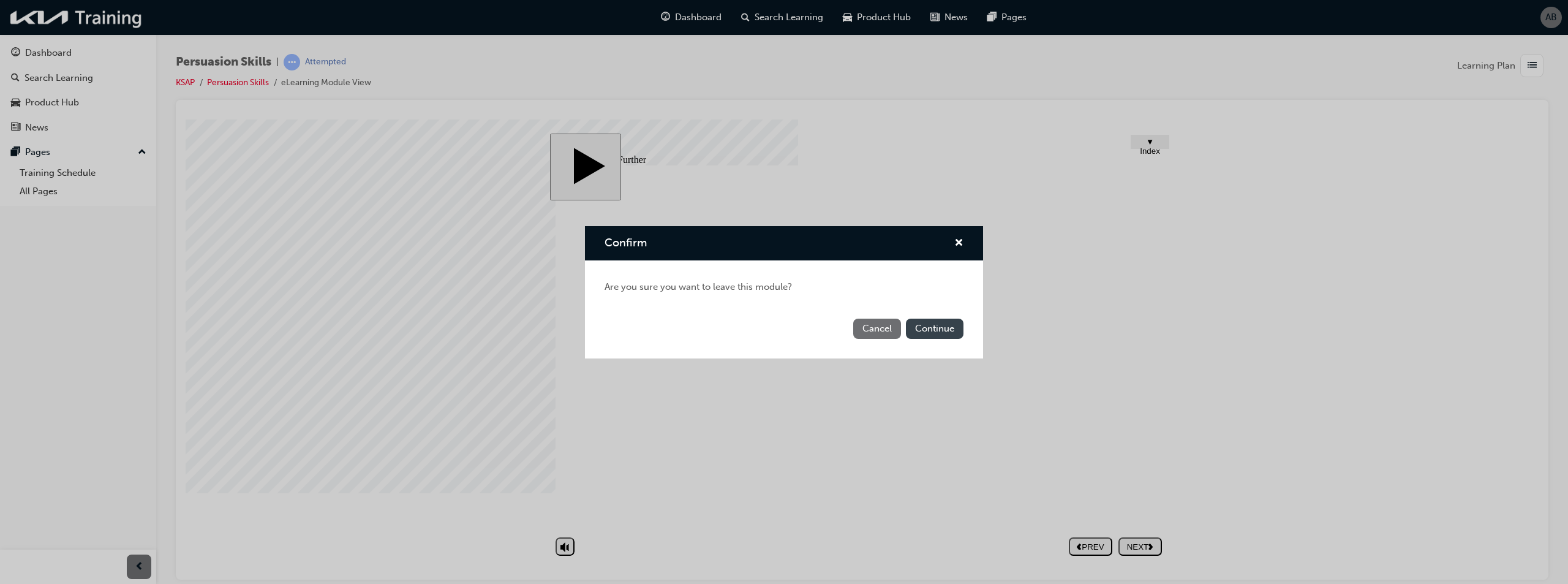
click at [934, 331] on button "Continue" at bounding box center [934, 328] width 57 height 20
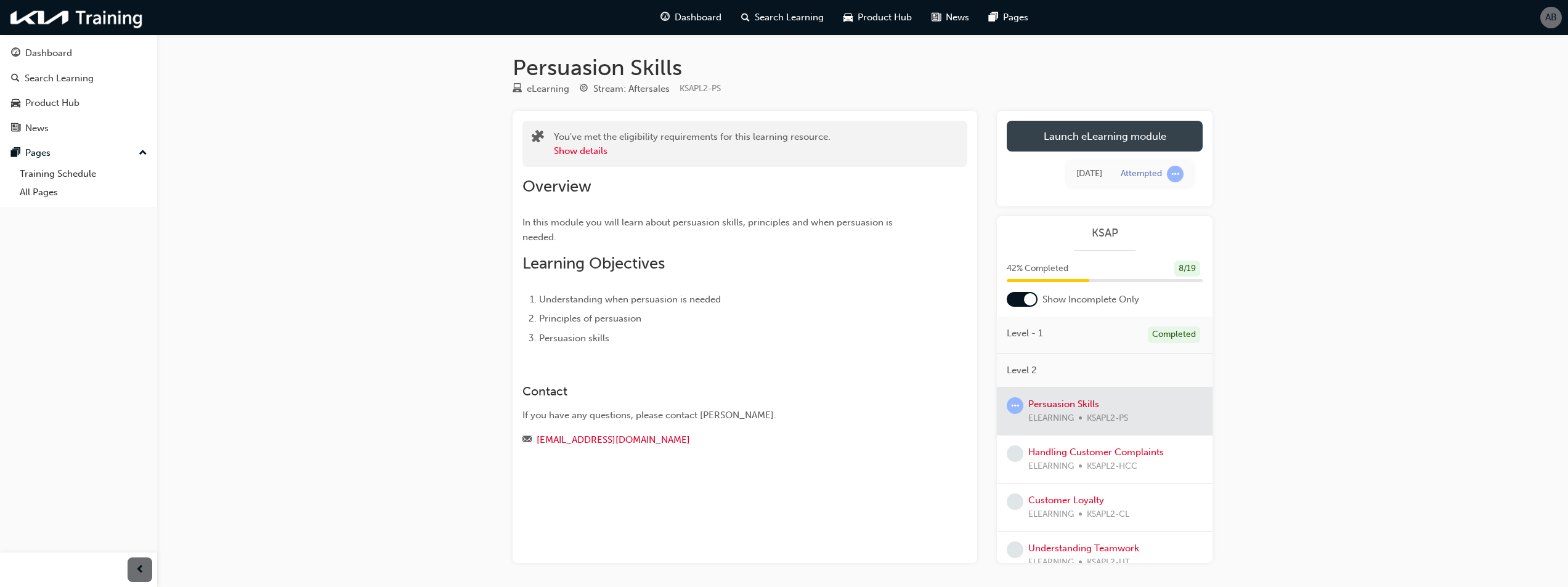
click at [1120, 136] on link "Launch eLearning module" at bounding box center [1105, 136] width 196 height 31
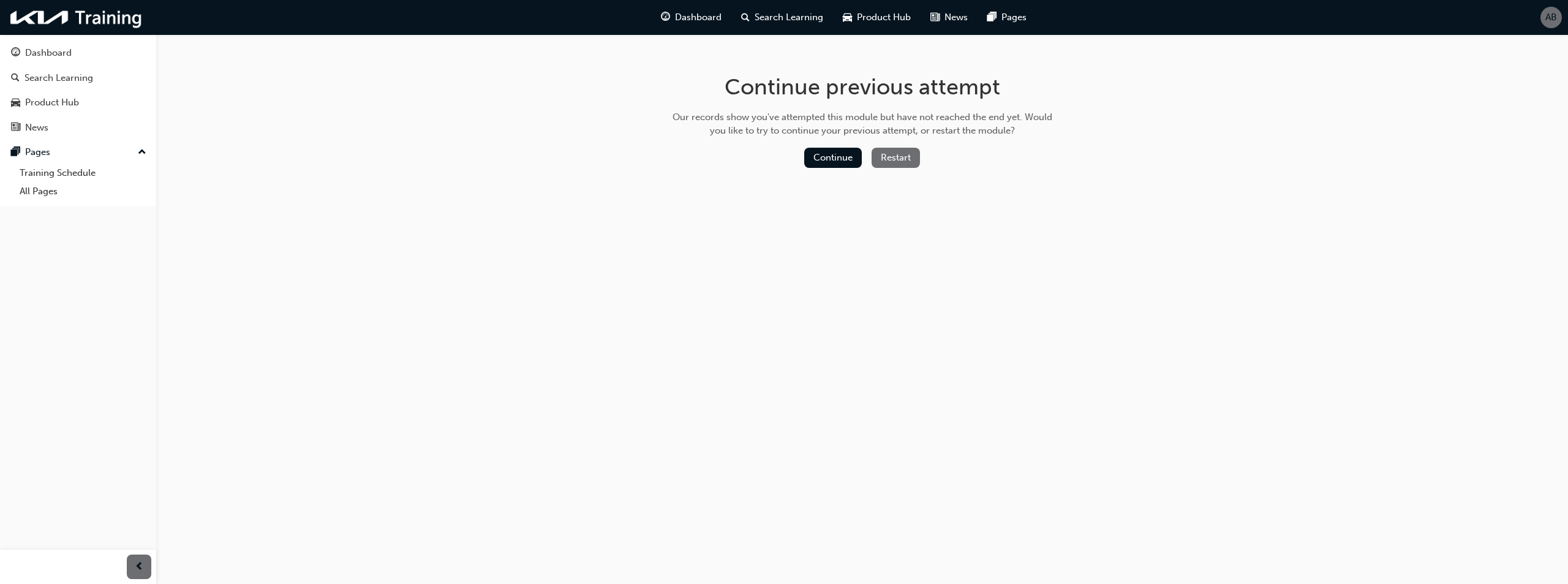
click at [884, 159] on button "Restart" at bounding box center [895, 158] width 48 height 20
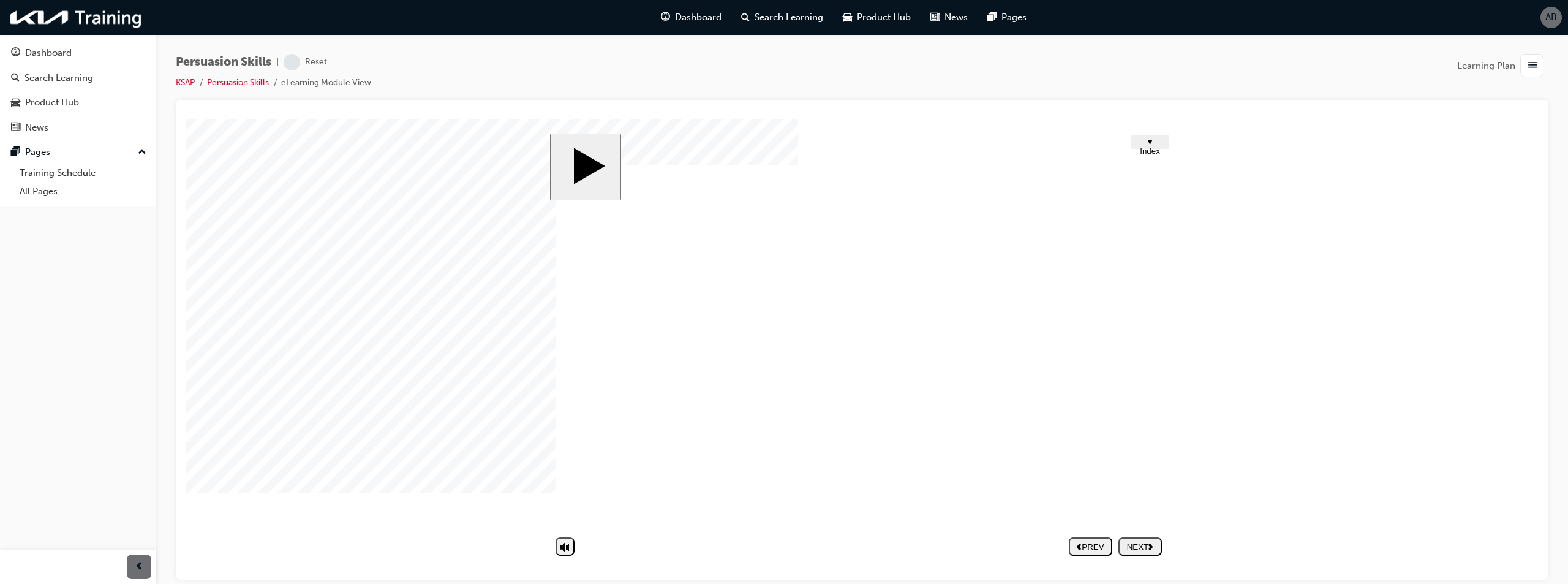
click at [1135, 548] on nav "PREV NEXT SUBMIT" at bounding box center [1115, 546] width 93 height 28
click at [1156, 143] on span "▼ Index" at bounding box center [1150, 146] width 20 height 19
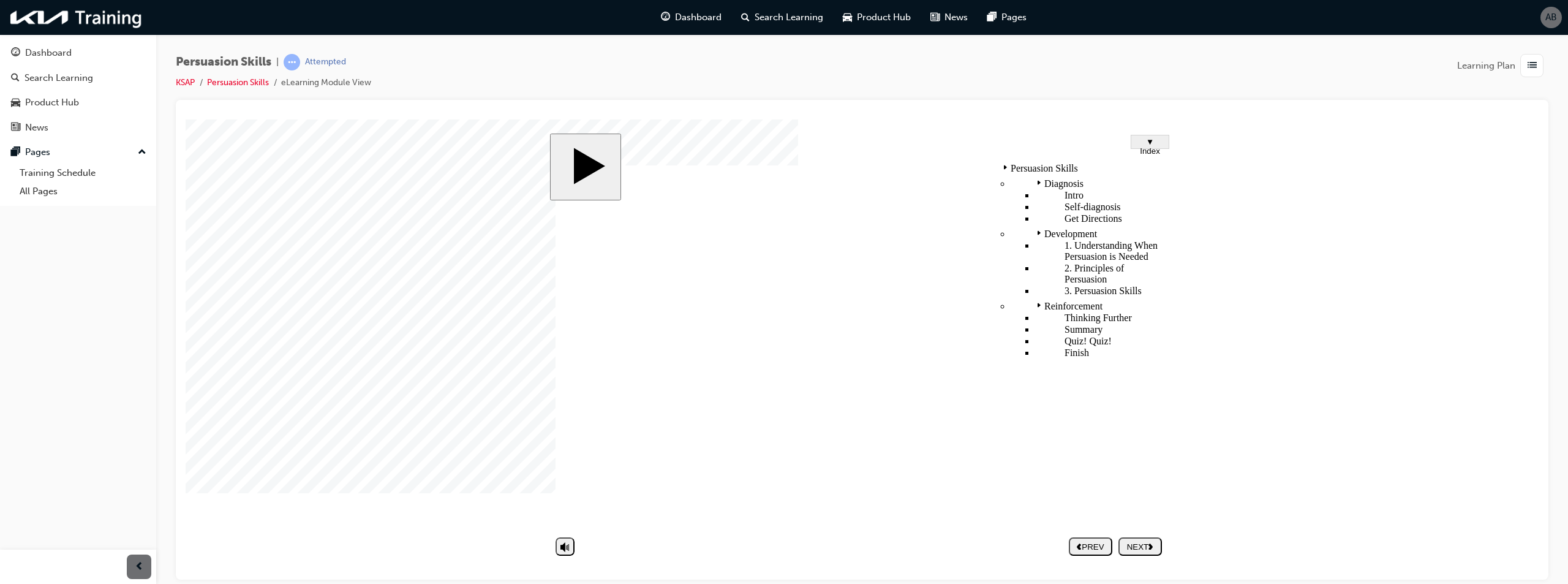
click at [1035, 212] on div "Get Directions" at bounding box center [1101, 218] width 131 height 11
click at [1153, 145] on span "▼ Index" at bounding box center [1150, 146] width 20 height 19
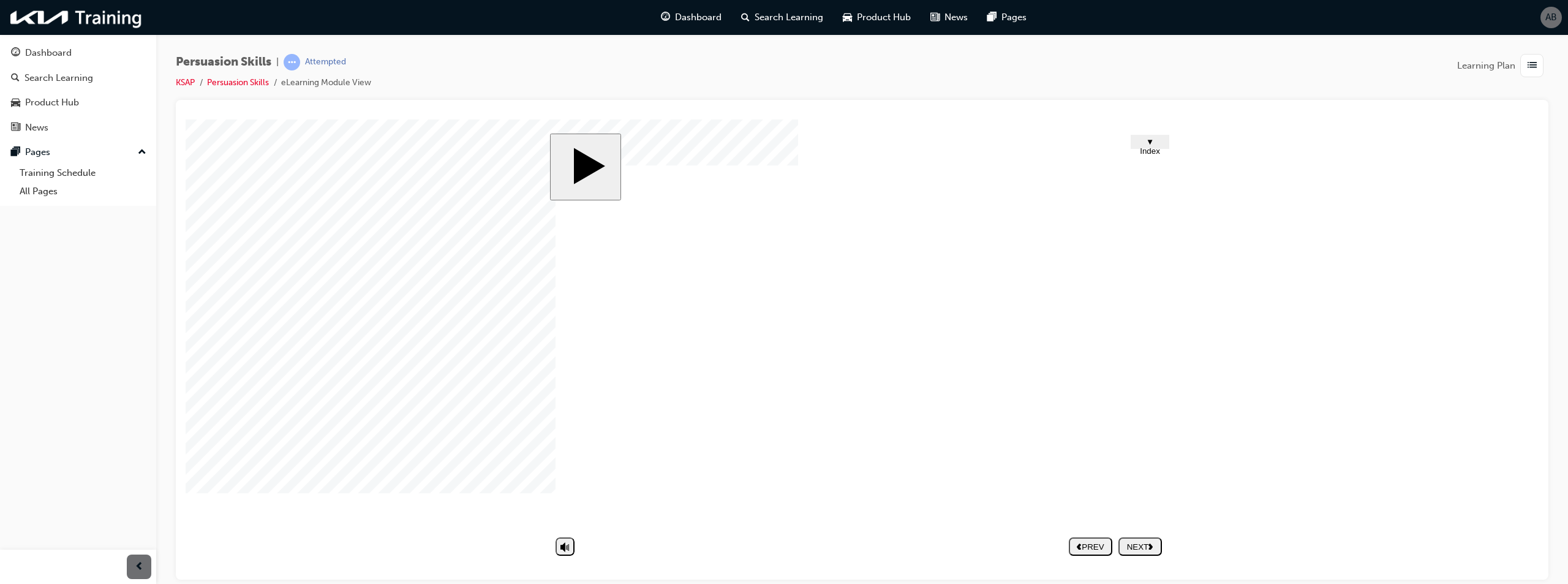
click at [1156, 545] on nav "PREV NEXT SUBMIT" at bounding box center [1115, 546] width 93 height 28
drag, startPoint x: 1137, startPoint y: 539, endPoint x: 1161, endPoint y: 541, distance: 24.1
click at [1135, 541] on button "NEXT" at bounding box center [1140, 545] width 44 height 19
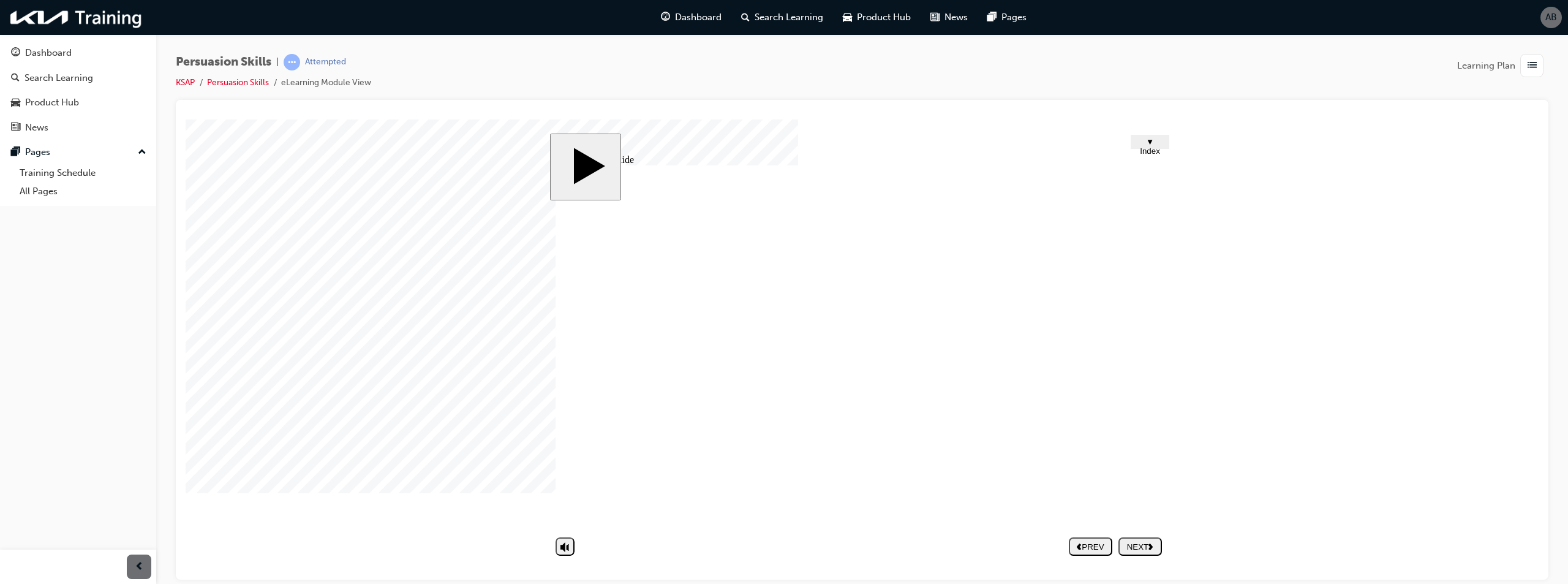
click at [1144, 549] on div "NEXT" at bounding box center [1140, 546] width 33 height 9
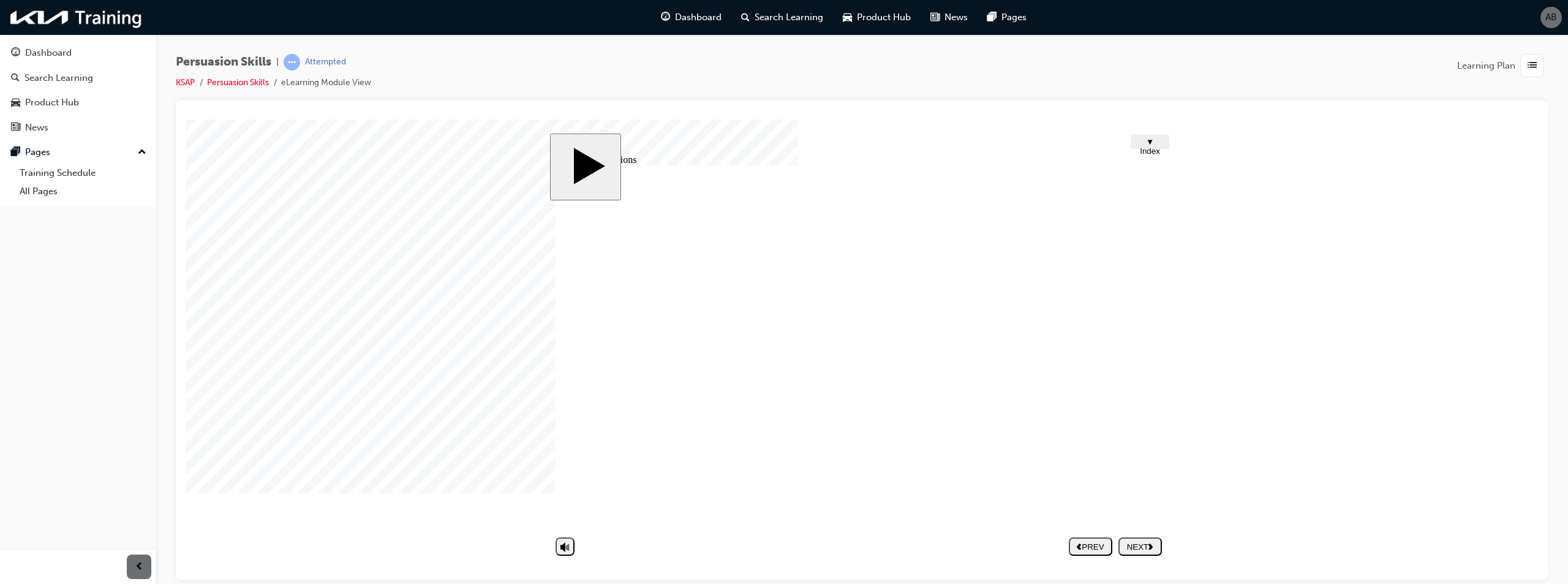
click at [186, 119] on image at bounding box center [186, 119] width 0 height 0
click at [1147, 546] on nav "PREV NEXT SUBMIT" at bounding box center [1115, 546] width 93 height 28
click at [1149, 545] on div "NEXT" at bounding box center [1140, 546] width 33 height 9
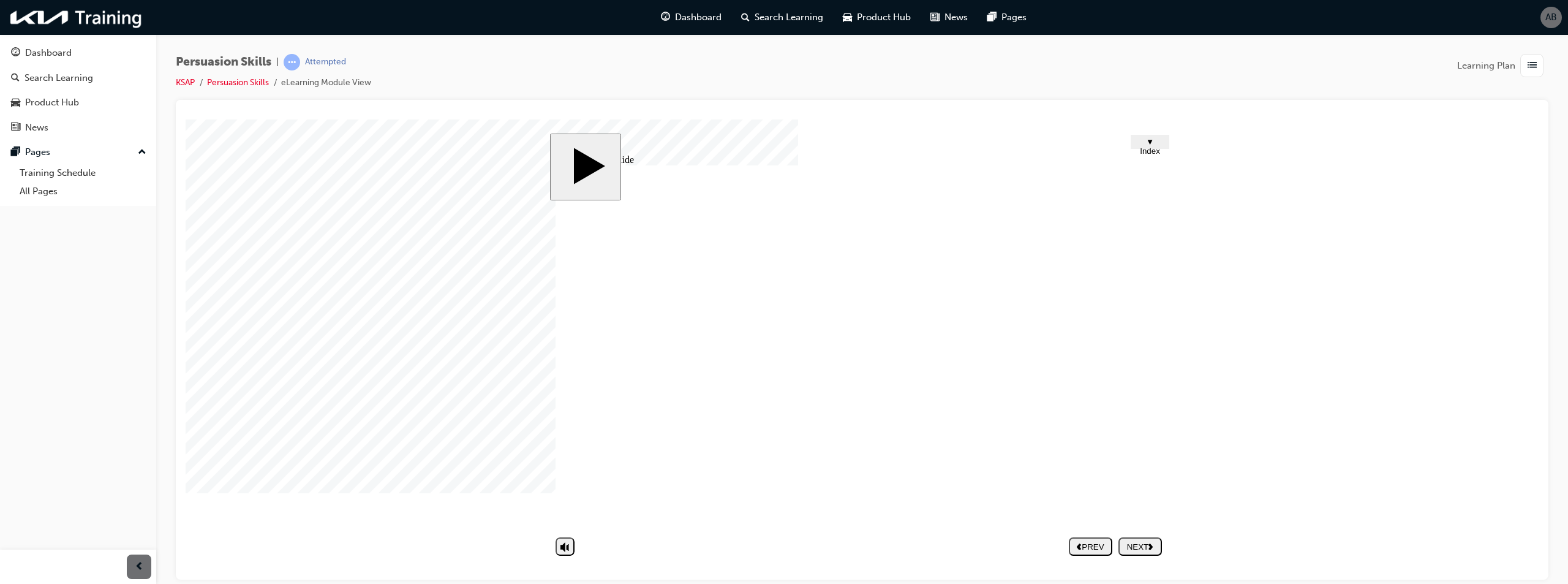
drag, startPoint x: 777, startPoint y: 382, endPoint x: 786, endPoint y: 378, distance: 9.8
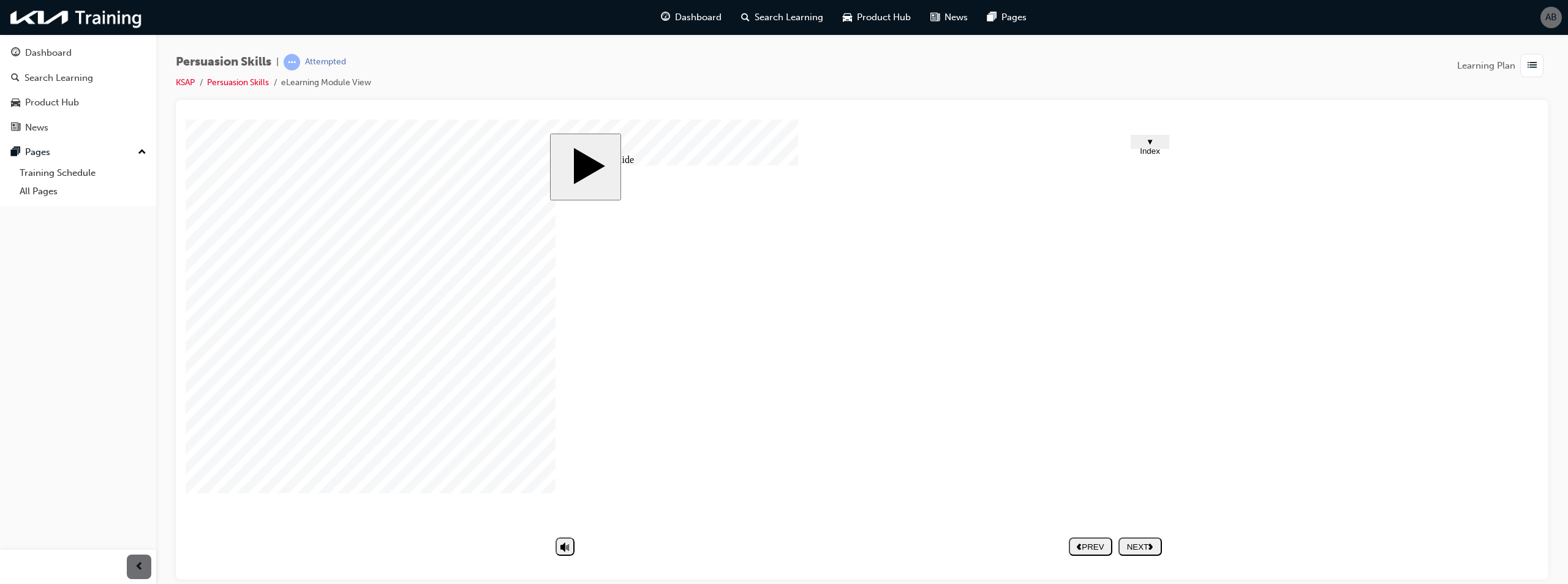
click at [1140, 545] on div "NEXT" at bounding box center [1140, 546] width 33 height 9
click at [1138, 545] on nav "PREV NEXT SUBMIT" at bounding box center [1115, 546] width 93 height 28
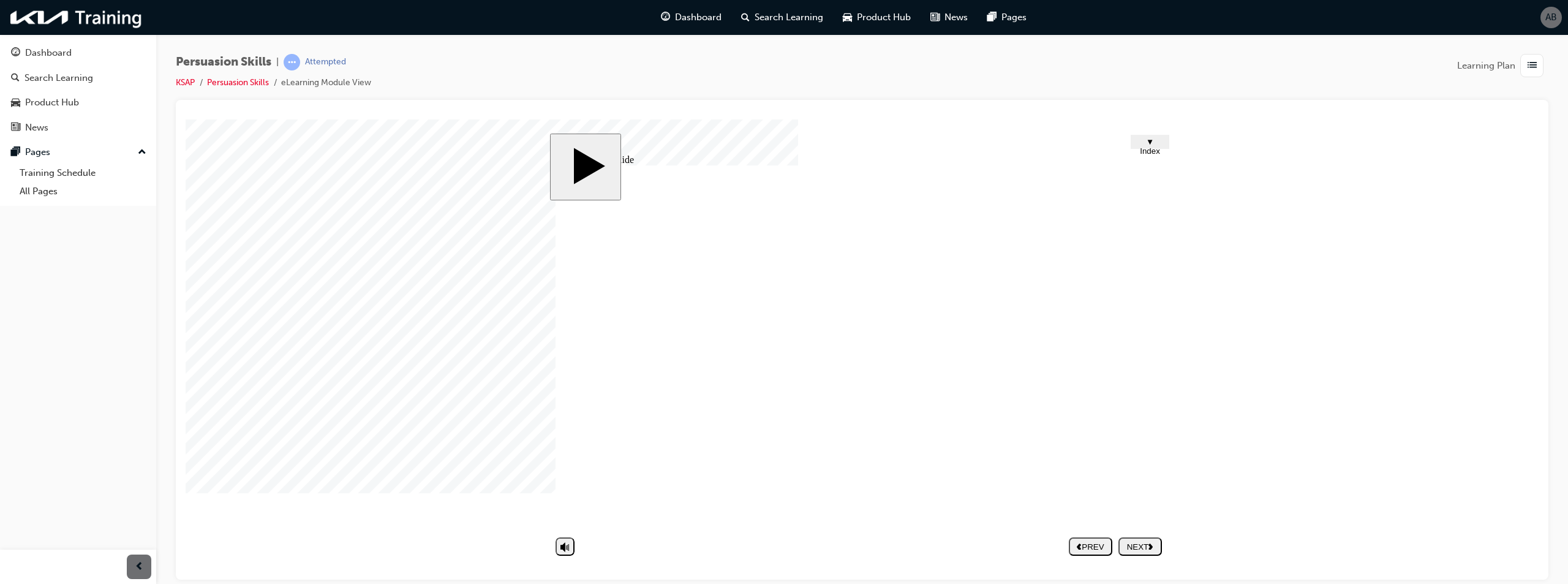
click at [1139, 550] on nav "PREV NEXT SUBMIT" at bounding box center [1115, 546] width 93 height 28
click at [1148, 542] on div "NEXT" at bounding box center [1140, 546] width 33 height 9
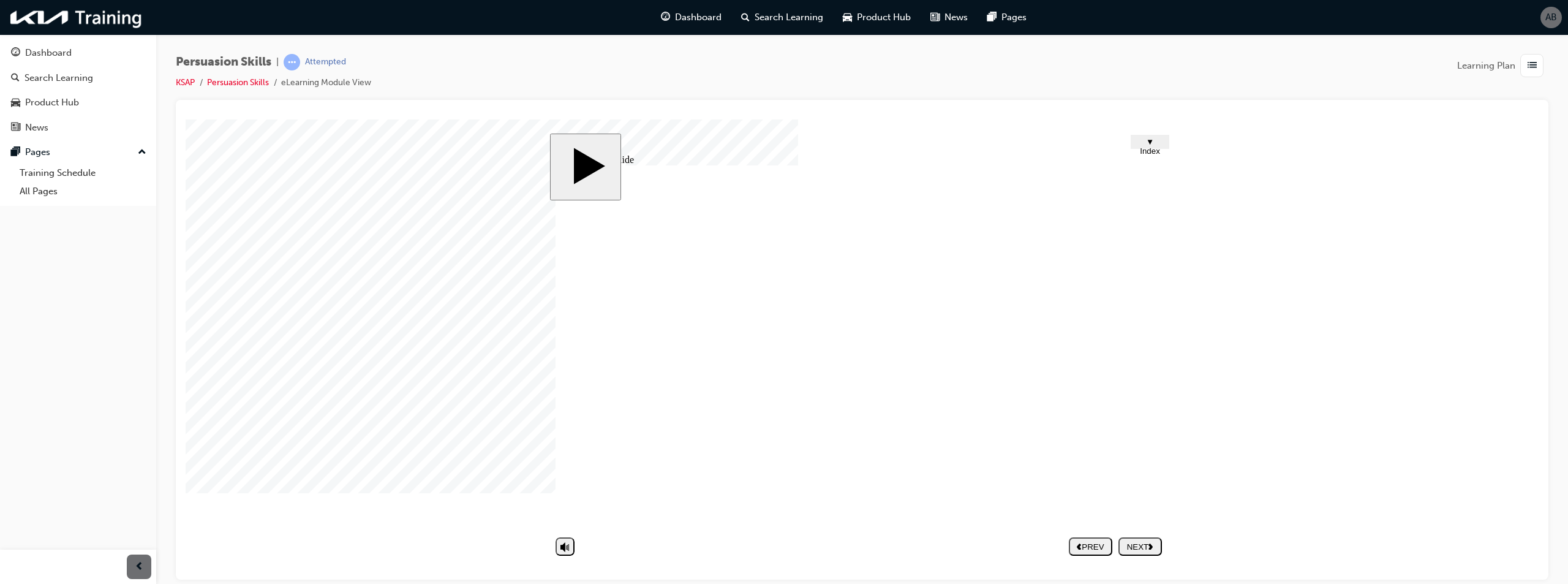
click at [1148, 542] on nav "PREV NEXT SUBMIT" at bounding box center [1115, 546] width 93 height 28
click at [1140, 550] on div "NEXT" at bounding box center [1140, 546] width 33 height 9
drag, startPoint x: 765, startPoint y: 334, endPoint x: 773, endPoint y: 334, distance: 8.0
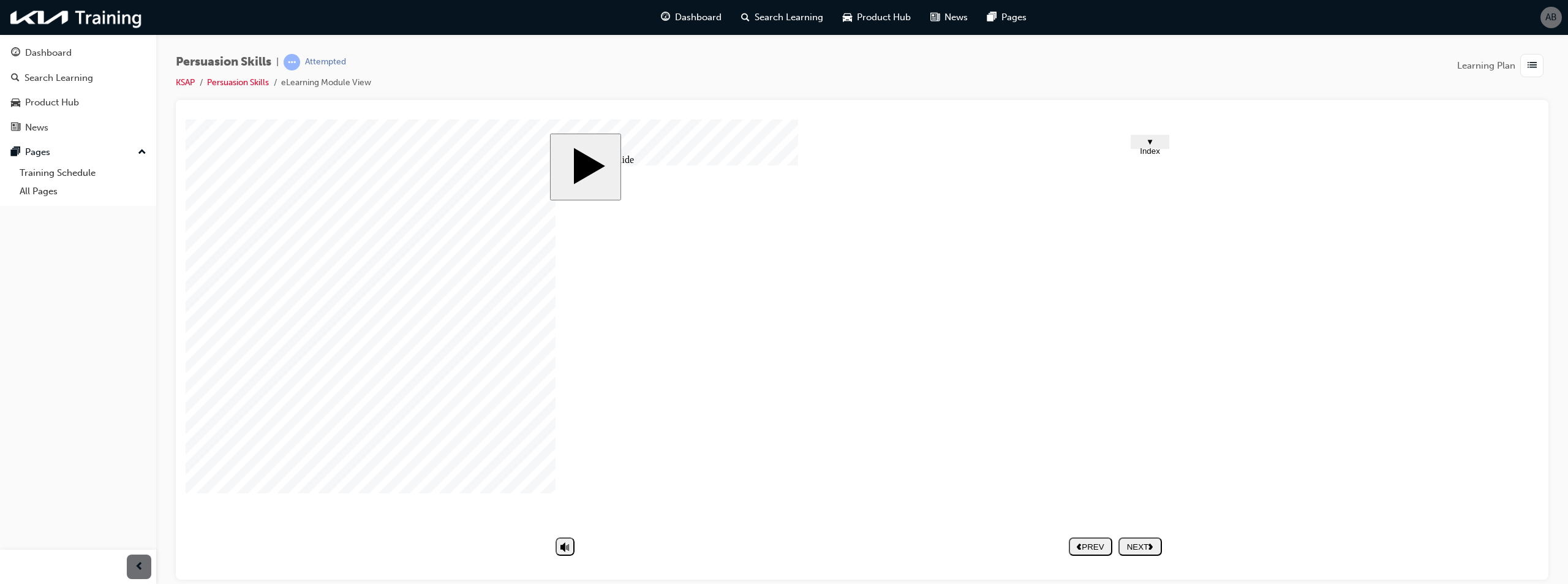
drag, startPoint x: 768, startPoint y: 403, endPoint x: 776, endPoint y: 405, distance: 8.2
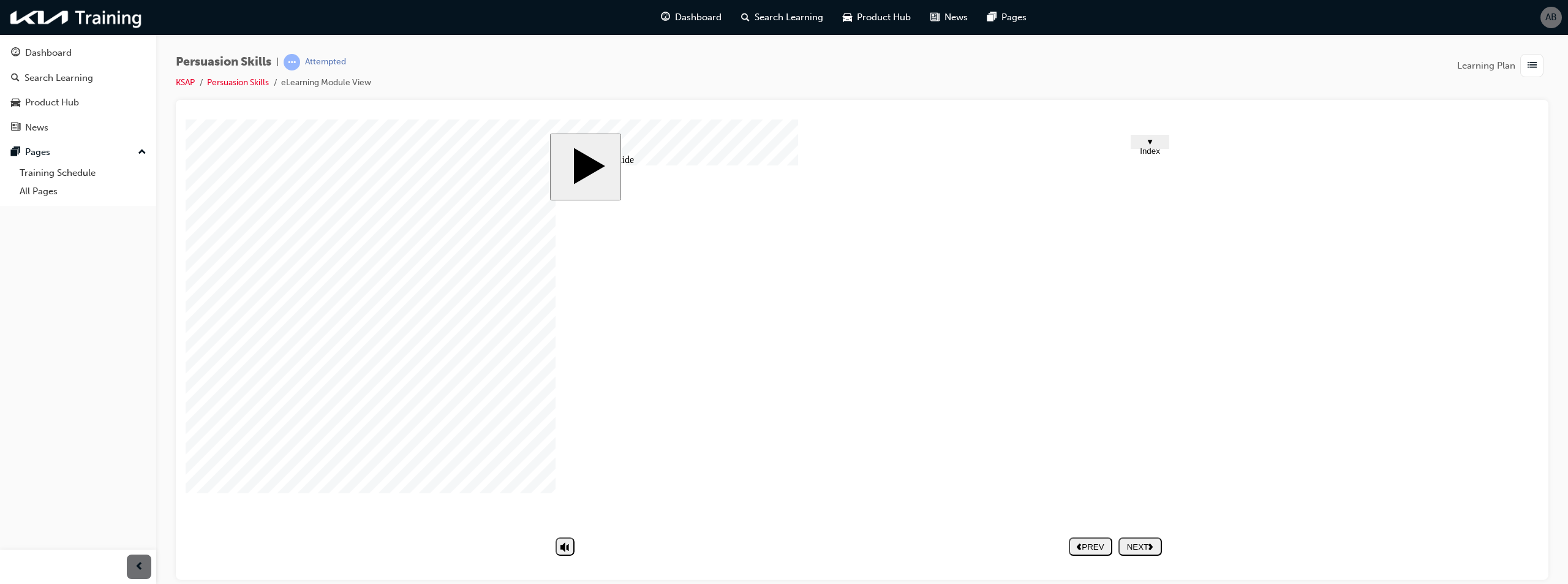
click at [1147, 542] on div "NEXT" at bounding box center [1140, 546] width 33 height 9
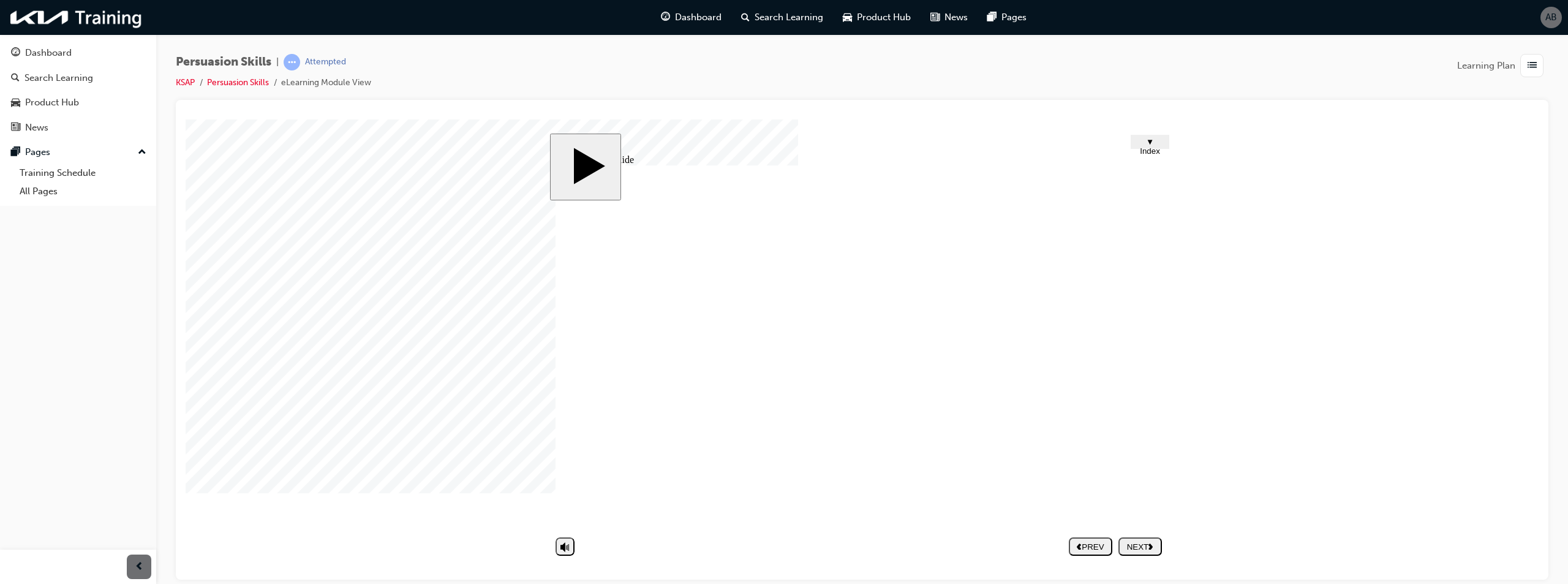
click at [1130, 545] on div "NEXT" at bounding box center [1140, 546] width 33 height 9
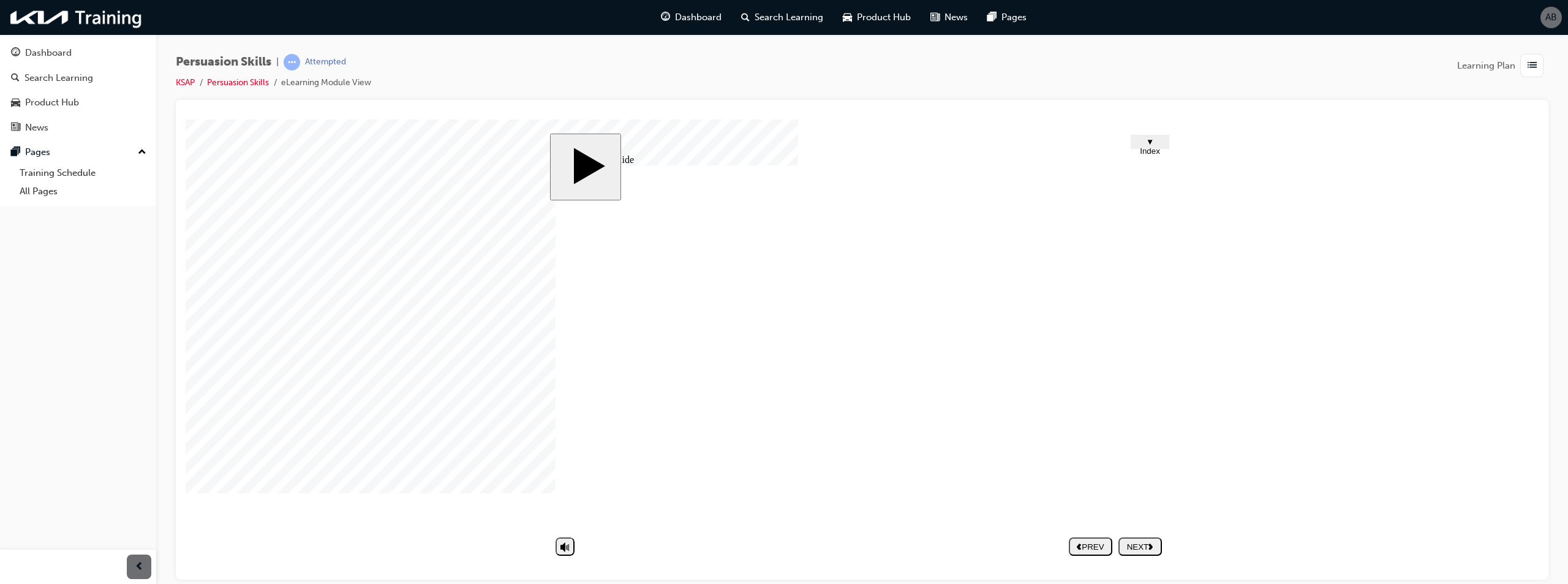
drag, startPoint x: 953, startPoint y: 336, endPoint x: 964, endPoint y: 340, distance: 11.7
click at [1133, 543] on div "NEXT" at bounding box center [1140, 546] width 33 height 9
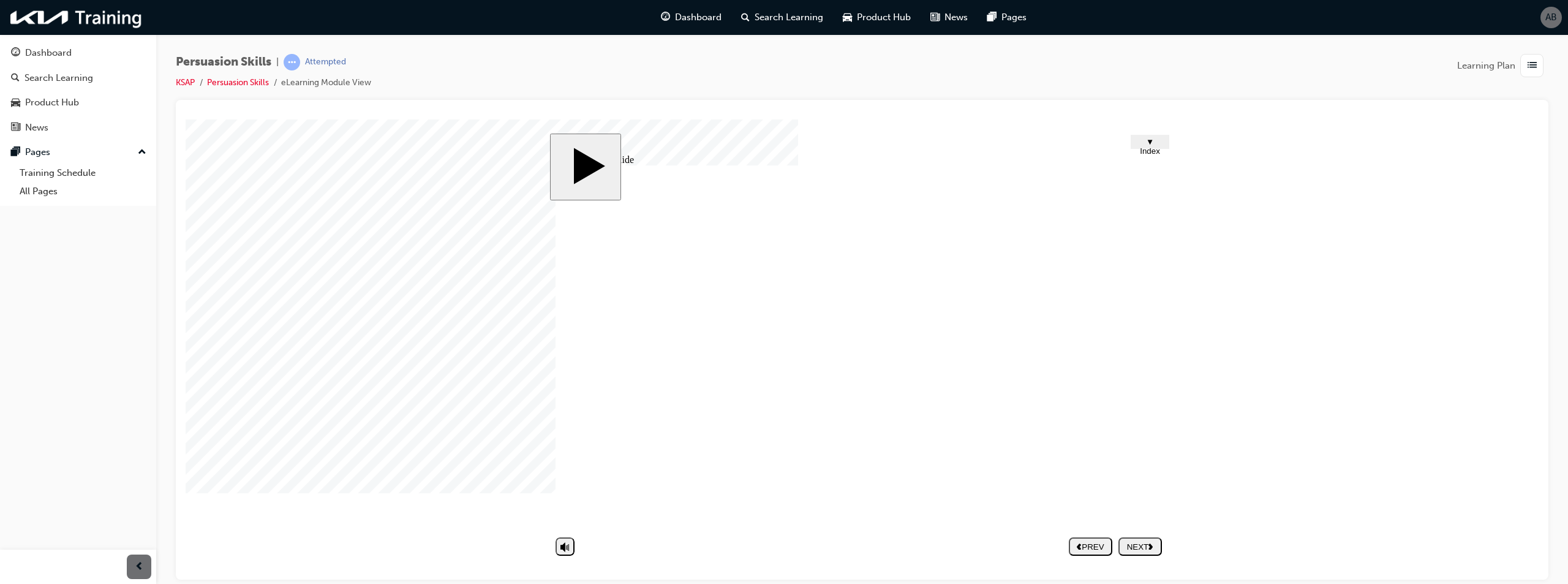
drag, startPoint x: 995, startPoint y: 427, endPoint x: 973, endPoint y: 421, distance: 22.8
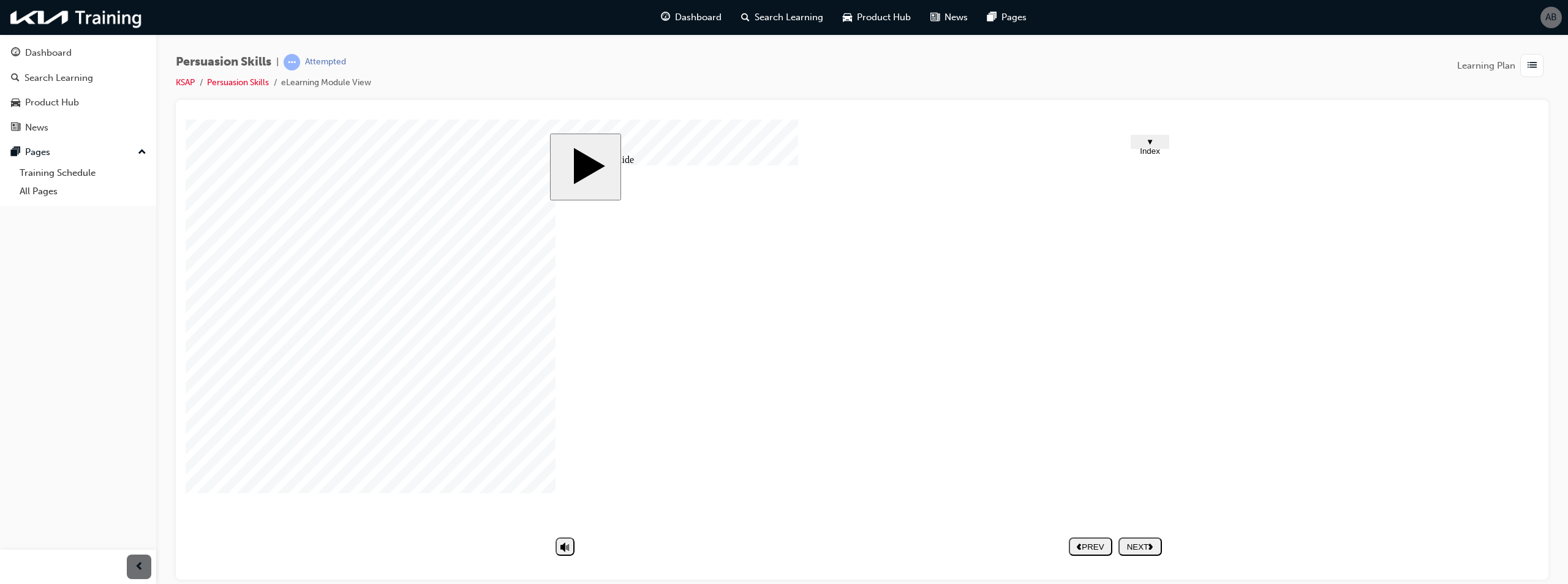
drag, startPoint x: 1124, startPoint y: 379, endPoint x: 1132, endPoint y: 378, distance: 8.1
click at [1151, 141] on span "▼ Index" at bounding box center [1150, 146] width 20 height 19
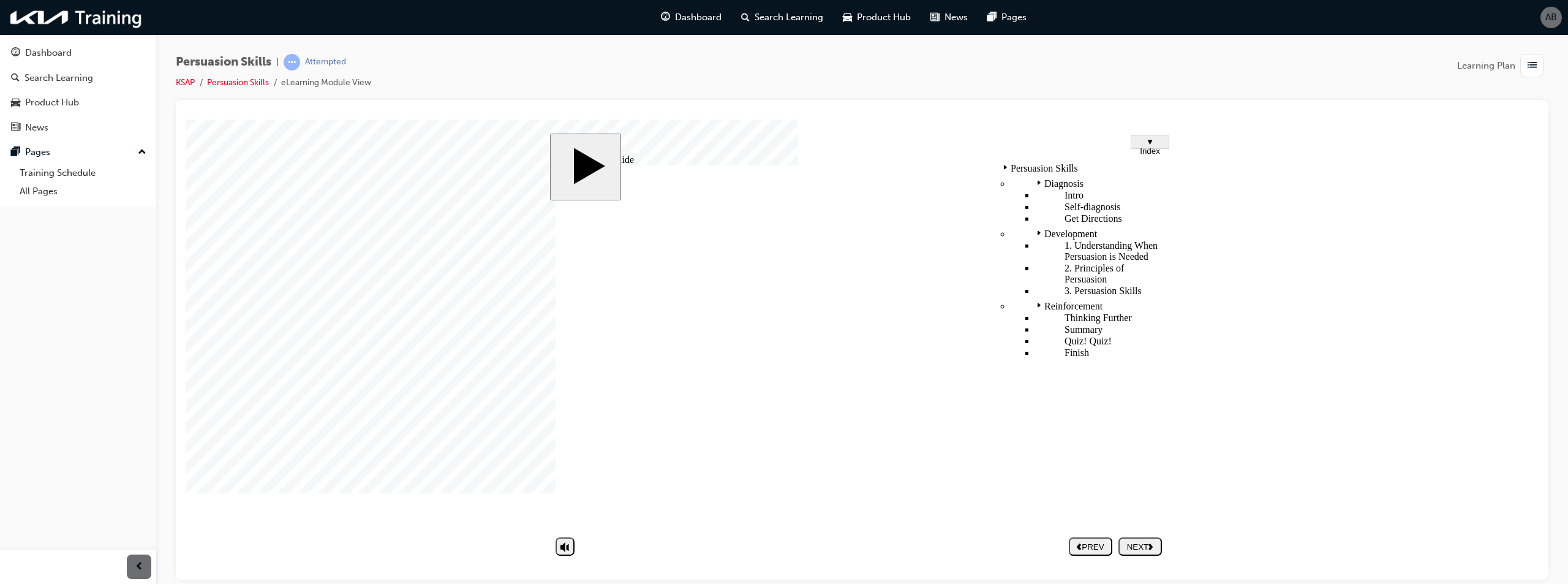
click at [1152, 142] on span "▼ Index" at bounding box center [1150, 146] width 20 height 19
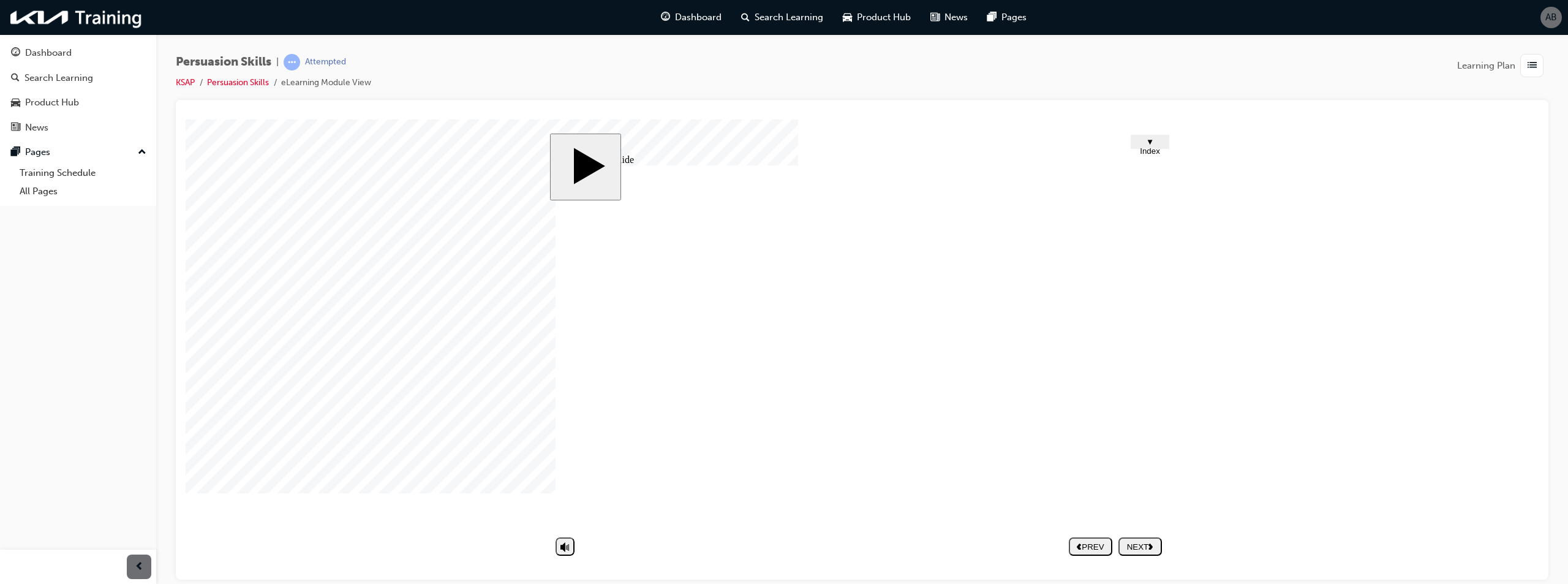
drag, startPoint x: 662, startPoint y: 441, endPoint x: 667, endPoint y: 456, distance: 15.8
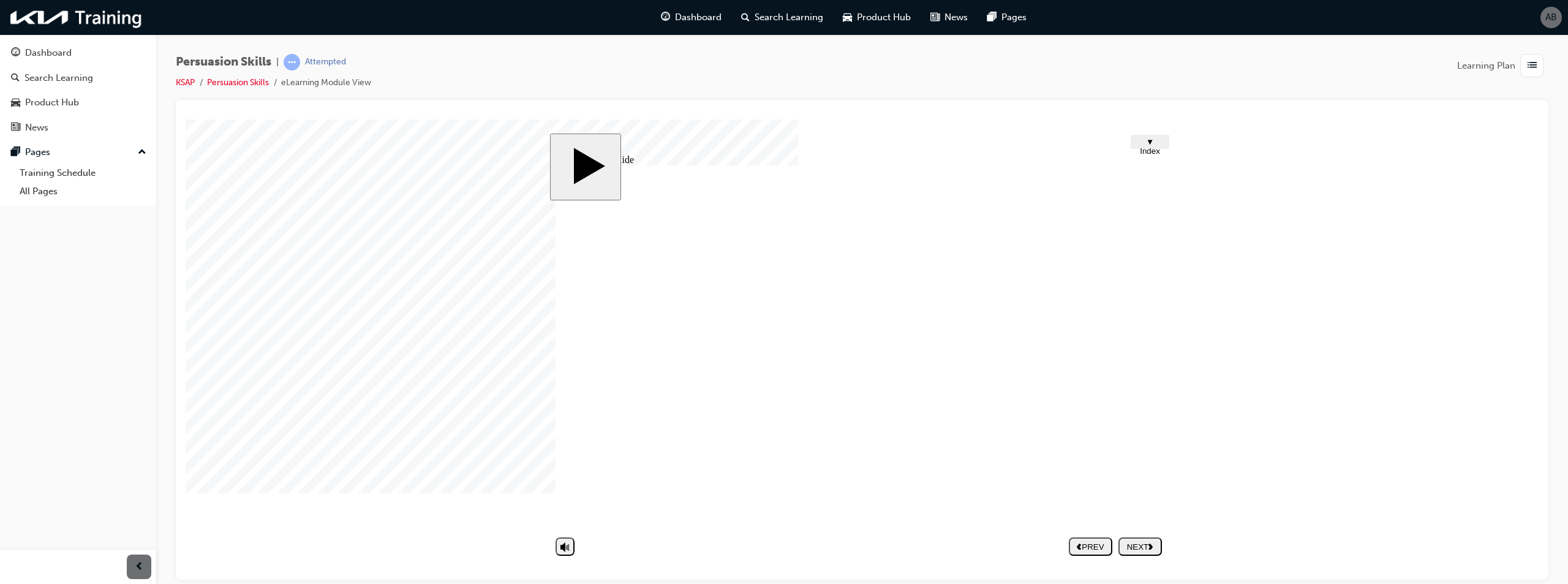
click at [1153, 549] on div "NEXT" at bounding box center [1140, 546] width 33 height 9
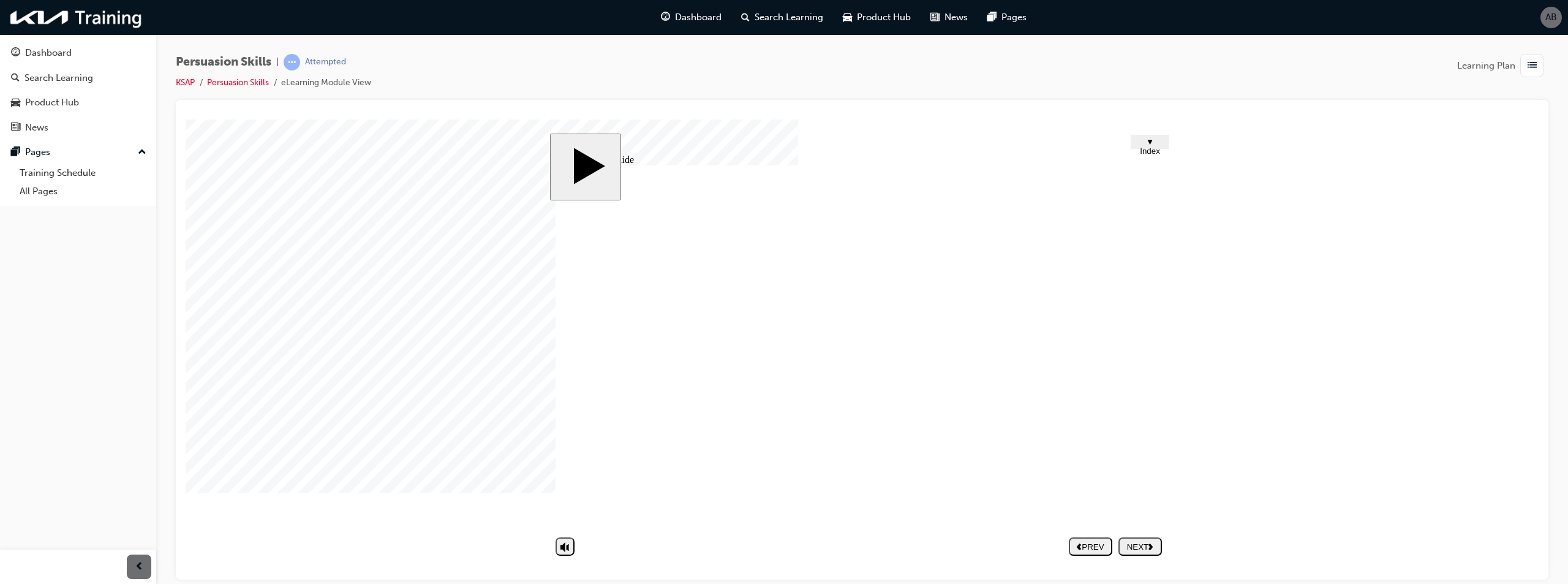
click at [1181, 374] on body "slide: Untitled Slide Foot in the door skill Group 1 Oval 1 This is a kind of b…" at bounding box center [862, 348] width 1353 height 460
click at [1135, 547] on div "NEXT" at bounding box center [1140, 546] width 33 height 9
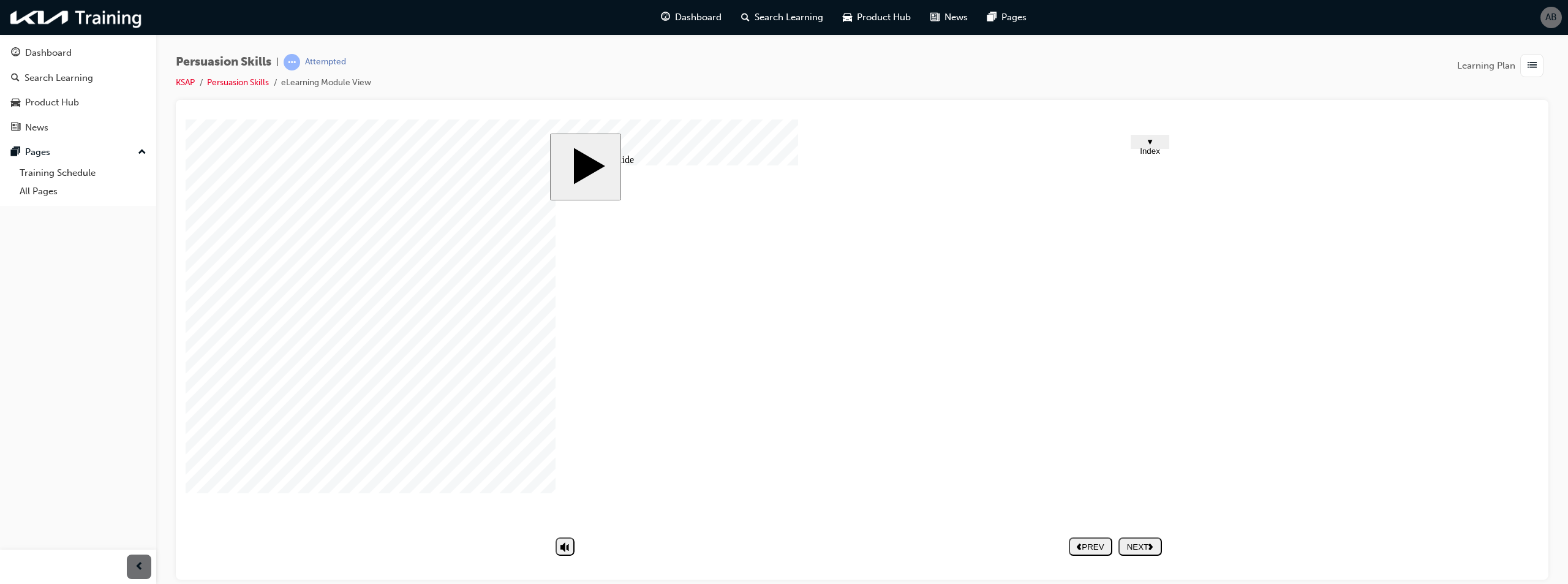
click at [1539, 65] on div "button" at bounding box center [1532, 65] width 23 height 23
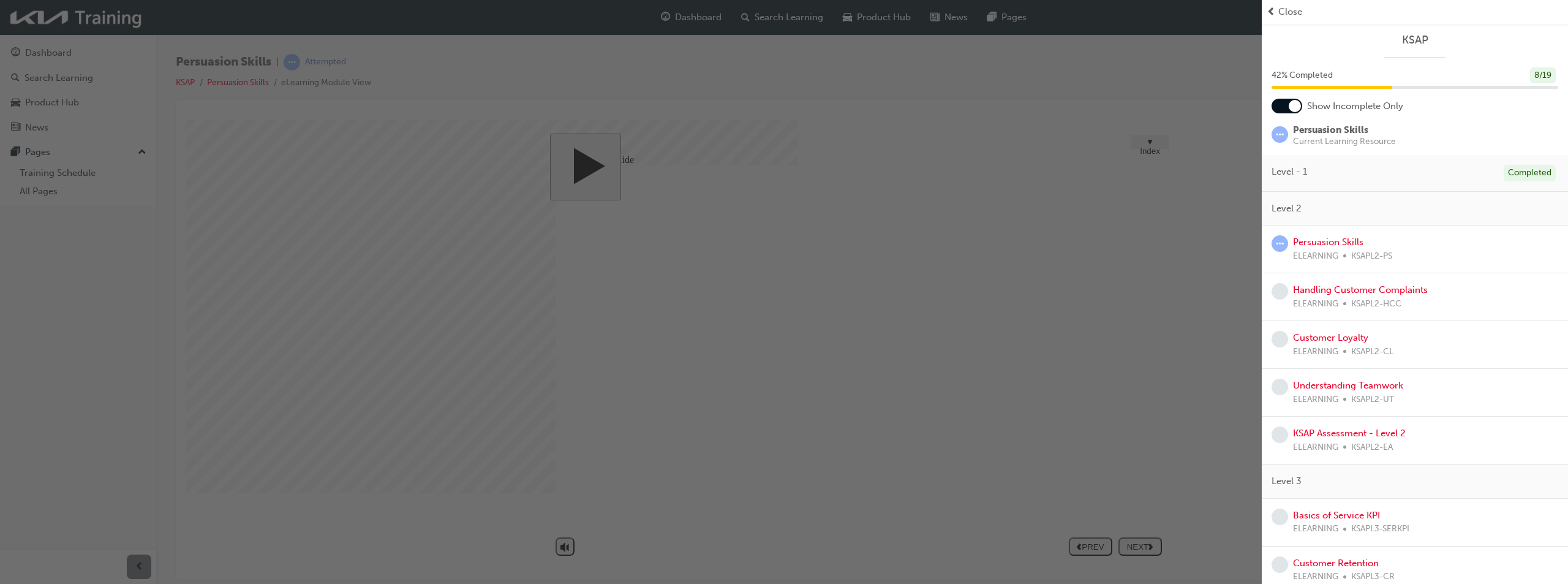
drag, startPoint x: 1179, startPoint y: 241, endPoint x: 996, endPoint y: 119, distance: 219.9
click at [1179, 241] on div "button" at bounding box center [631, 292] width 1262 height 584
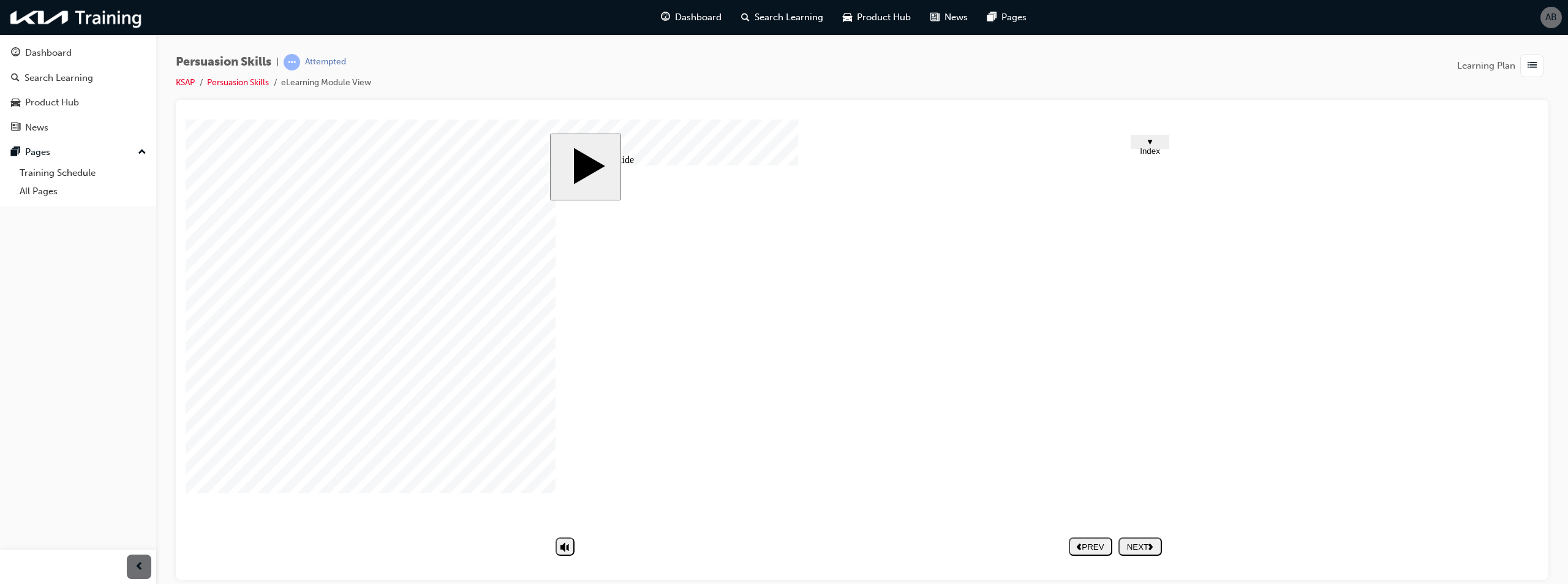
click at [247, 180] on div at bounding box center [216, 149] width 61 height 61
click at [256, 85] on link "Persuasion Skills" at bounding box center [238, 82] width 62 height 10
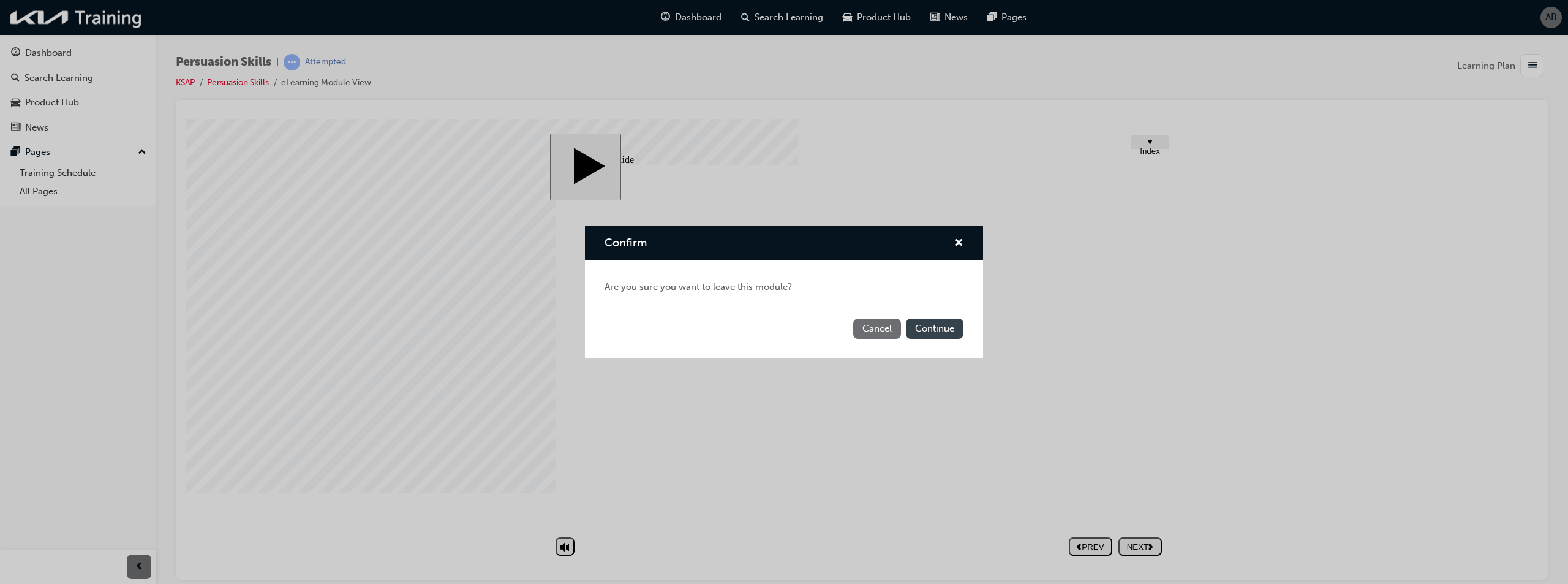
click at [943, 327] on button "Continue" at bounding box center [934, 328] width 57 height 20
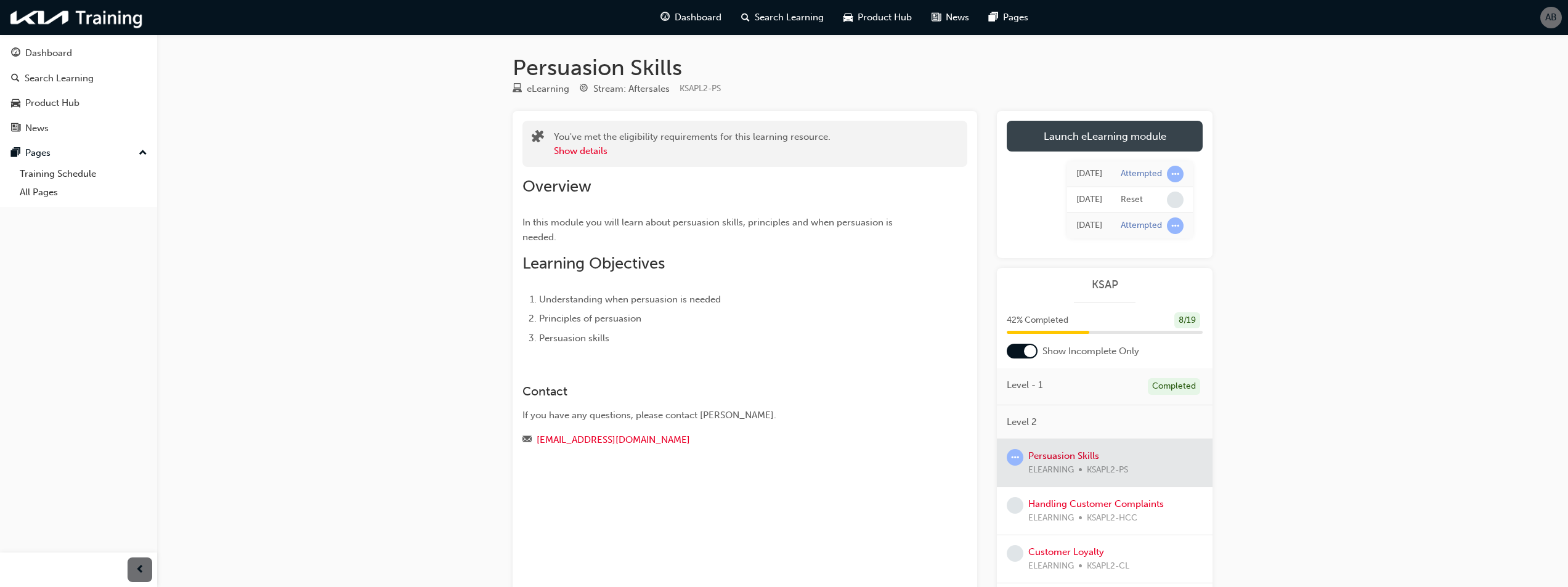
click at [1112, 132] on link "Launch eLearning module" at bounding box center [1105, 136] width 196 height 31
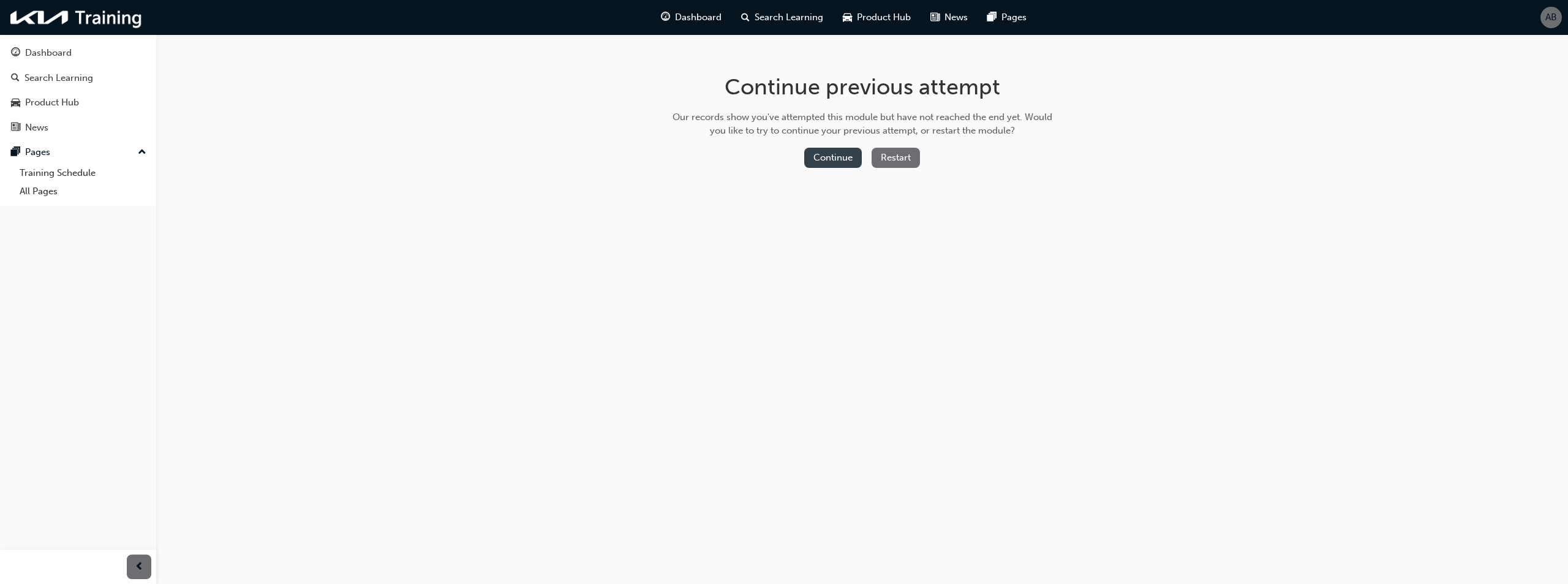
click at [829, 153] on button "Continue" at bounding box center [832, 158] width 57 height 20
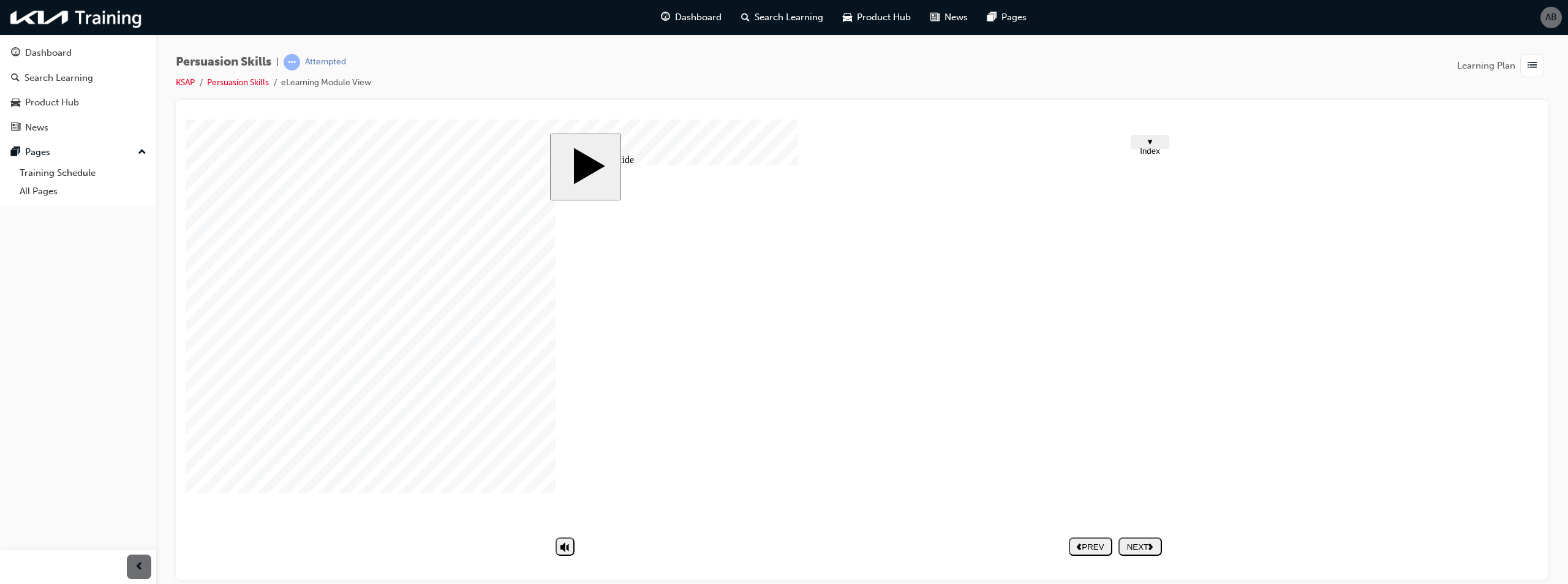
click at [1139, 548] on nav "PREV NEXT SUBMIT" at bounding box center [1115, 546] width 93 height 28
drag, startPoint x: 1136, startPoint y: 343, endPoint x: 1144, endPoint y: 372, distance: 30.1
click at [1143, 352] on div ""Why don’t you come inside? You don't have to buy anything." "I might just take…" at bounding box center [862, 351] width 612 height 374
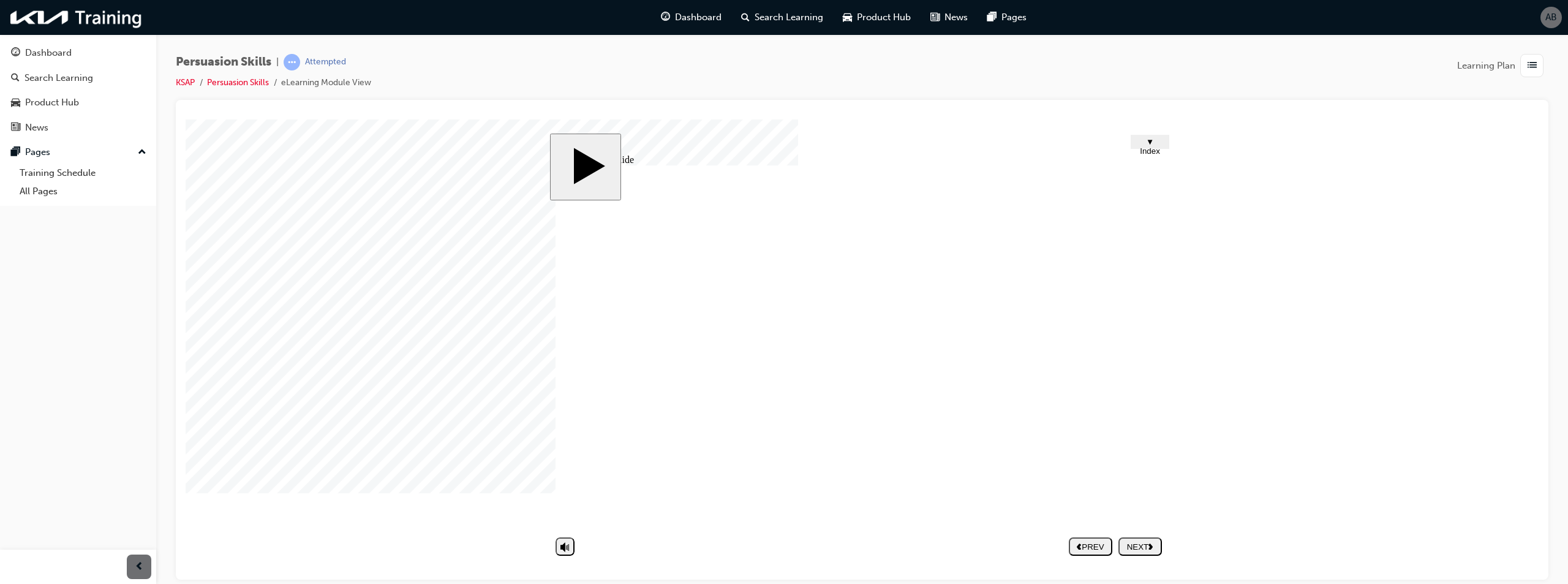
click at [1138, 548] on div "NEXT" at bounding box center [1140, 546] width 33 height 9
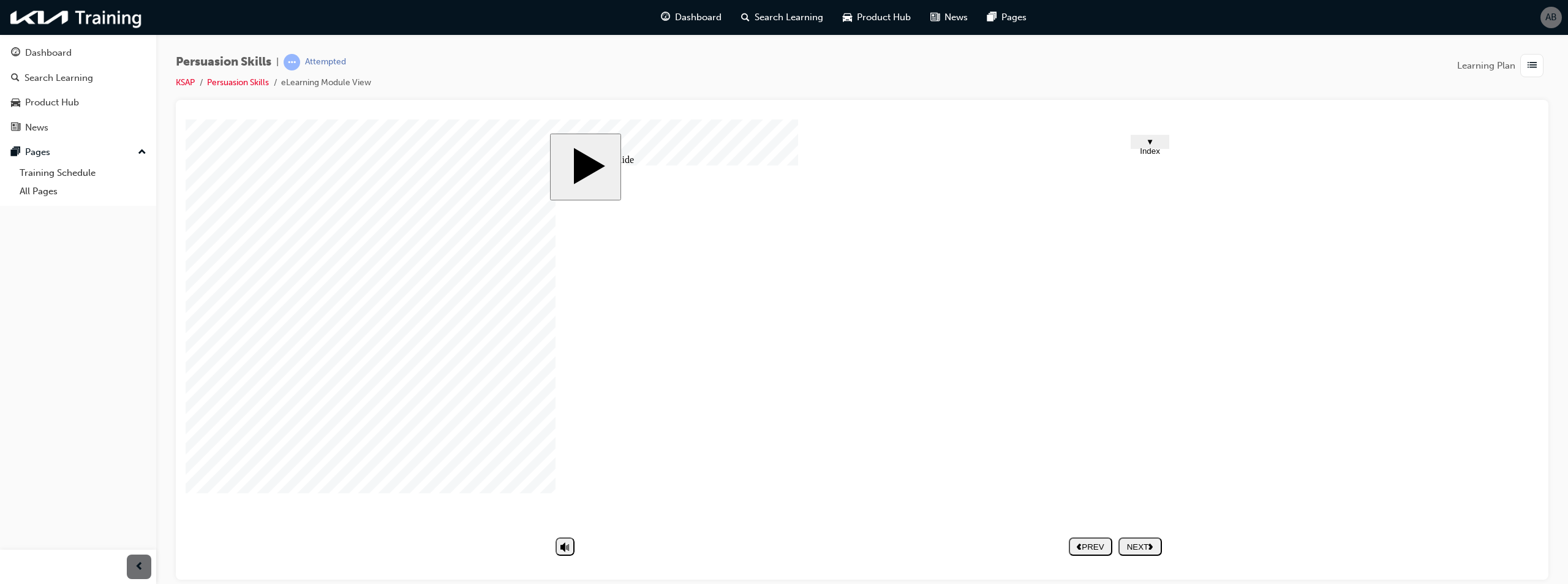
drag, startPoint x: 1127, startPoint y: 380, endPoint x: 1135, endPoint y: 377, distance: 8.5
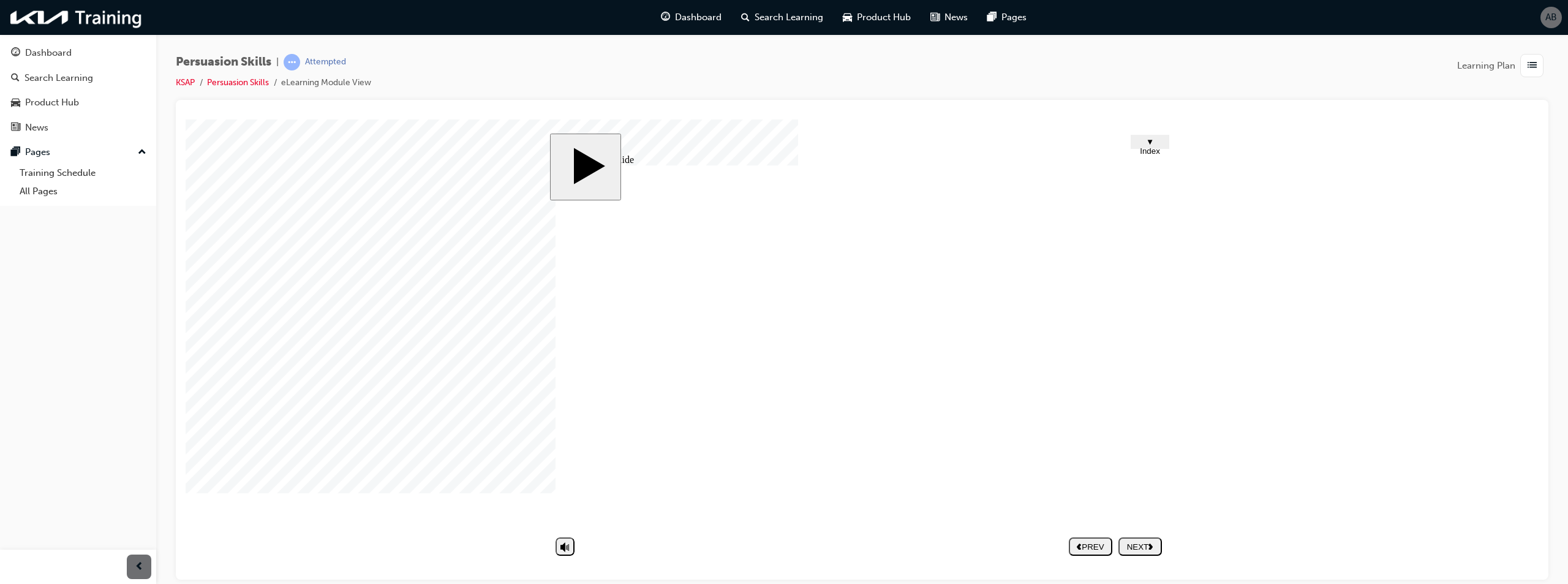
click at [1148, 547] on div "NEXT" at bounding box center [1140, 546] width 33 height 9
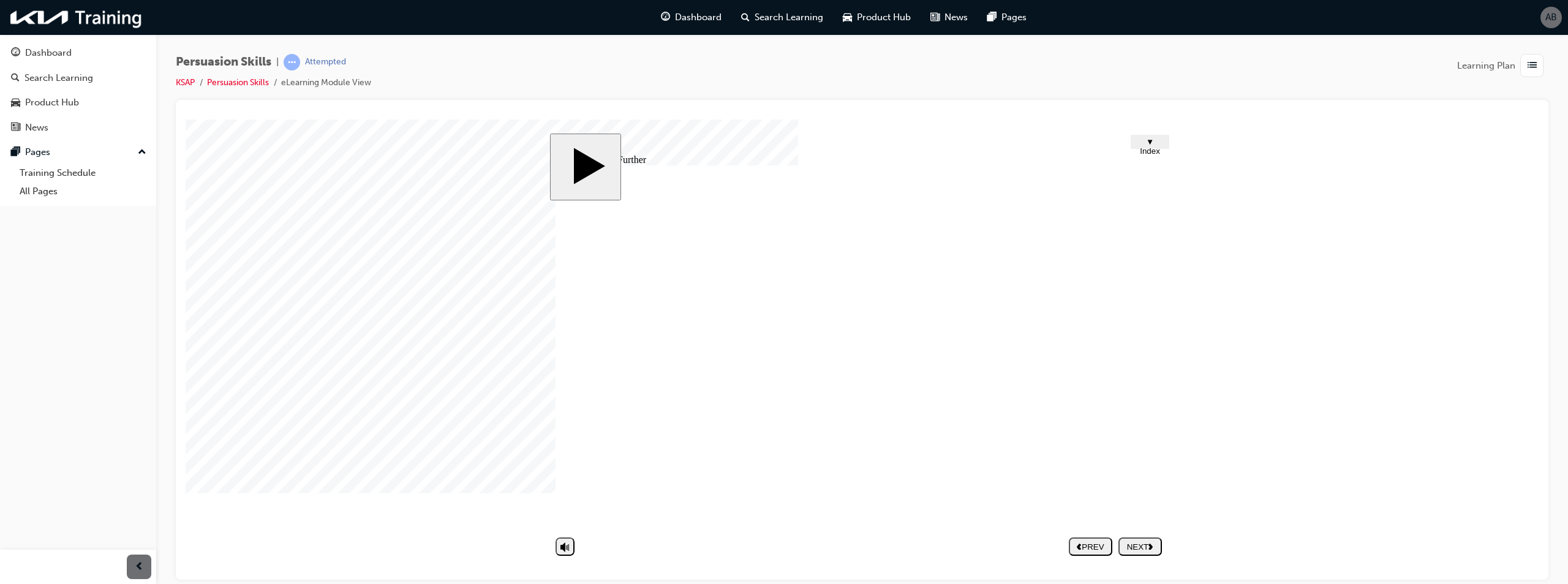
click at [1135, 553] on button "NEXT" at bounding box center [1140, 545] width 44 height 19
click at [240, 83] on link "Persuasion Skills" at bounding box center [238, 82] width 62 height 10
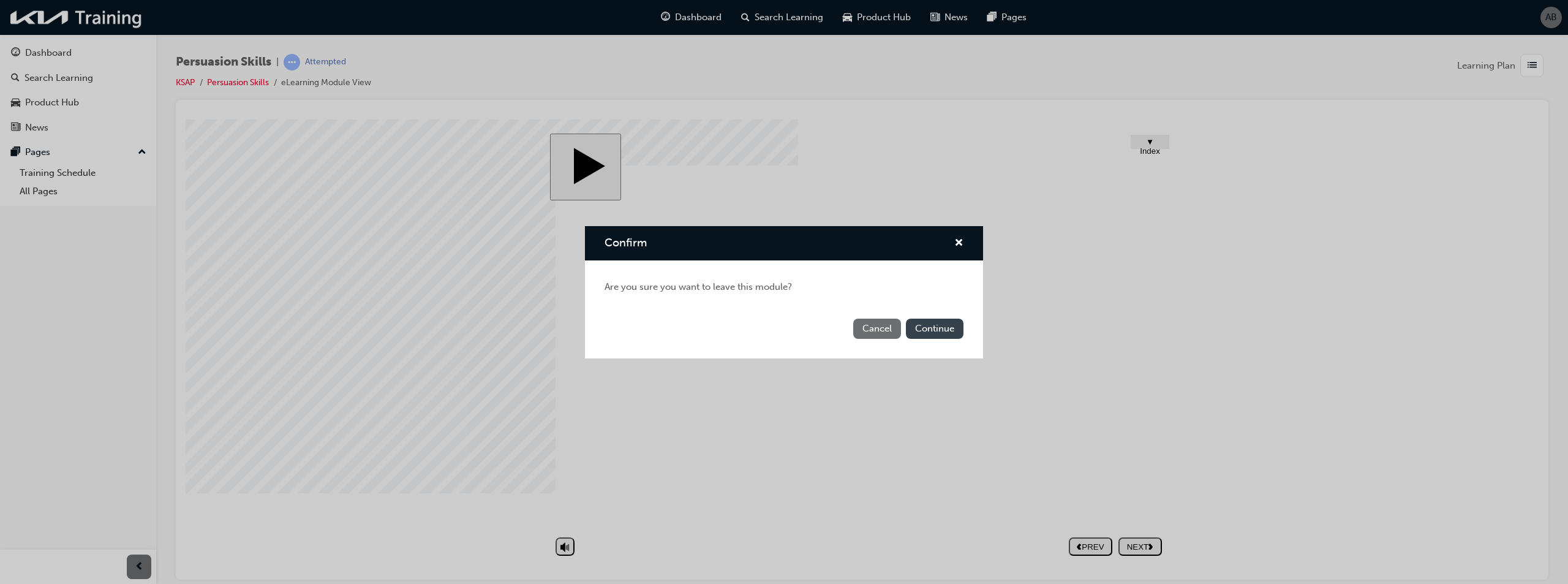
click at [922, 335] on button "Continue" at bounding box center [934, 328] width 57 height 20
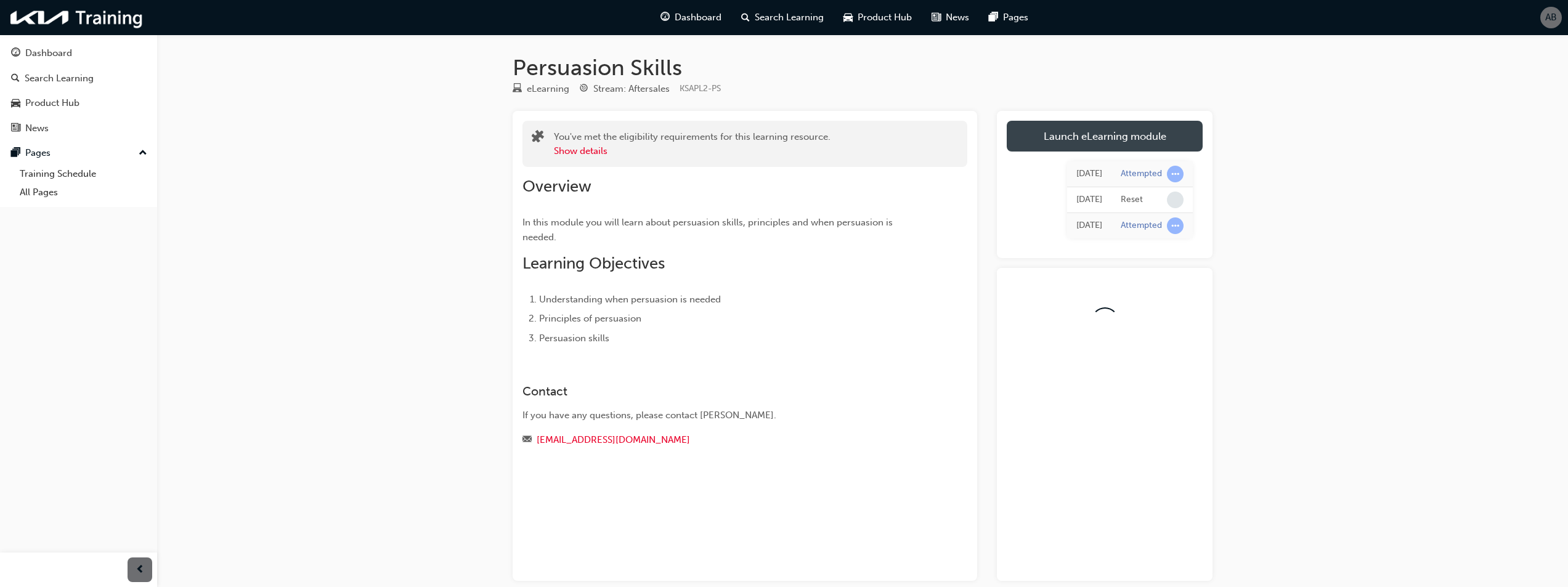
click at [1132, 143] on link "Launch eLearning module" at bounding box center [1105, 136] width 196 height 31
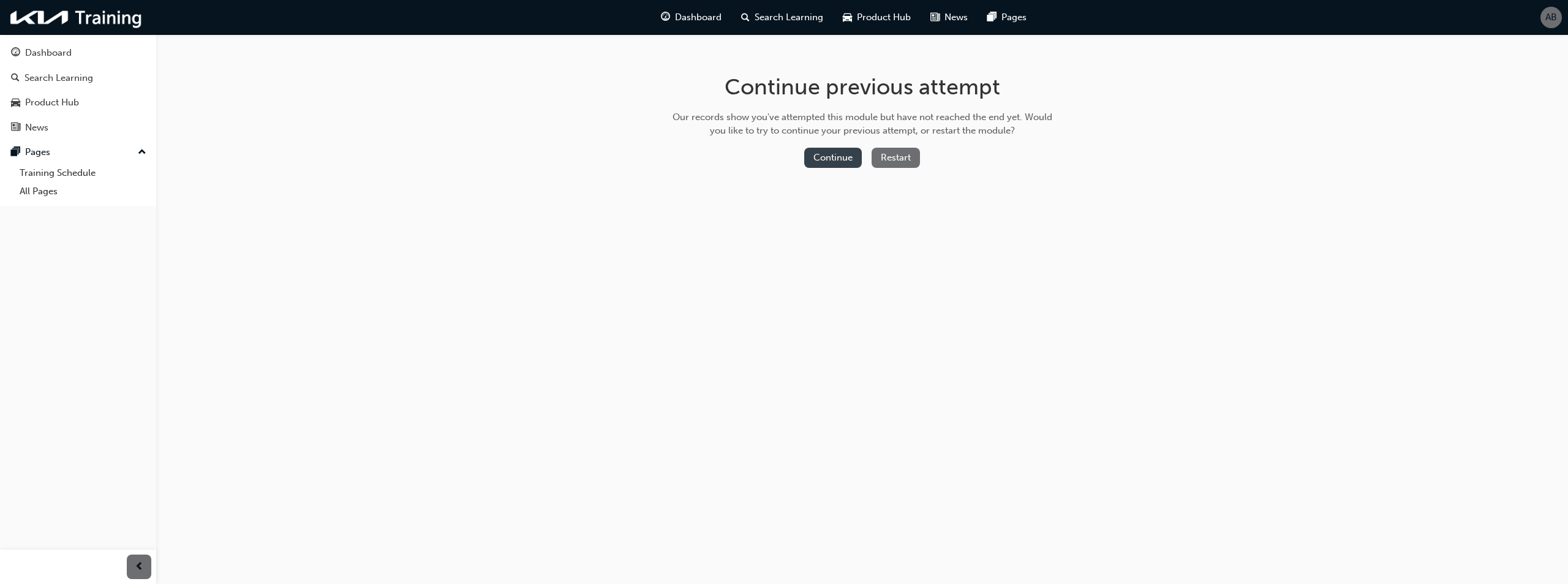
click at [835, 159] on button "Continue" at bounding box center [832, 158] width 57 height 20
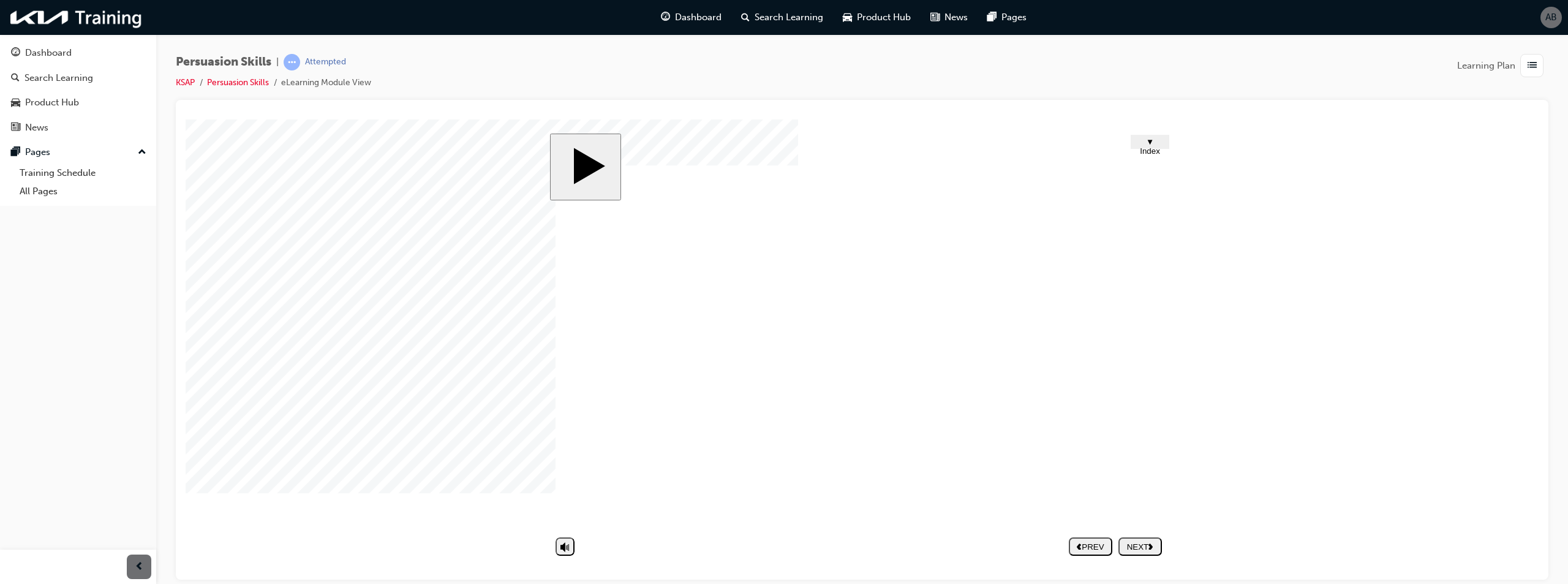
click at [1153, 140] on span "▼ Index" at bounding box center [1150, 146] width 20 height 19
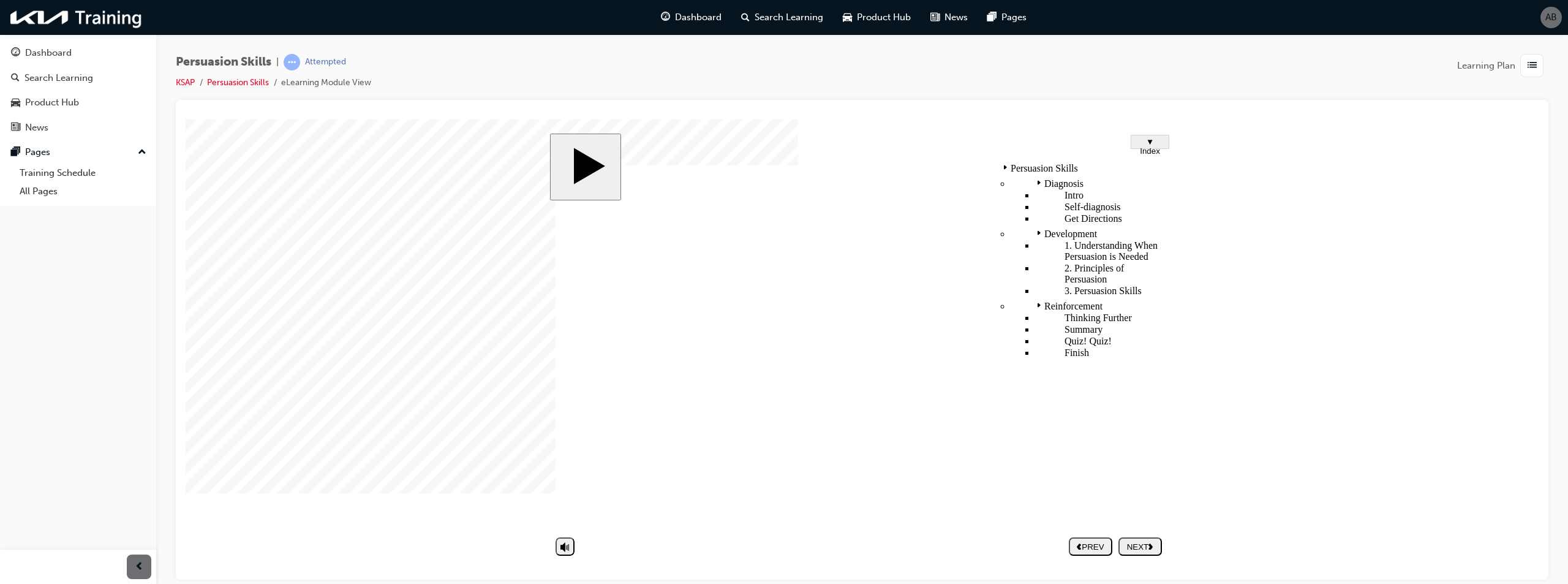
click at [1153, 140] on span "▼ Index" at bounding box center [1150, 146] width 20 height 19
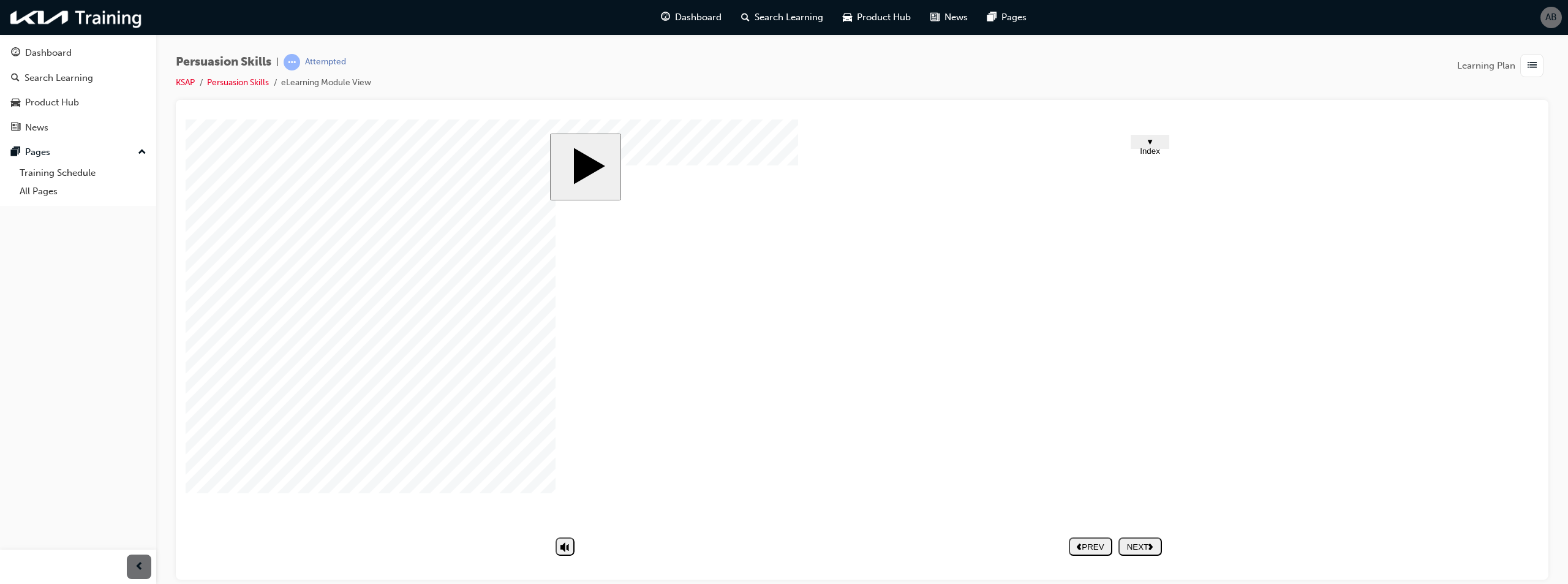
click at [1144, 549] on div "NEXT" at bounding box center [1140, 546] width 33 height 9
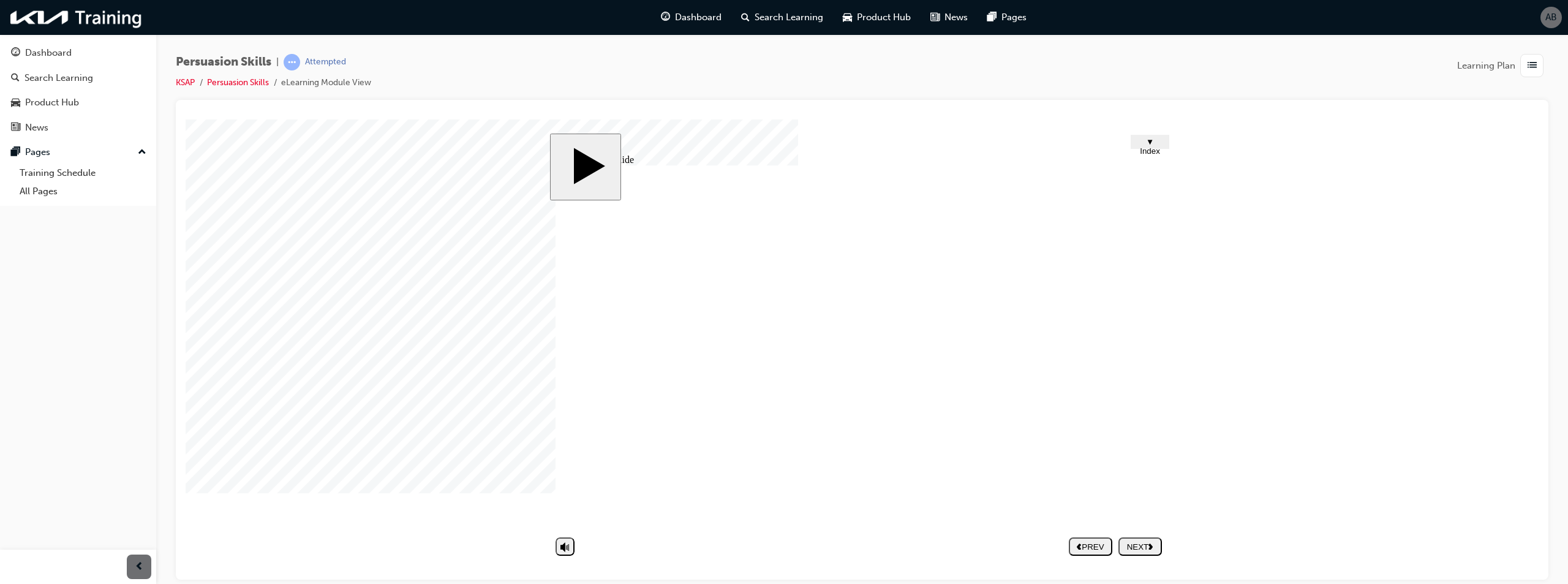
drag, startPoint x: 707, startPoint y: 389, endPoint x: 710, endPoint y: 398, distance: 9.5
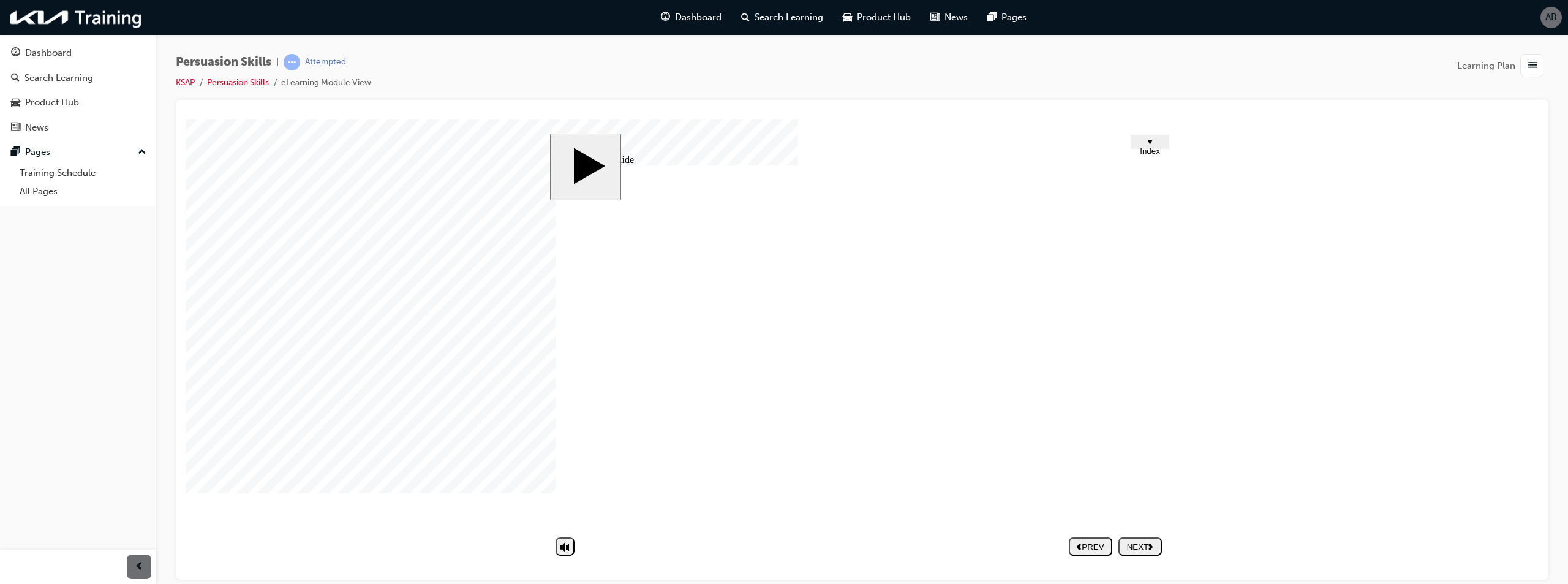
click at [1142, 551] on button "NEXT" at bounding box center [1140, 545] width 44 height 19
click at [1136, 545] on nav "PREV NEXT SUBMIT" at bounding box center [1115, 546] width 93 height 28
click at [1156, 148] on span "▼ Index" at bounding box center [1150, 146] width 20 height 19
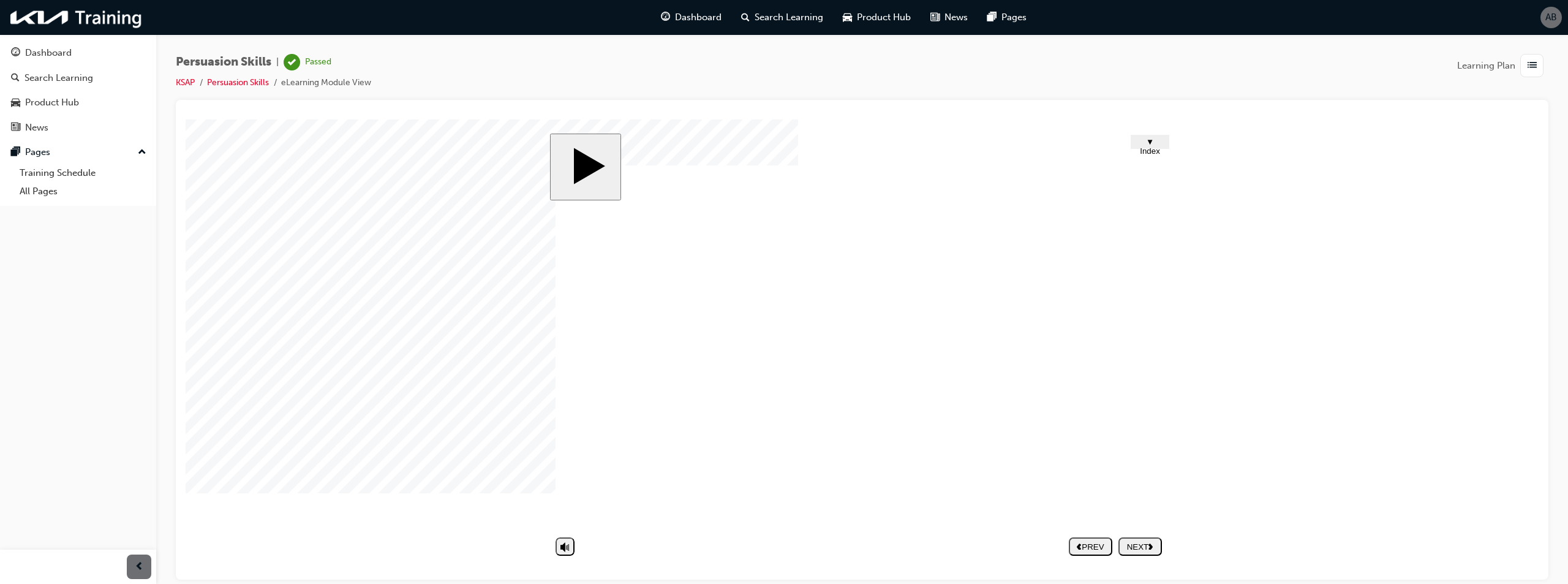
click at [1133, 541] on nav "PREV NEXT SUBMIT" at bounding box center [1115, 546] width 93 height 28
click at [927, 137] on body "slide: Finish Trapezoid 1 Trapezoid 2 Rectangle 1 Rectangle 2 You have complete…" at bounding box center [862, 348] width 1353 height 460
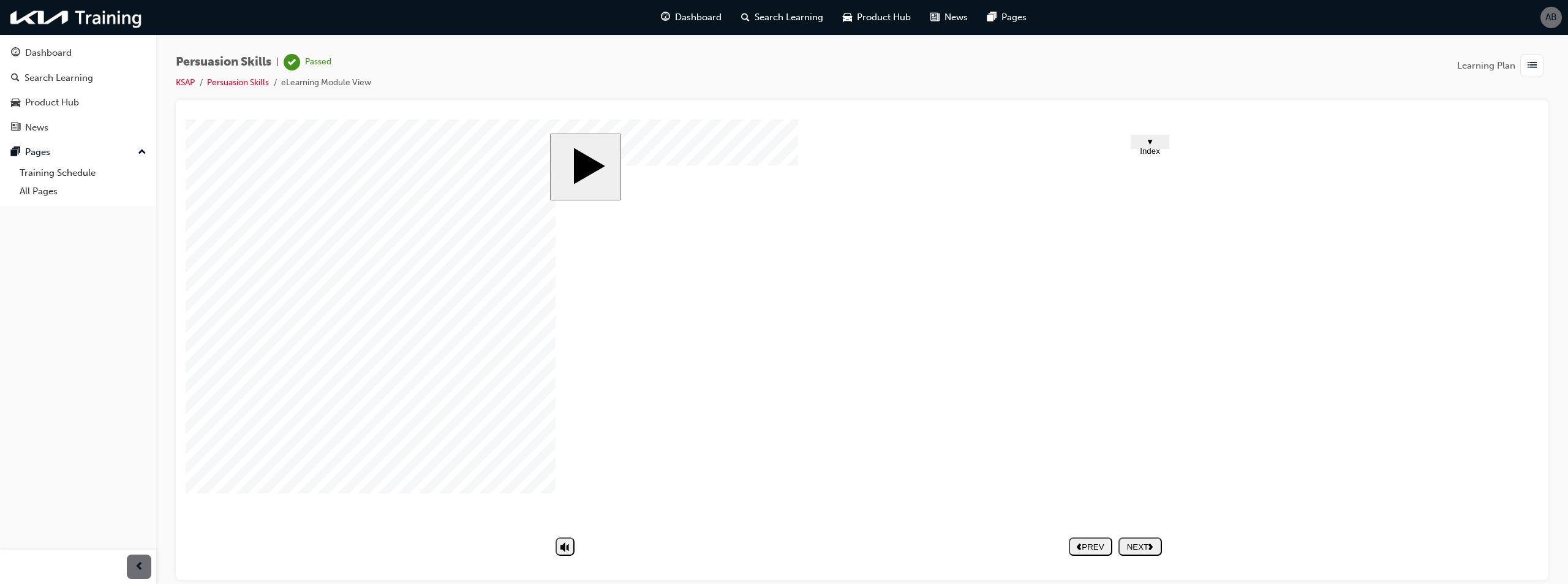
drag, startPoint x: 1380, startPoint y: 290, endPoint x: 1391, endPoint y: 285, distance: 12.1
click at [1389, 288] on body "slide: Finish Trapezoid 1 Trapezoid 2 Rectangle 1 Rectangle 2 You have complete…" at bounding box center [862, 348] width 1353 height 460
drag, startPoint x: 1102, startPoint y: 337, endPoint x: 1071, endPoint y: 334, distance: 31.1
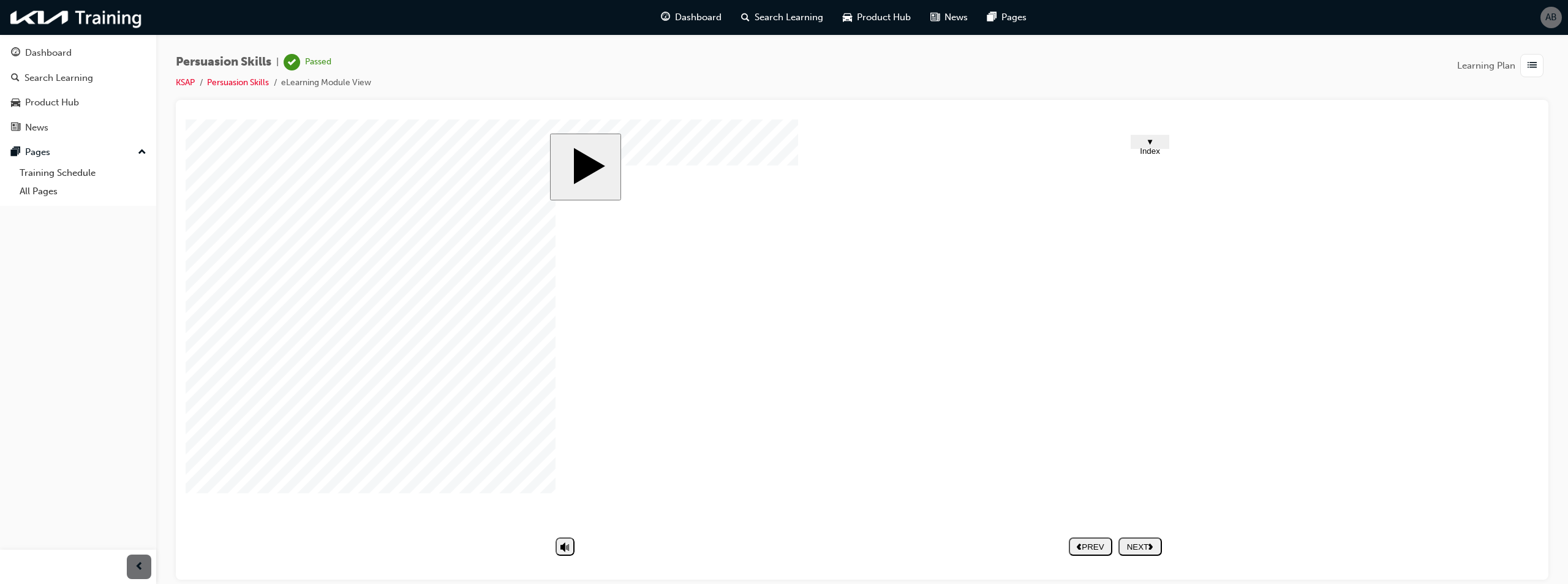
click at [570, 504] on icon "volume" at bounding box center [565, 499] width 9 height 12
click at [562, 504] on polygon "volume" at bounding box center [562, 499] width 5 height 9
drag, startPoint x: 567, startPoint y: 509, endPoint x: 565, endPoint y: 427, distance: 82.0
click at [563, 510] on input "volume" at bounding box center [596, 514] width 79 height 10
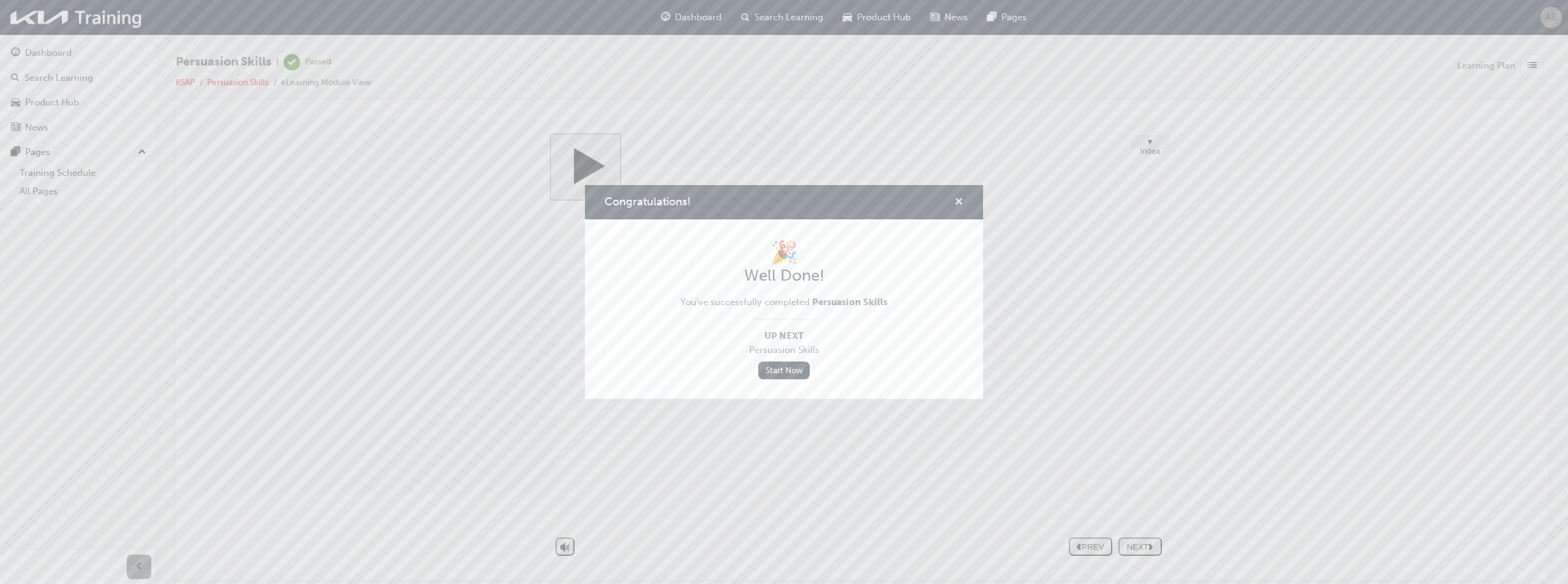
click at [957, 201] on span "cross-icon" at bounding box center [959, 202] width 9 height 11
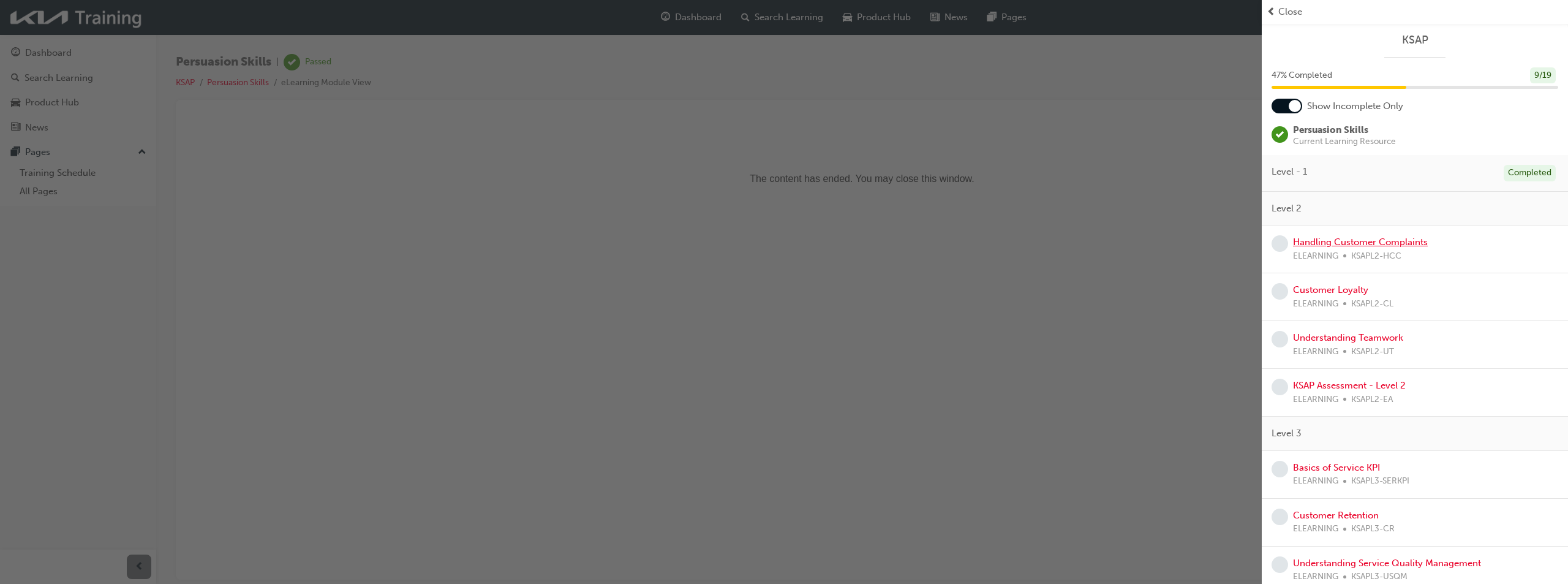
click at [1341, 244] on link "Handling Customer Complaints" at bounding box center [1360, 241] width 135 height 11
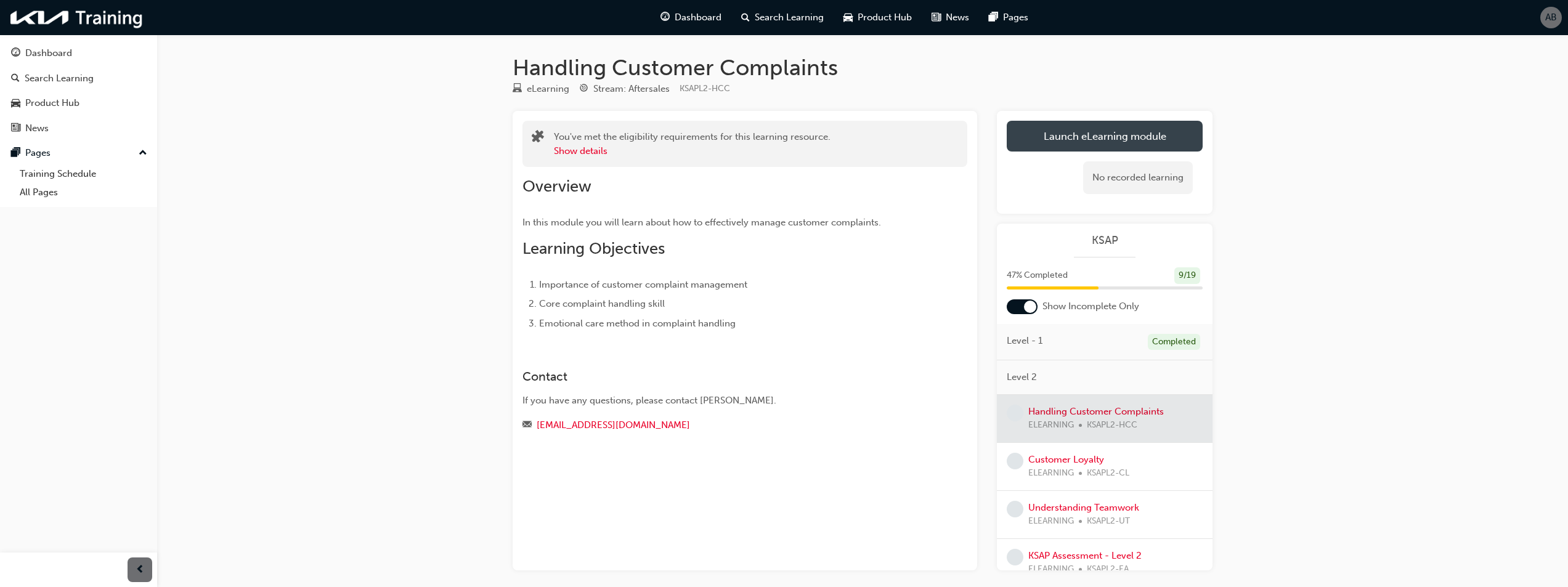
click at [1146, 128] on link "Launch eLearning module" at bounding box center [1105, 136] width 196 height 31
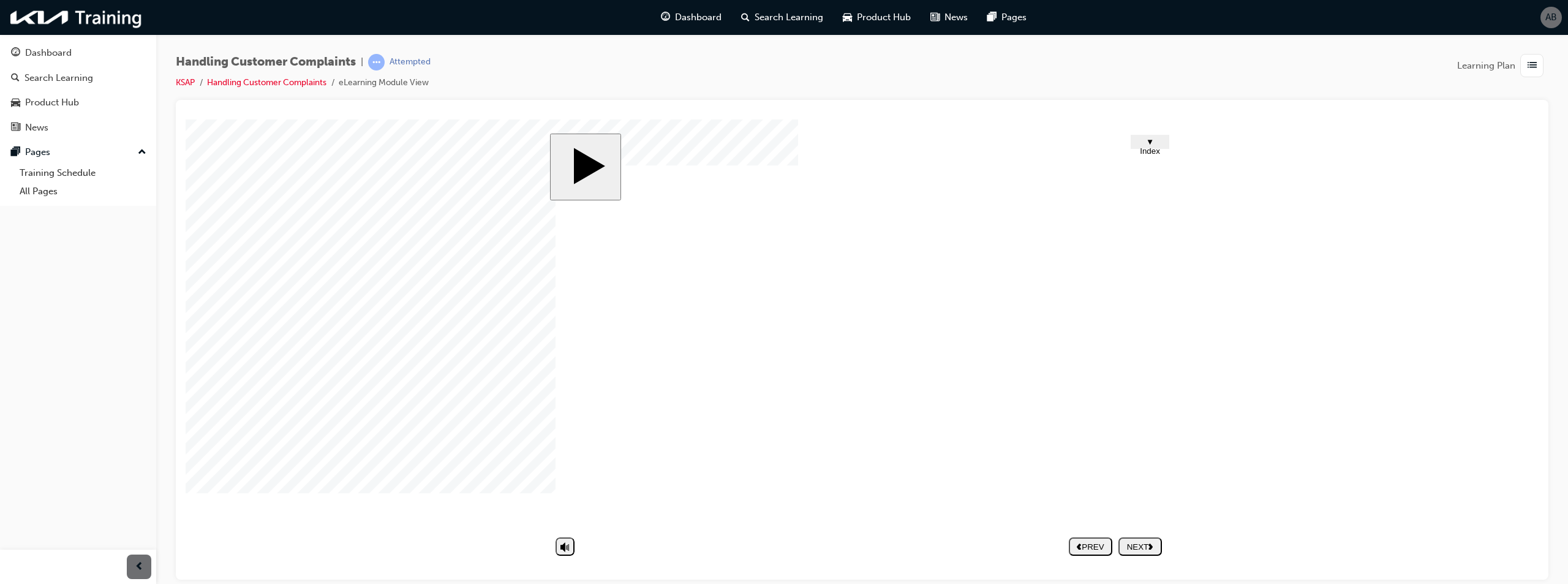
click at [1146, 545] on div "NEXT" at bounding box center [1140, 546] width 33 height 9
click at [685, 367] on div "01.png 01.png Group 1 Oval Caption 1 We'd like to offer a service coupon as a s…" at bounding box center [862, 351] width 612 height 374
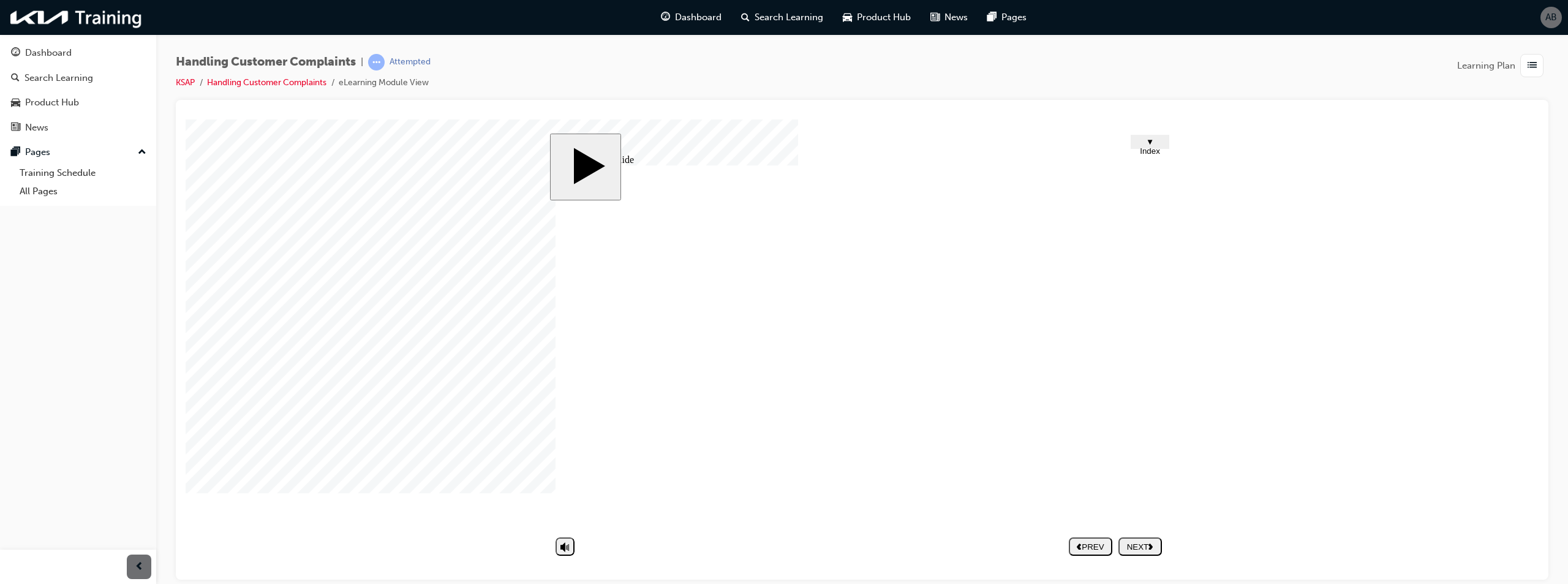
click at [1143, 543] on div "NEXT" at bounding box center [1140, 546] width 33 height 9
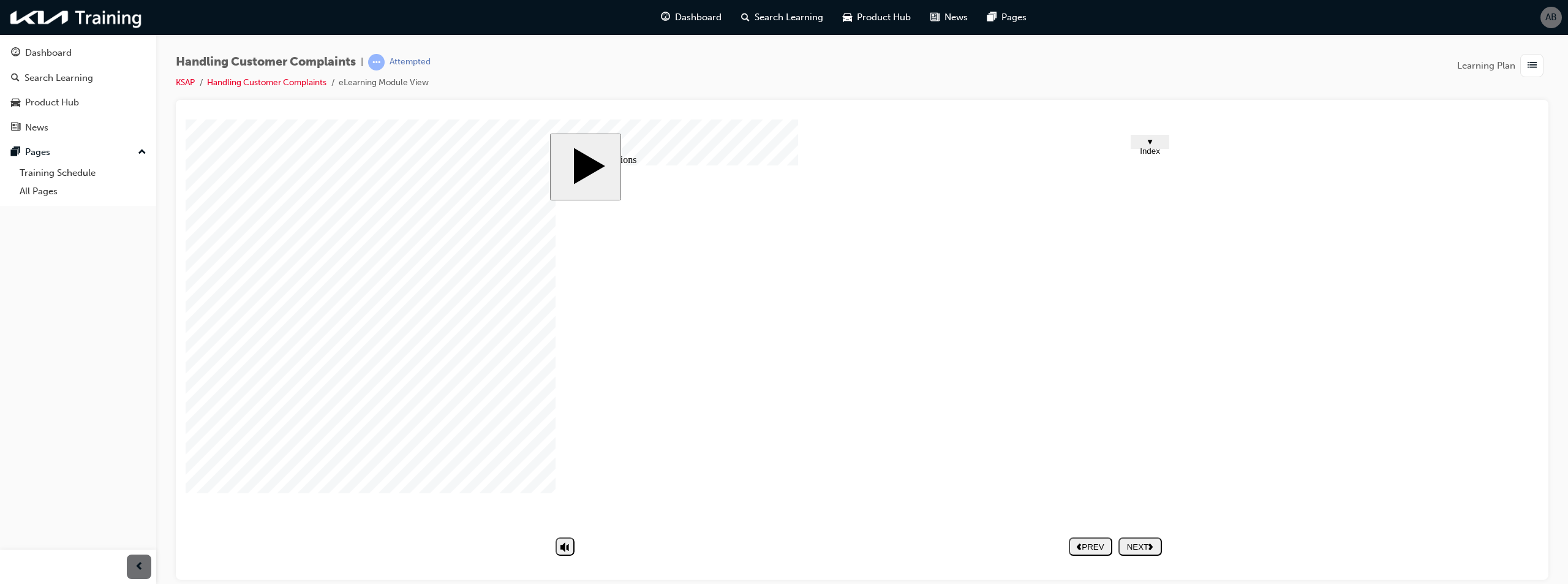
drag, startPoint x: 1150, startPoint y: 546, endPoint x: 1153, endPoint y: 541, distance: 5.8
click at [1148, 543] on div "NEXT" at bounding box center [1140, 546] width 33 height 9
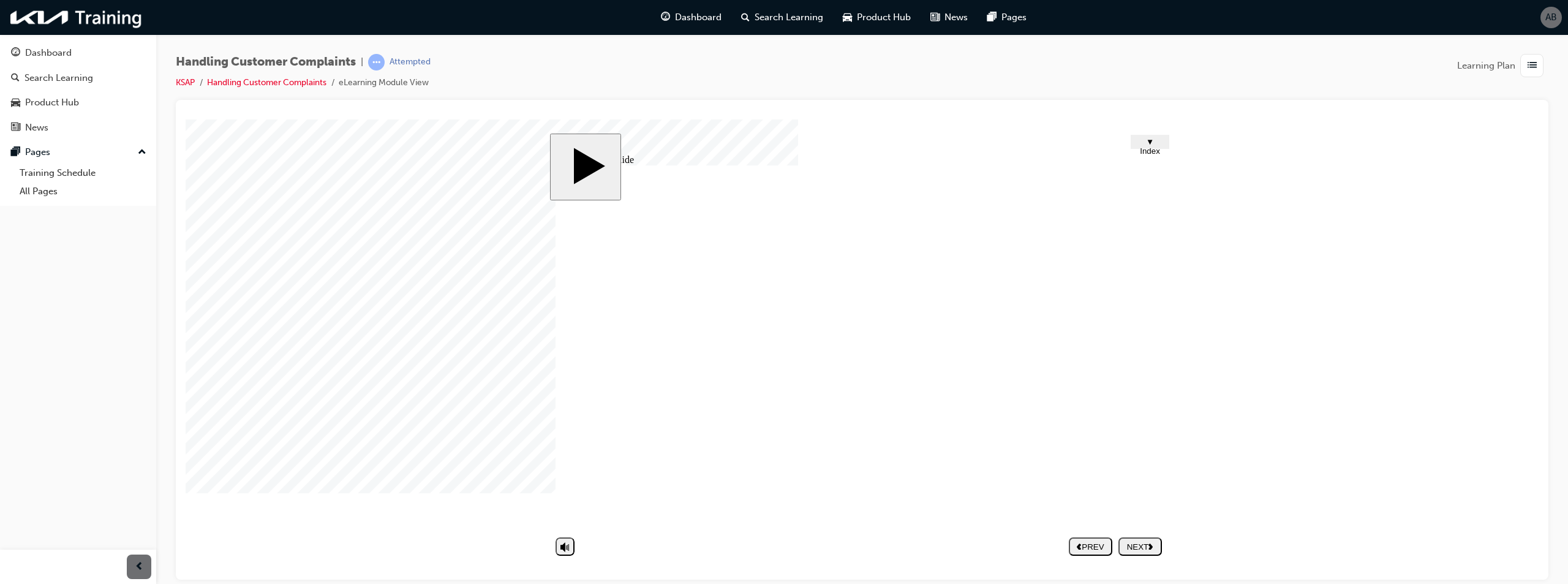
click at [1156, 377] on div "Group 1 Rectangle 1 I am sure they would say that the car has no problem if I b…" at bounding box center [862, 351] width 612 height 374
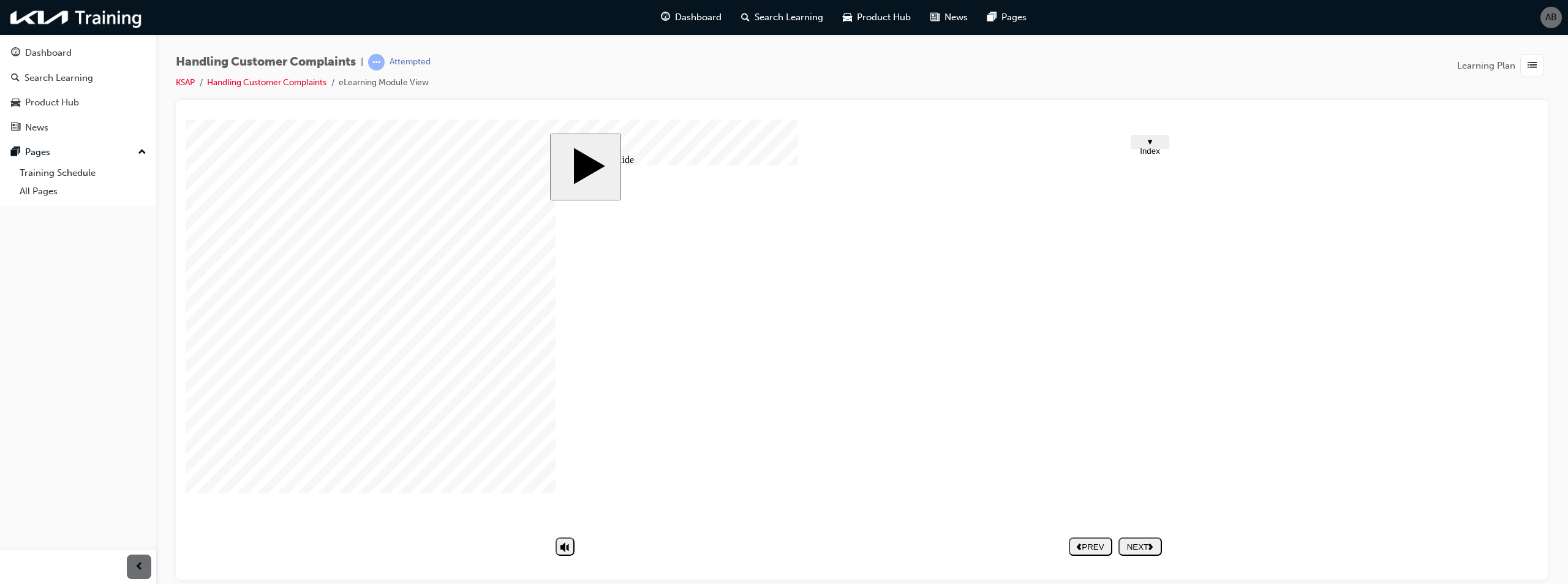
click at [1148, 143] on span "▼ Index" at bounding box center [1150, 146] width 20 height 19
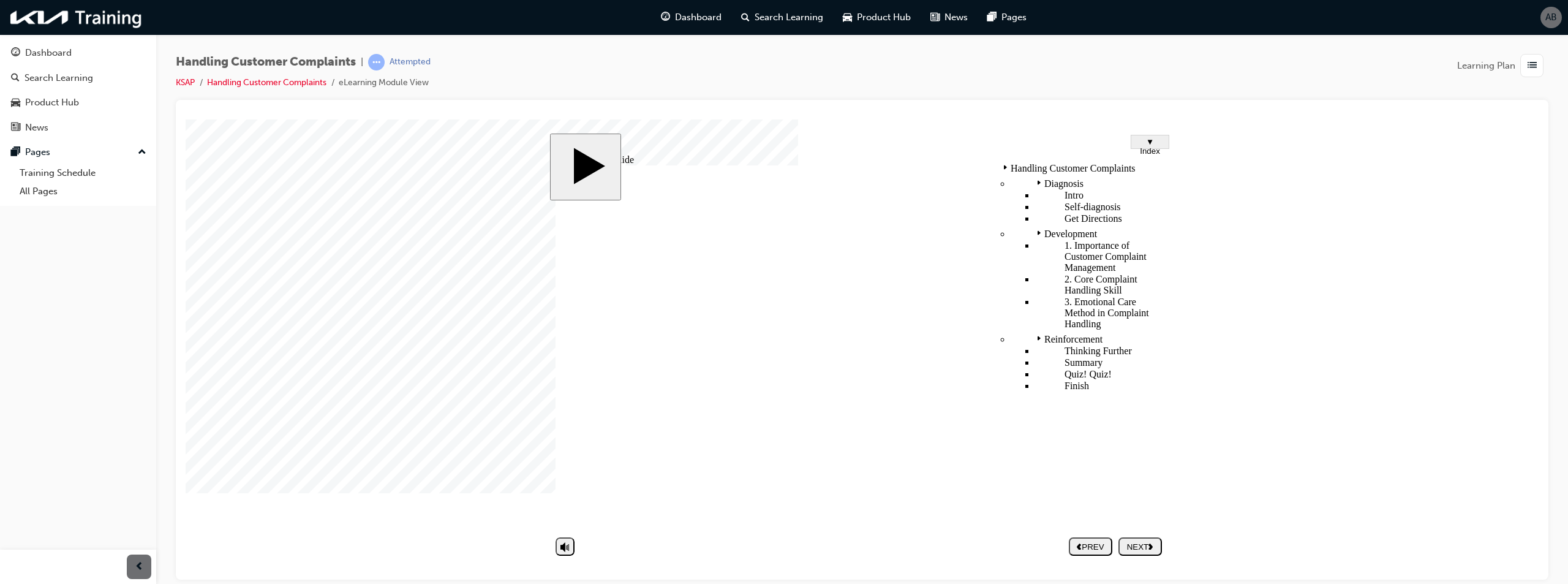
click at [1148, 143] on span "▼ Index" at bounding box center [1150, 146] width 20 height 19
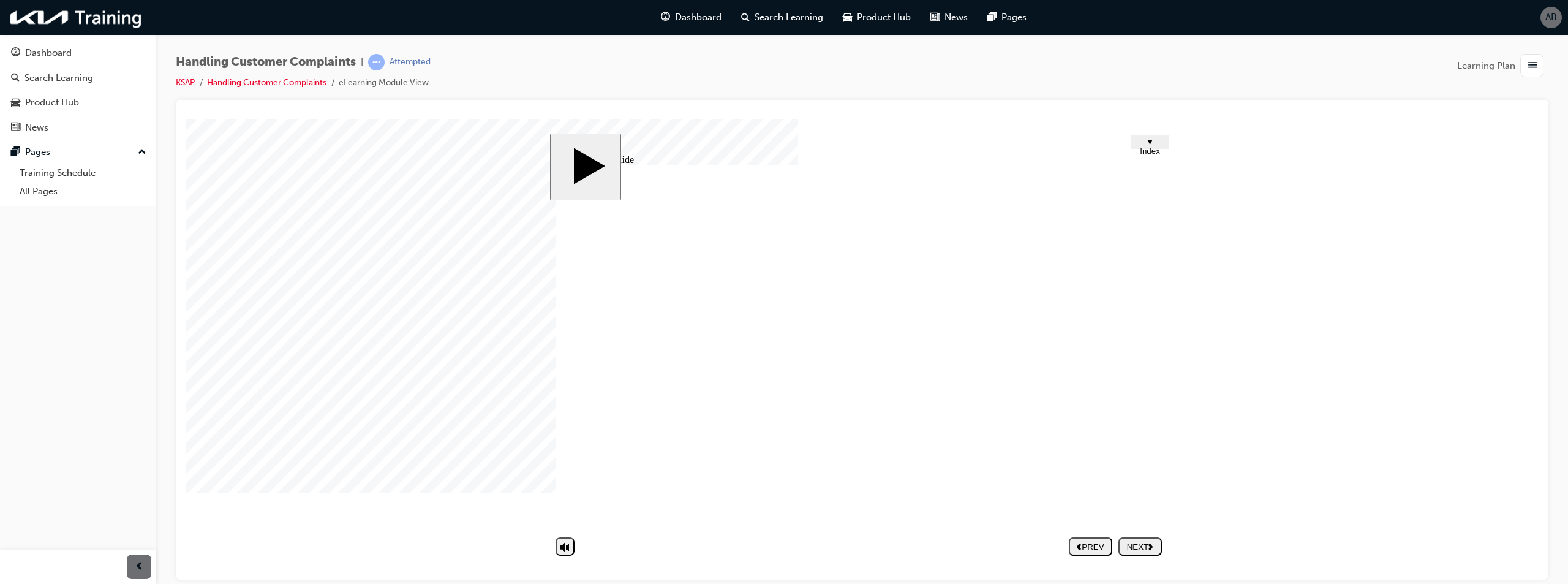
click at [1138, 545] on div "NEXT" at bounding box center [1140, 546] width 33 height 9
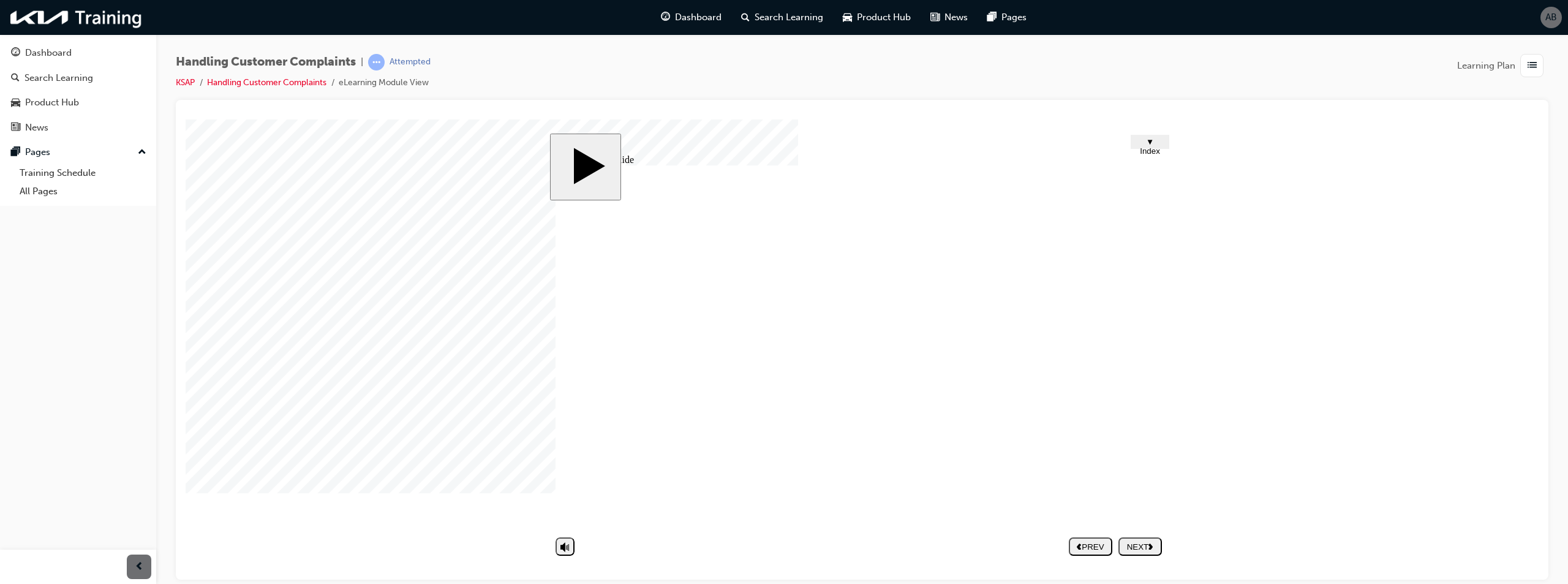
click at [294, 579] on html "slide: Untitled Slide Rectangle 5 Group 2 Importance of handling complaint Rect…" at bounding box center [862, 348] width 1353 height 460
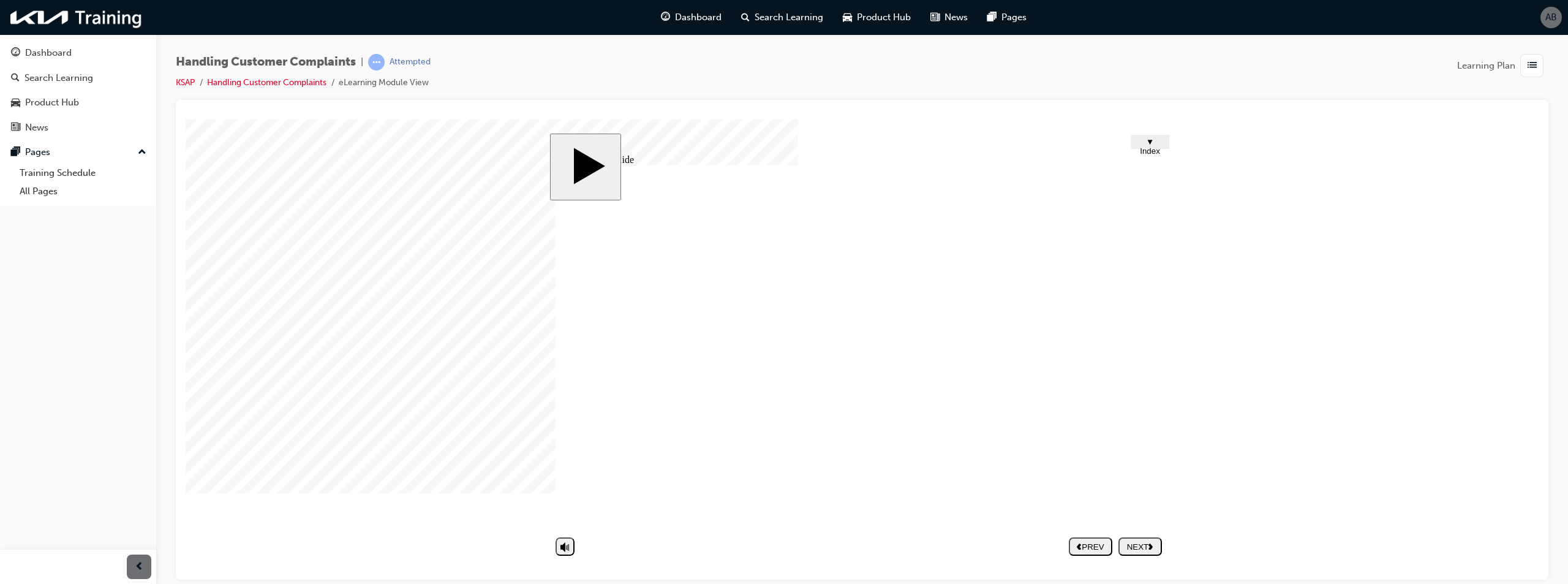
click at [1134, 542] on div "NEXT" at bounding box center [1140, 546] width 33 height 9
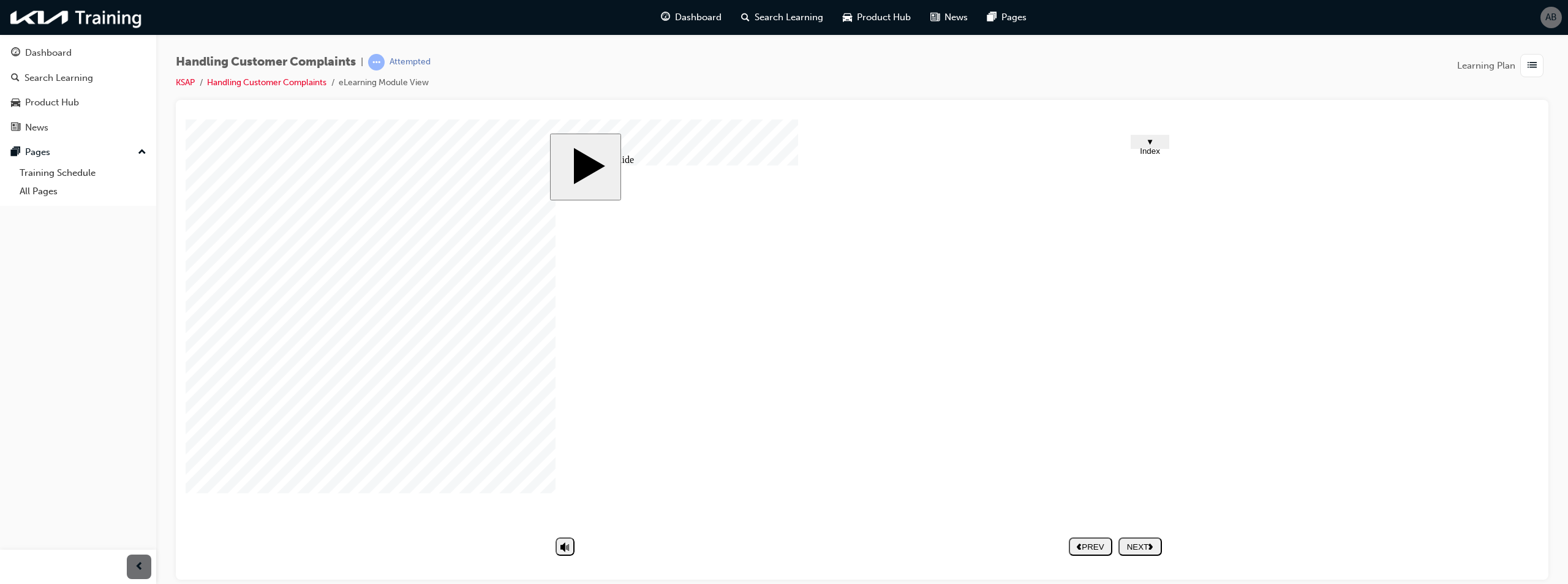
type textarea "d"
type textarea "de"
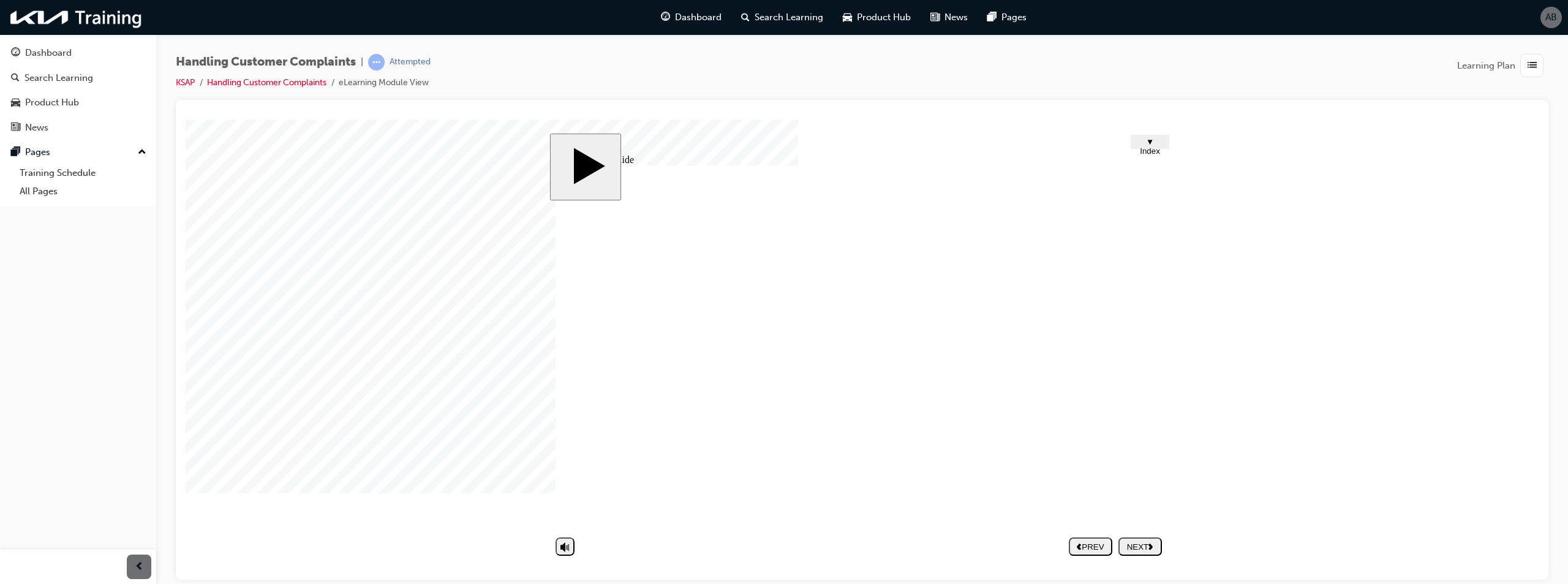
type textarea "de"
type textarea "del"
type textarea "dela"
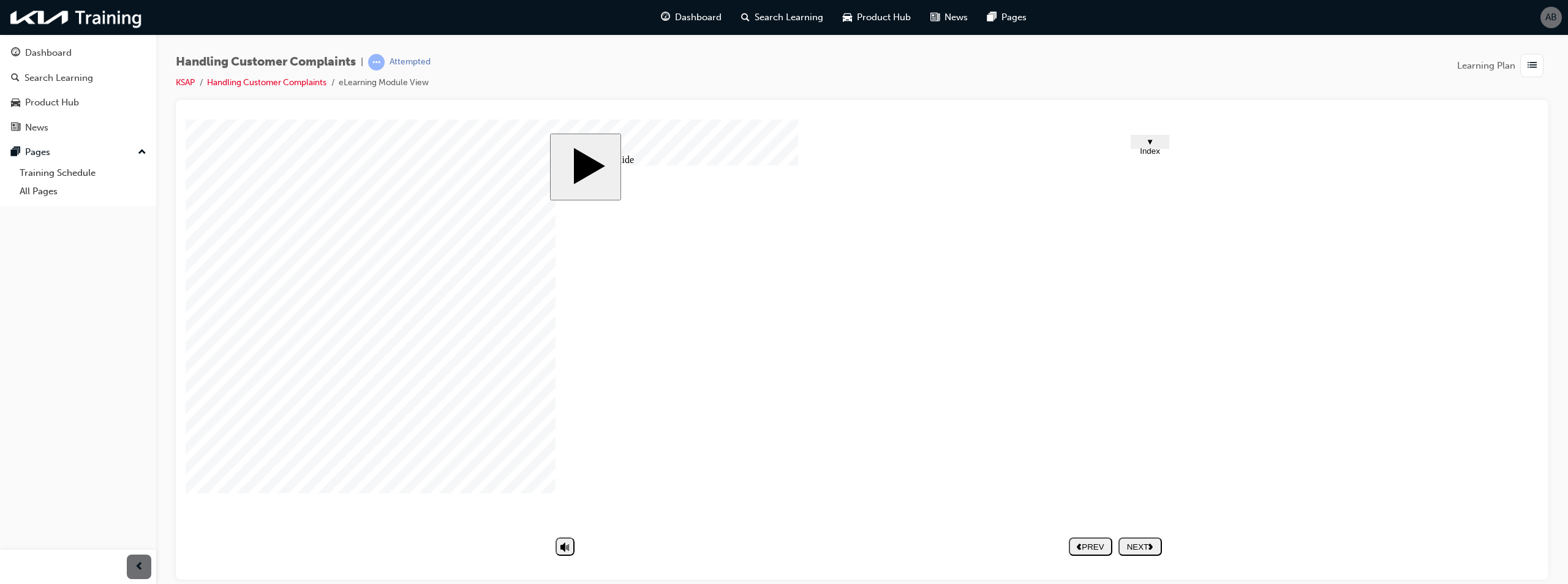
type textarea "delay"
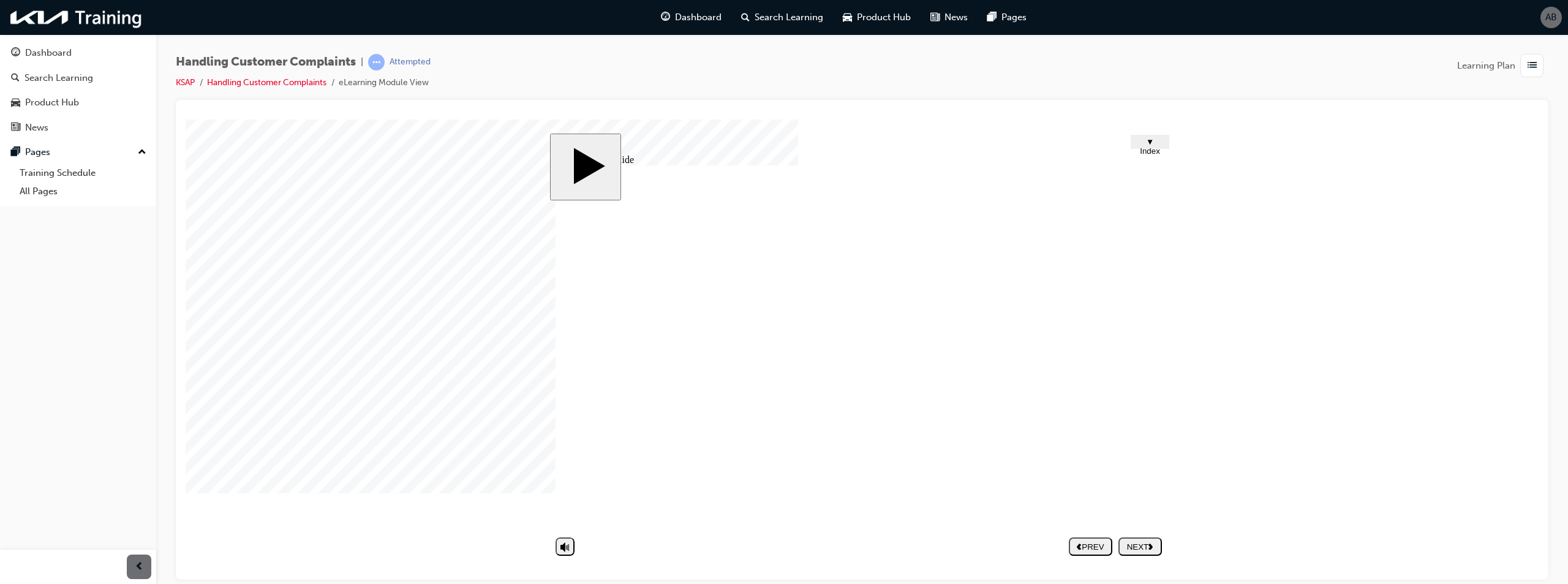
type textarea "delay"
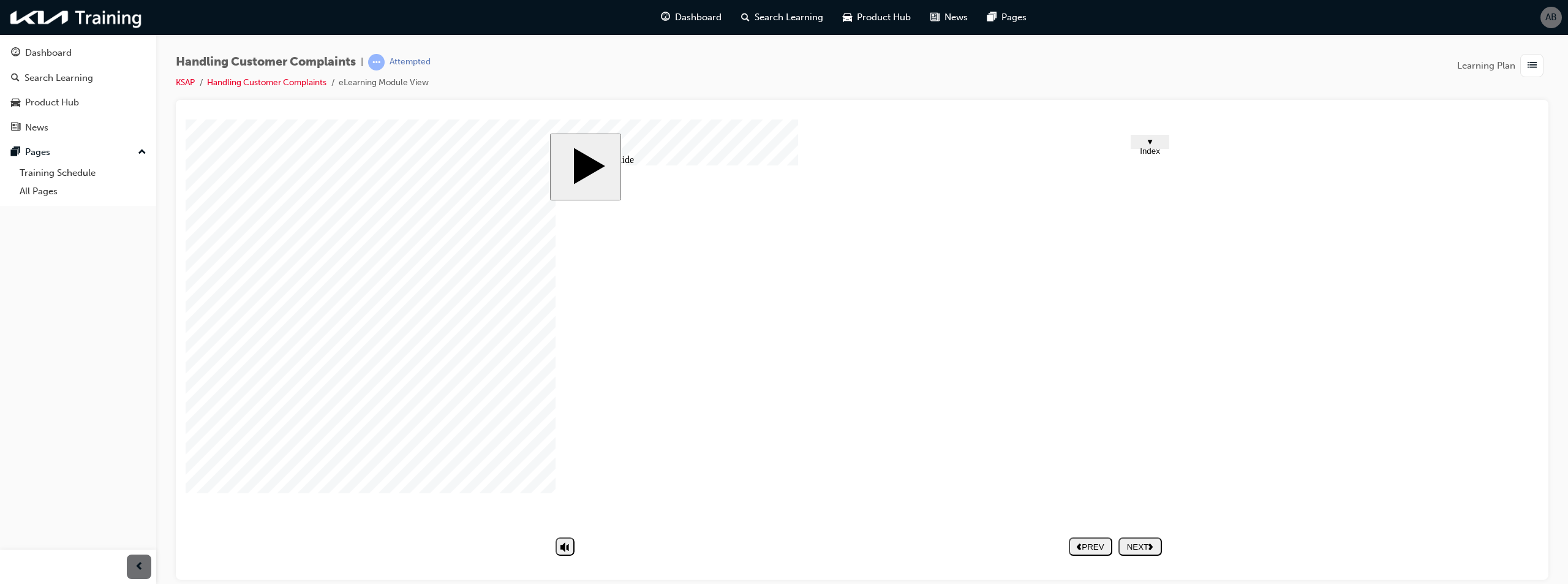
type textarea "d"
type textarea "di"
type textarea "dis"
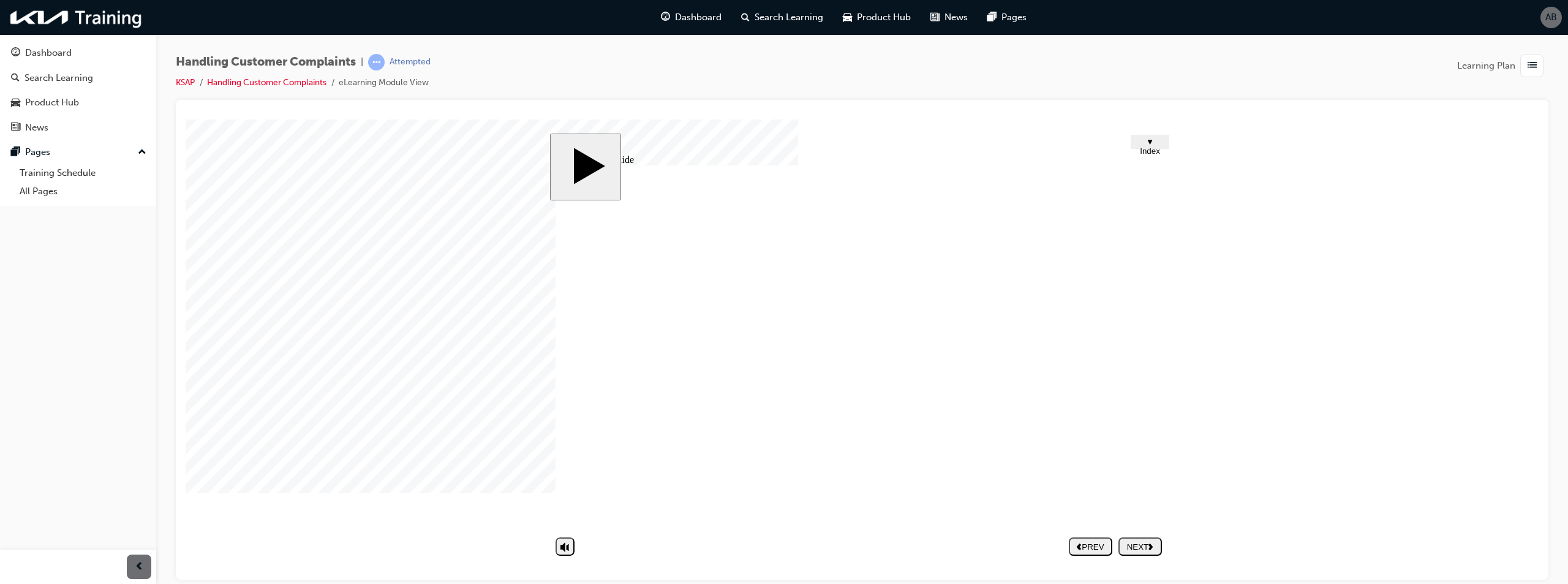
type textarea "dis"
type textarea "dist"
type textarea "distr"
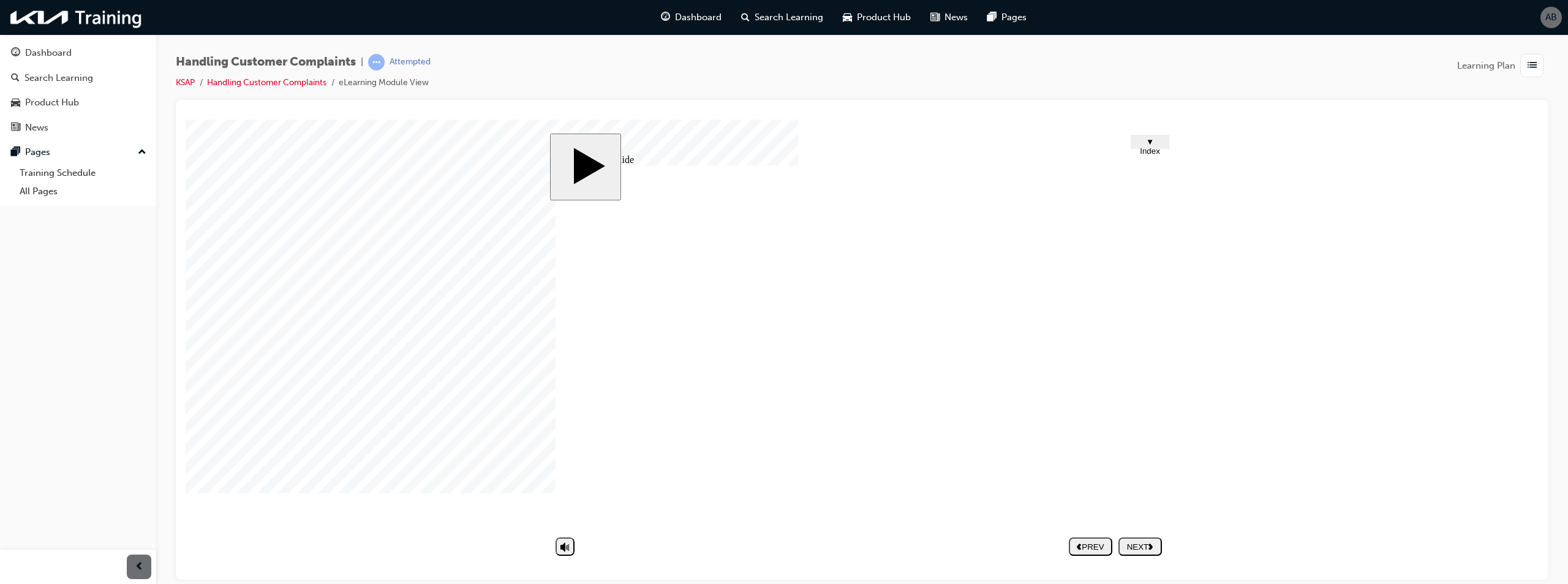
type textarea "distre"
type textarea "distres"
type textarea "distress"
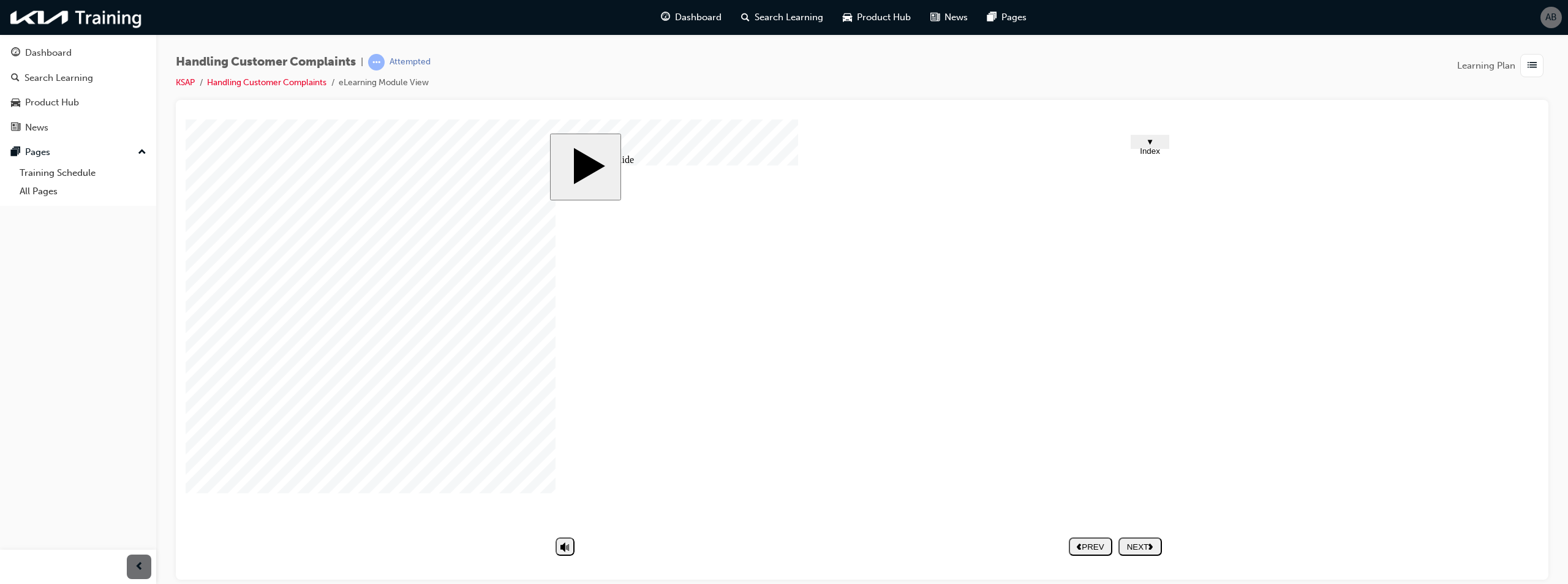
type textarea "distress"
click at [1140, 551] on div "NEXT" at bounding box center [1140, 546] width 33 height 9
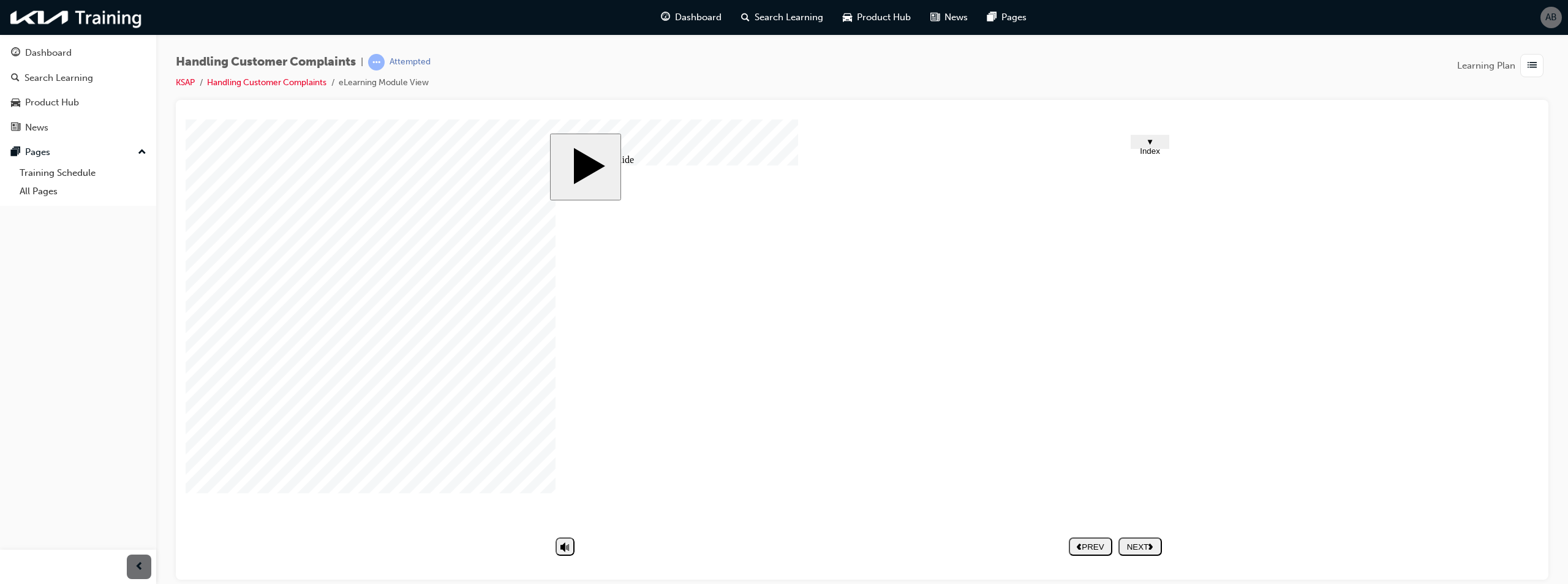
click at [1146, 552] on button "NEXT" at bounding box center [1140, 545] width 44 height 19
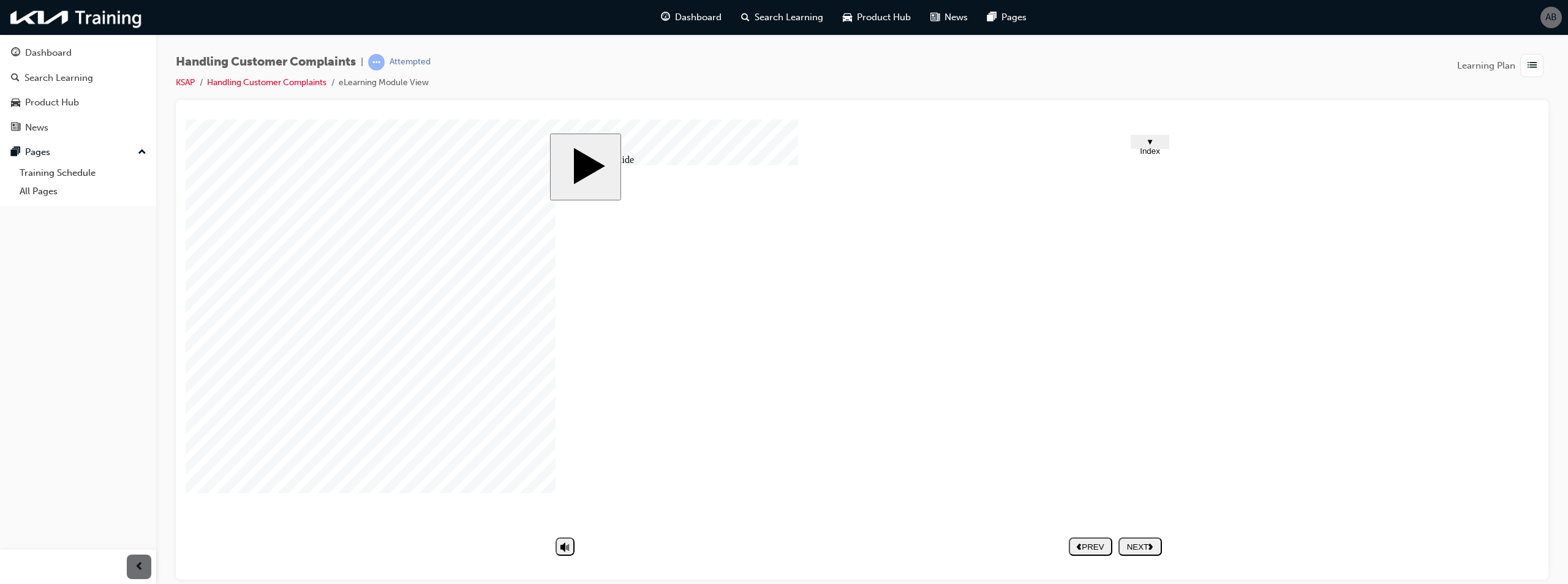
drag, startPoint x: 1153, startPoint y: 545, endPoint x: 1153, endPoint y: 557, distance: 12.0
click at [1153, 557] on nav "PREV NEXT SUBMIT" at bounding box center [1115, 546] width 93 height 28
click at [1149, 546] on div "NEXT" at bounding box center [1140, 546] width 33 height 9
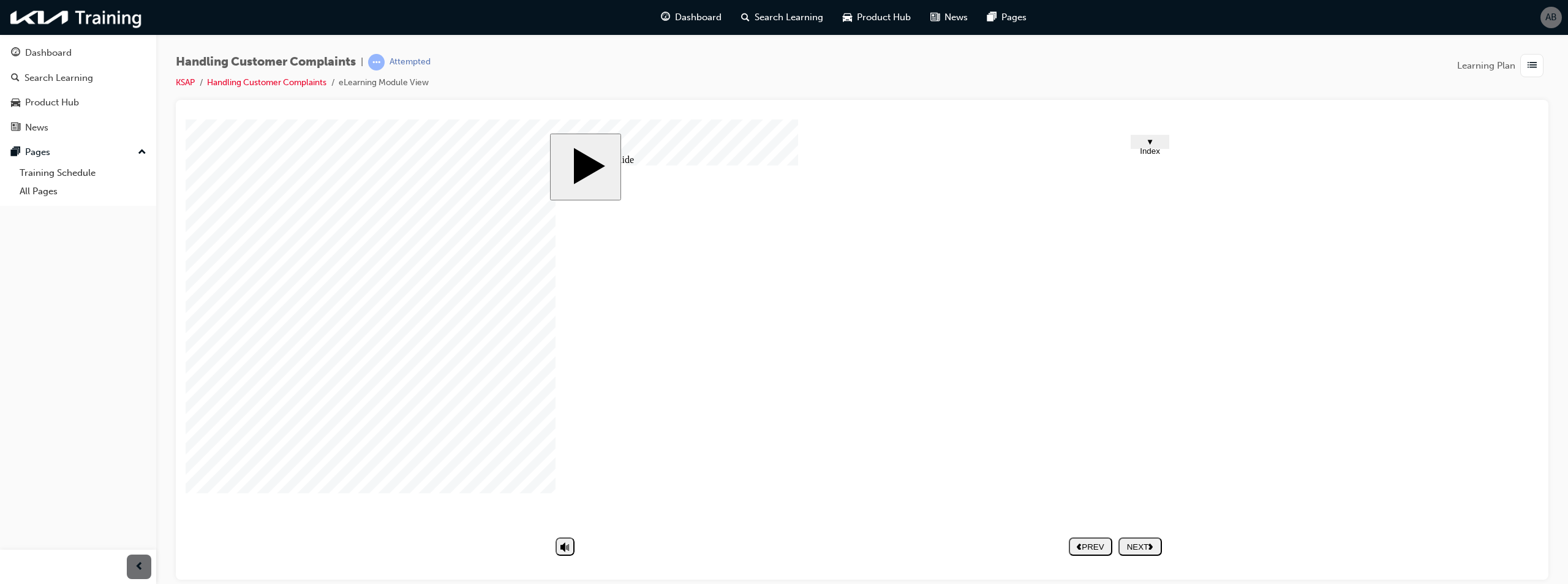
click at [1145, 550] on div "NEXT" at bounding box center [1140, 546] width 33 height 9
click at [1146, 545] on nav "PREV NEXT SUBMIT" at bounding box center [1115, 546] width 93 height 28
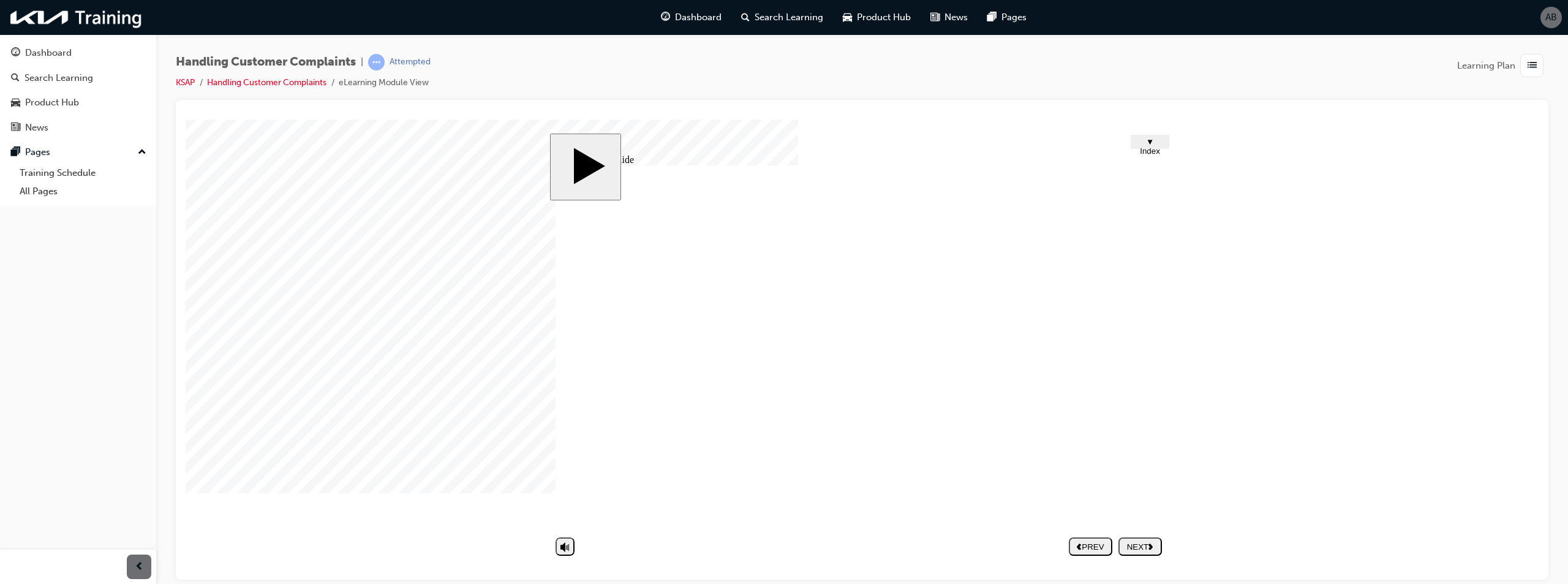
click at [1149, 549] on div "NEXT" at bounding box center [1140, 546] width 33 height 9
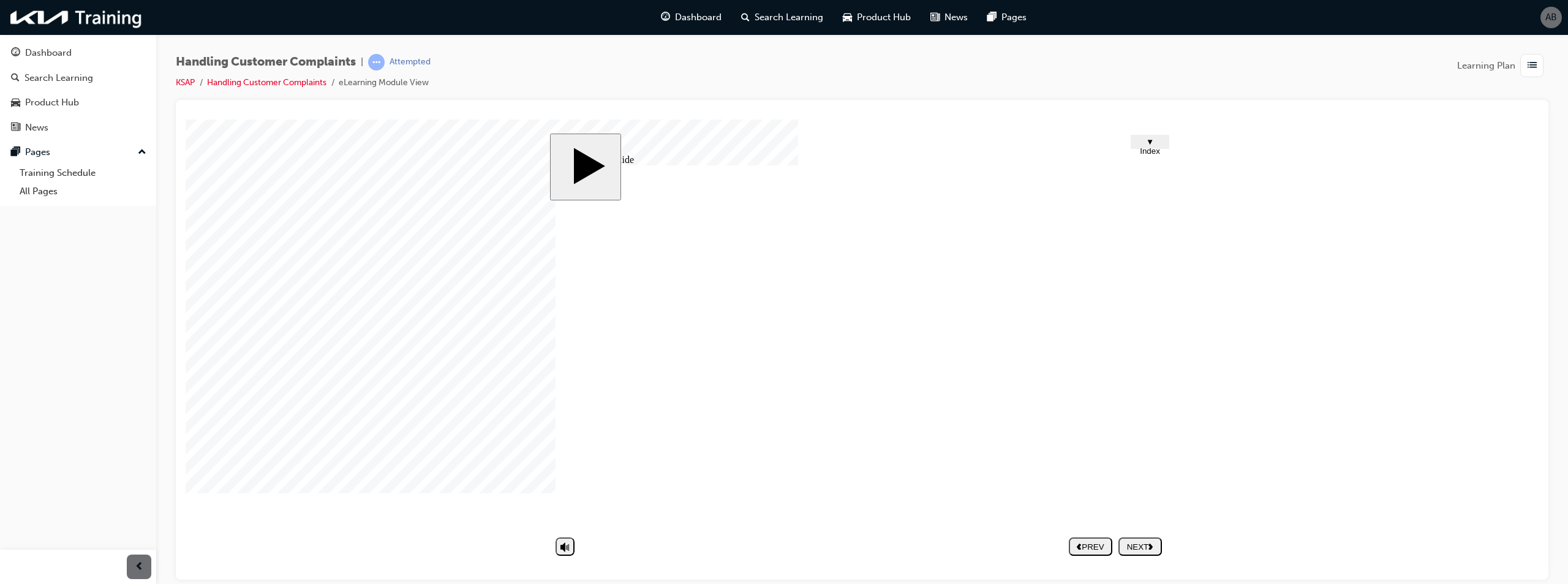
click at [1133, 553] on button "NEXT" at bounding box center [1140, 545] width 44 height 19
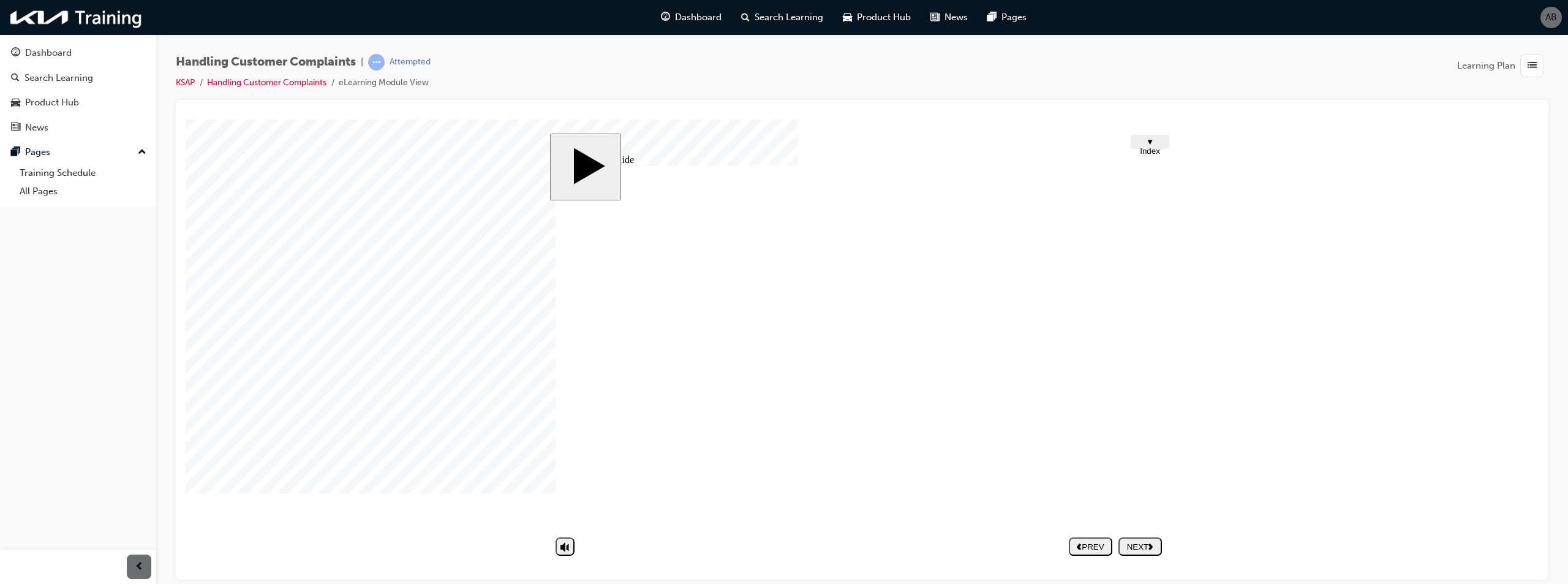
drag, startPoint x: 780, startPoint y: 345, endPoint x: 785, endPoint y: 351, distance: 7.8
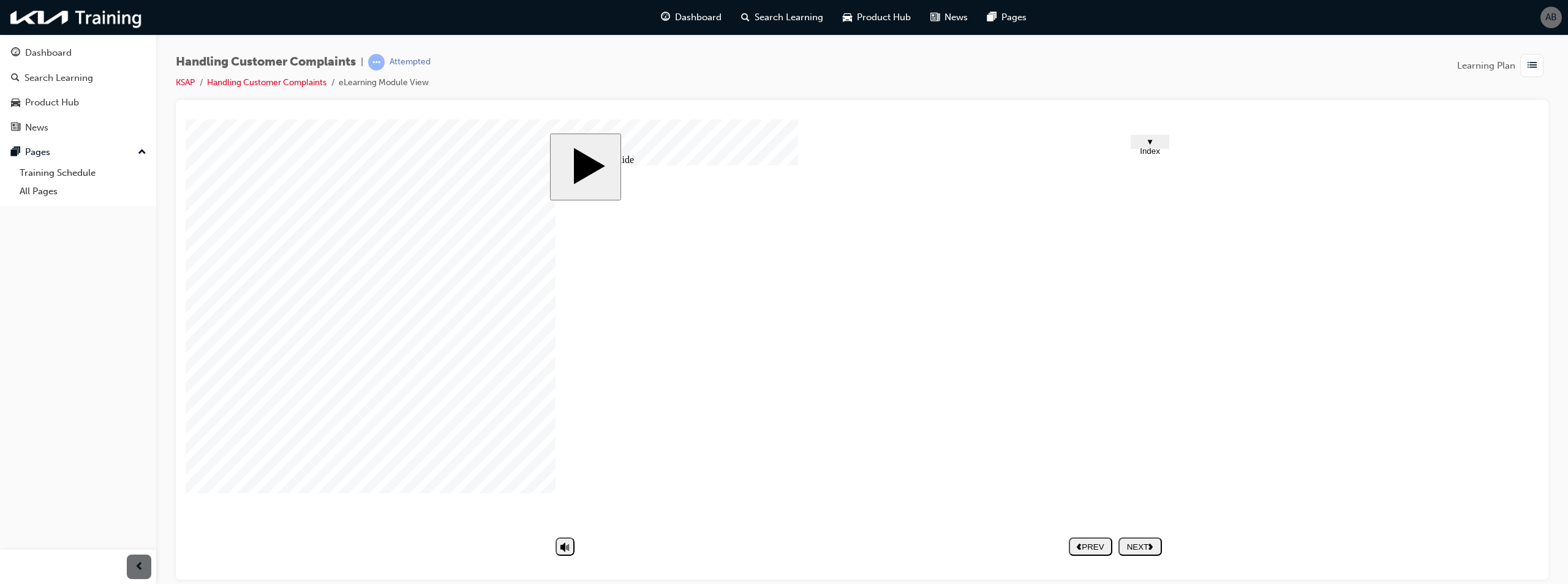
click at [1149, 548] on div "NEXT" at bounding box center [1140, 546] width 33 height 9
click at [247, 180] on div at bounding box center [216, 149] width 61 height 61
click at [239, 80] on link "Handling Customer Complaints" at bounding box center [267, 82] width 120 height 10
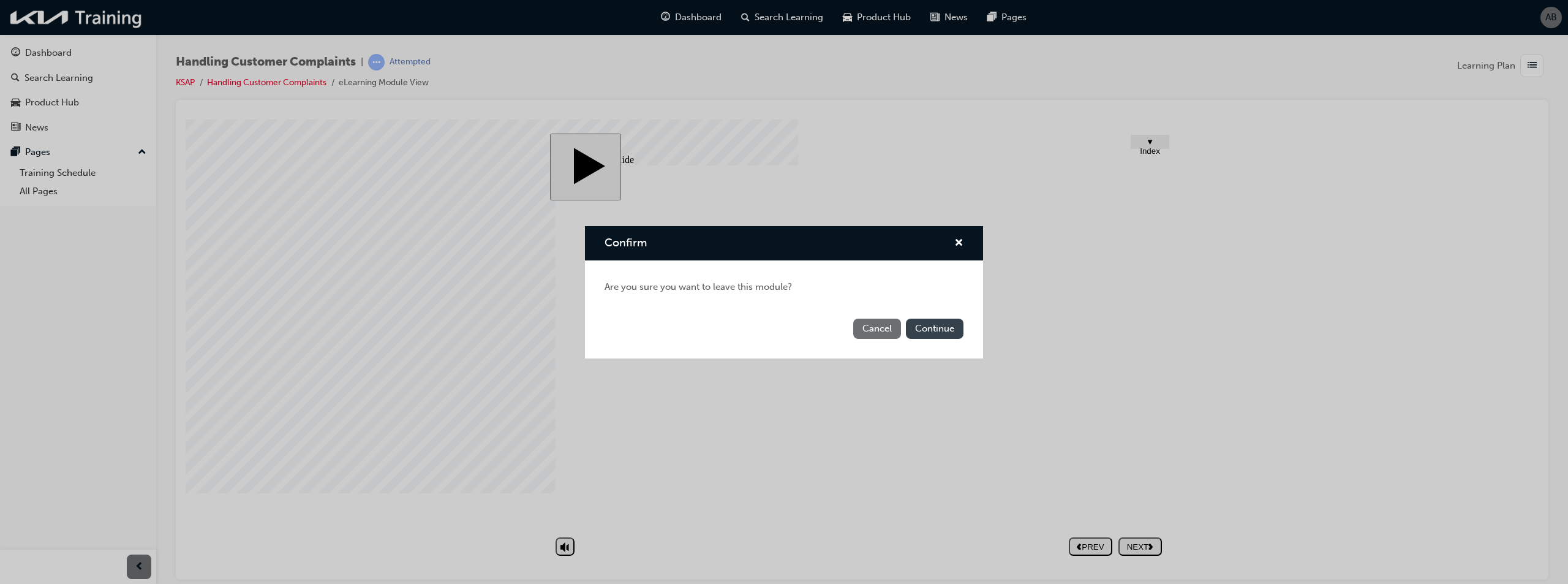
click at [916, 328] on button "Continue" at bounding box center [934, 328] width 57 height 20
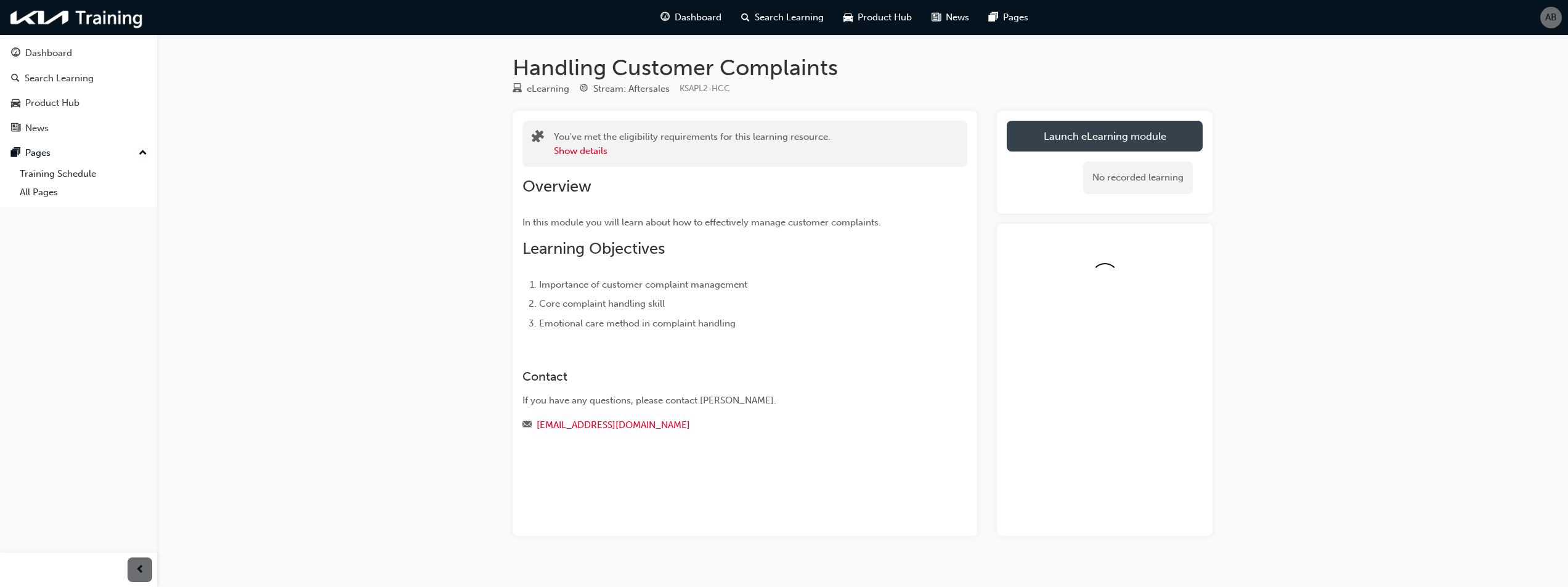
click at [1085, 141] on link "Launch eLearning module" at bounding box center [1105, 136] width 196 height 31
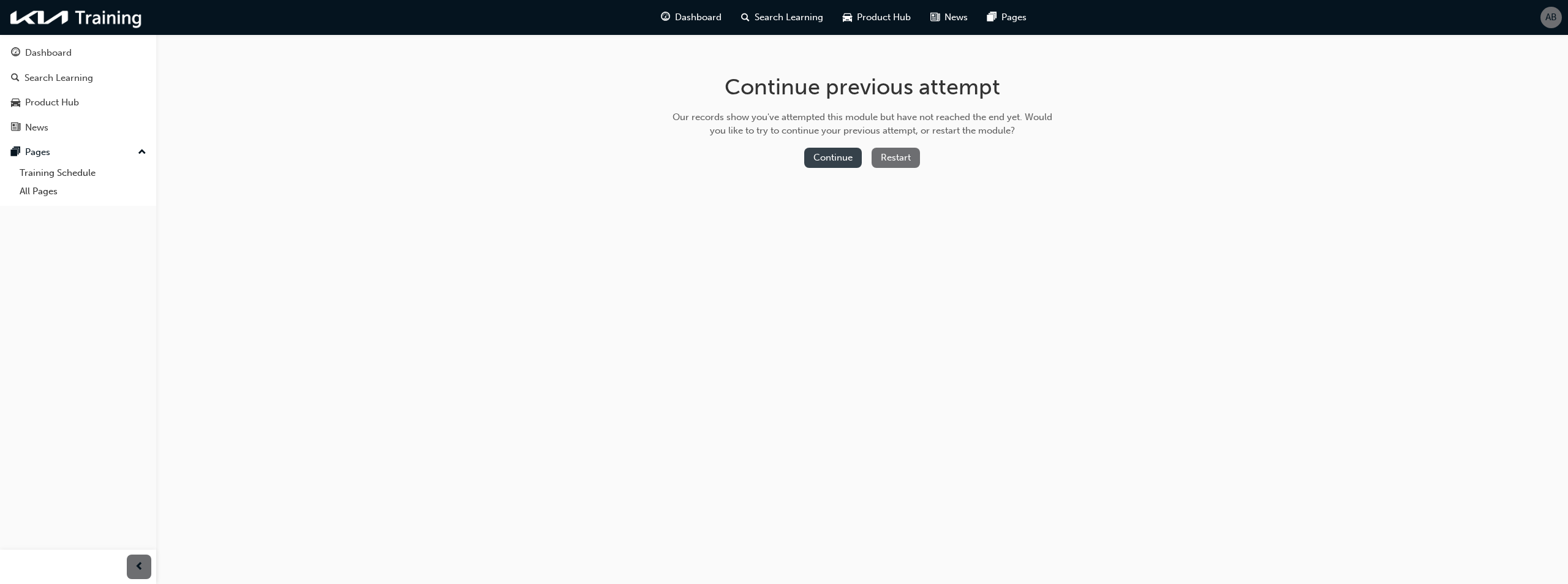
click at [825, 163] on button "Continue" at bounding box center [832, 158] width 57 height 20
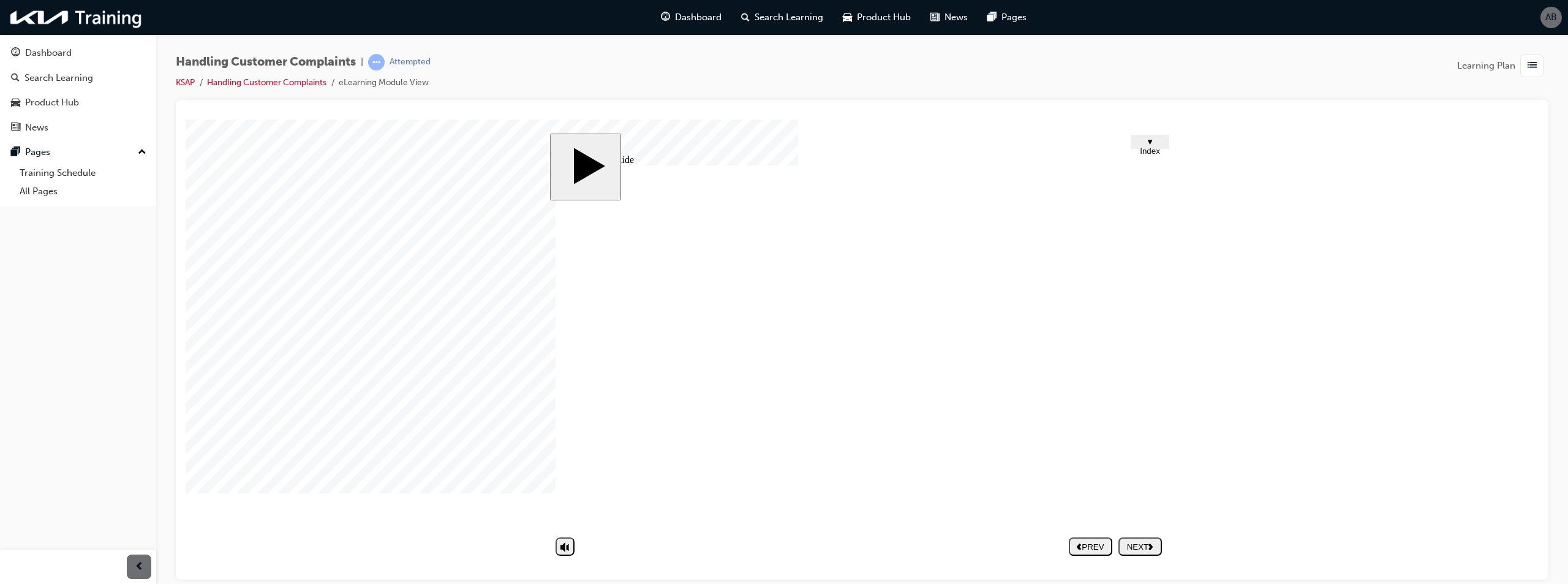
click at [1146, 544] on div "NEXT" at bounding box center [1140, 546] width 33 height 9
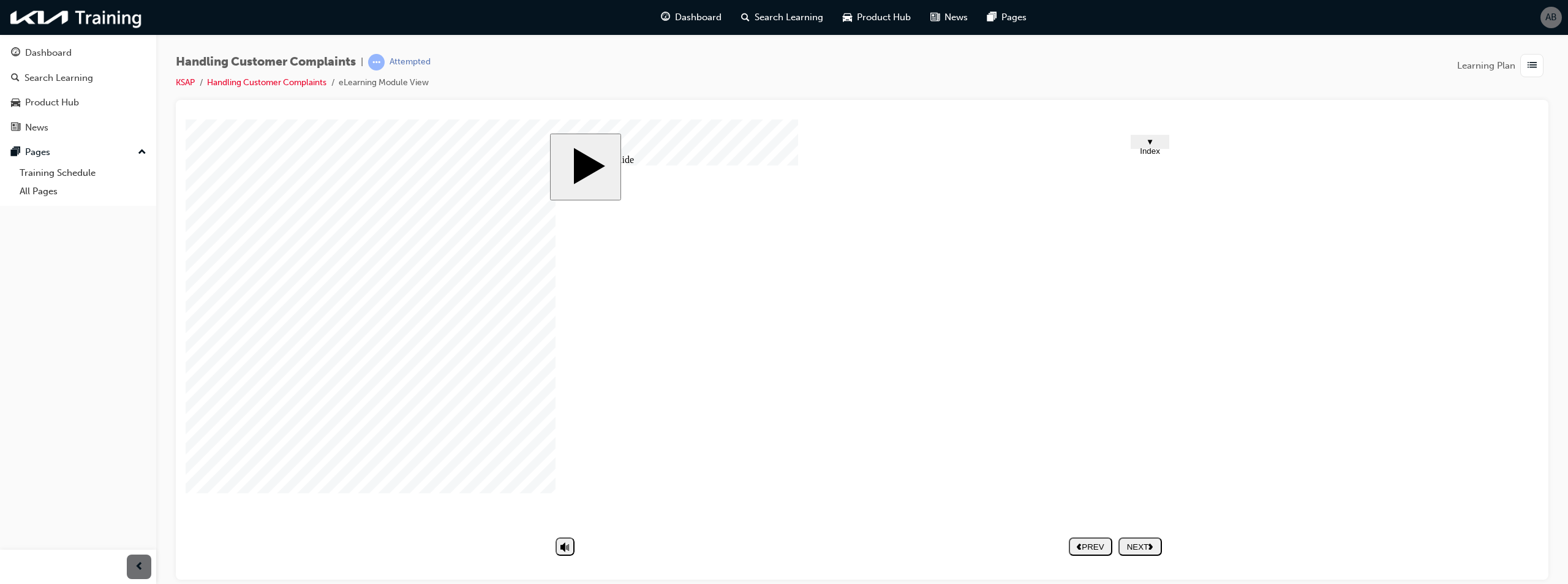
click at [1124, 558] on nav "PREV NEXT SUBMIT" at bounding box center [1115, 546] width 93 height 28
click at [1130, 552] on button "NEXT" at bounding box center [1140, 545] width 44 height 19
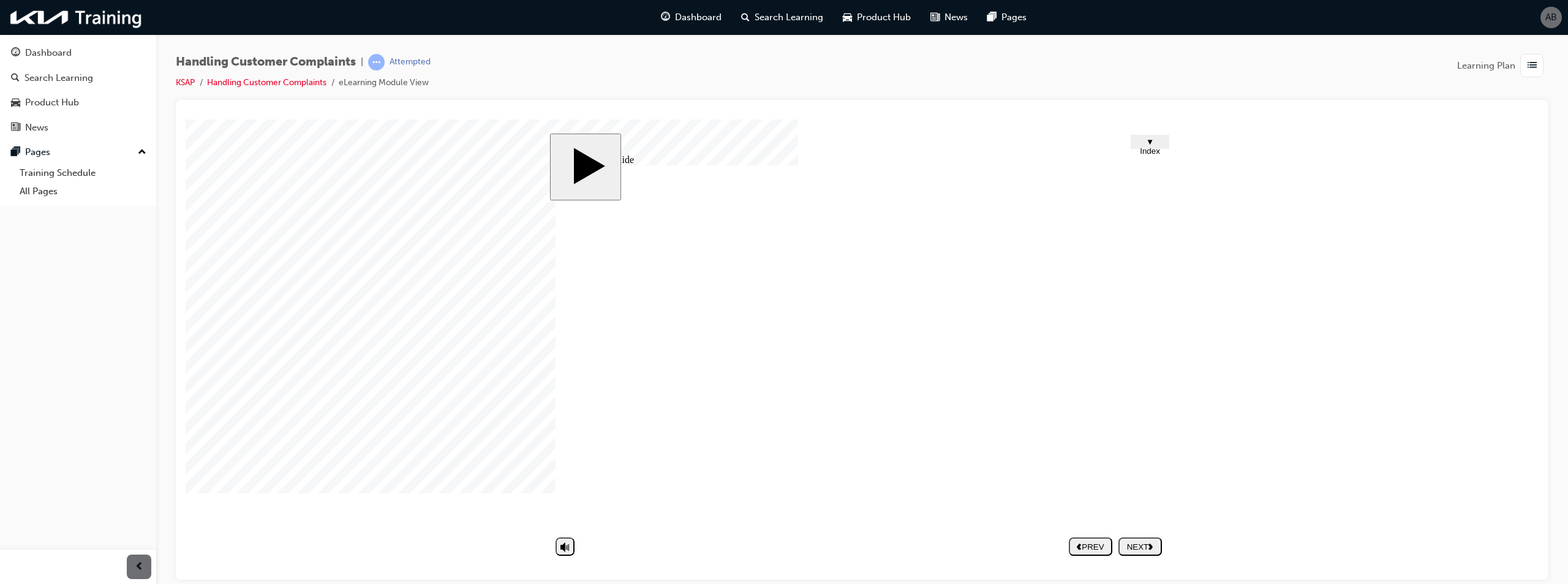
click at [1157, 545] on div "NEXT" at bounding box center [1140, 546] width 33 height 9
click at [1149, 146] on span "▼ Index" at bounding box center [1150, 146] width 20 height 19
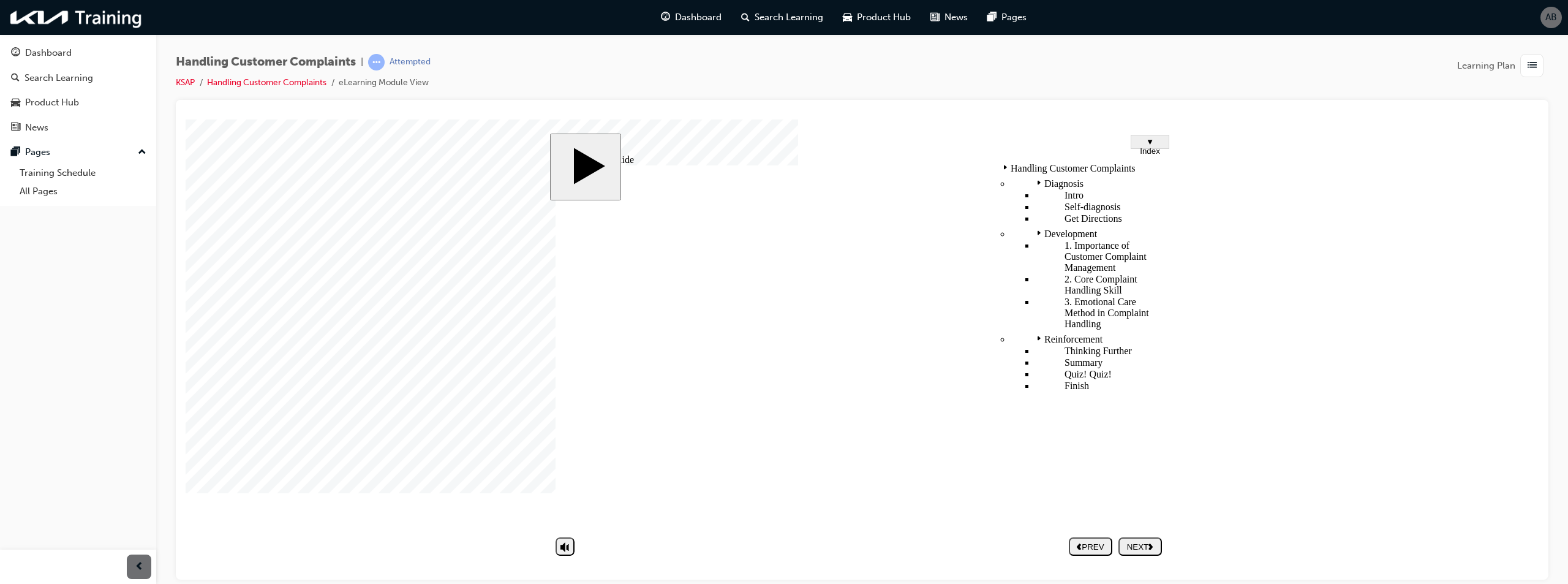
click at [1149, 146] on span "▼ Index" at bounding box center [1150, 146] width 20 height 19
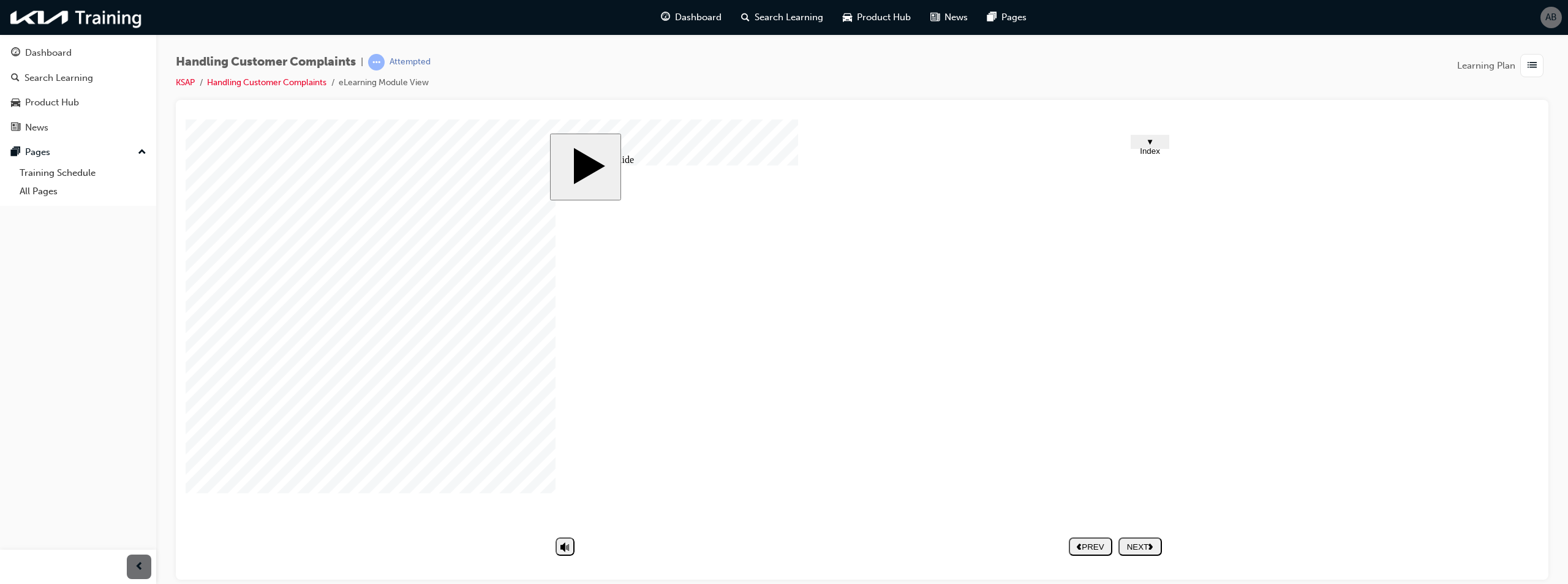
click at [1141, 542] on div "NEXT" at bounding box center [1140, 546] width 33 height 9
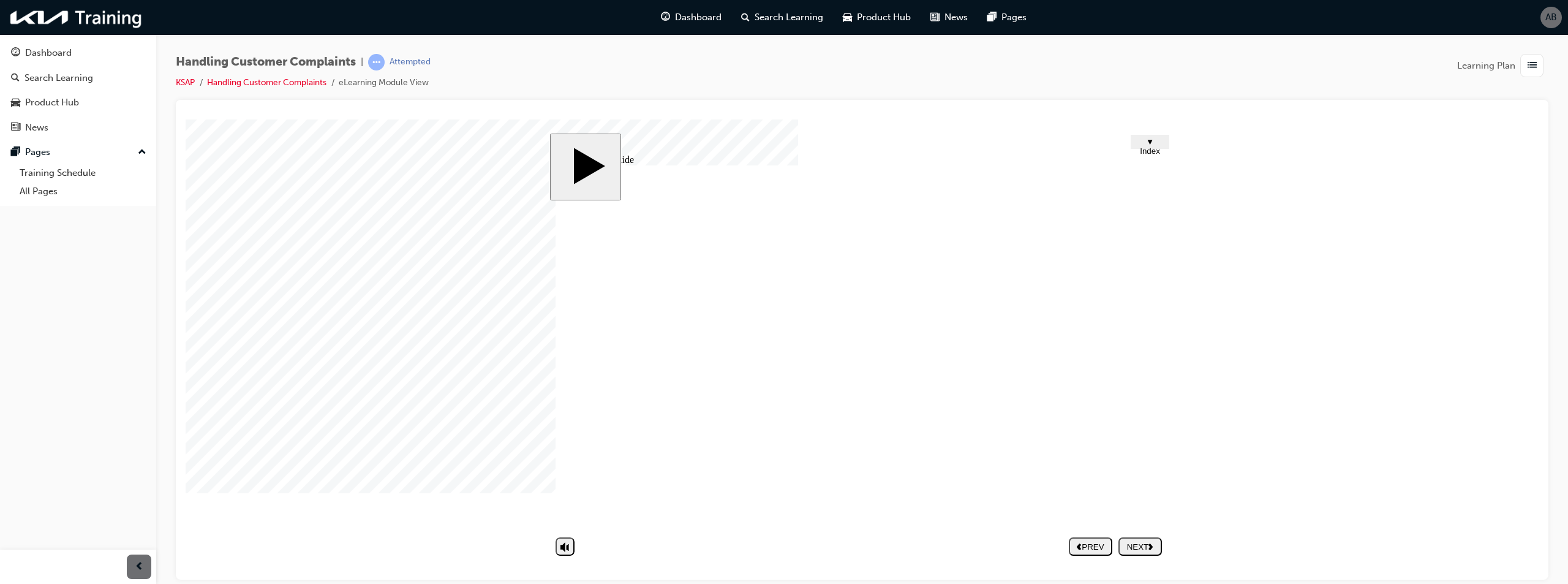
click at [1146, 551] on button "NEXT" at bounding box center [1140, 545] width 44 height 19
click at [1157, 141] on span "▼ Index" at bounding box center [1150, 146] width 20 height 19
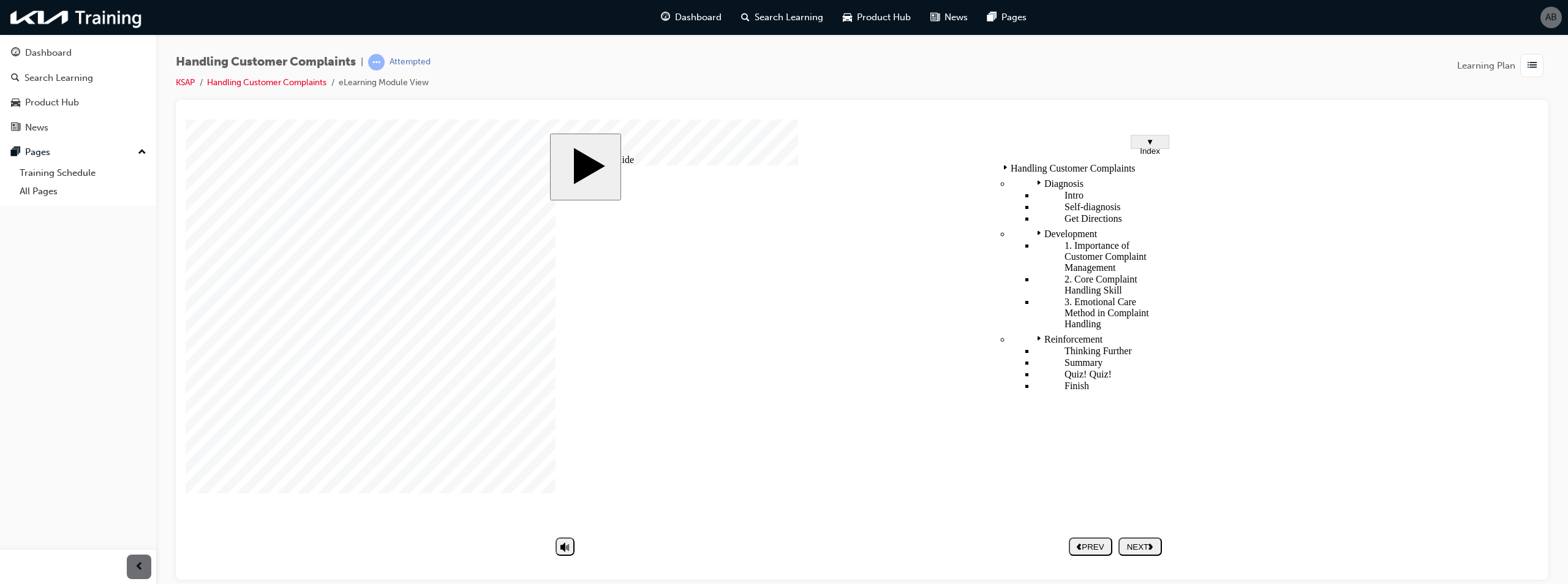
click at [1157, 141] on span "▼ Index" at bounding box center [1150, 146] width 20 height 19
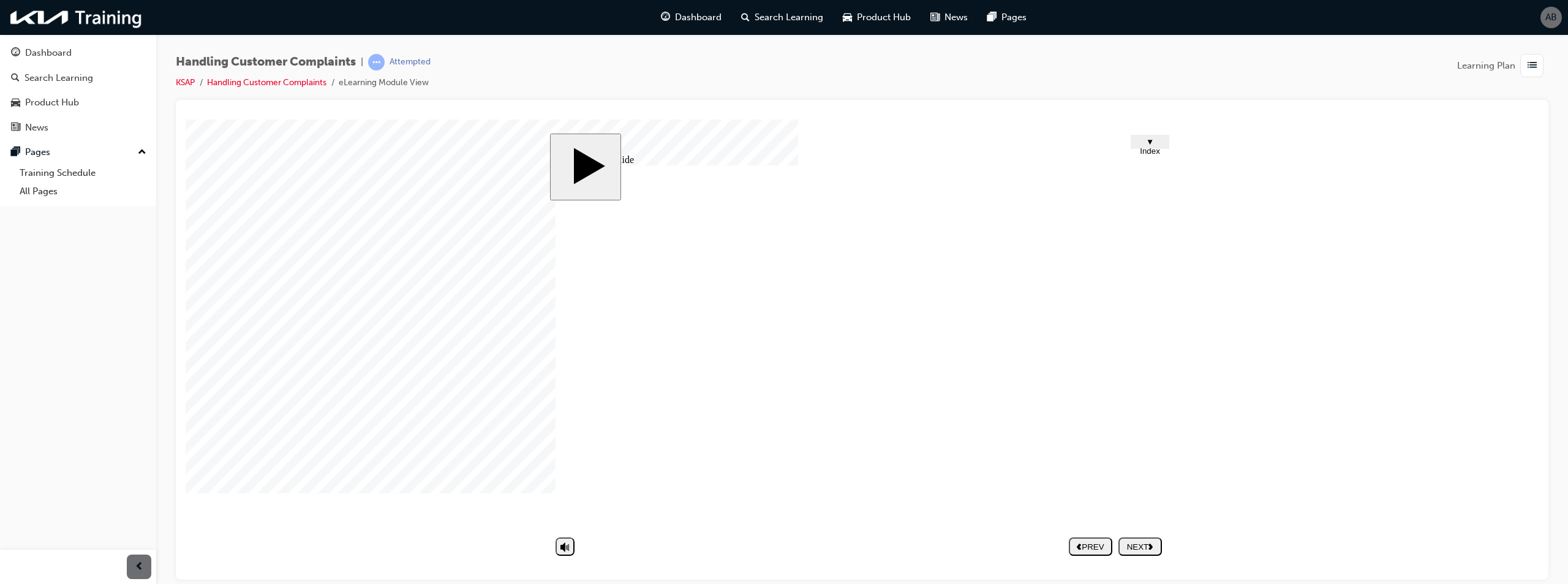
click at [1142, 544] on div "NEXT" at bounding box center [1140, 546] width 33 height 9
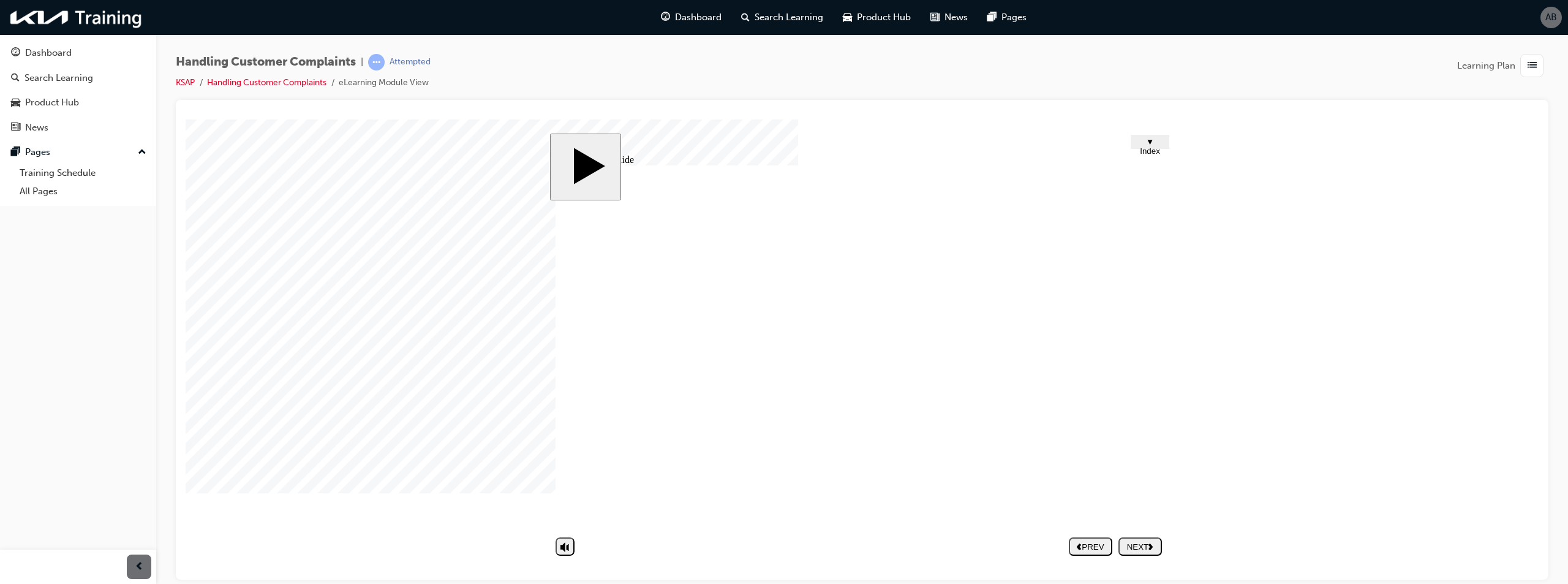
drag, startPoint x: 665, startPoint y: 332, endPoint x: 676, endPoint y: 331, distance: 11.0
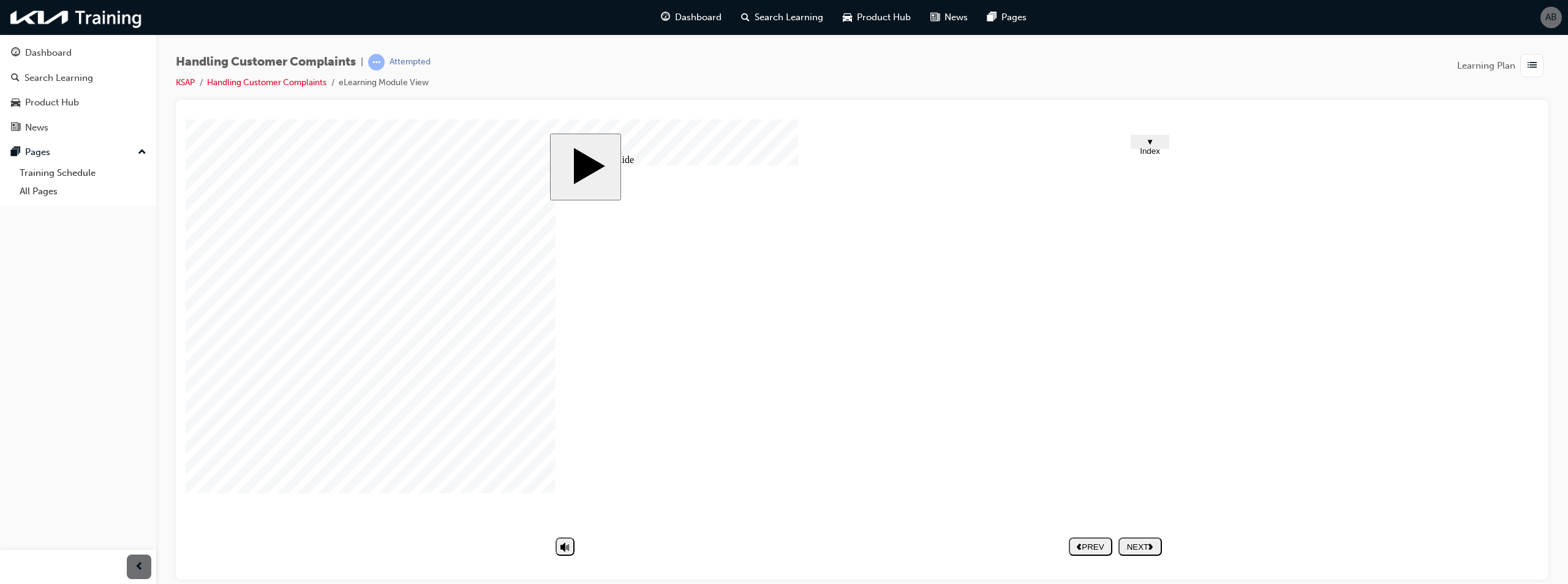
type textarea "v"
type textarea "vf"
type textarea "vfd"
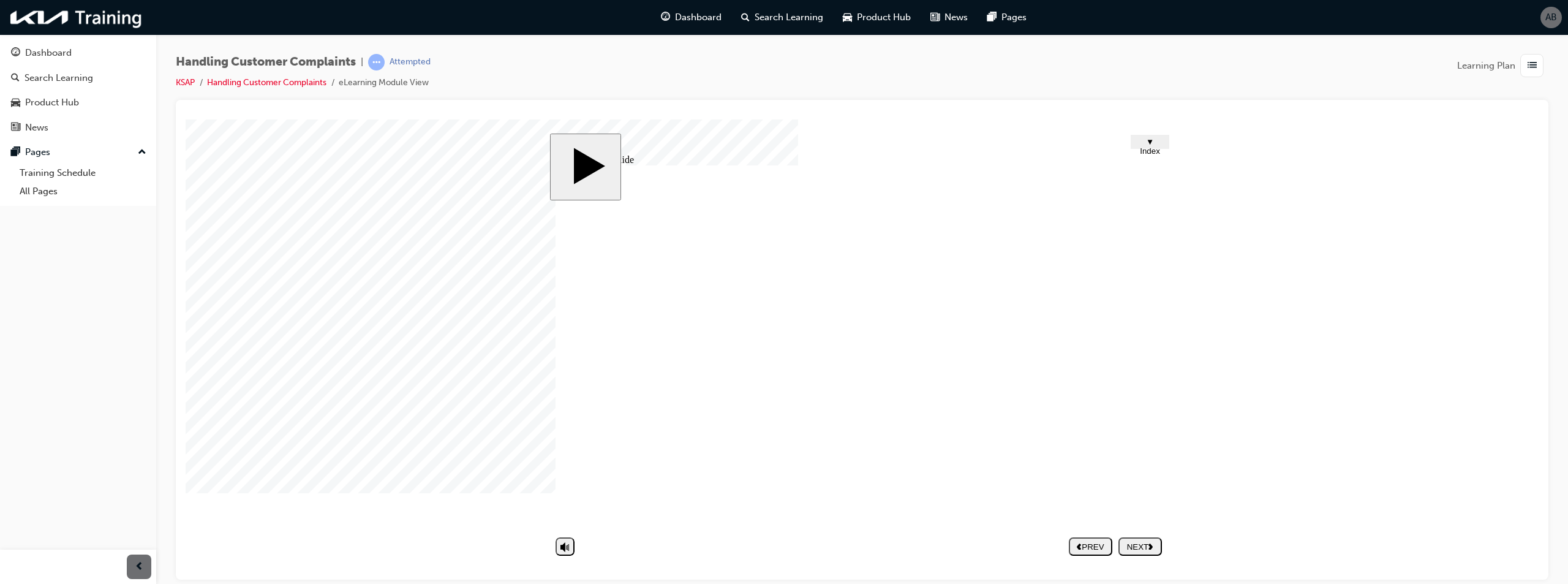
type textarea "vfd"
type textarea "vfdxs"
type textarea "b"
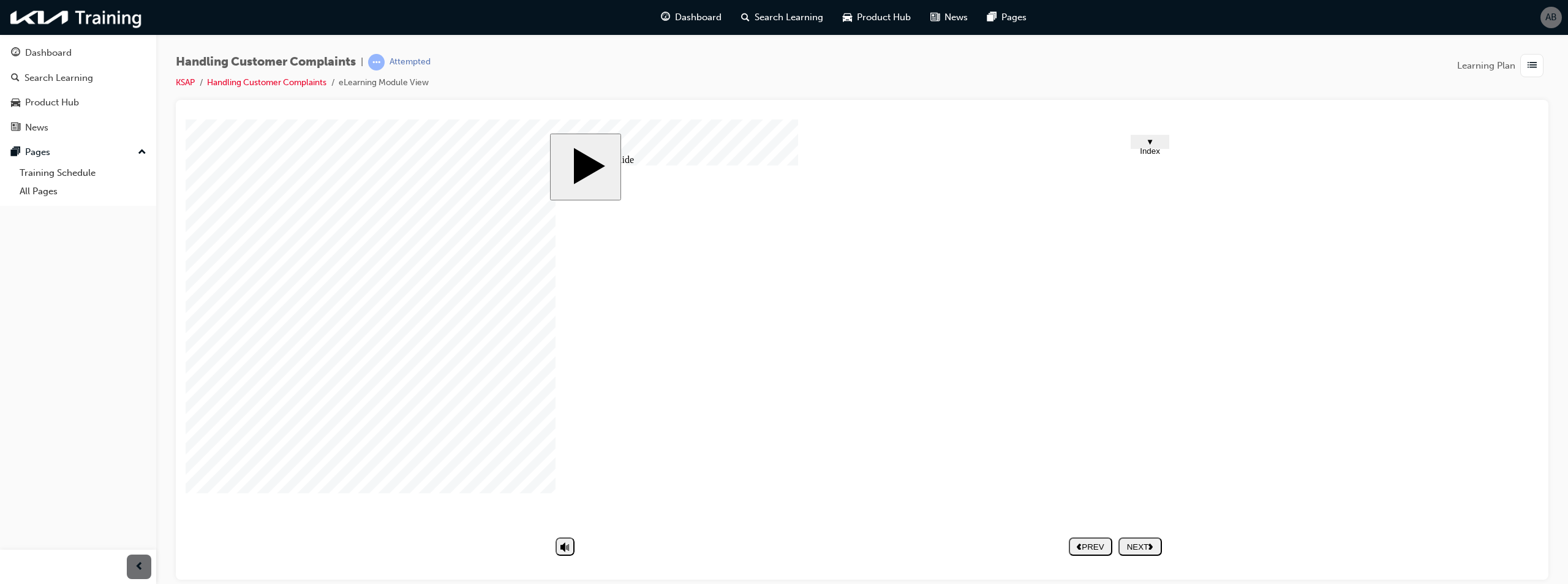
type textarea "b"
type textarea "bfd"
type textarea "bfdg"
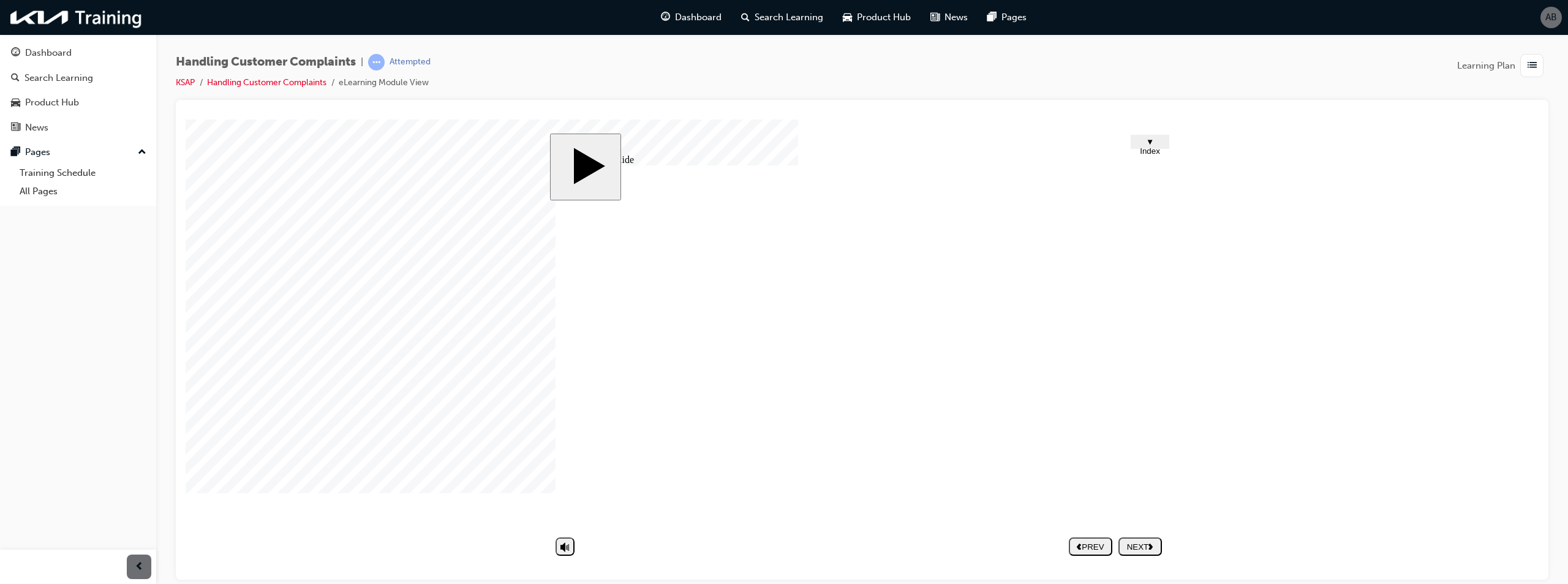
type textarea "bfdgs"
type textarea "vfdxs"
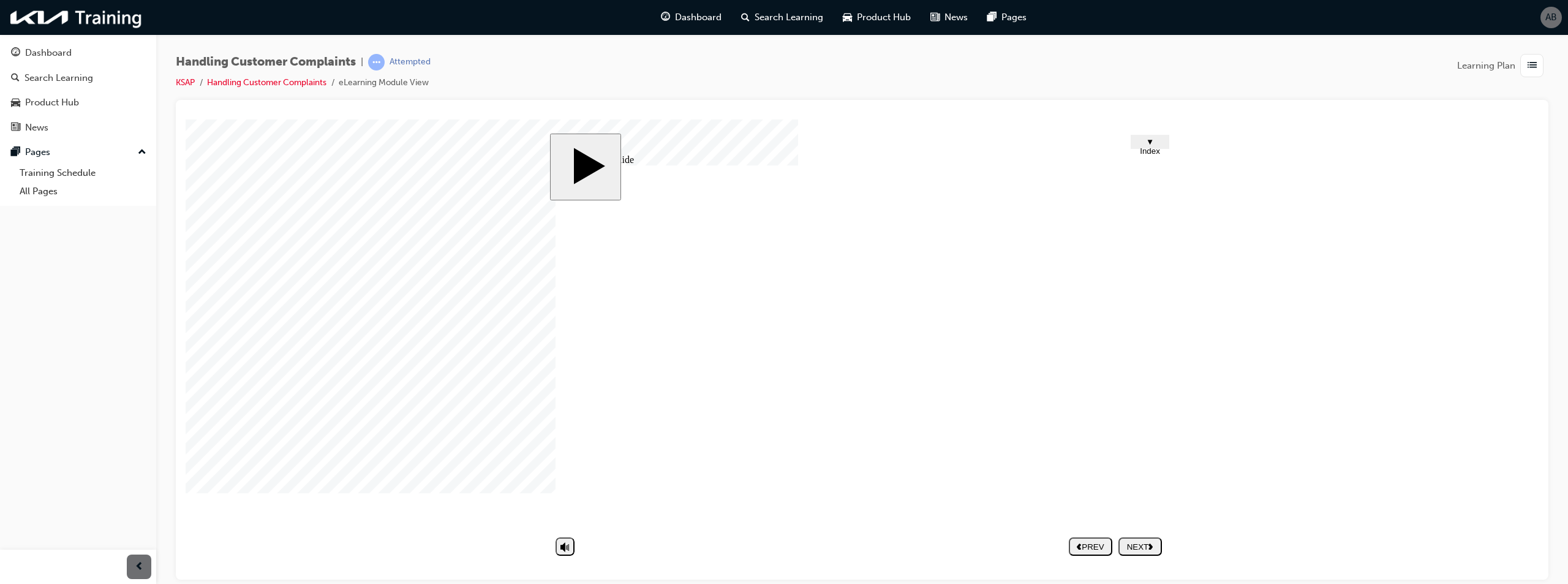
type textarea "bfdgs"
type textarea "vfdxs"
type textarea "bfdgs"
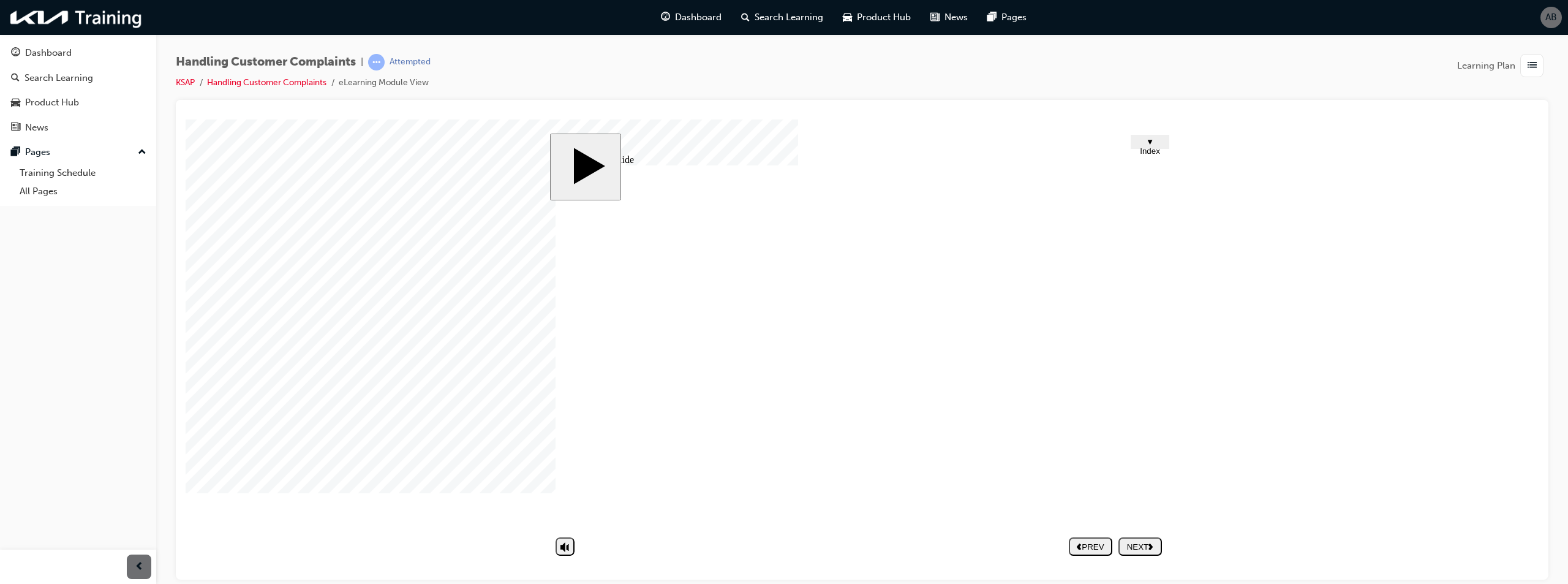
type textarea "v"
type textarea "vd"
type textarea "vds"
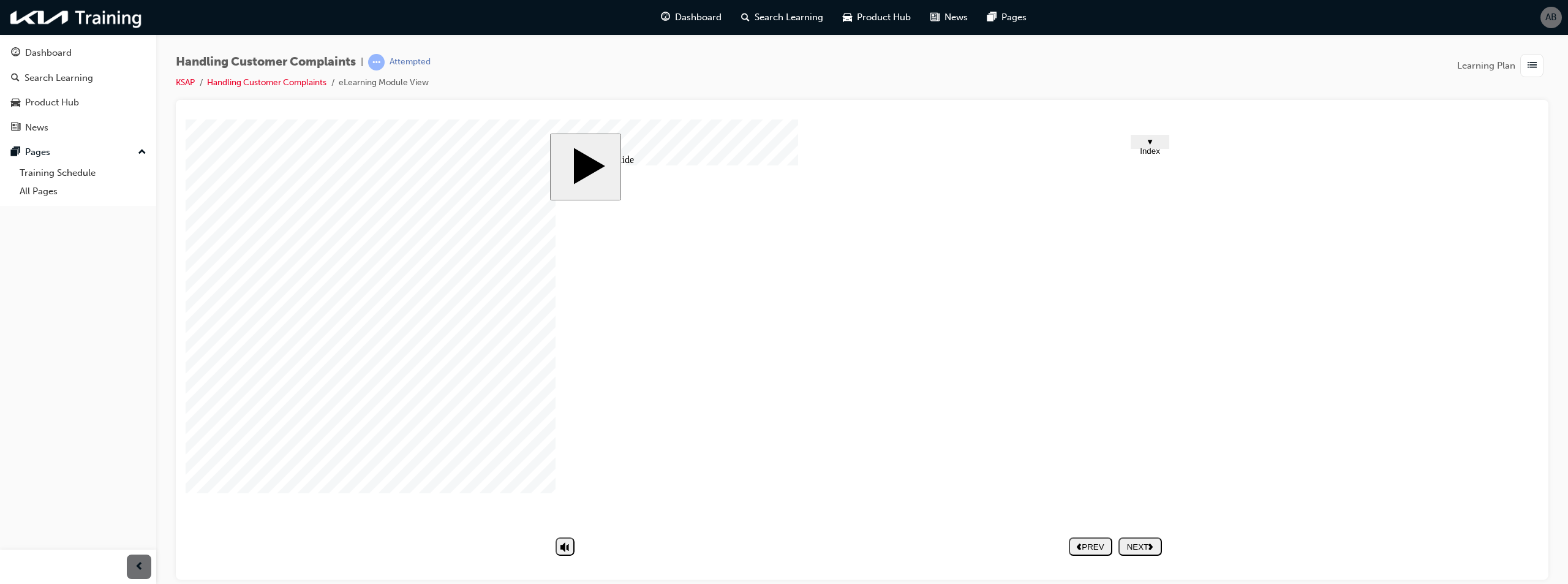
type textarea "vds"
type textarea "vdsa"
type textarea "B"
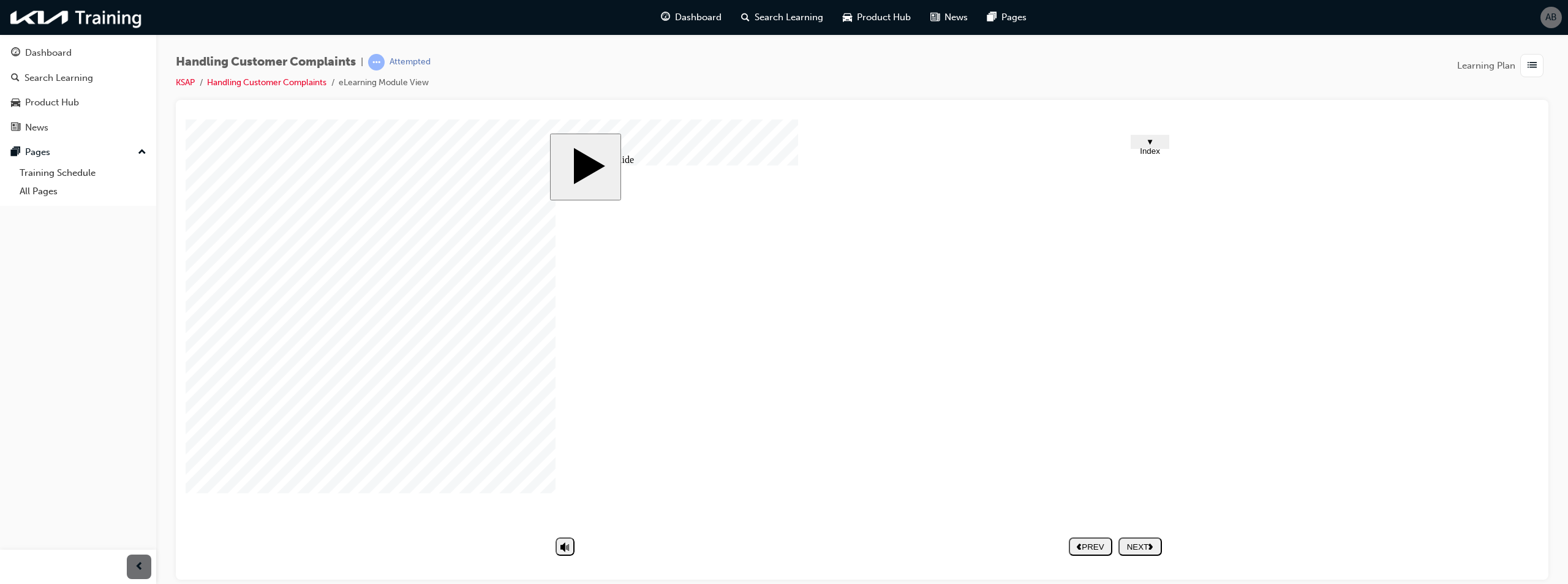
type textarea "B"
type textarea "B F"
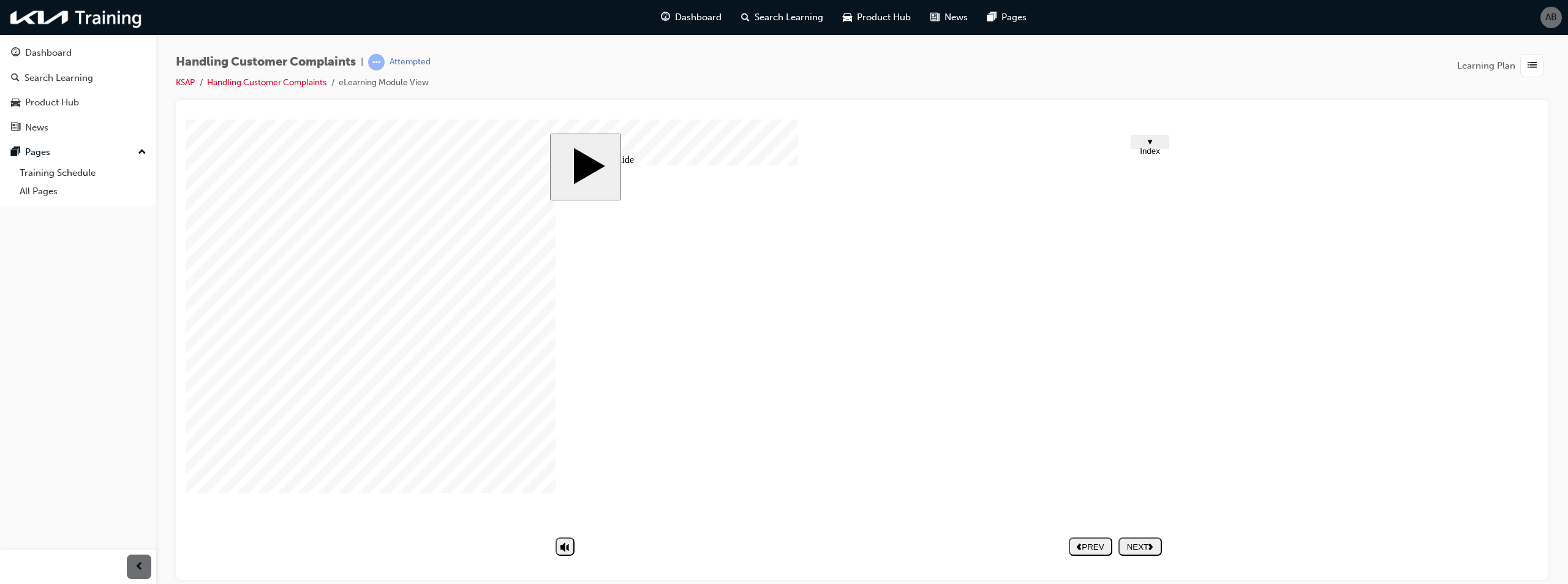
type textarea "B FV"
type textarea "B FVD"
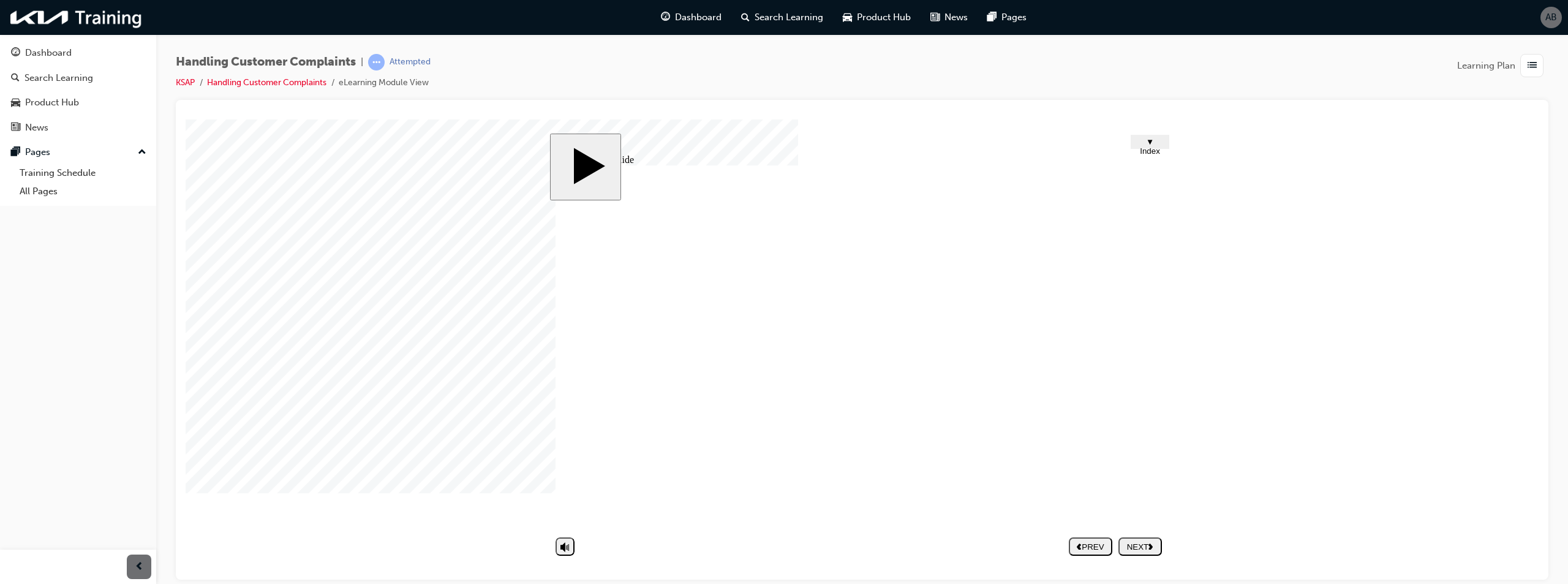
type textarea "G"
type textarea "GV"
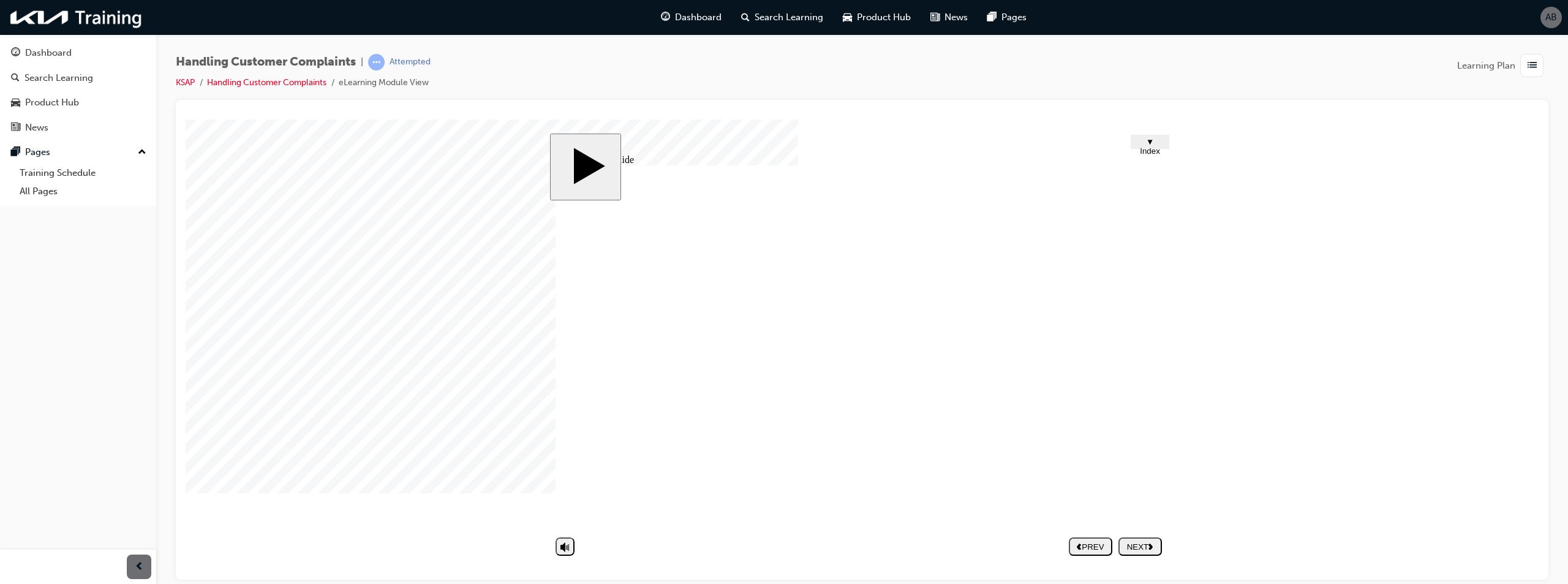
type textarea "GVF"
type textarea "GVFR"
type textarea "GVFRE"
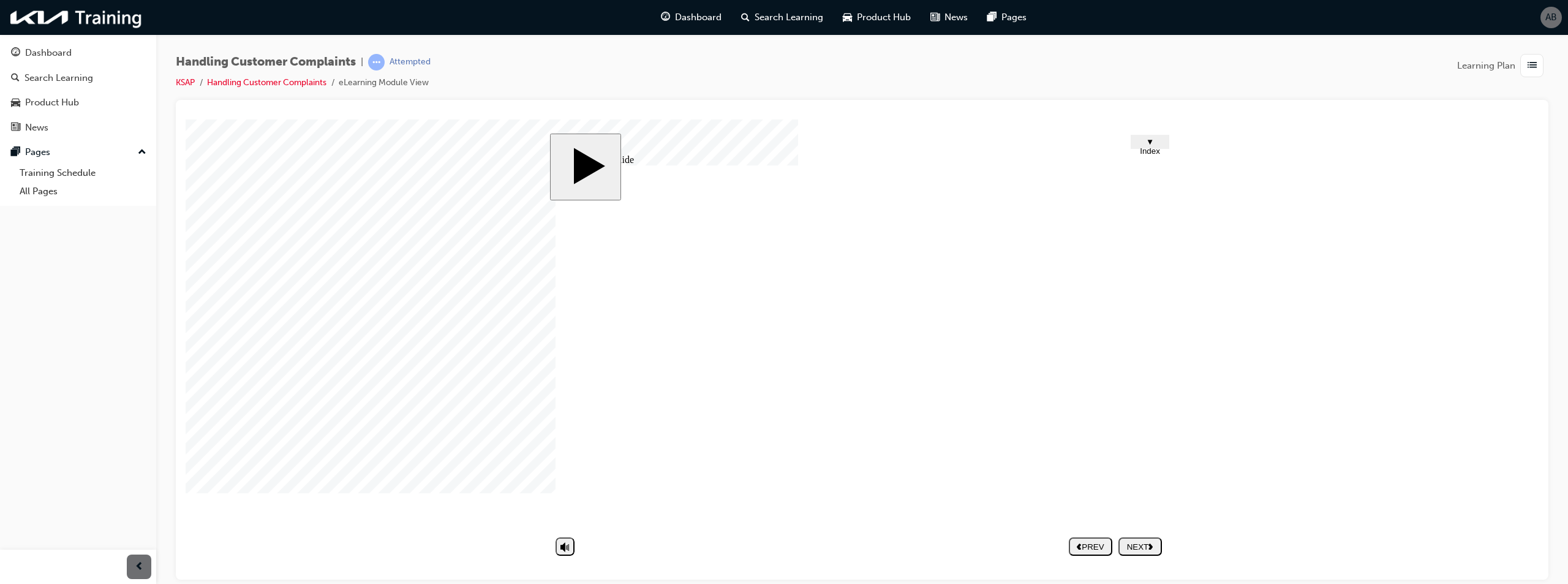
type textarea "GVFRE"
type textarea "GVFRED"
type textarea "GVFREDW"
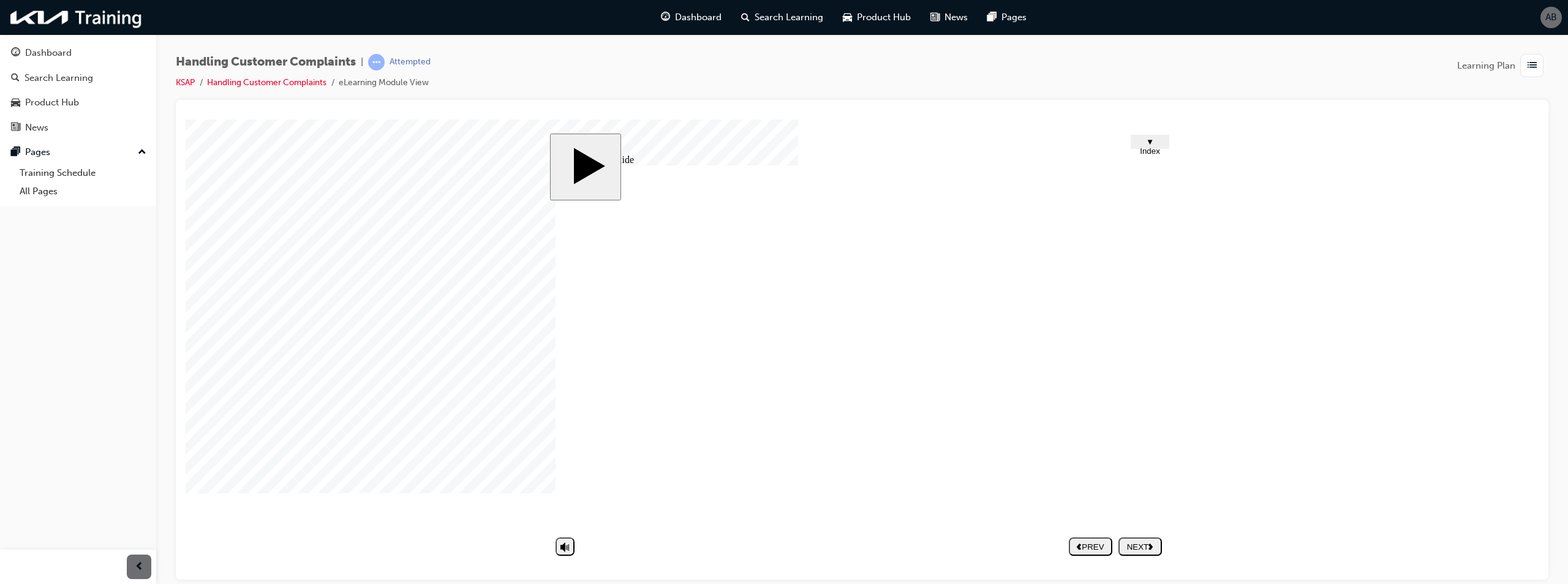
type textarea "GVFREDW"
type textarea "B"
type textarea "BF"
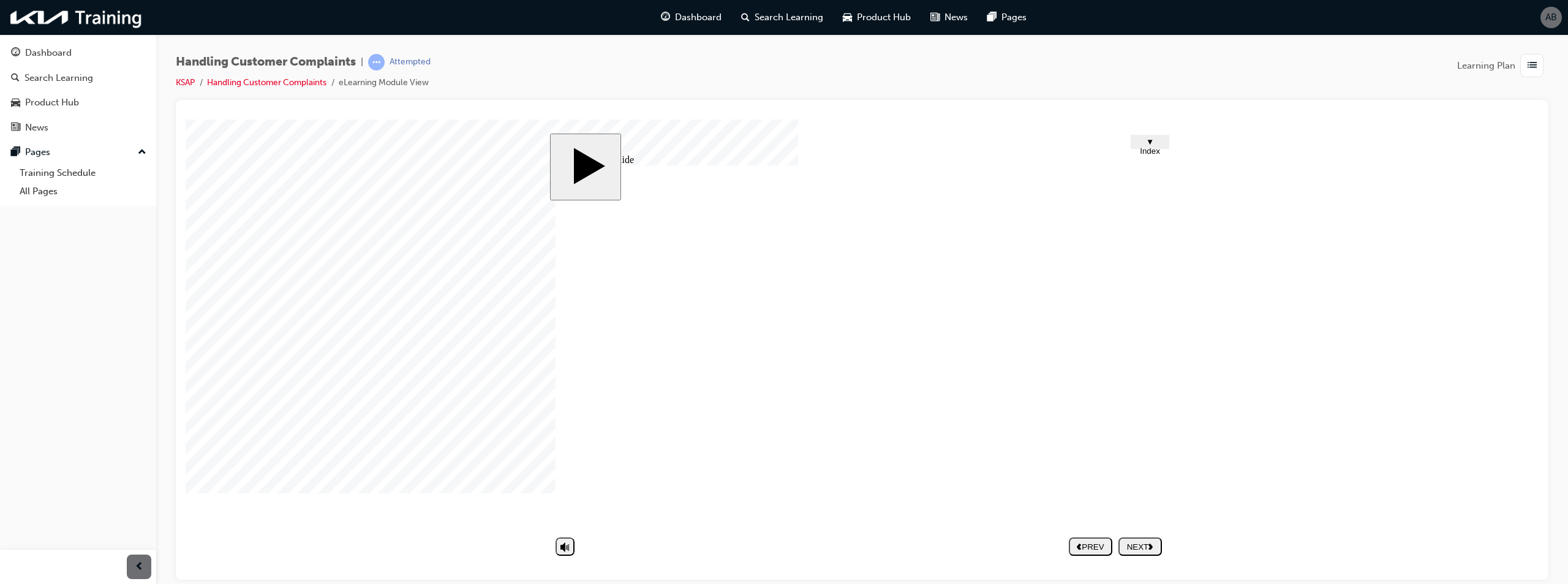
type textarea "BF"
type textarea "BFD"
type textarea "BFDS"
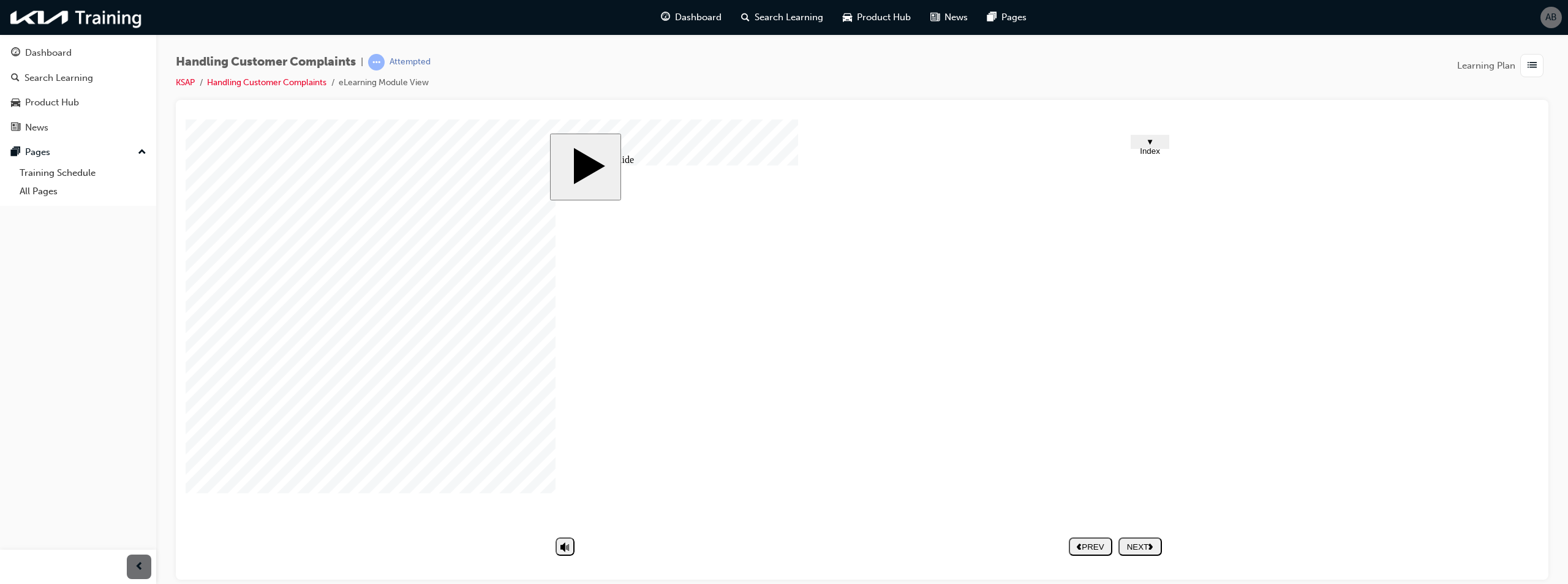
type textarea "BFDS"
type textarea "vfdxs"
type textarea "bfdgs"
type textarea "vdsa"
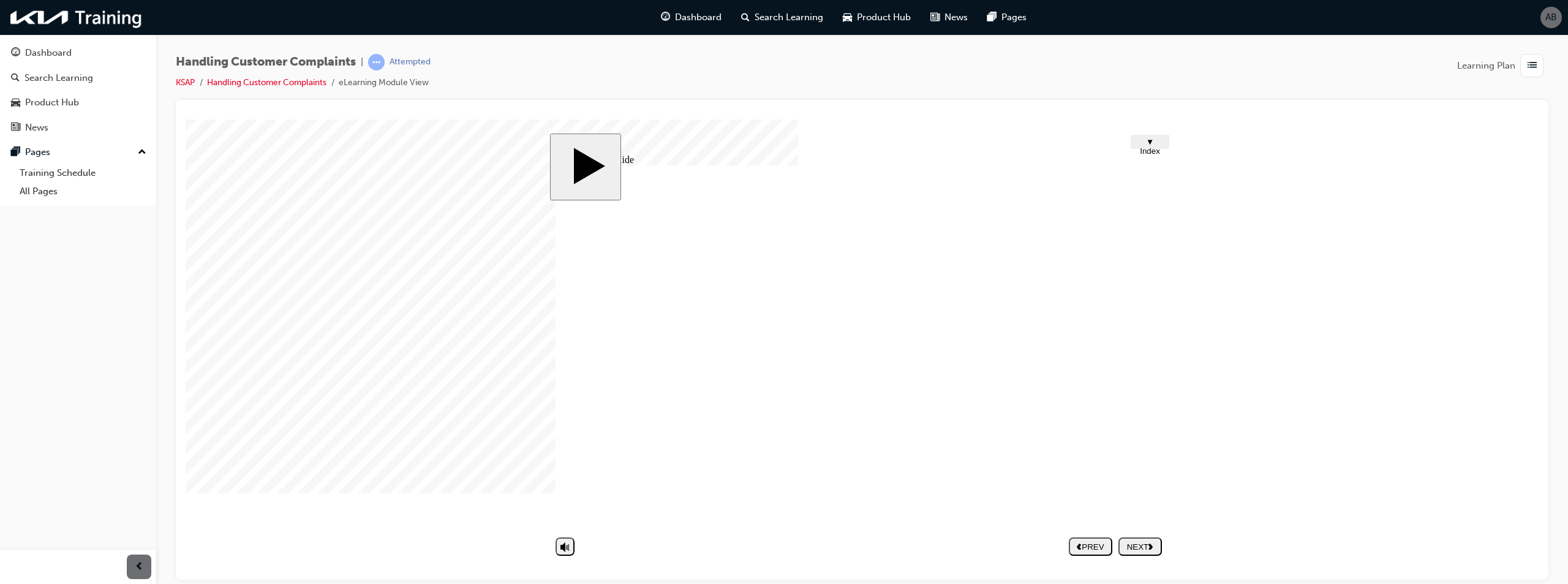
type textarea "B FVD"
type textarea "BFDS"
type textarea "GVFREDW"
click at [1135, 548] on div "NEXT" at bounding box center [1140, 546] width 33 height 9
click at [1165, 137] on button "▼ Index" at bounding box center [1150, 141] width 39 height 14
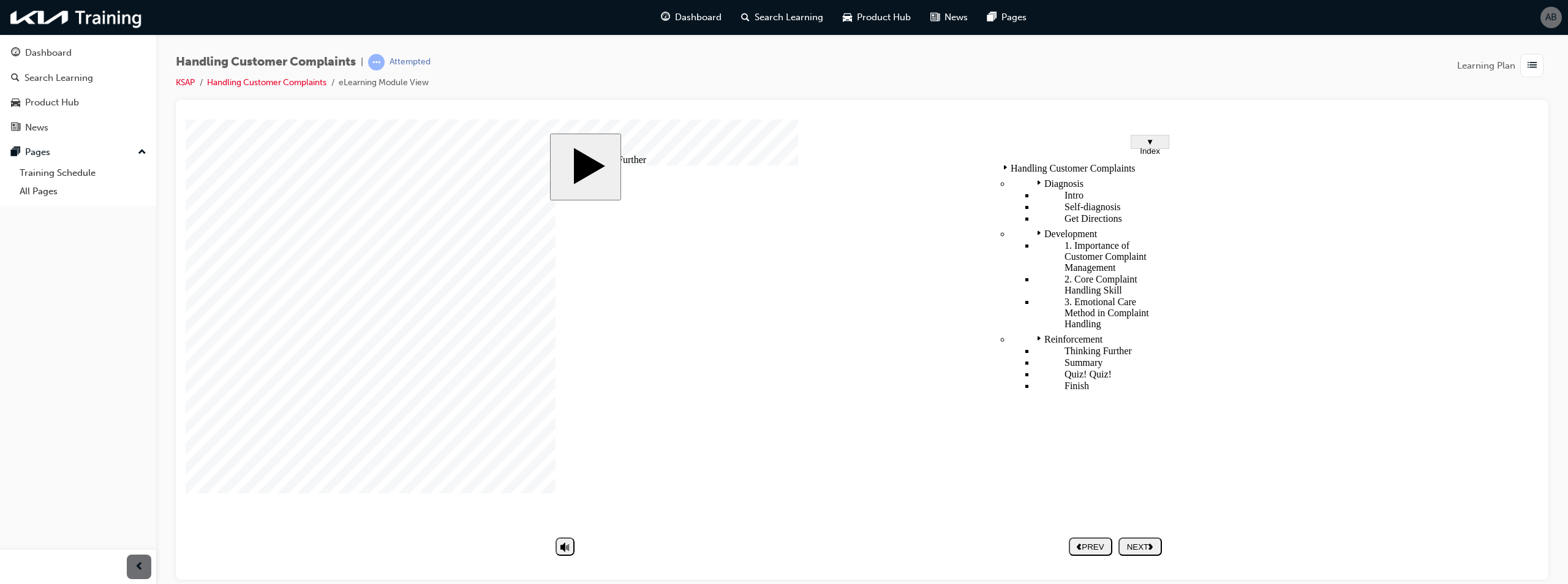
click at [1160, 141] on span "▼ Index" at bounding box center [1150, 146] width 20 height 19
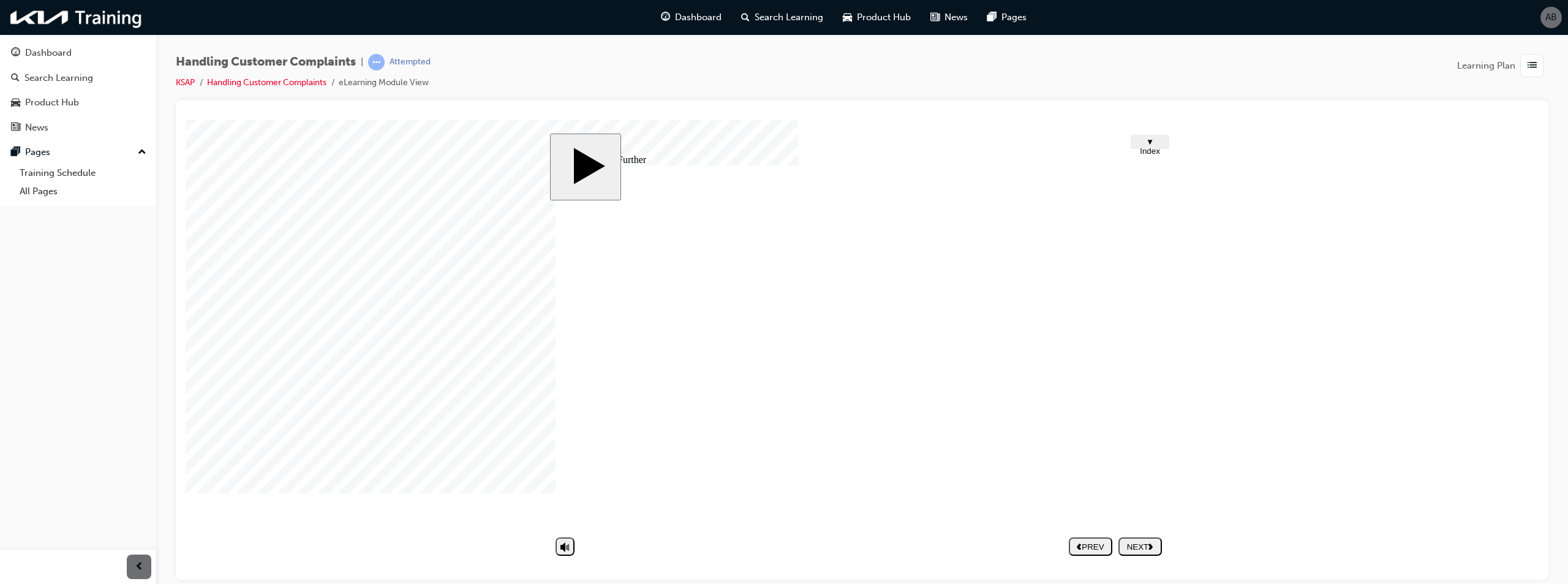
click at [1154, 500] on div "CLICK! Group 4 3 Handling Customer Complaints Thinking Further Group 4 Convert …" at bounding box center [862, 351] width 612 height 374
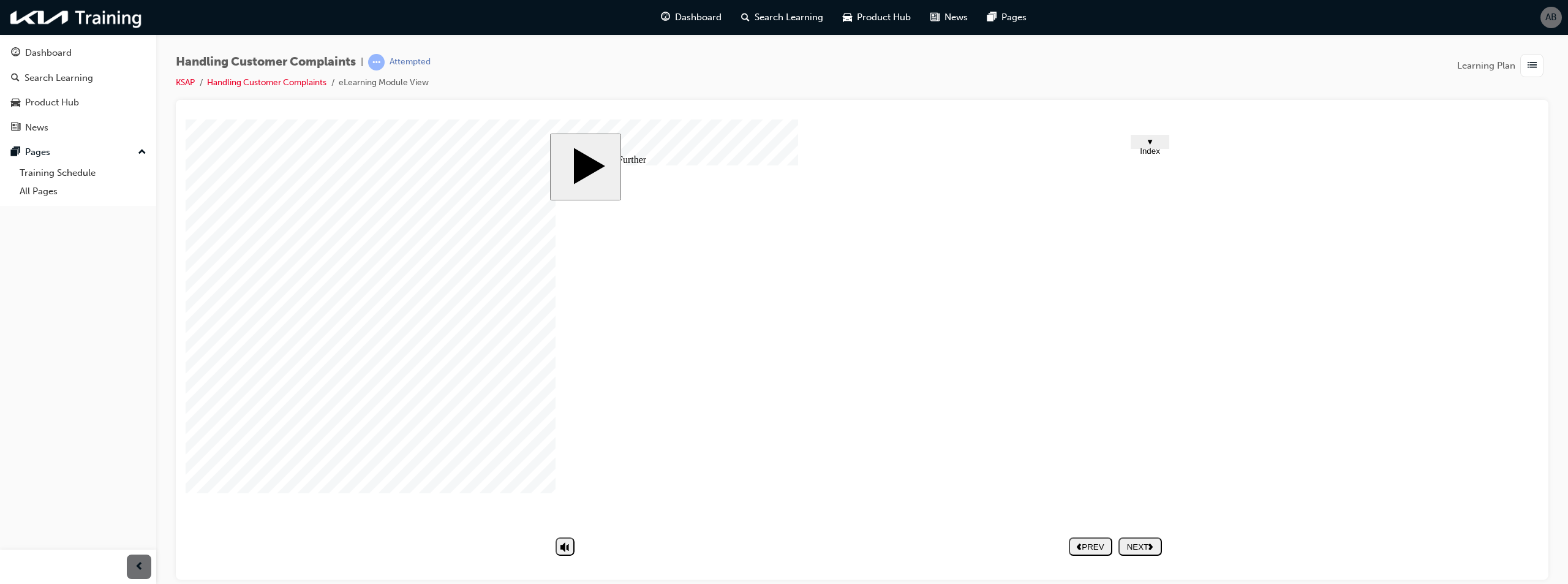
click at [1138, 553] on button "NEXT" at bounding box center [1140, 545] width 44 height 19
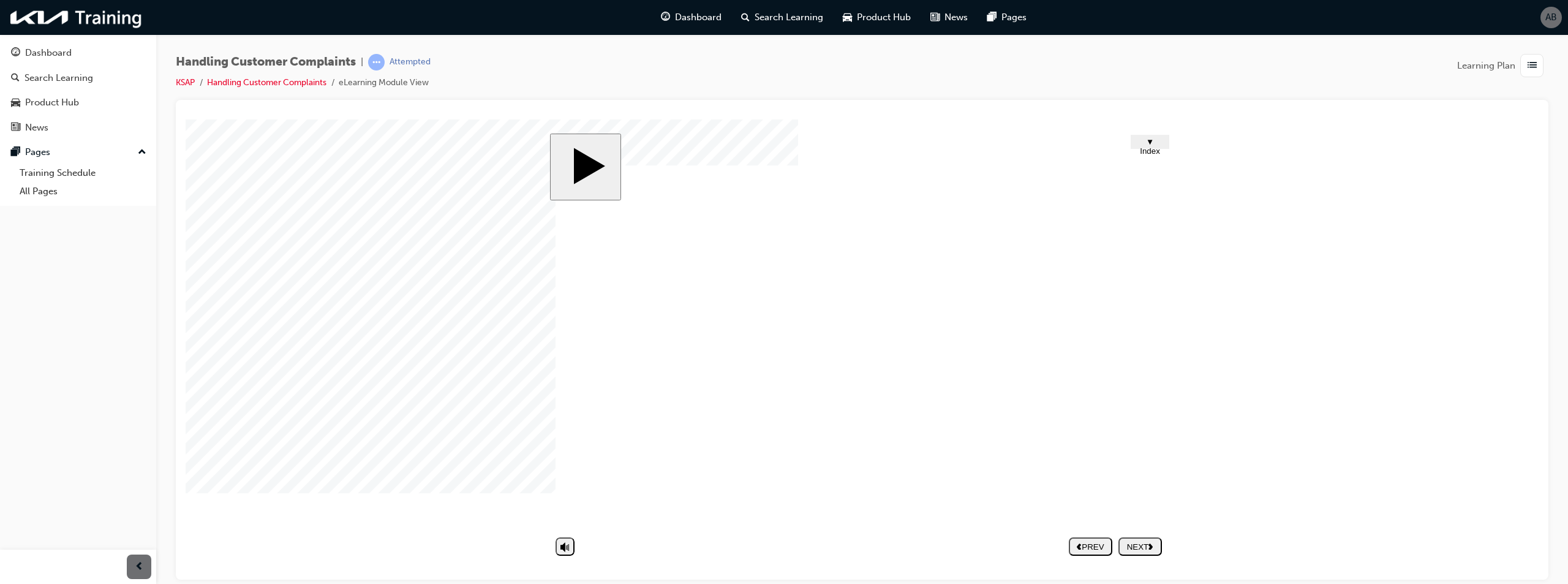
click at [1149, 148] on span "▼ Index" at bounding box center [1150, 146] width 20 height 19
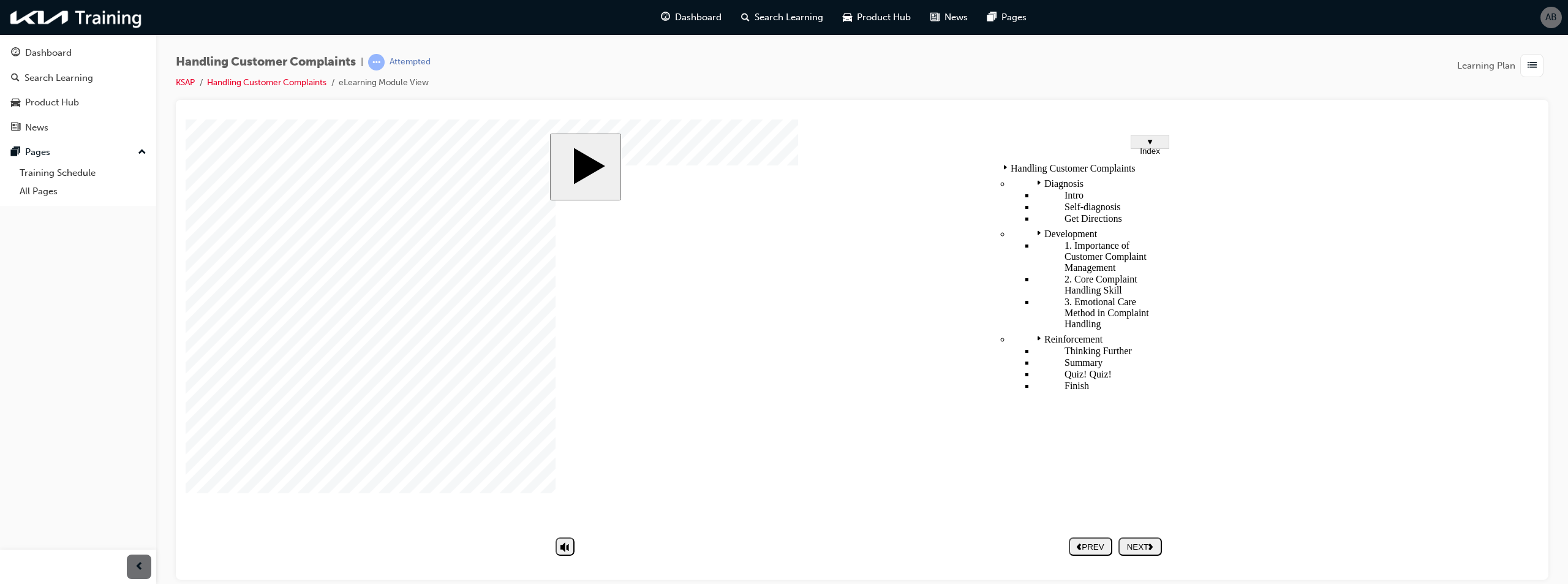
drag, startPoint x: 903, startPoint y: 190, endPoint x: 929, endPoint y: 183, distance: 26.9
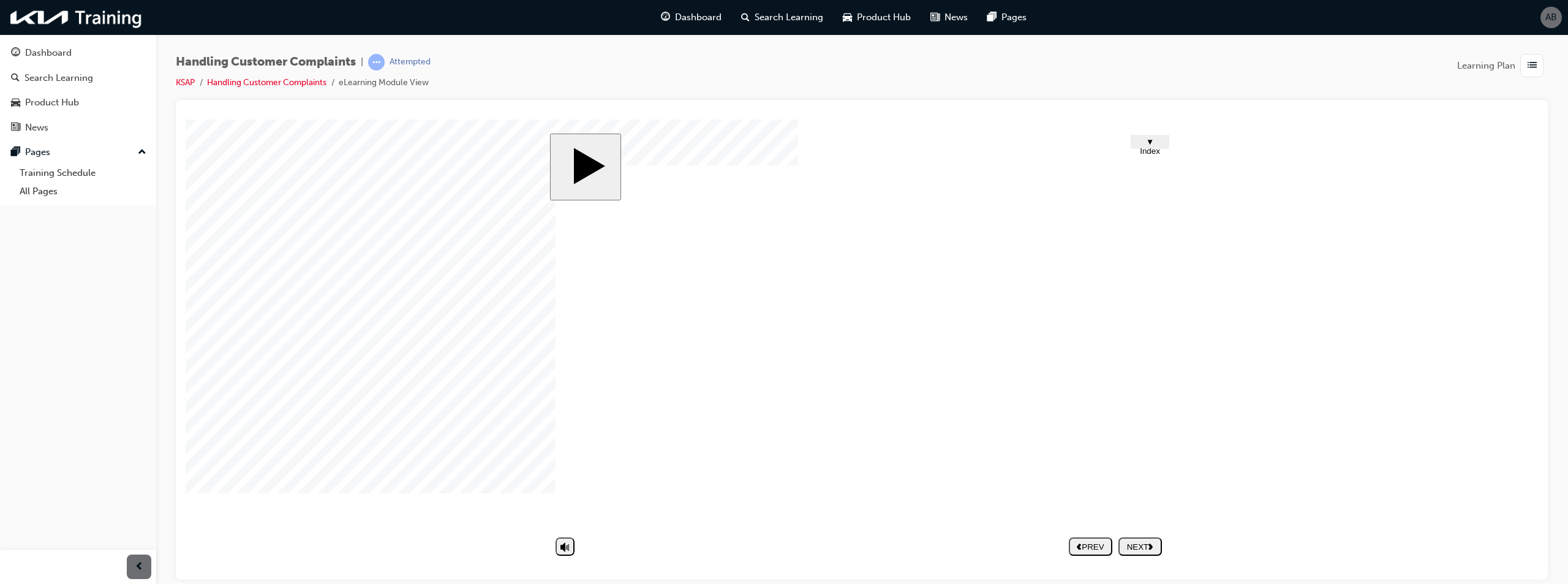
drag, startPoint x: 1092, startPoint y: 436, endPoint x: 1107, endPoint y: 429, distance: 16.6
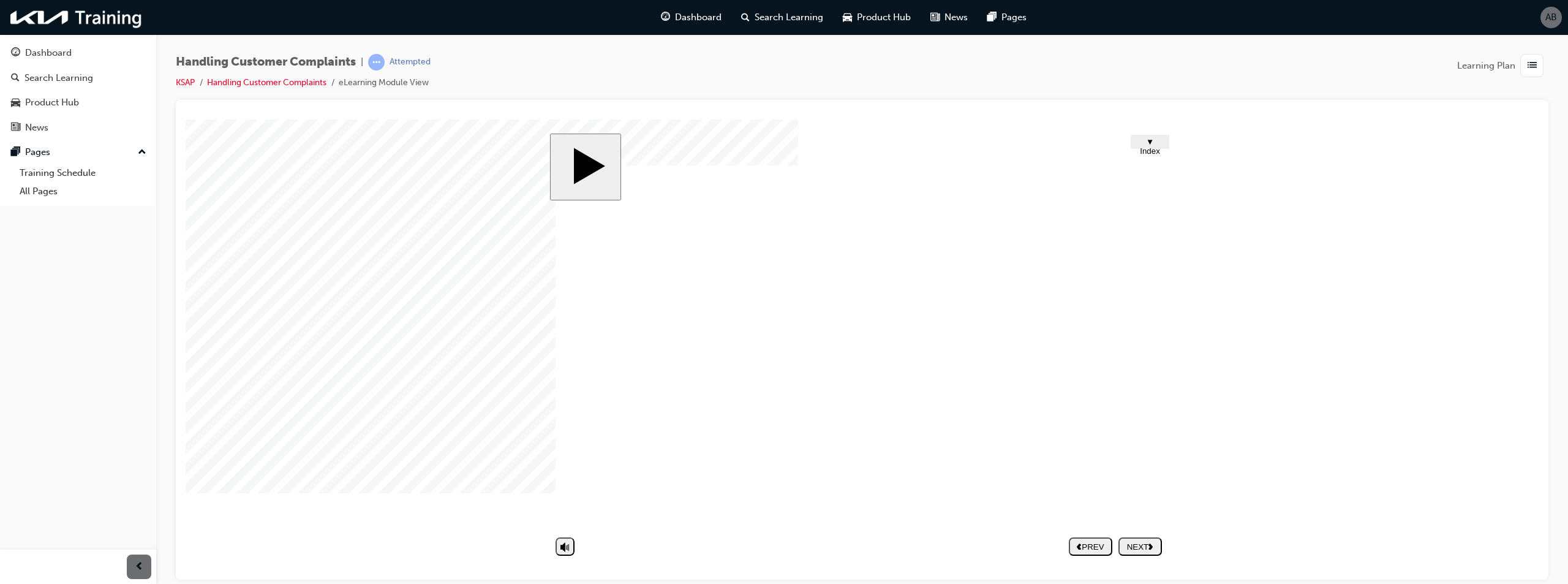
click at [1136, 534] on nav "PREV NEXT SUBMIT" at bounding box center [1115, 546] width 93 height 28
click at [1146, 542] on div "NEXT" at bounding box center [1140, 546] width 33 height 9
